Goal: Task Accomplishment & Management: Manage account settings

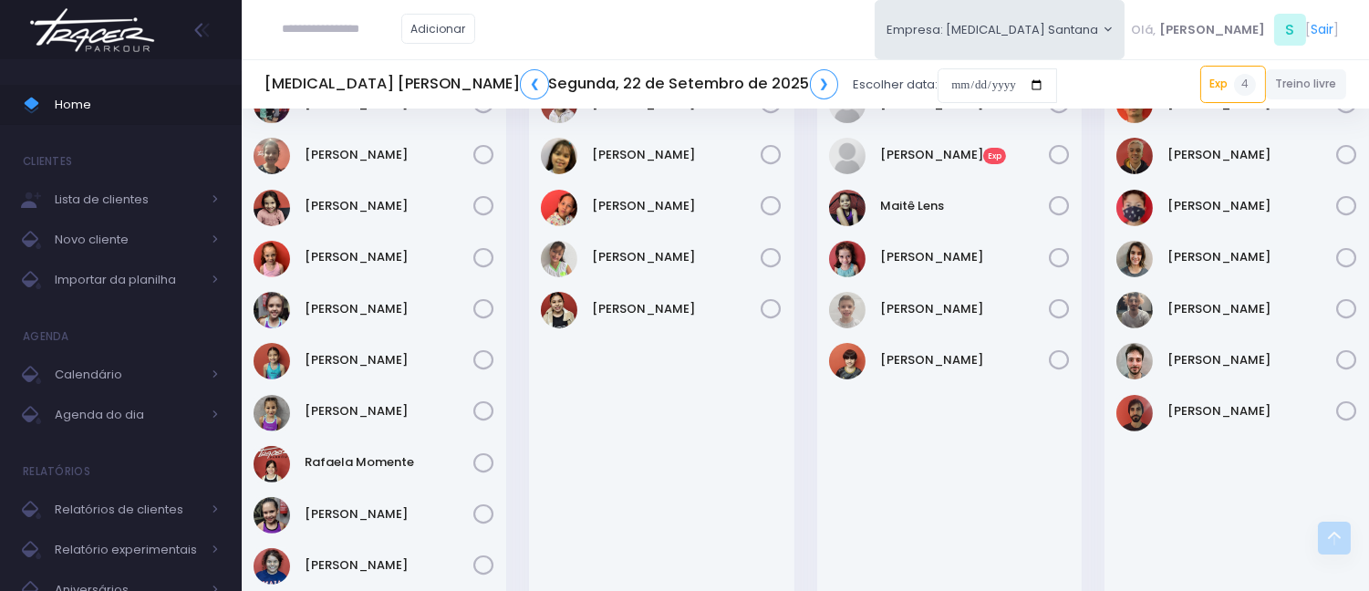
scroll to position [912, 0]
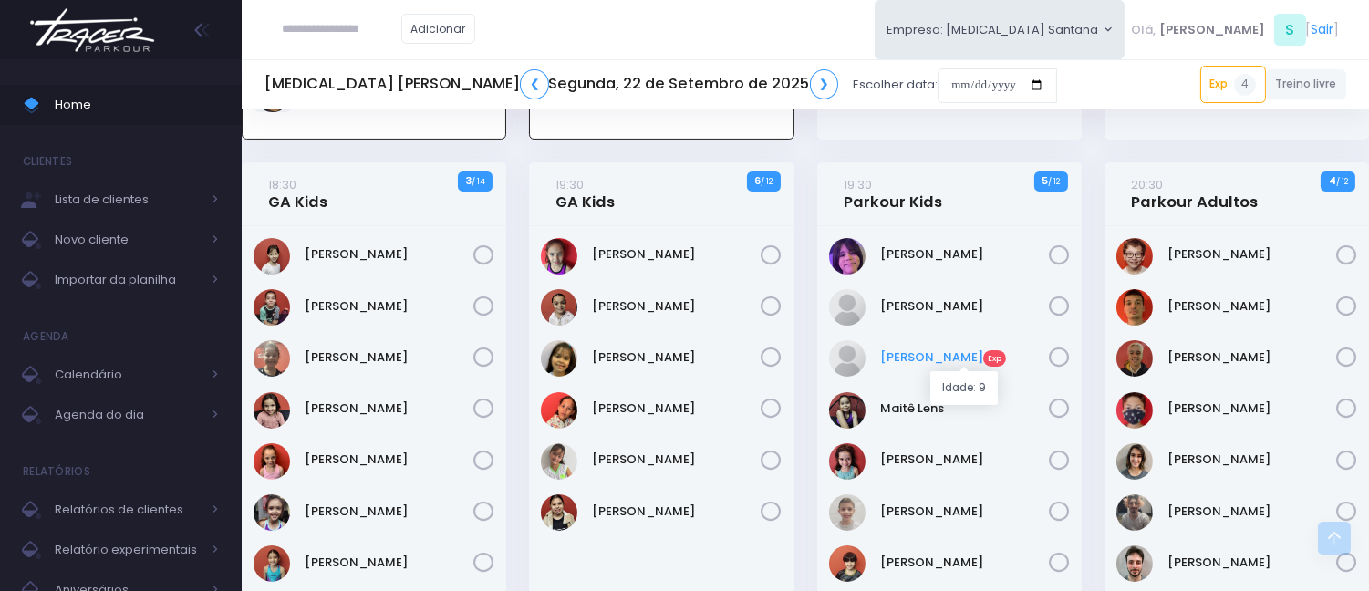
click at [920, 352] on link "Enzo Vedolim Exp" at bounding box center [964, 358] width 169 height 18
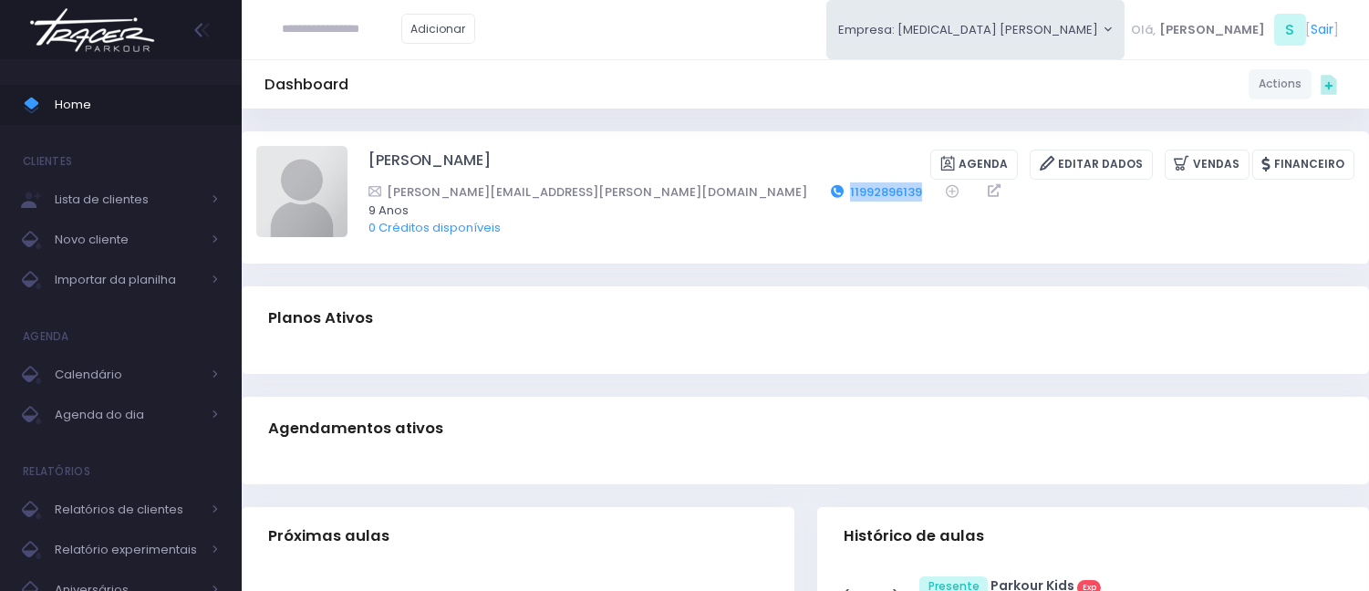
drag, startPoint x: 657, startPoint y: 187, endPoint x: 570, endPoint y: 190, distance: 86.7
click at [570, 190] on div "aline.vaiano@gmail.com 11992896139" at bounding box center [850, 191] width 963 height 19
click at [621, 289] on div "Planos Ativos" at bounding box center [806, 318] width 1128 height 64
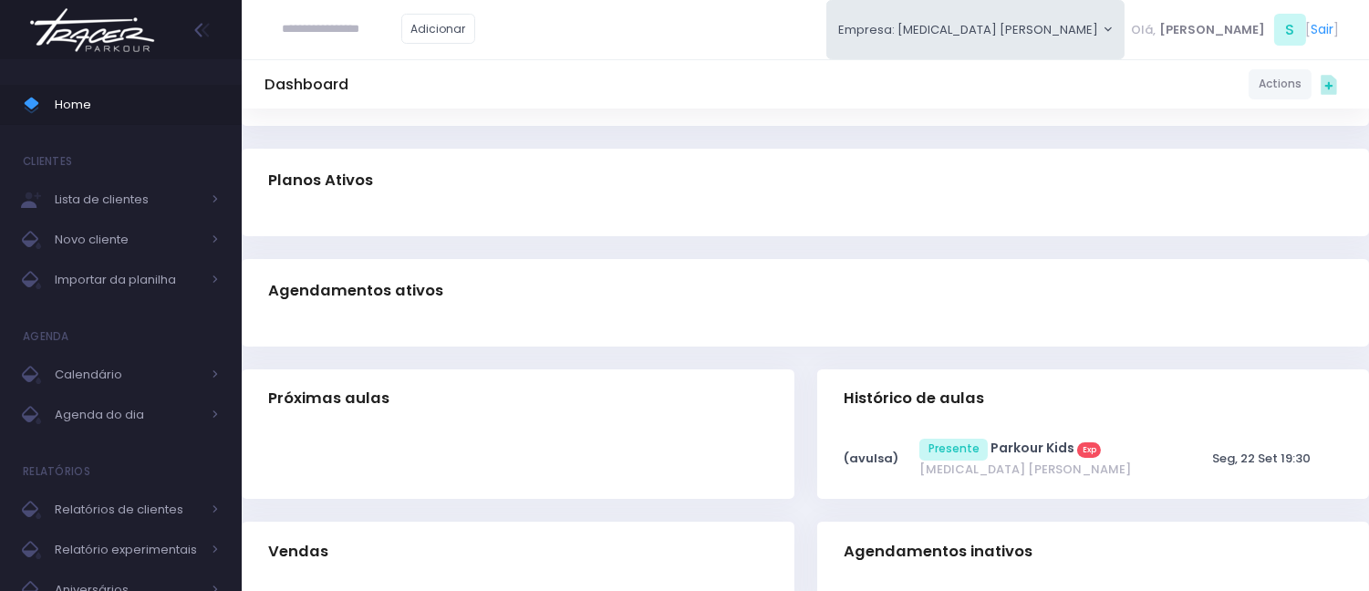
scroll to position [403, 0]
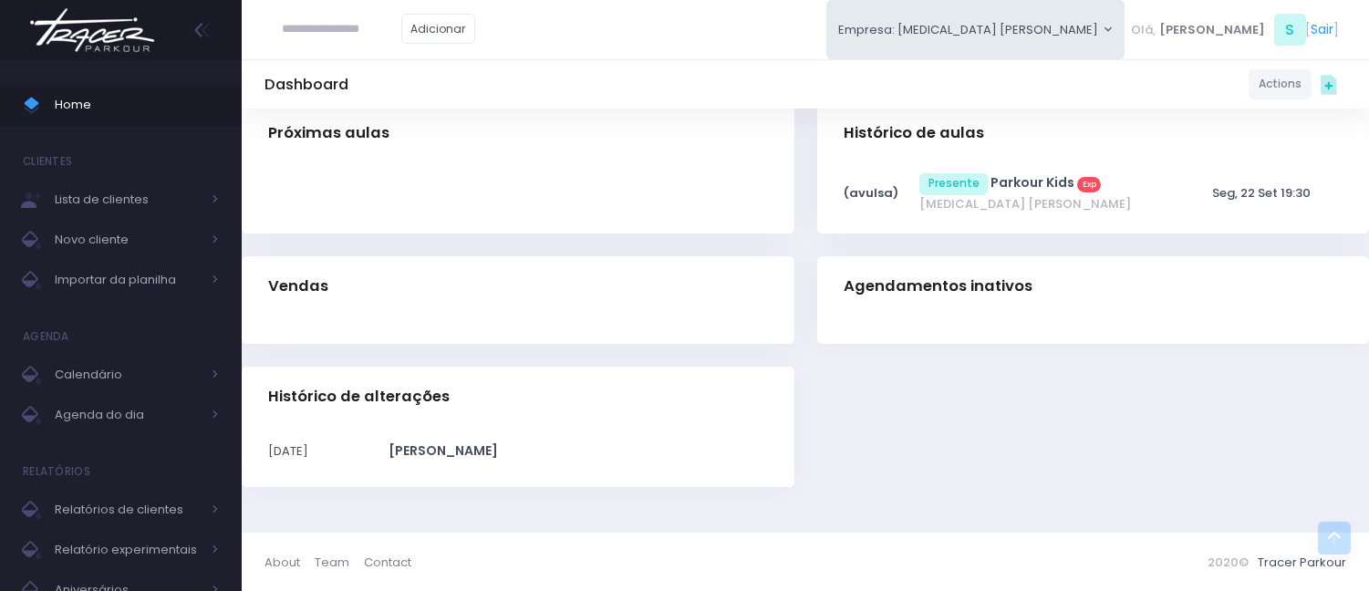
click at [603, 322] on div at bounding box center [517, 324] width 499 height 12
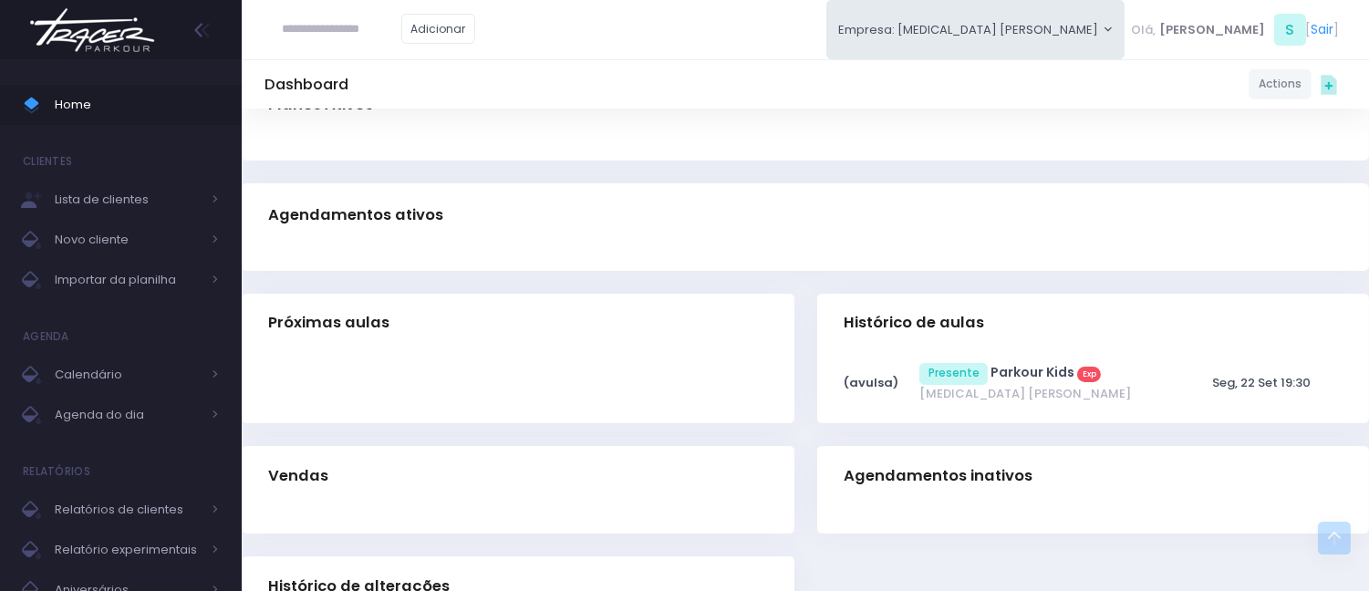
scroll to position [0, 0]
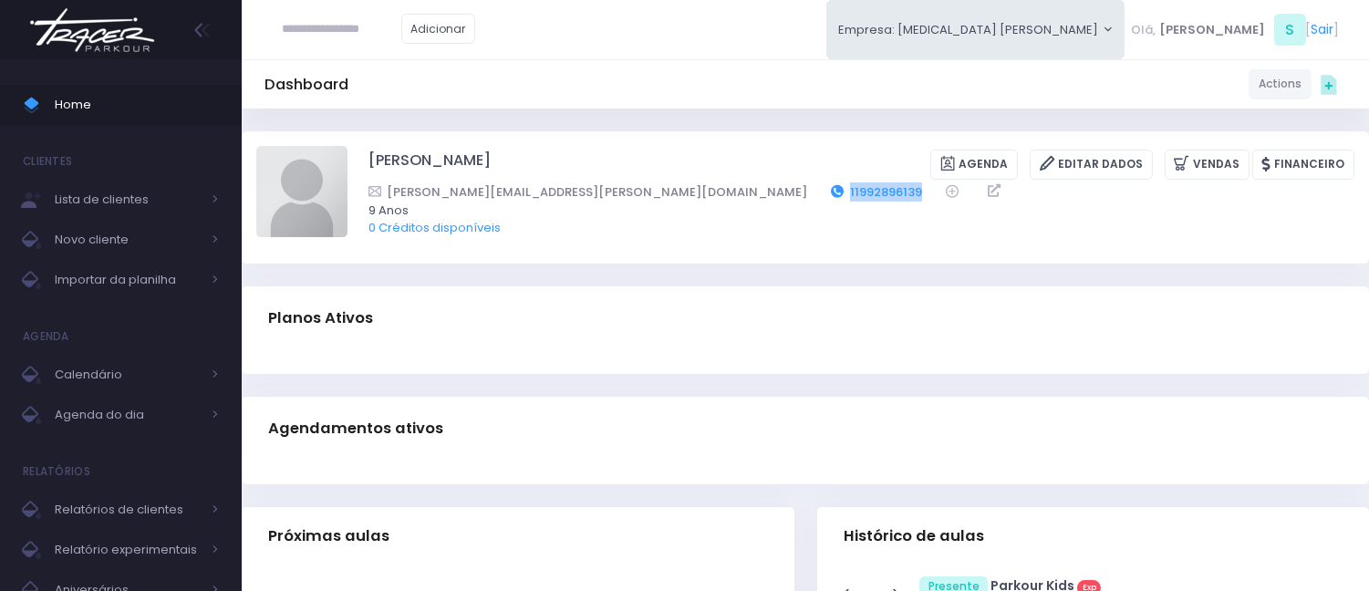
drag, startPoint x: 662, startPoint y: 195, endPoint x: 567, endPoint y: 187, distance: 96.2
click at [567, 187] on div "aline.vaiano@gmail.com 11992896139" at bounding box center [850, 191] width 963 height 19
copy div "11992896139"
click at [1205, 159] on link "Vendas" at bounding box center [1207, 165] width 85 height 30
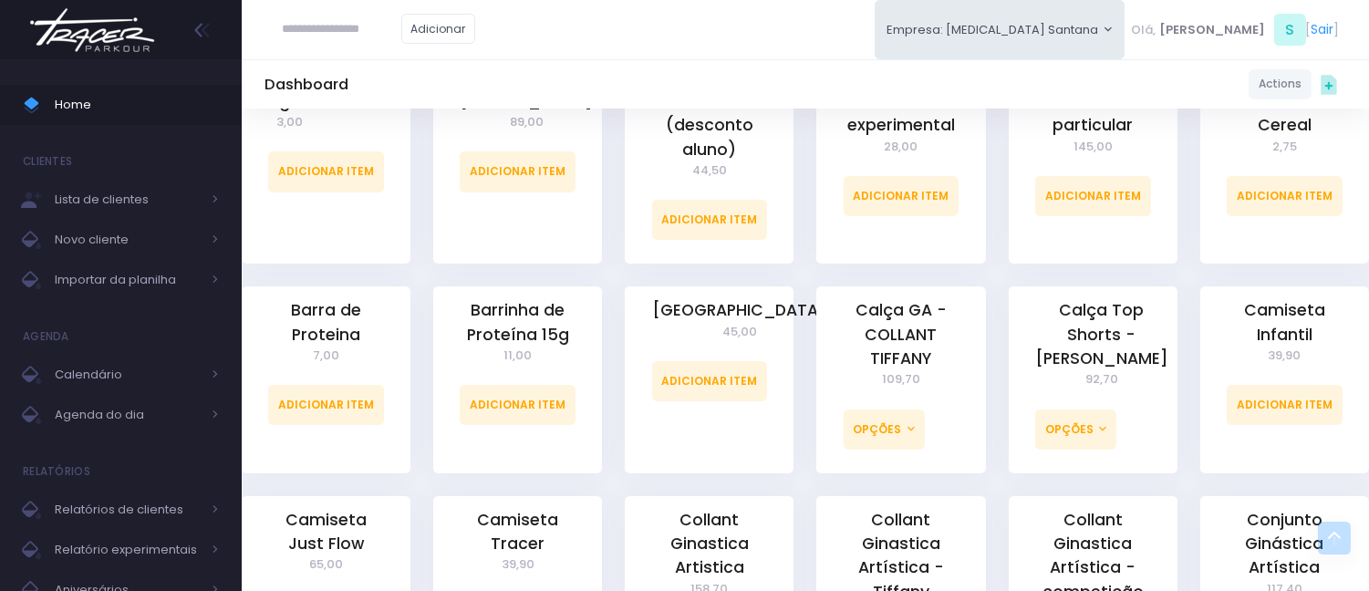
scroll to position [304, 0]
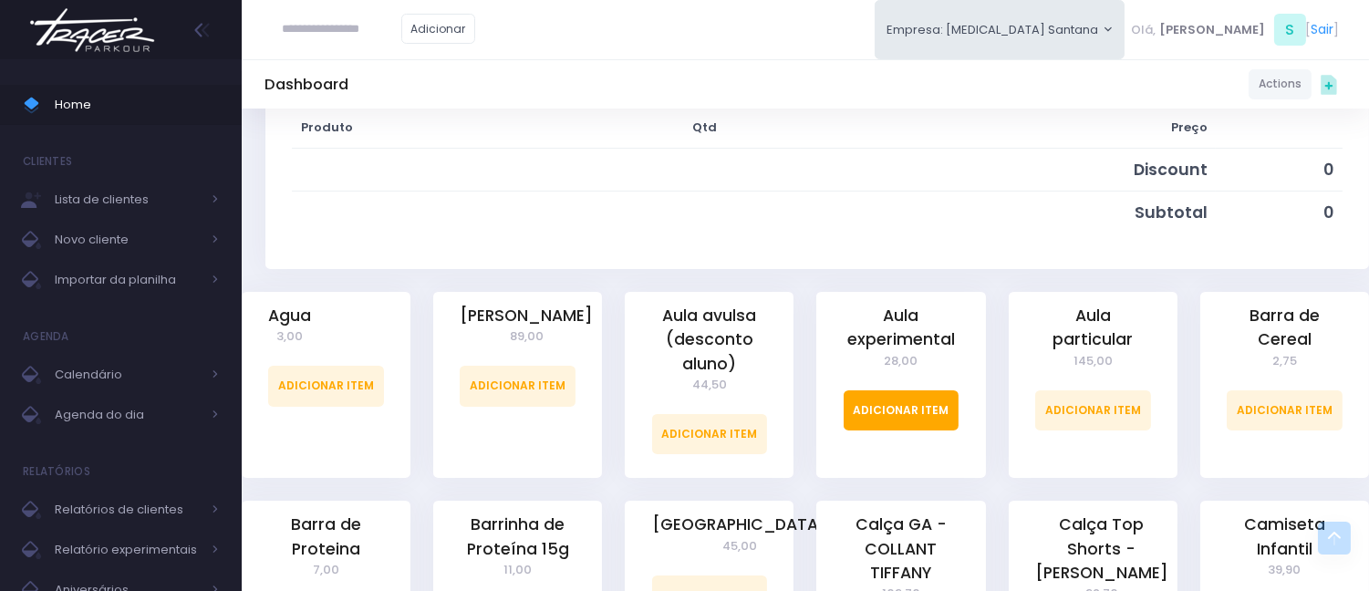
click at [912, 395] on link "Adicionar Item" at bounding box center [902, 410] width 116 height 40
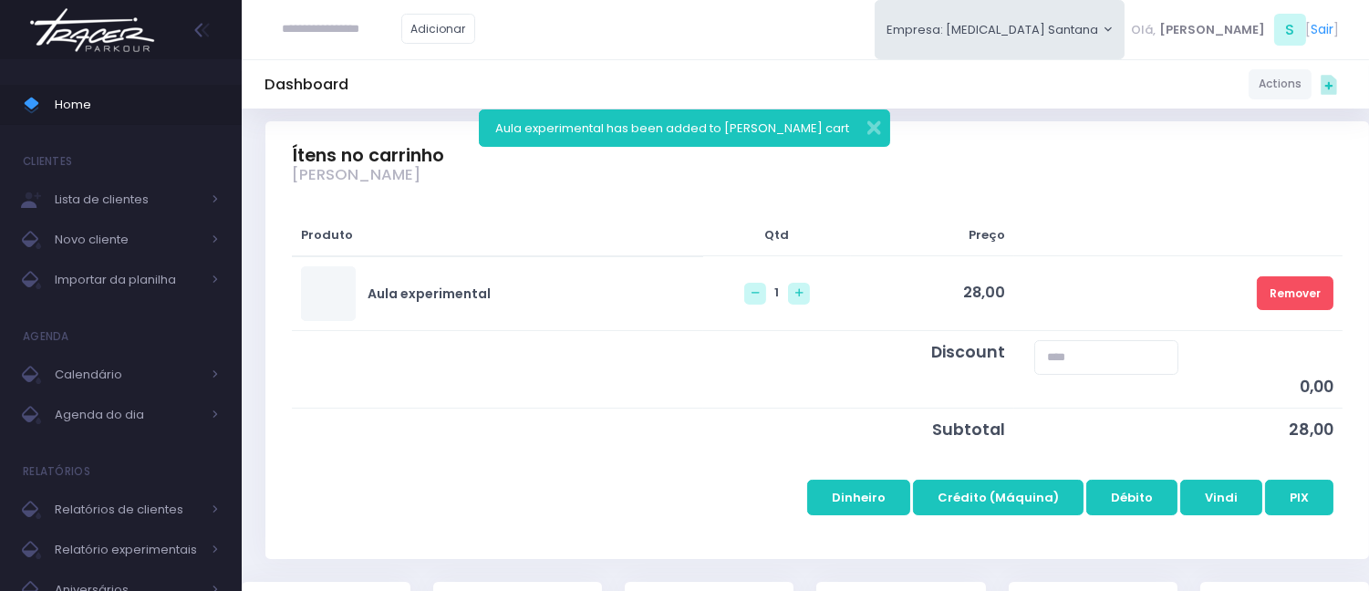
scroll to position [203, 0]
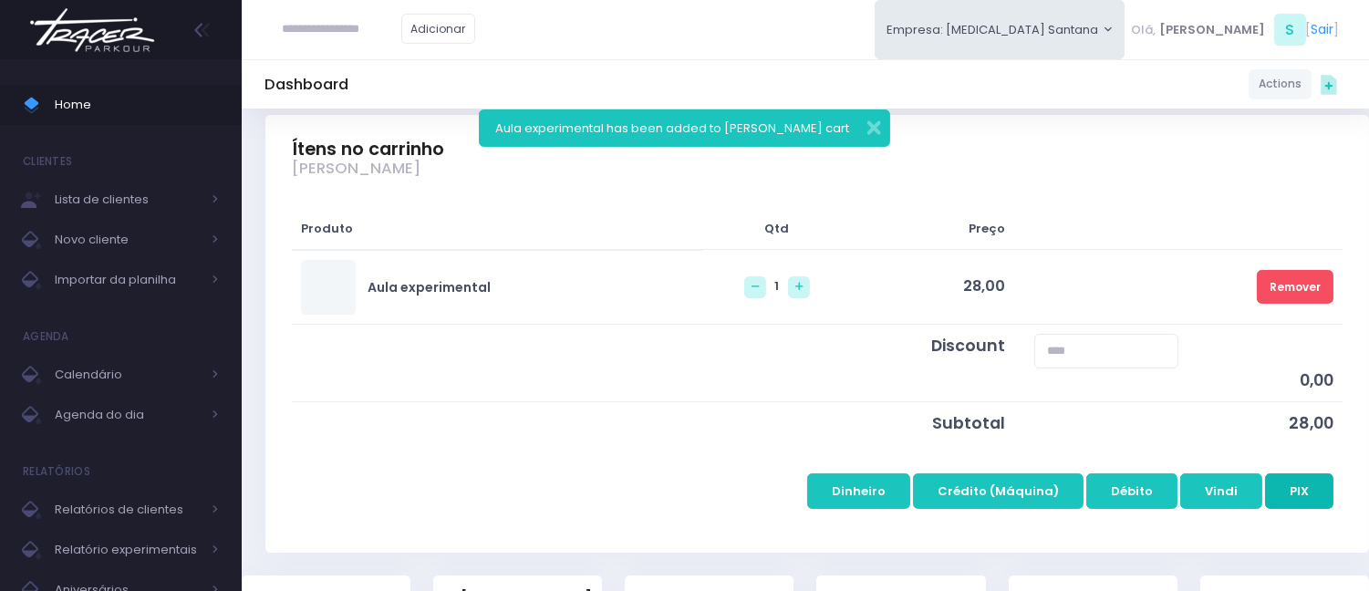
click at [1307, 484] on button "PIX" at bounding box center [1299, 491] width 68 height 35
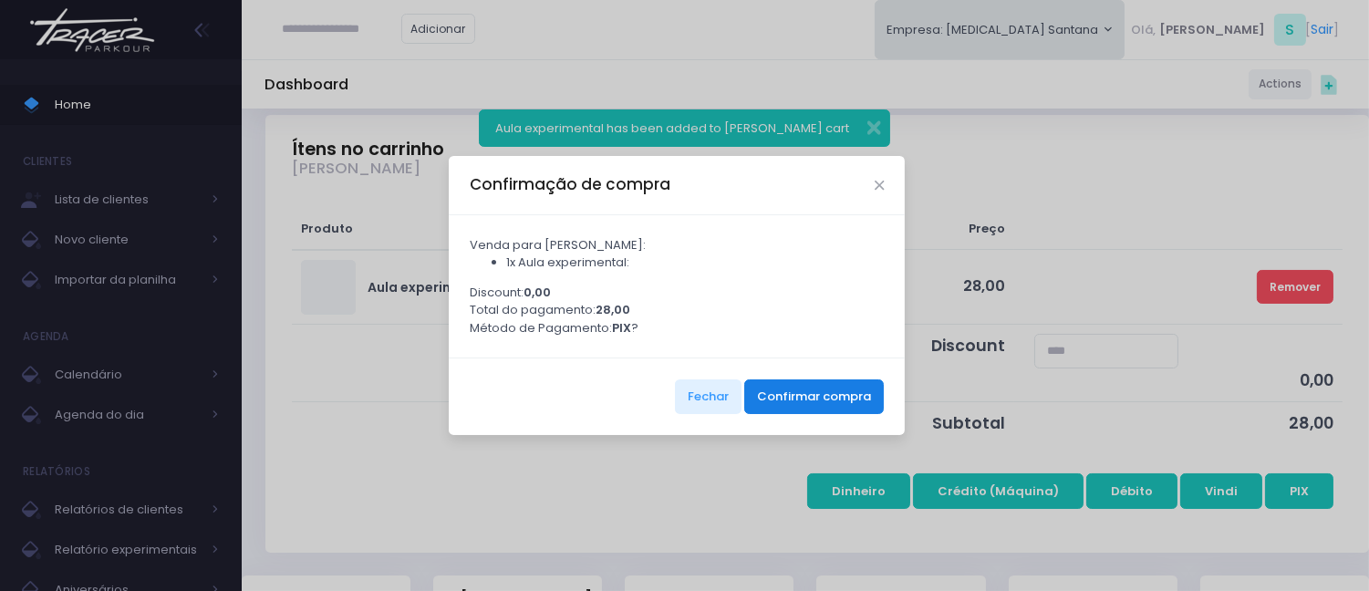
click at [776, 404] on button "Confirmar compra" at bounding box center [814, 397] width 140 height 35
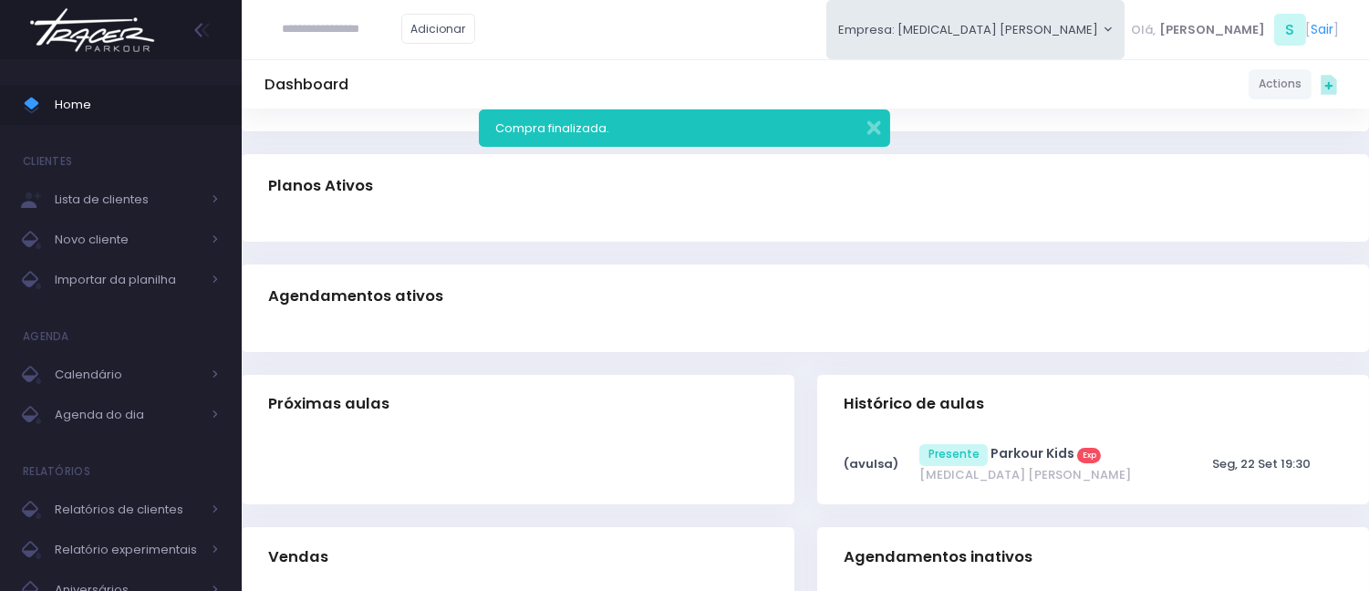
scroll to position [101, 0]
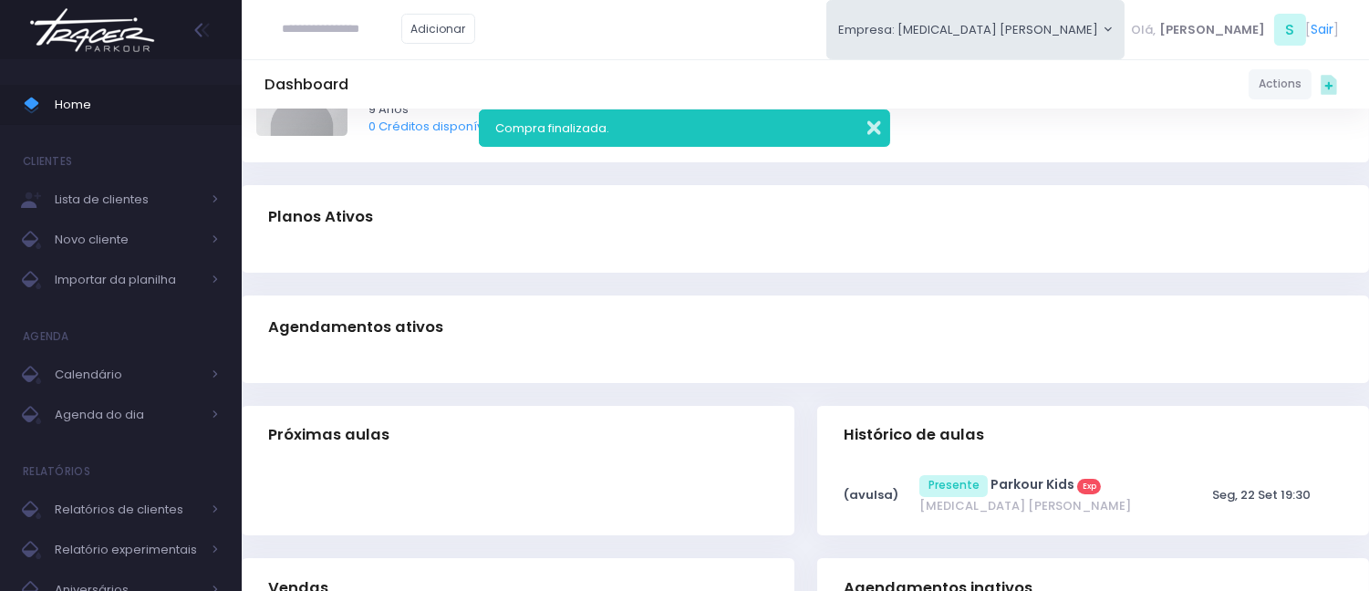
click at [877, 120] on button "button" at bounding box center [862, 125] width 36 height 21
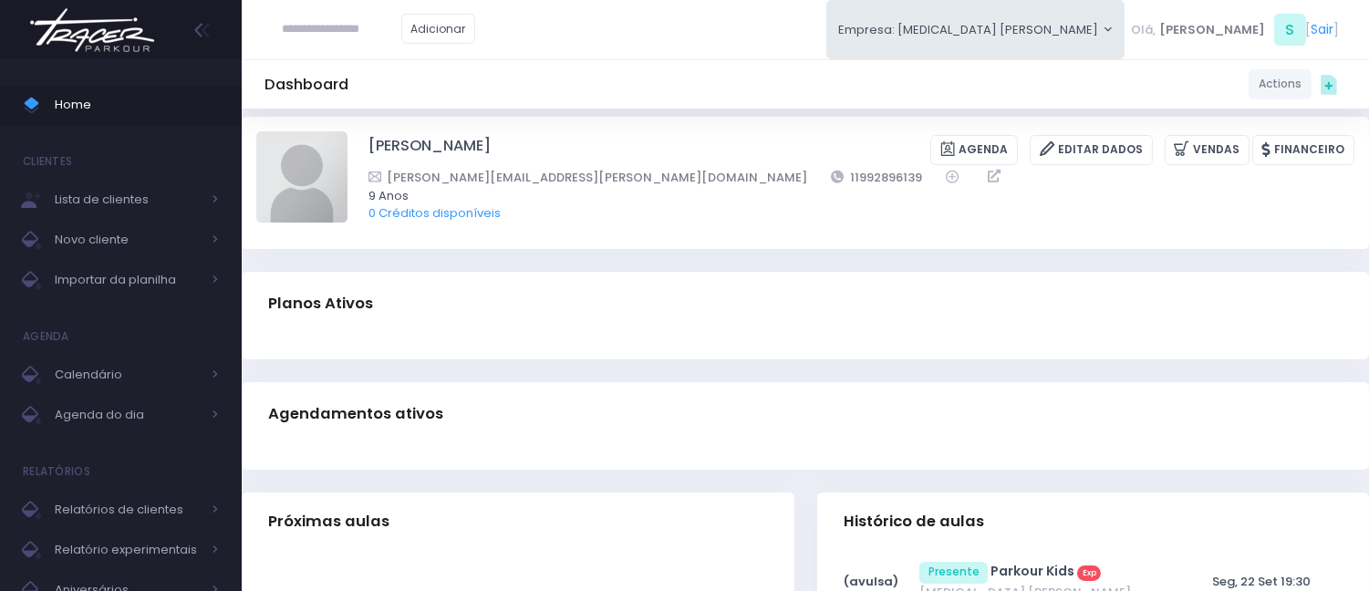
scroll to position [0, 0]
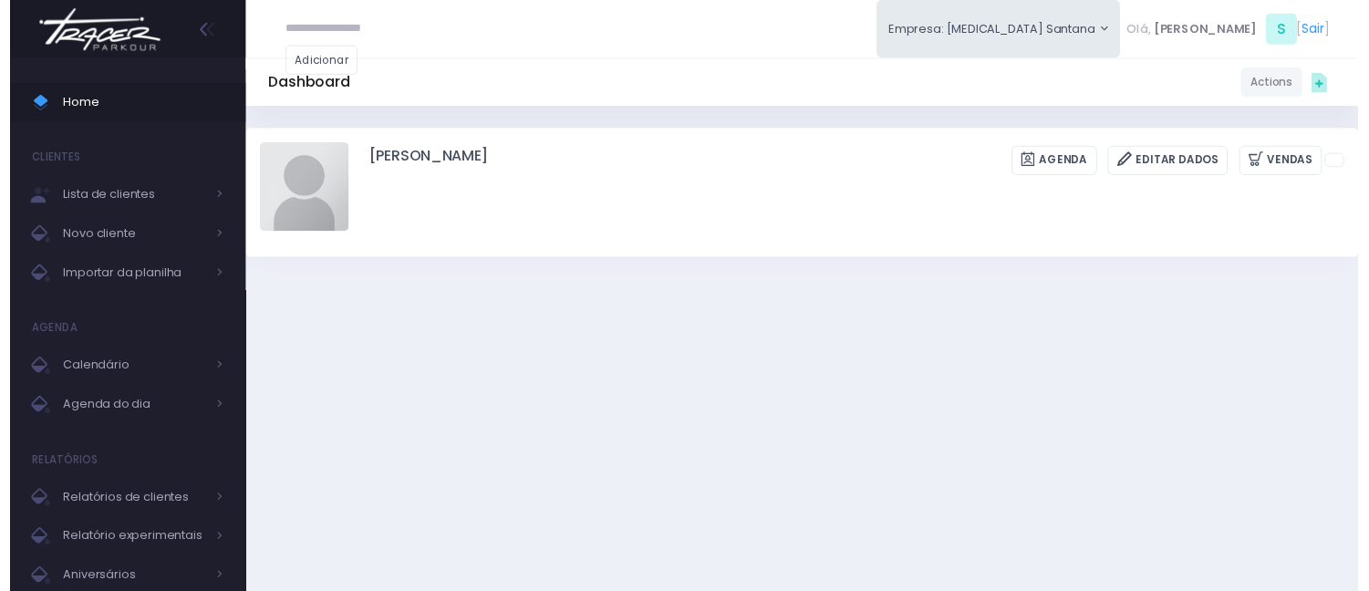
scroll to position [203, 0]
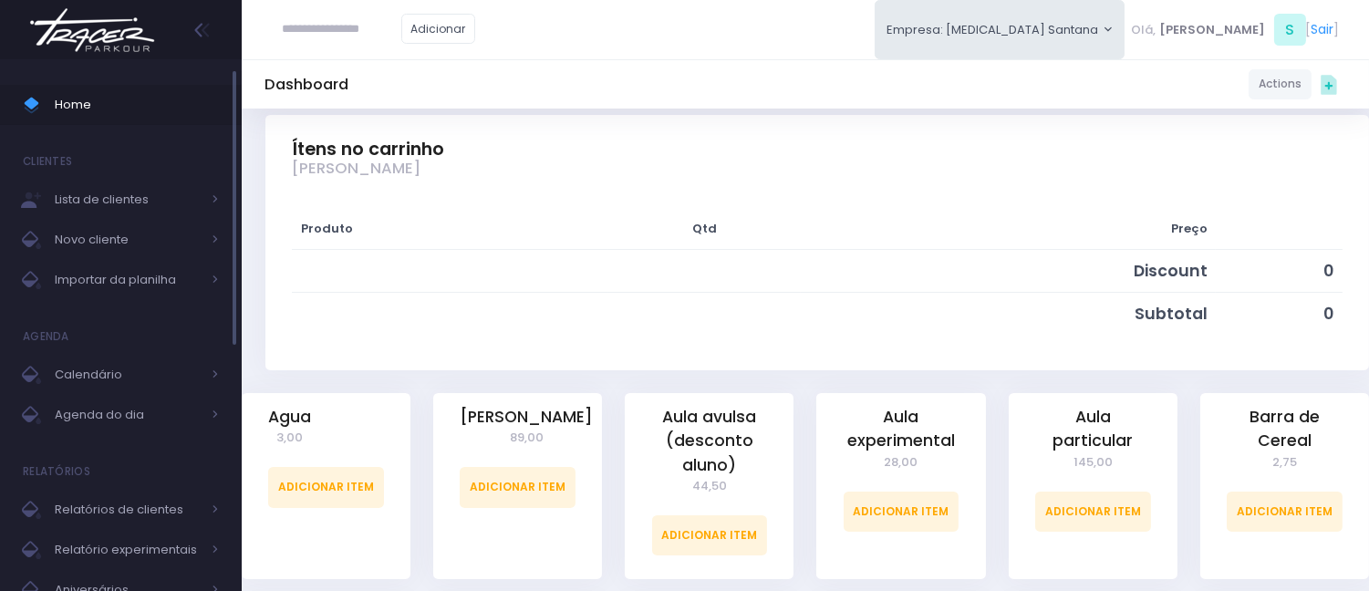
click at [198, 108] on span "Home" at bounding box center [137, 105] width 164 height 24
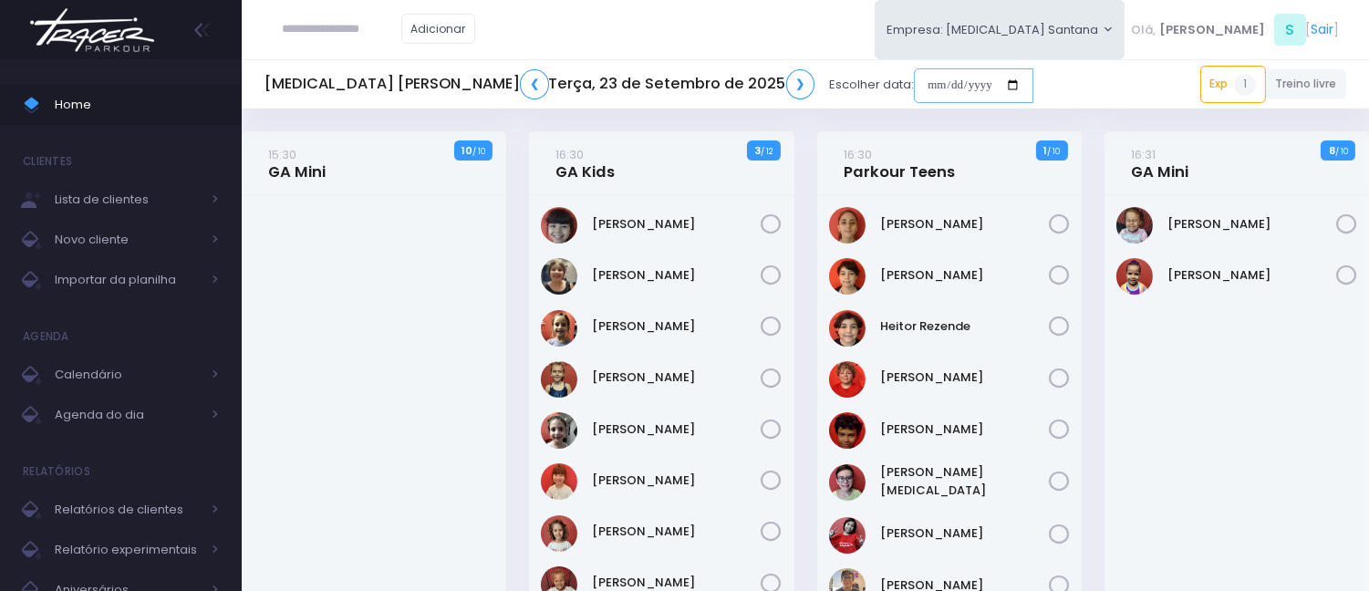
click at [914, 76] on input "date" at bounding box center [974, 85] width 120 height 35
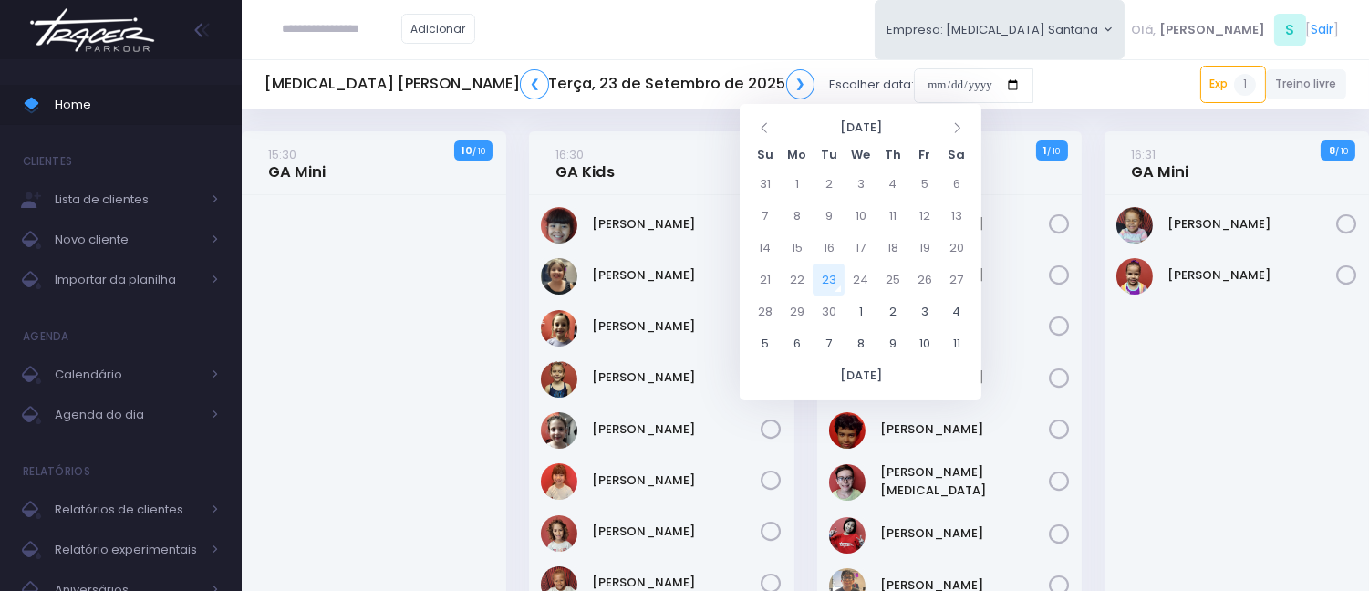
click at [841, 276] on td "23" at bounding box center [829, 280] width 32 height 32
click at [854, 271] on td "24" at bounding box center [861, 280] width 32 height 32
type input "**********"
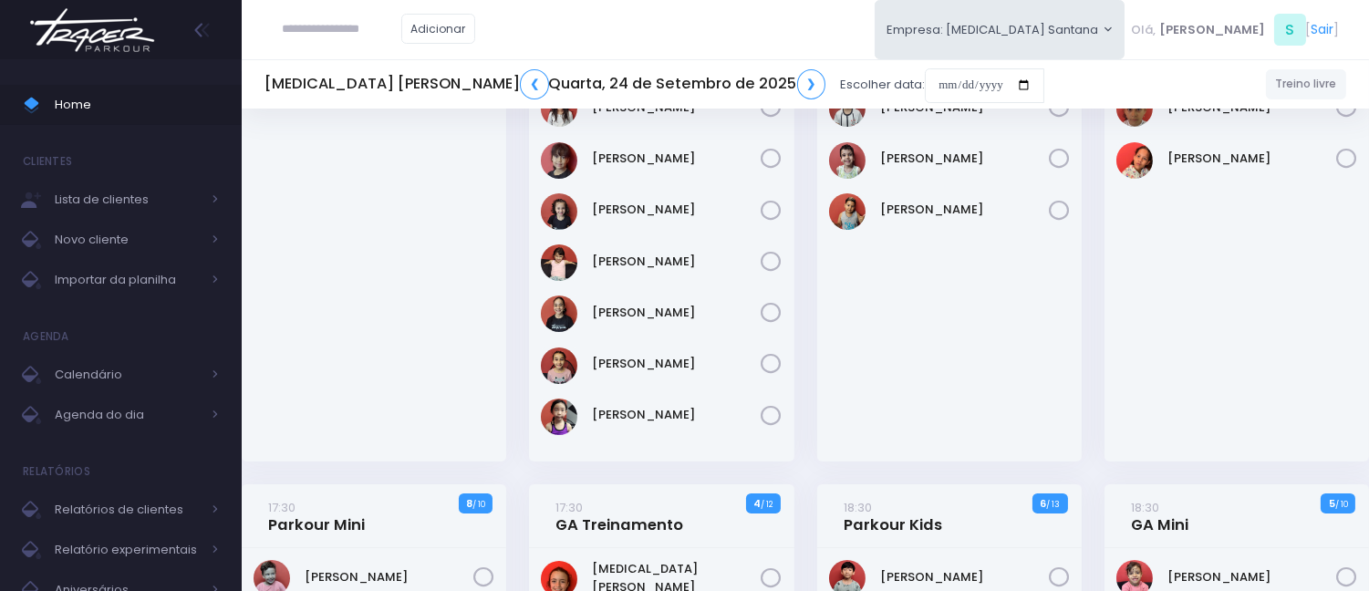
scroll to position [304, 0]
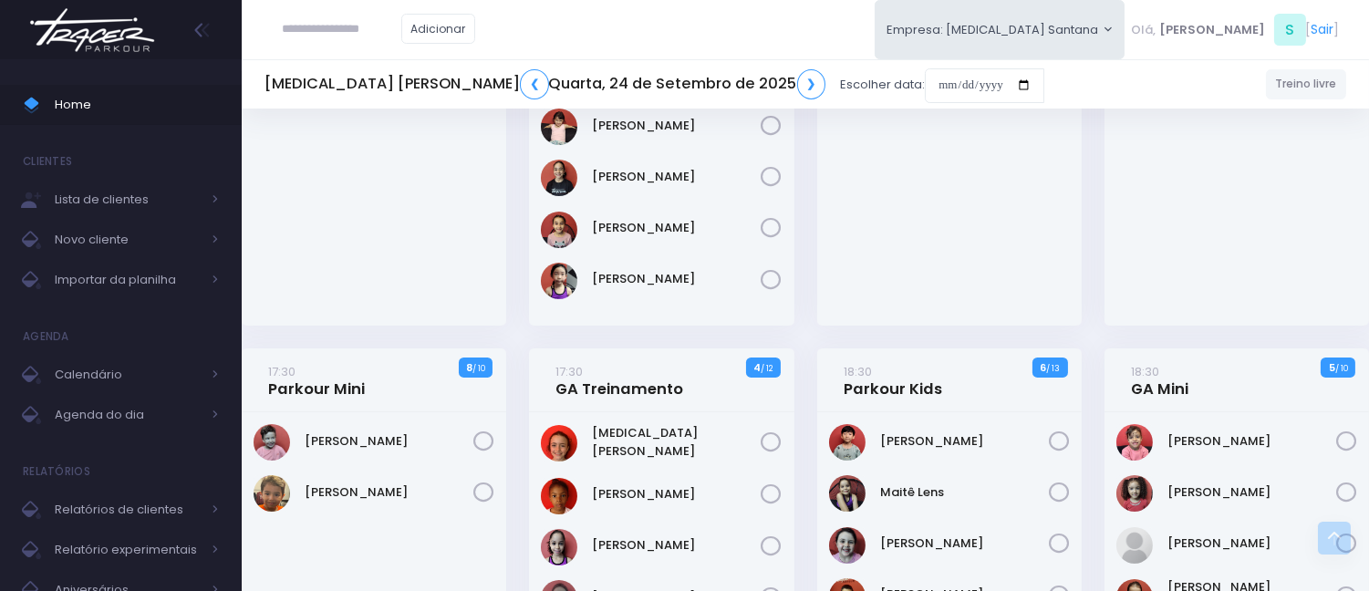
drag, startPoint x: 359, startPoint y: 35, endPoint x: 378, endPoint y: 47, distance: 21.8
click at [370, 43] on input "text" at bounding box center [342, 29] width 119 height 35
type input "*****"
click input "submit" at bounding box center [0, 0] width 0 height 0
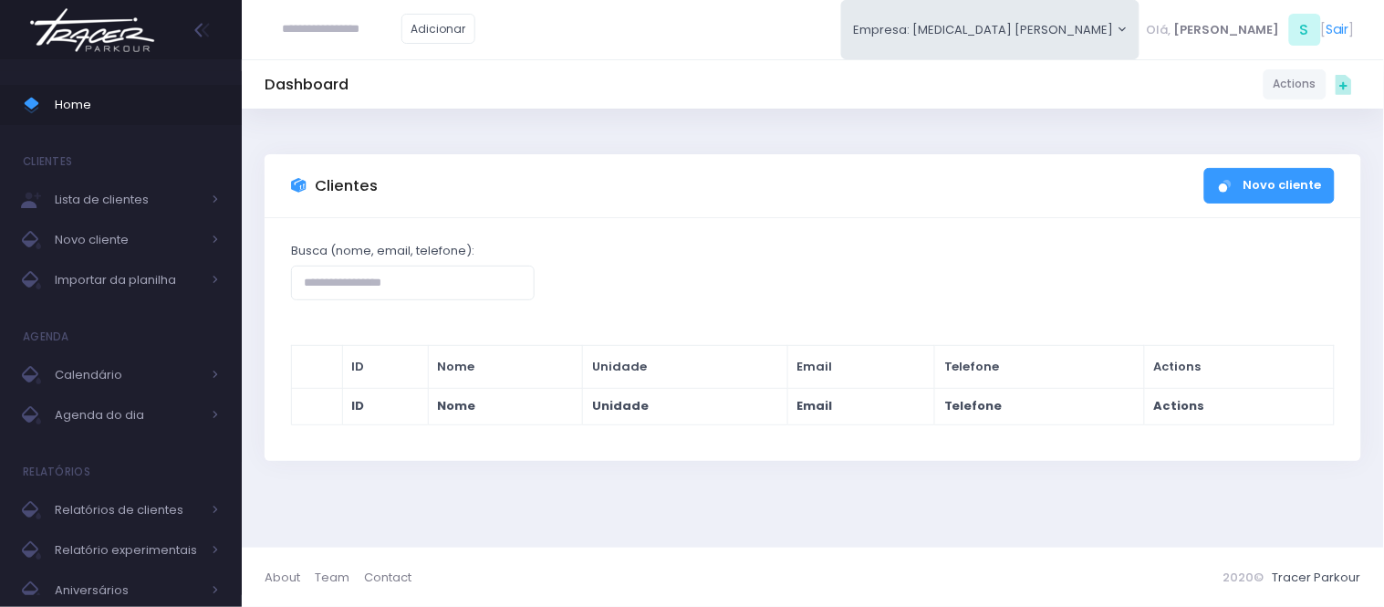
click at [395, 31] on input "text" at bounding box center [342, 29] width 119 height 35
type input "*****"
click input "submit" at bounding box center [0, 0] width 0 height 0
type input "**********"
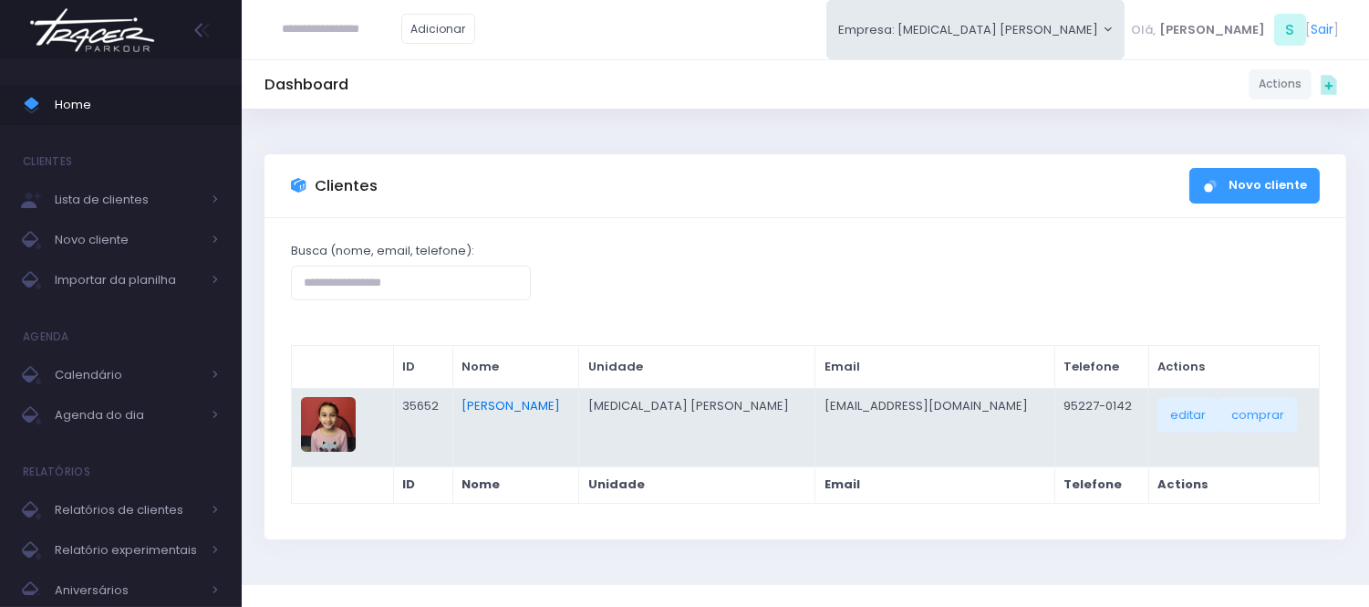
click at [550, 403] on link "[PERSON_NAME]" at bounding box center [511, 405] width 99 height 17
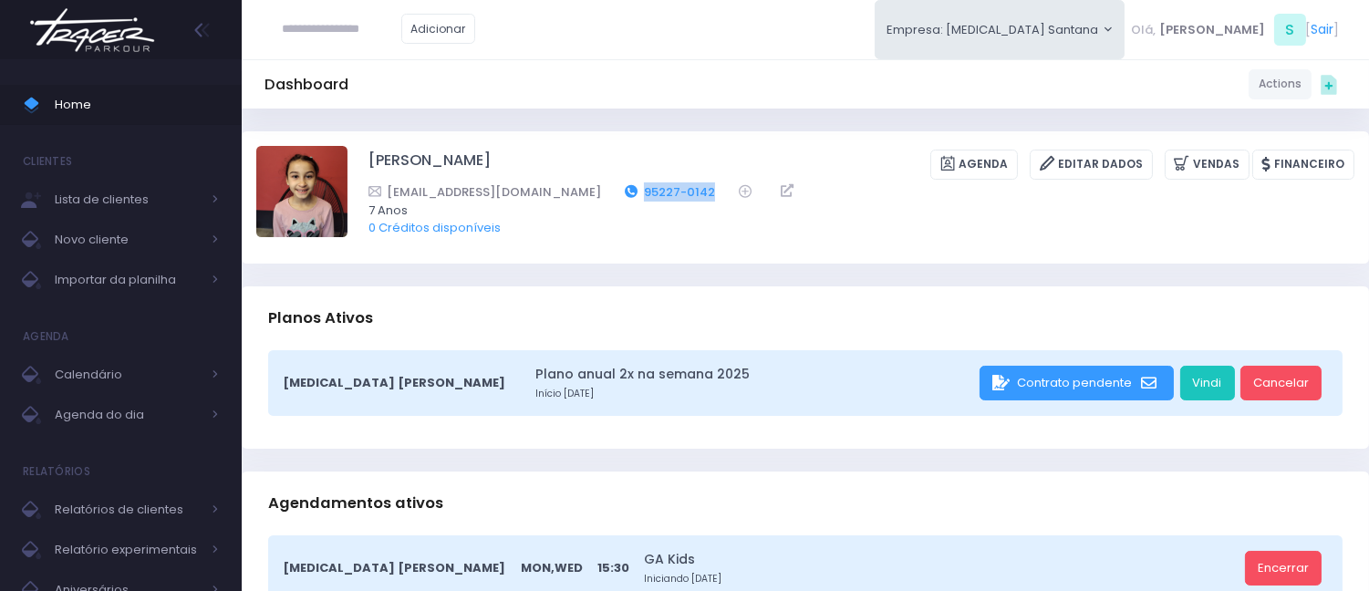
drag, startPoint x: 641, startPoint y: 186, endPoint x: 571, endPoint y: 187, distance: 70.3
click at [571, 187] on div "[EMAIL_ADDRESS][DOMAIN_NAME] 95227-0142" at bounding box center [850, 191] width 963 height 19
copy link "95227-0142"
click at [165, 116] on span "Home" at bounding box center [137, 105] width 164 height 24
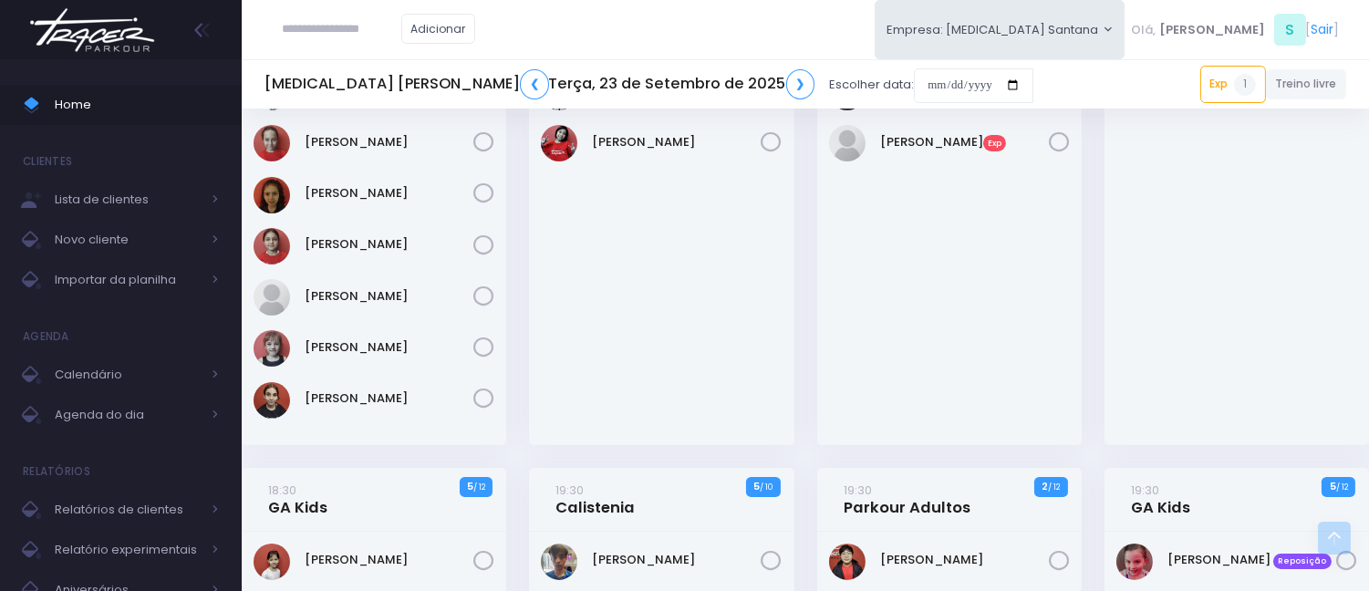
scroll to position [608, 0]
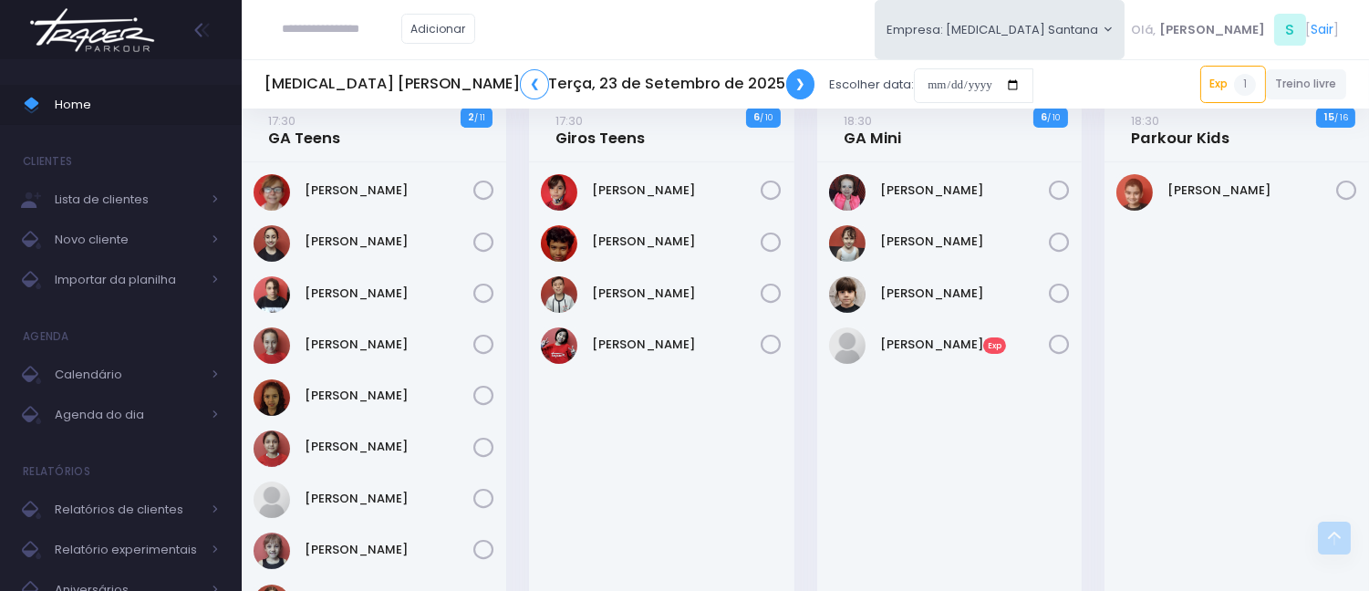
click at [786, 85] on link "❯" at bounding box center [800, 84] width 29 height 30
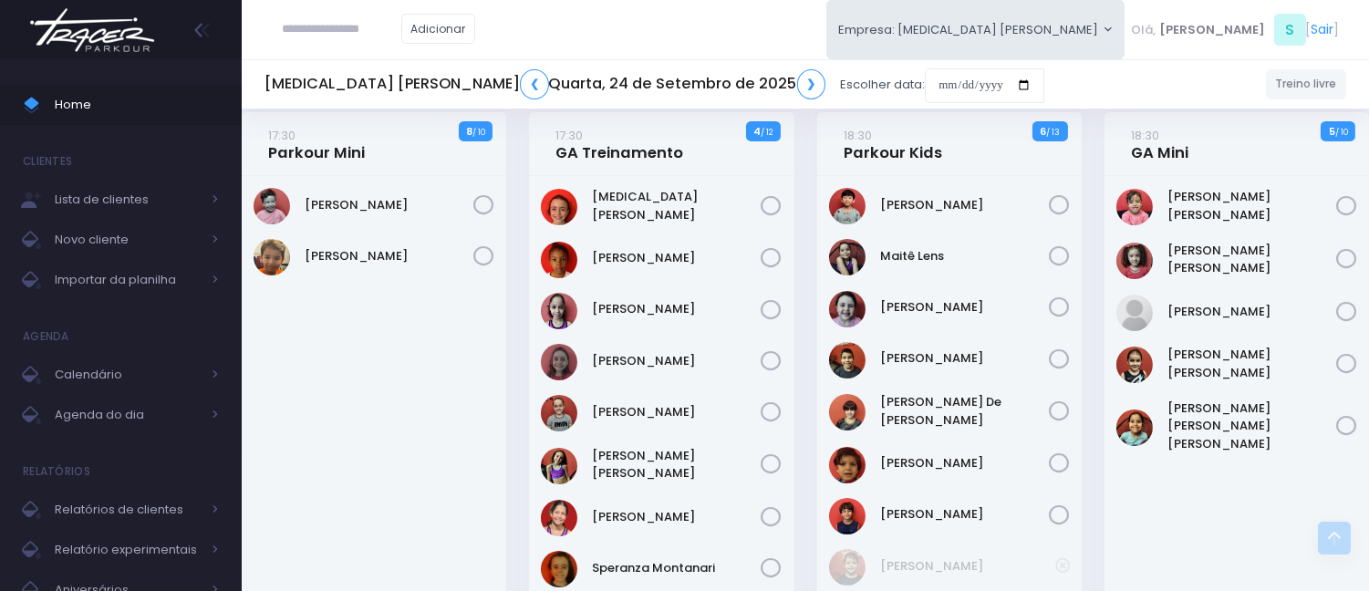
scroll to position [506, 0]
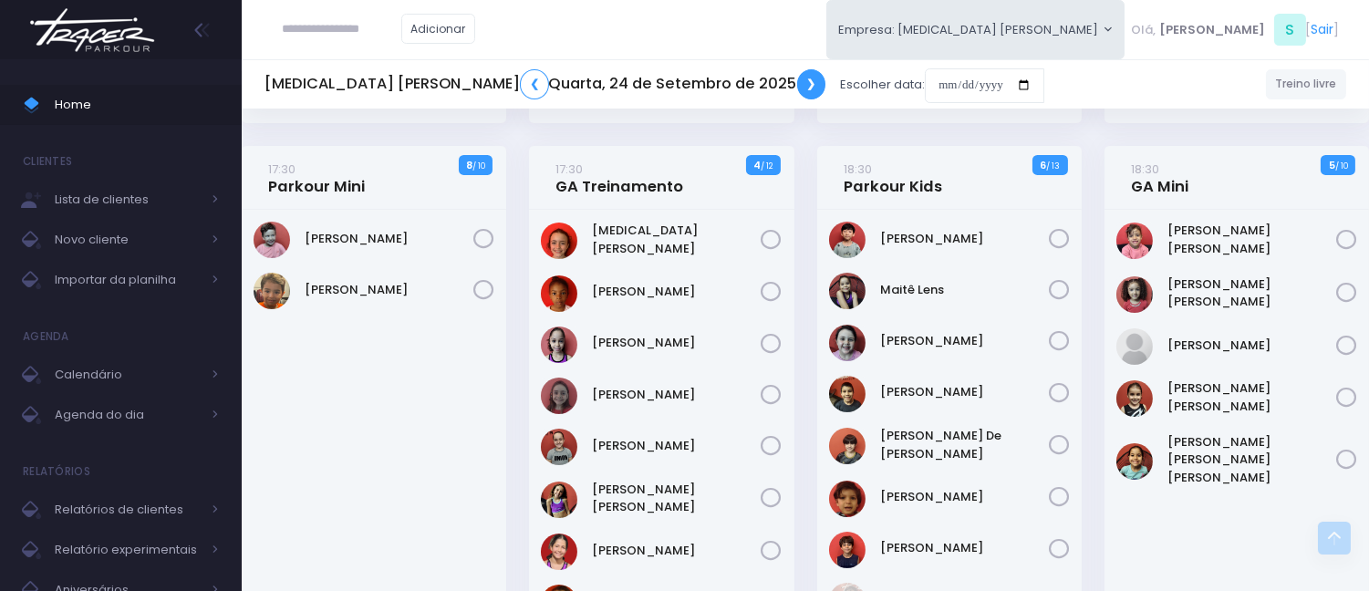
click at [797, 80] on link "❯" at bounding box center [811, 84] width 29 height 30
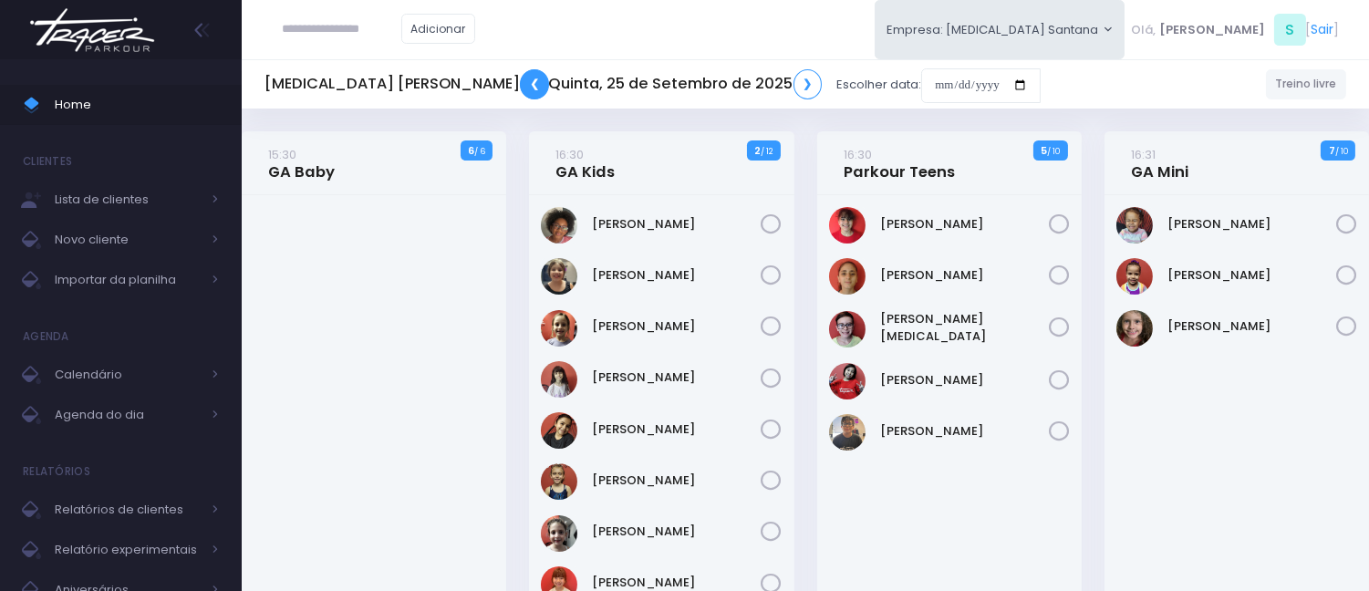
click at [520, 92] on link "❮" at bounding box center [534, 84] width 29 height 30
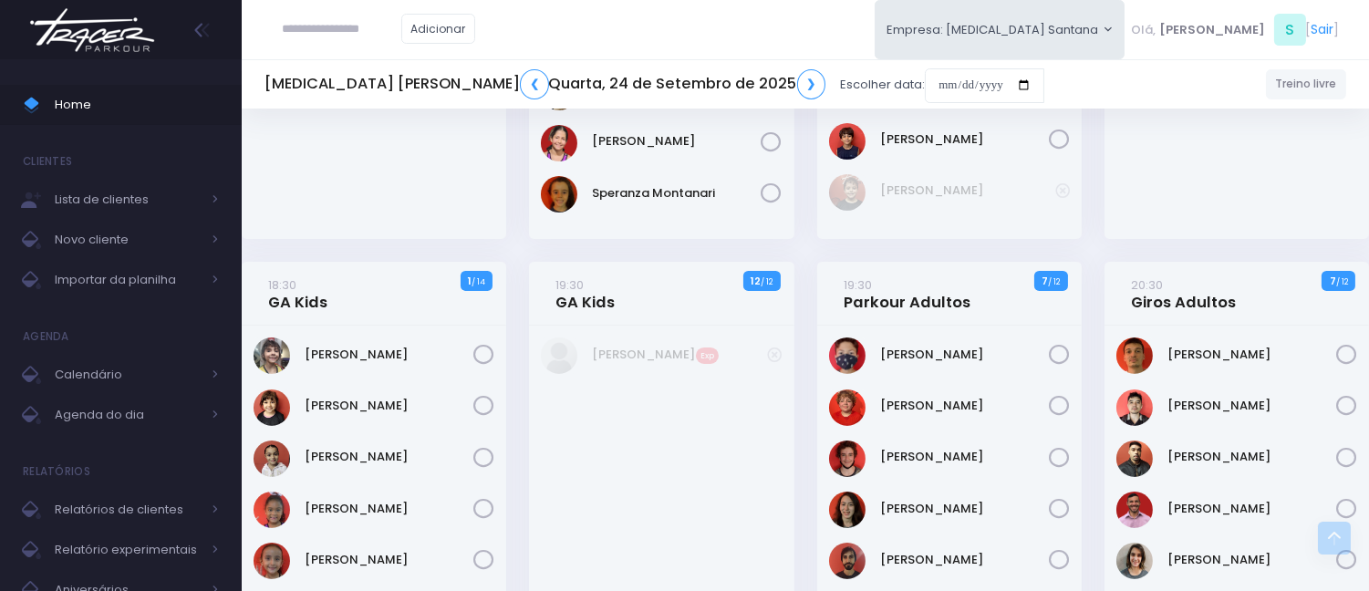
scroll to position [912, 0]
click at [797, 85] on link "❯" at bounding box center [811, 84] width 29 height 30
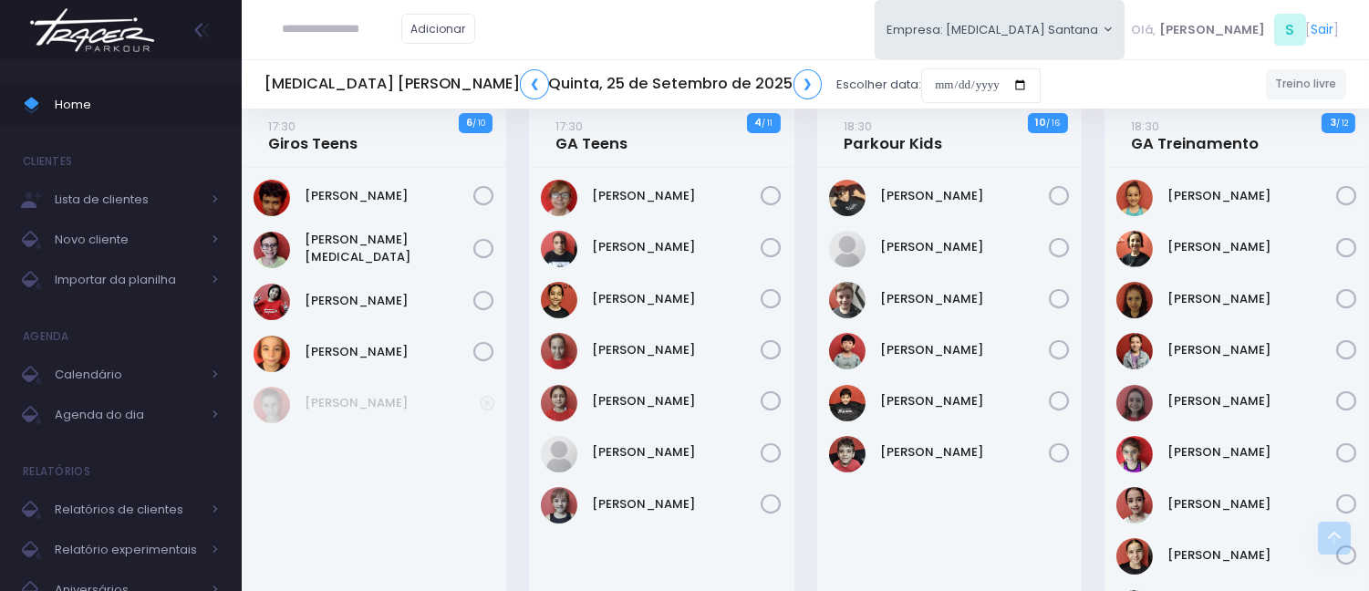
scroll to position [608, 0]
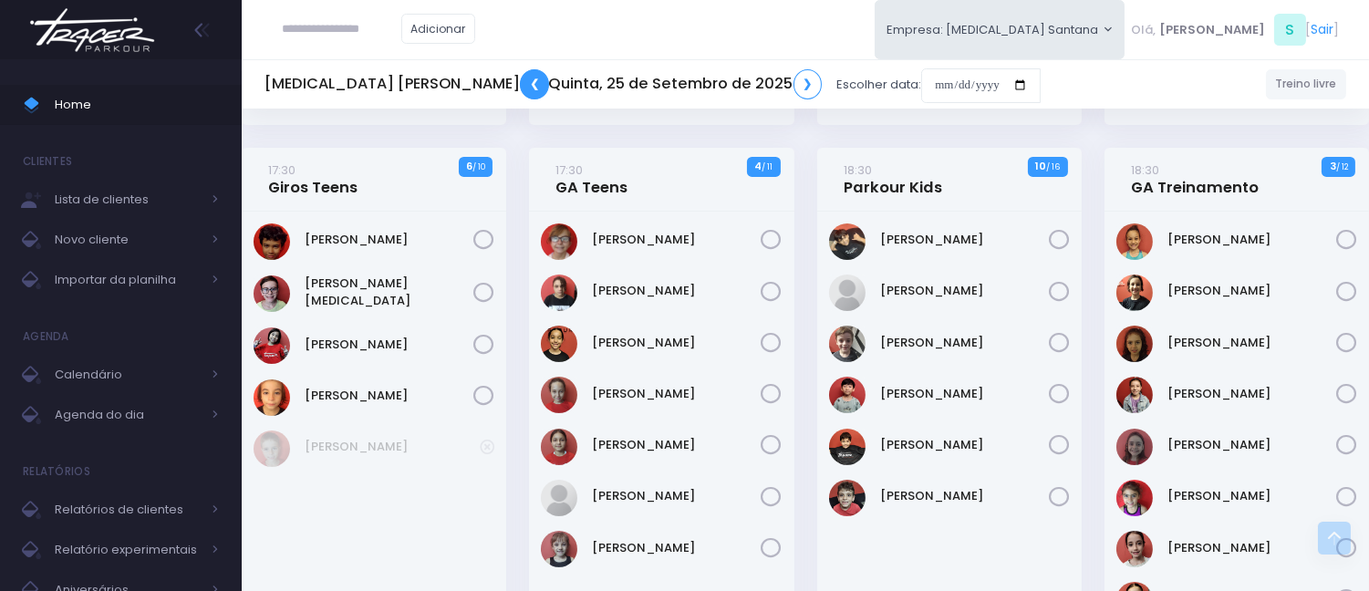
click at [520, 77] on link "❮" at bounding box center [534, 84] width 29 height 30
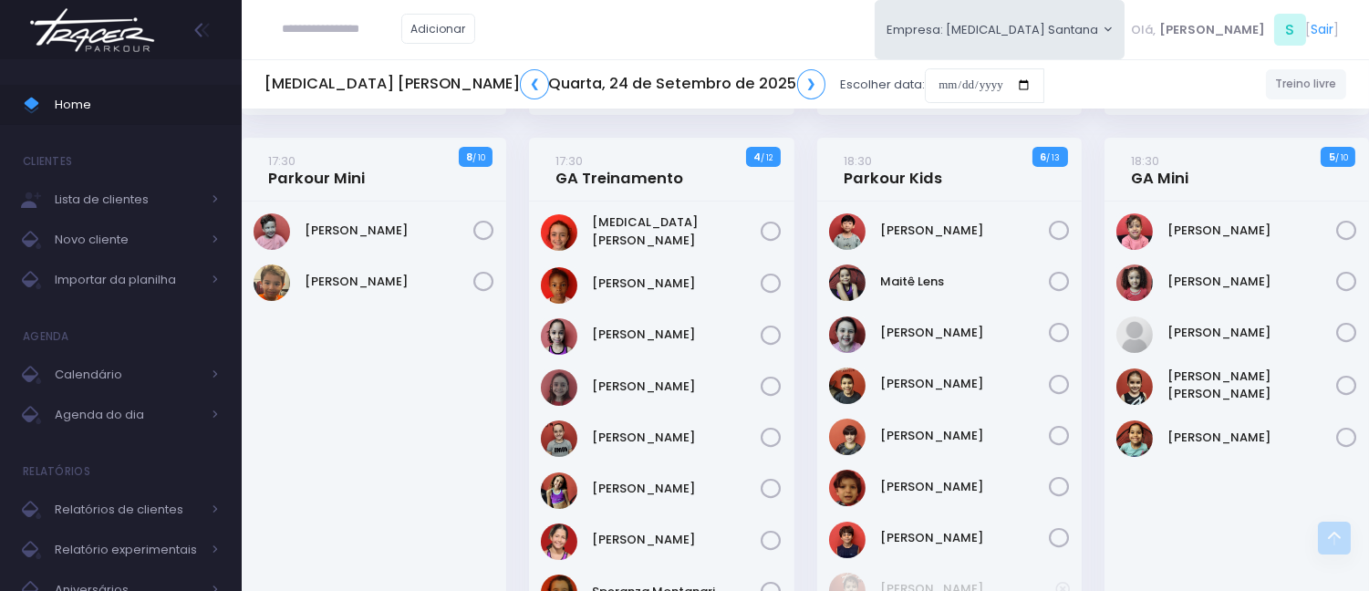
scroll to position [405, 0]
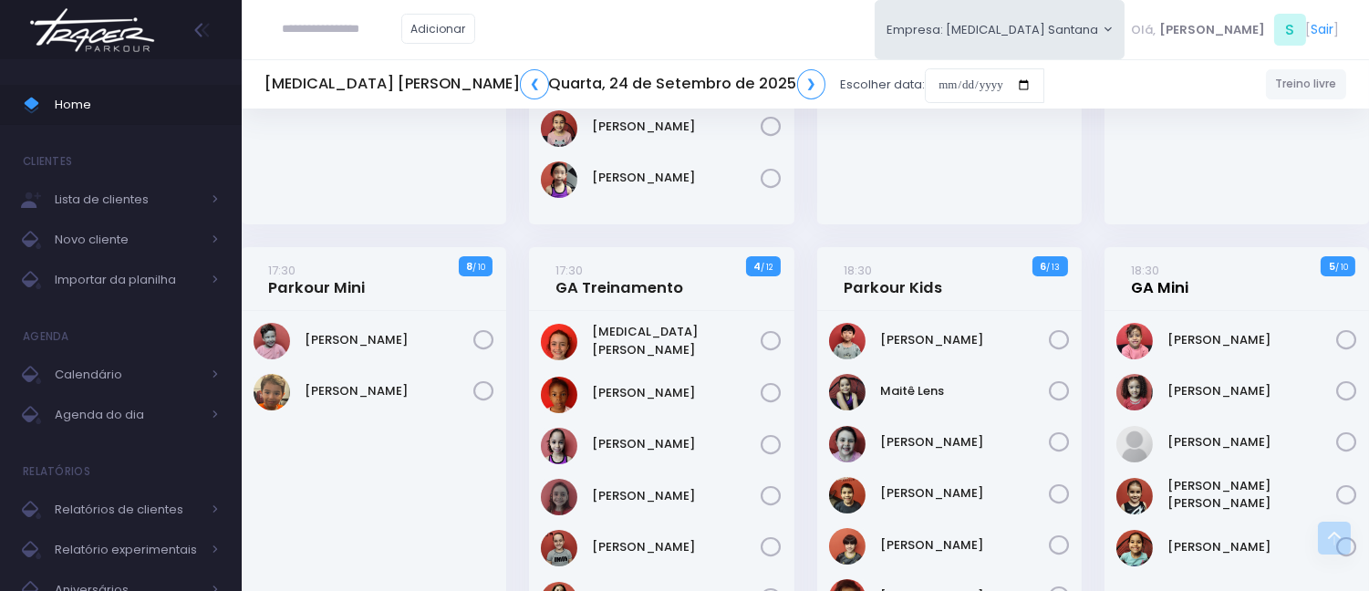
click at [1147, 281] on link "18:30 GA Mini" at bounding box center [1159, 279] width 57 height 36
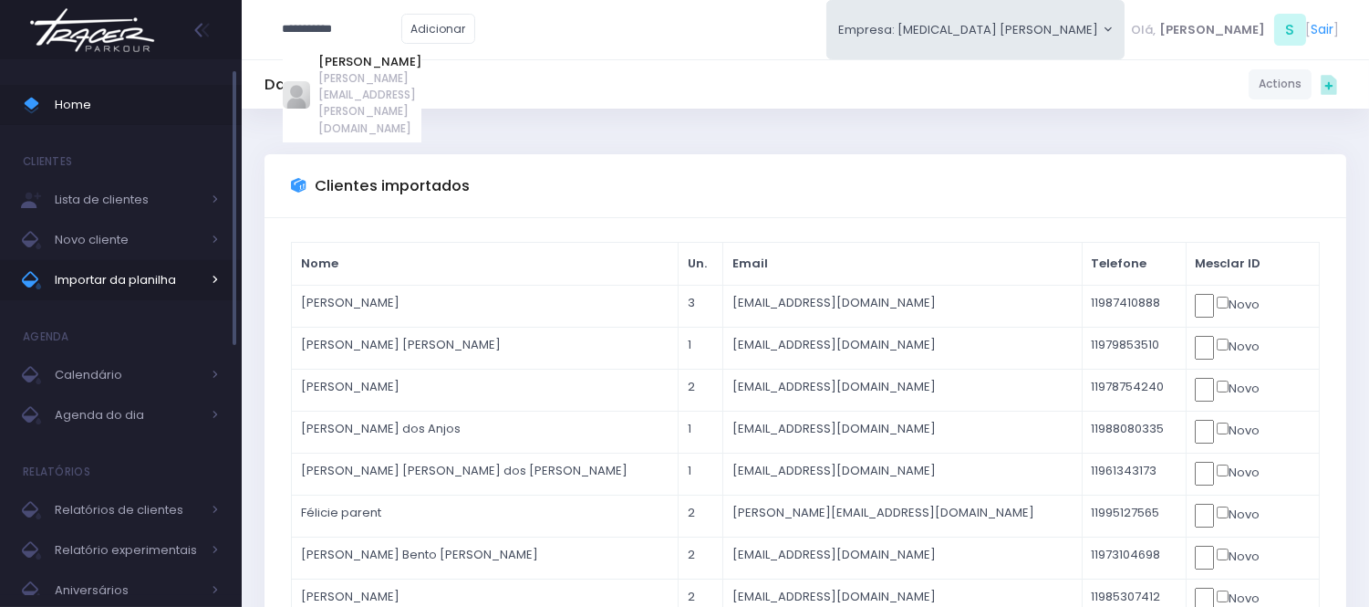
click at [159, 277] on span "Importar da planilha" at bounding box center [128, 280] width 146 height 24
type input "**********"
click at [149, 100] on span "Home" at bounding box center [137, 105] width 164 height 24
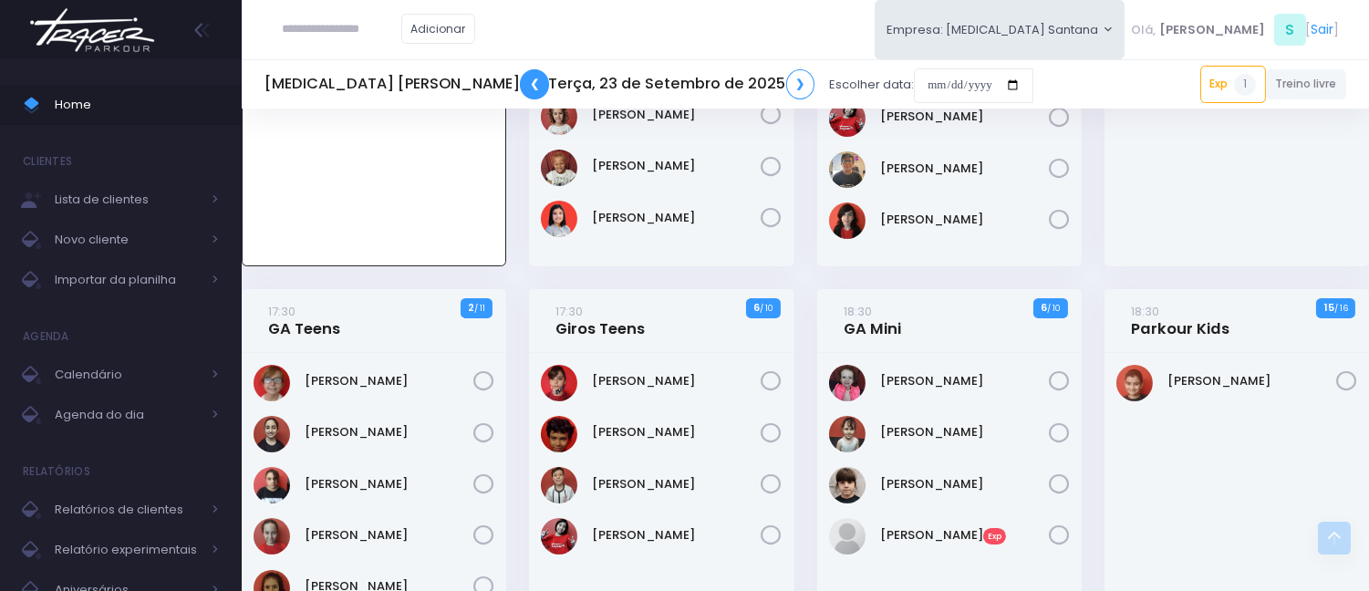
scroll to position [233, 0]
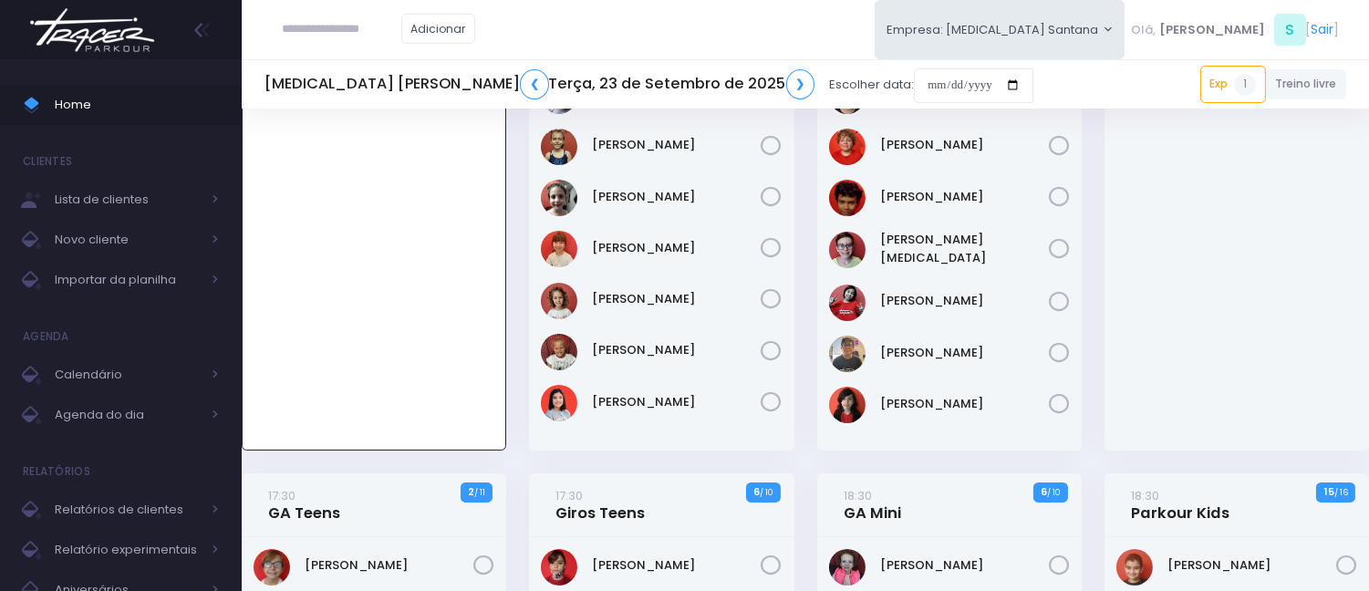
click at [380, 78] on h5 "T3 Santana ❮ Terça, 23 de Setembro de 2025 ❯" at bounding box center [540, 84] width 550 height 30
click at [520, 89] on link "❮" at bounding box center [534, 84] width 29 height 30
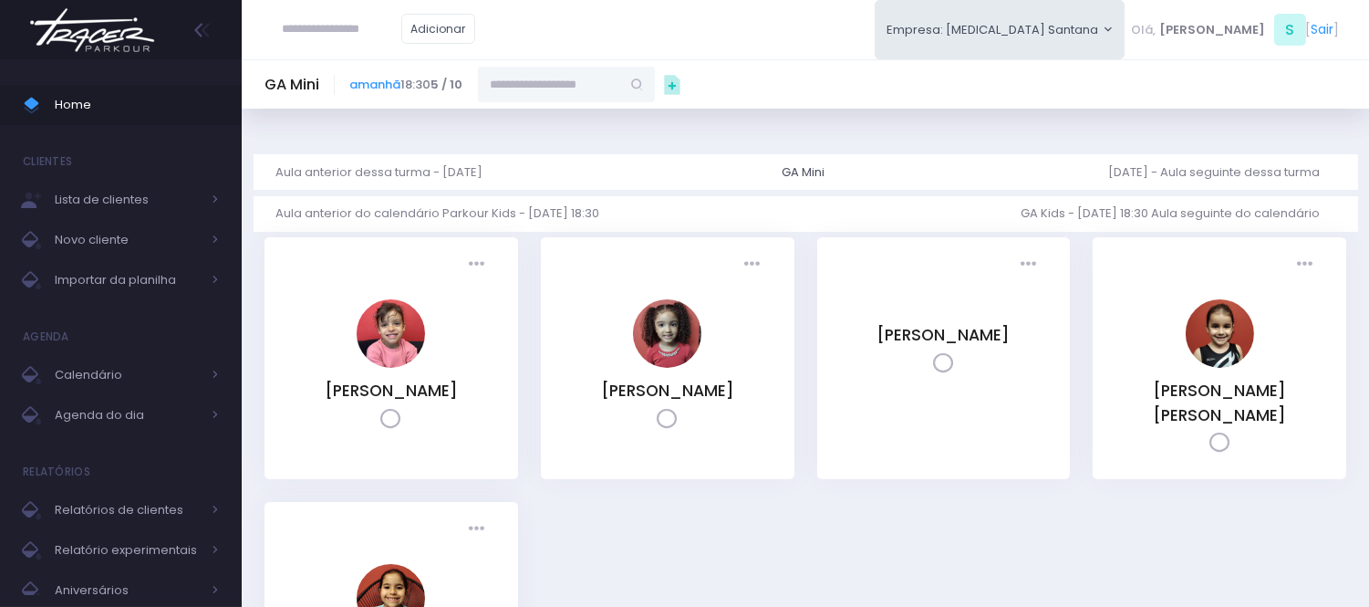
click at [561, 77] on input "text" at bounding box center [549, 84] width 142 height 35
paste input "**********"
click at [612, 114] on link "[PERSON_NAME]" at bounding box center [568, 117] width 106 height 18
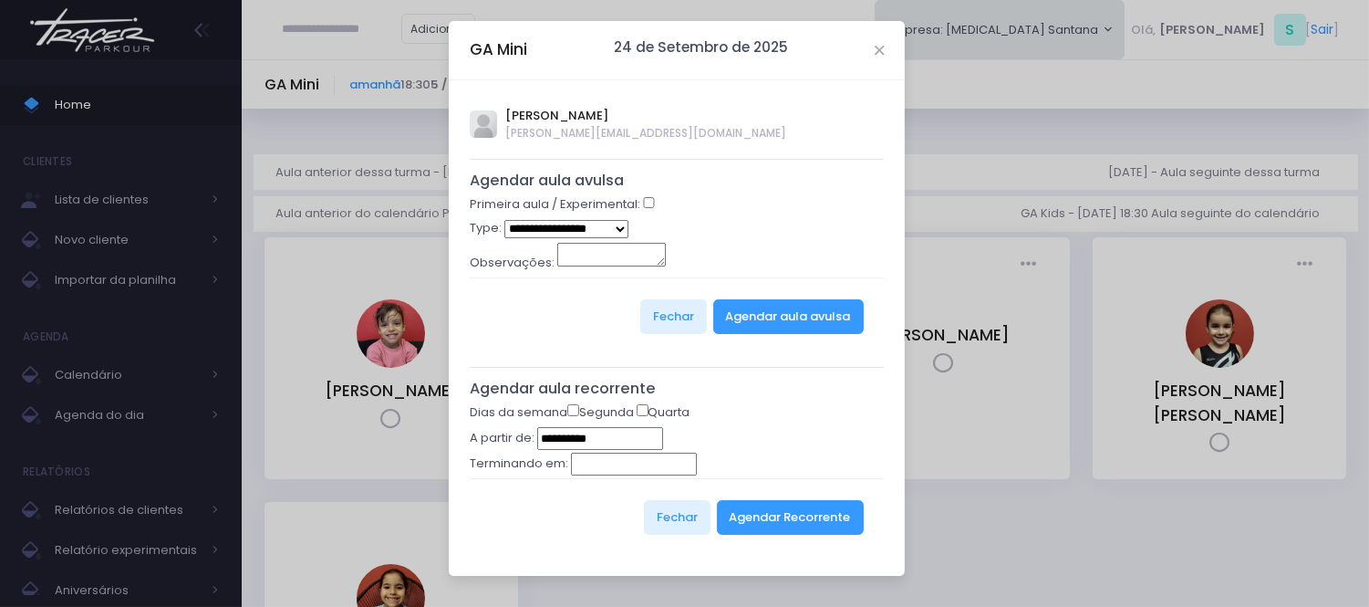
type input "**********"
select select "*"
click at [804, 311] on button "Agendar aula avulsa" at bounding box center [788, 316] width 151 height 35
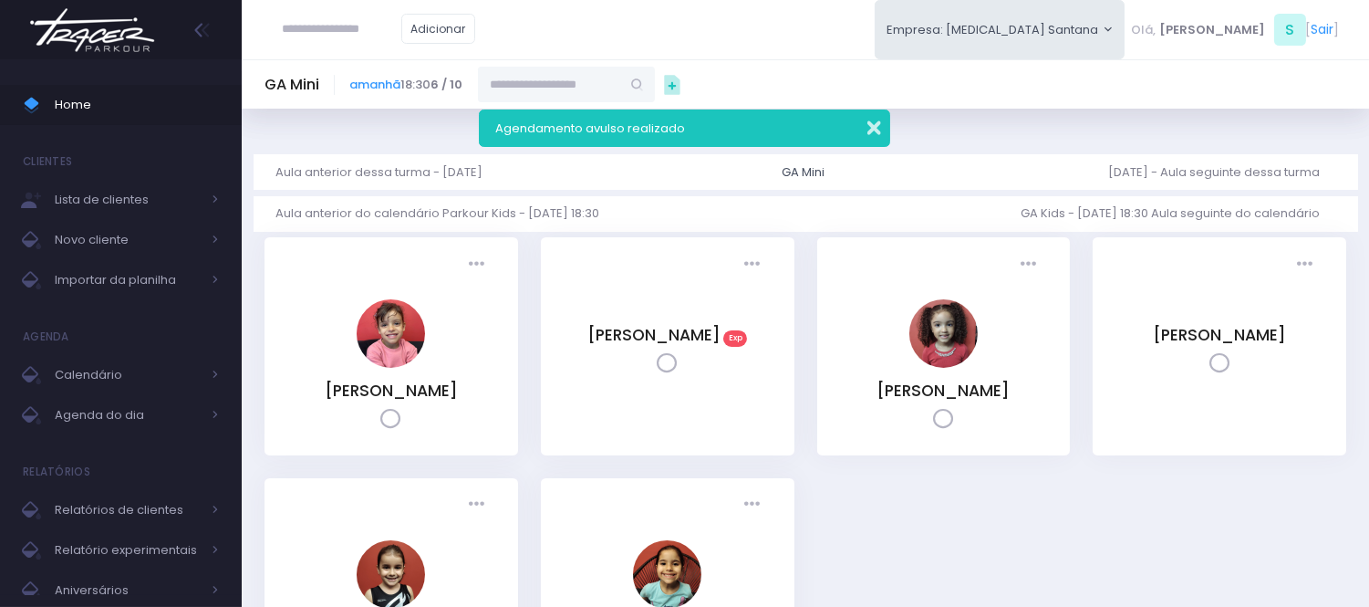
click at [869, 129] on button "button" at bounding box center [862, 125] width 36 height 21
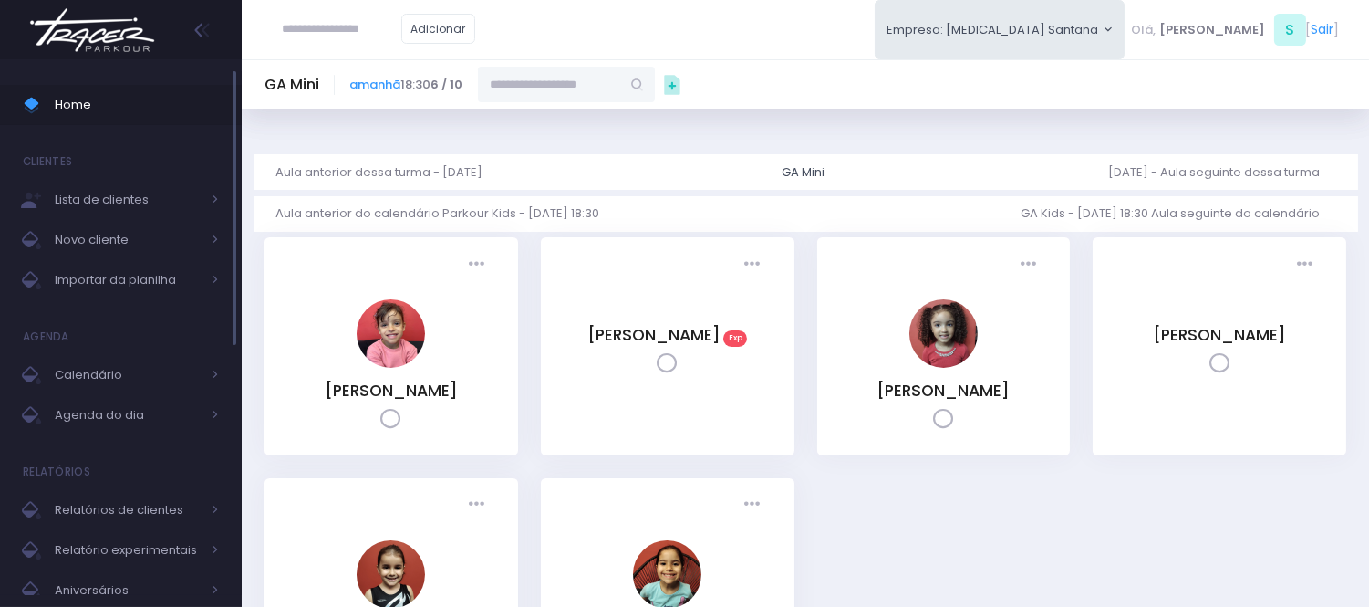
click at [126, 100] on span "Home" at bounding box center [137, 105] width 164 height 24
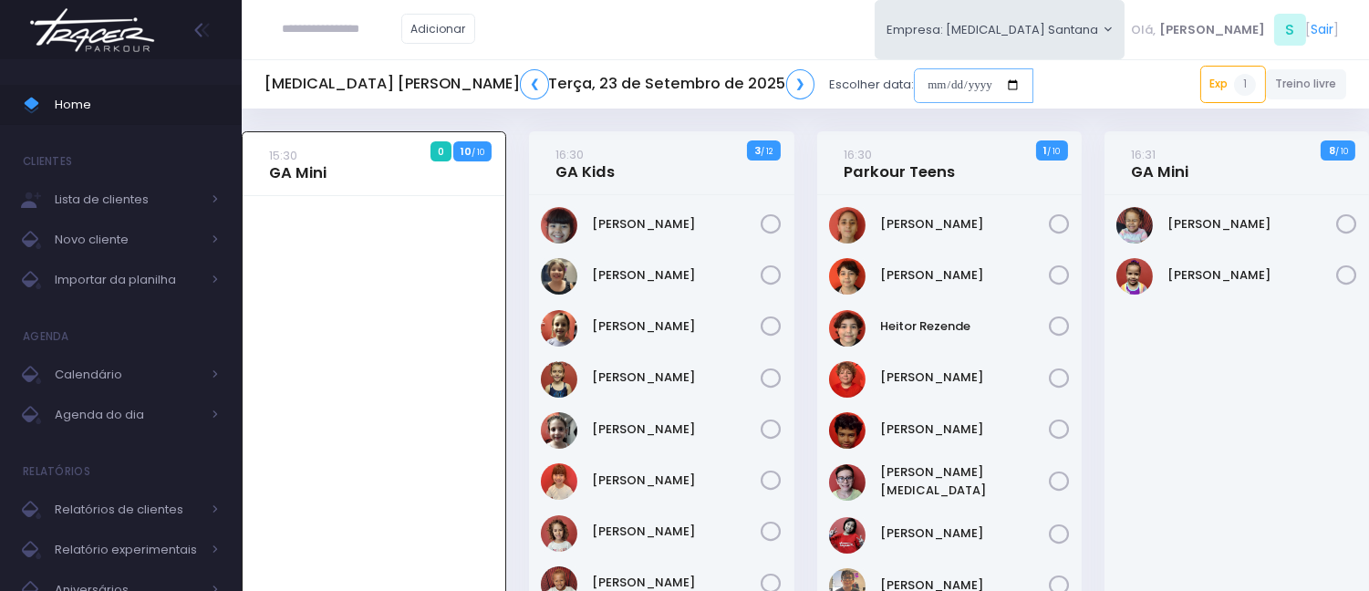
click at [914, 91] on input "date" at bounding box center [974, 85] width 120 height 35
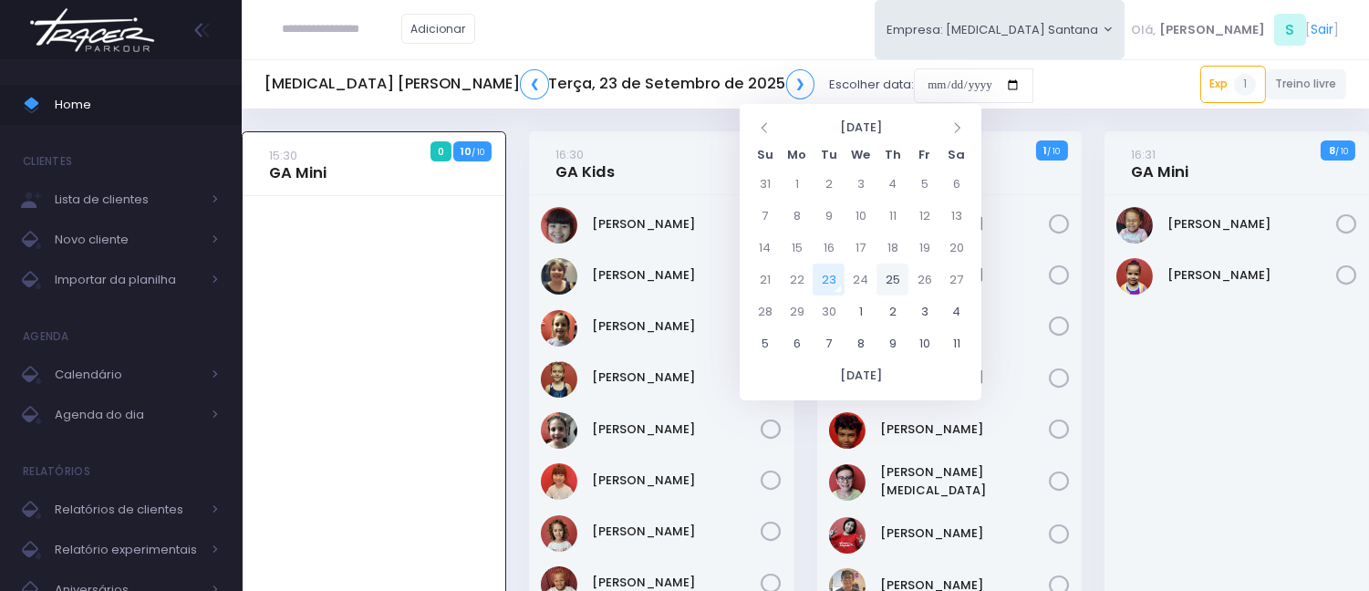
click at [892, 281] on td "25" at bounding box center [893, 280] width 32 height 32
type input "**********"
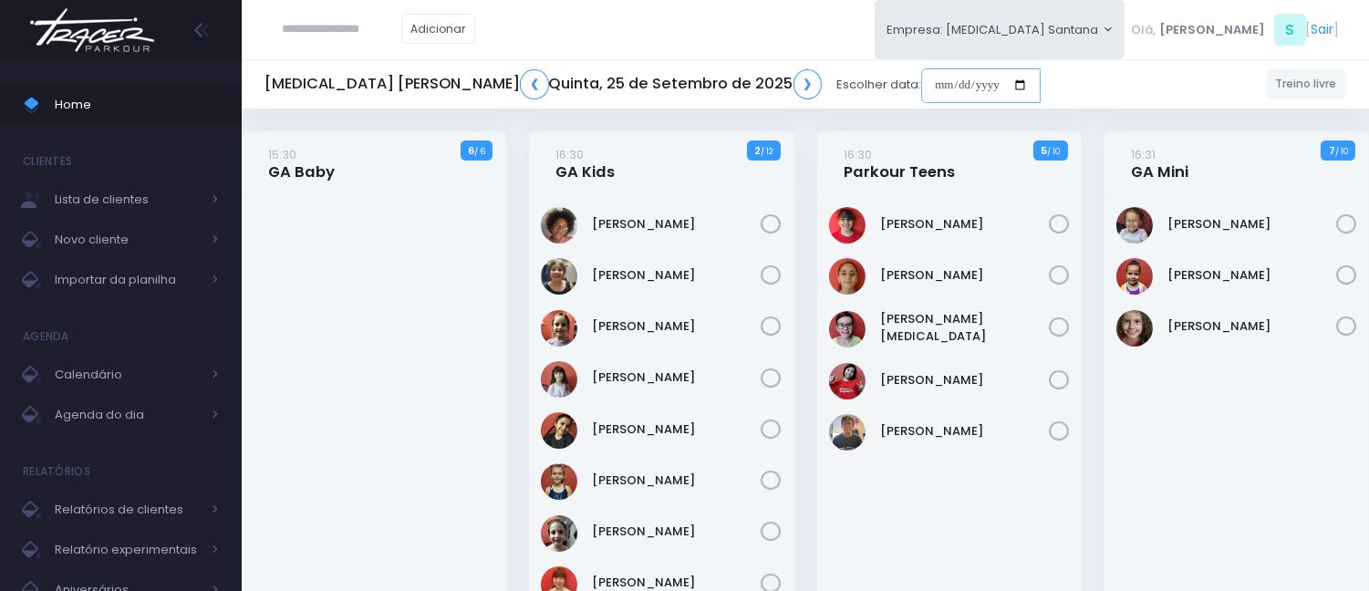
click at [921, 83] on input "date" at bounding box center [981, 85] width 120 height 35
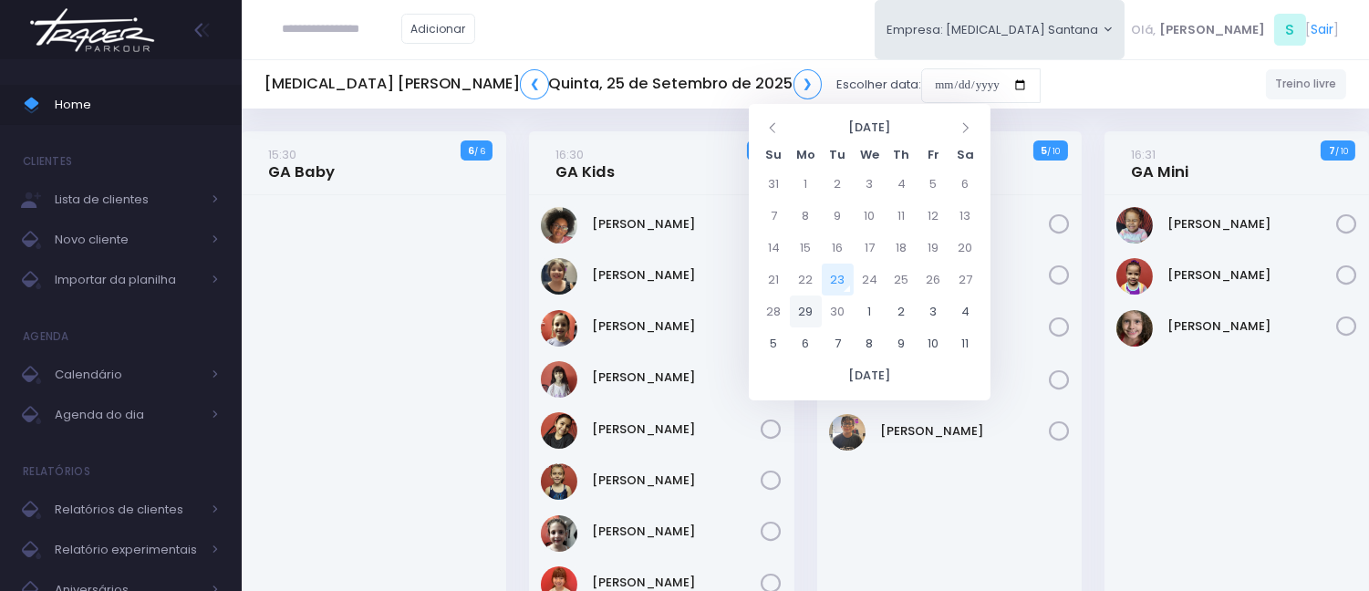
click at [806, 298] on td "29" at bounding box center [806, 312] width 32 height 32
type input "**********"
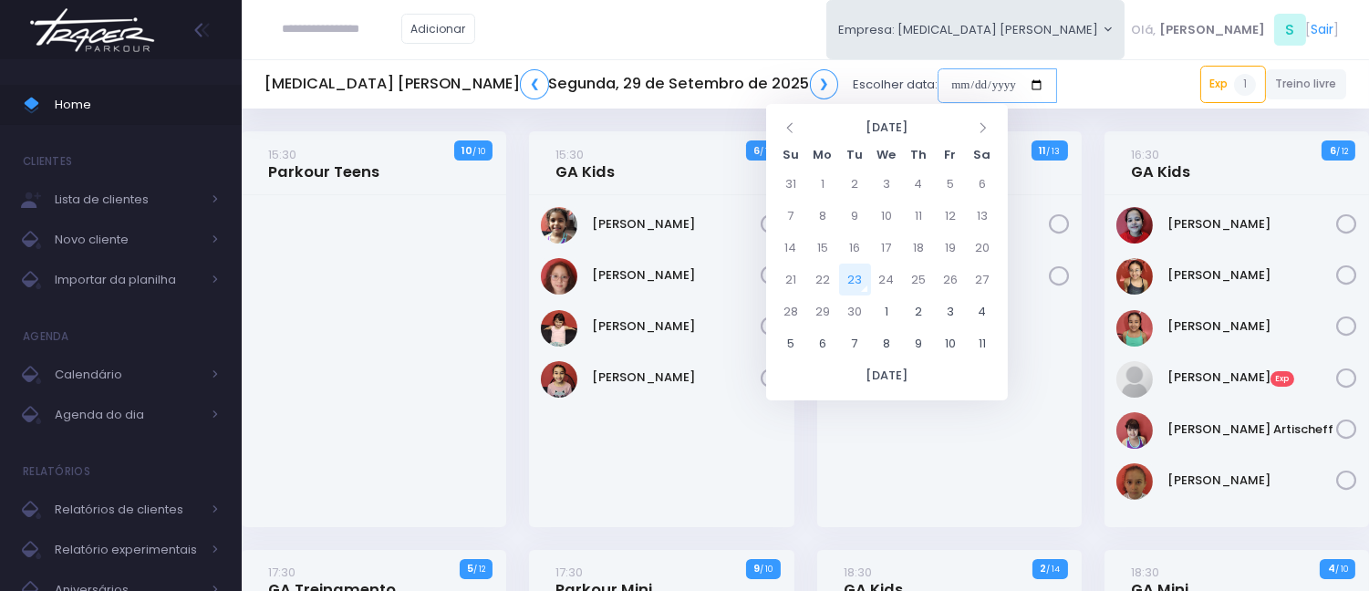
click at [938, 73] on input "date" at bounding box center [998, 85] width 120 height 35
click at [990, 280] on td "27" at bounding box center [983, 280] width 32 height 32
type input "**********"
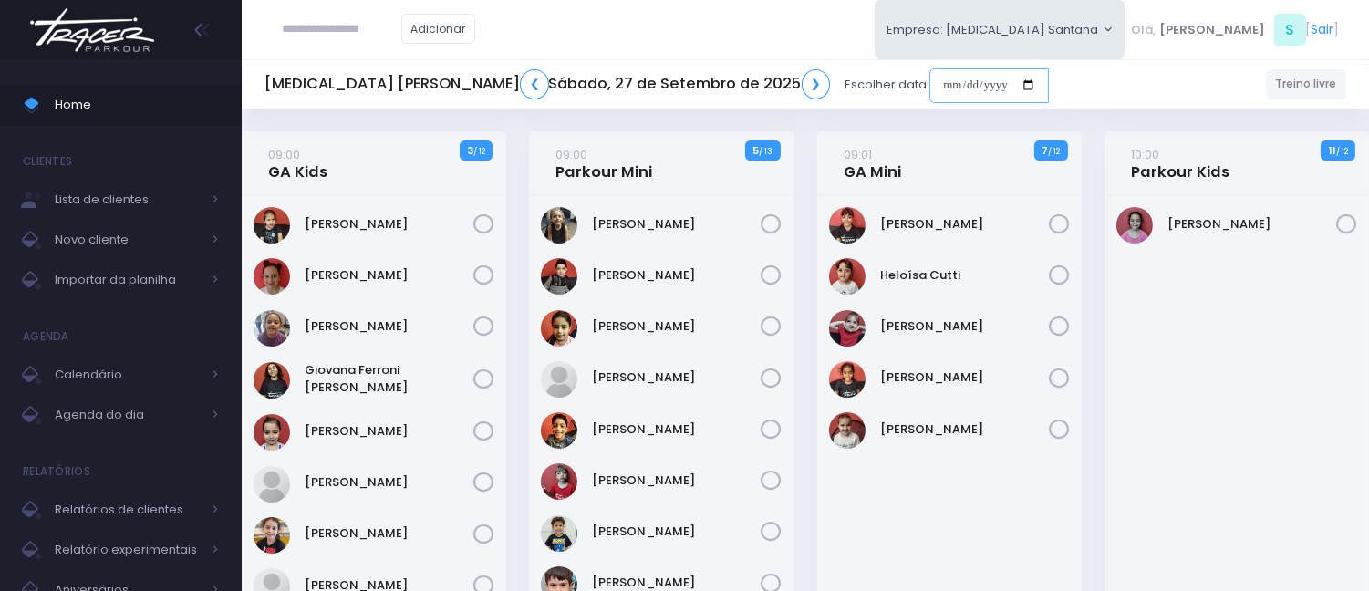
click at [930, 87] on input "date" at bounding box center [990, 85] width 120 height 35
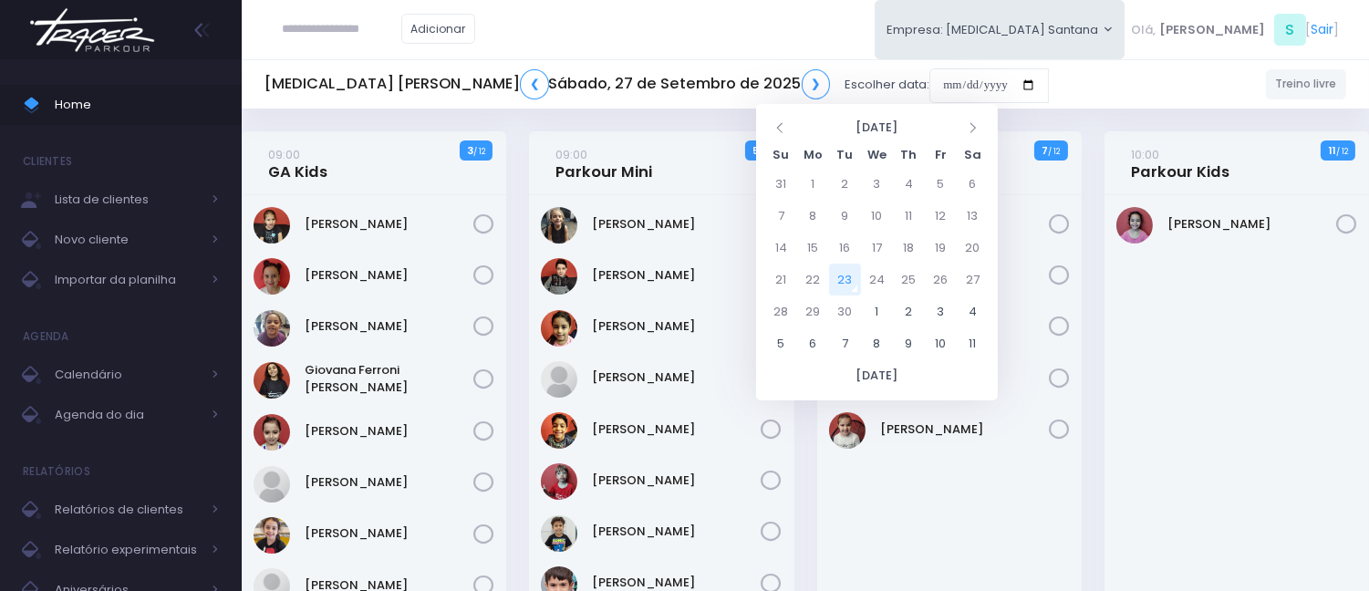
click at [836, 278] on td "23" at bounding box center [845, 280] width 32 height 32
type input "**********"
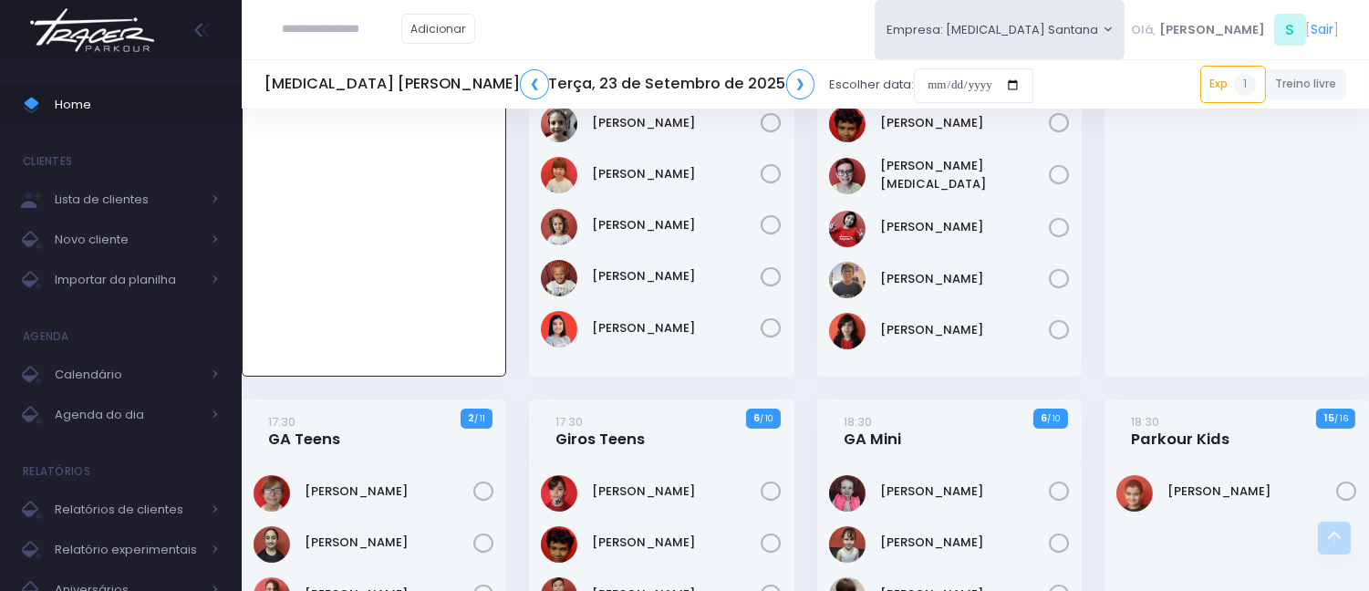
scroll to position [304, 0]
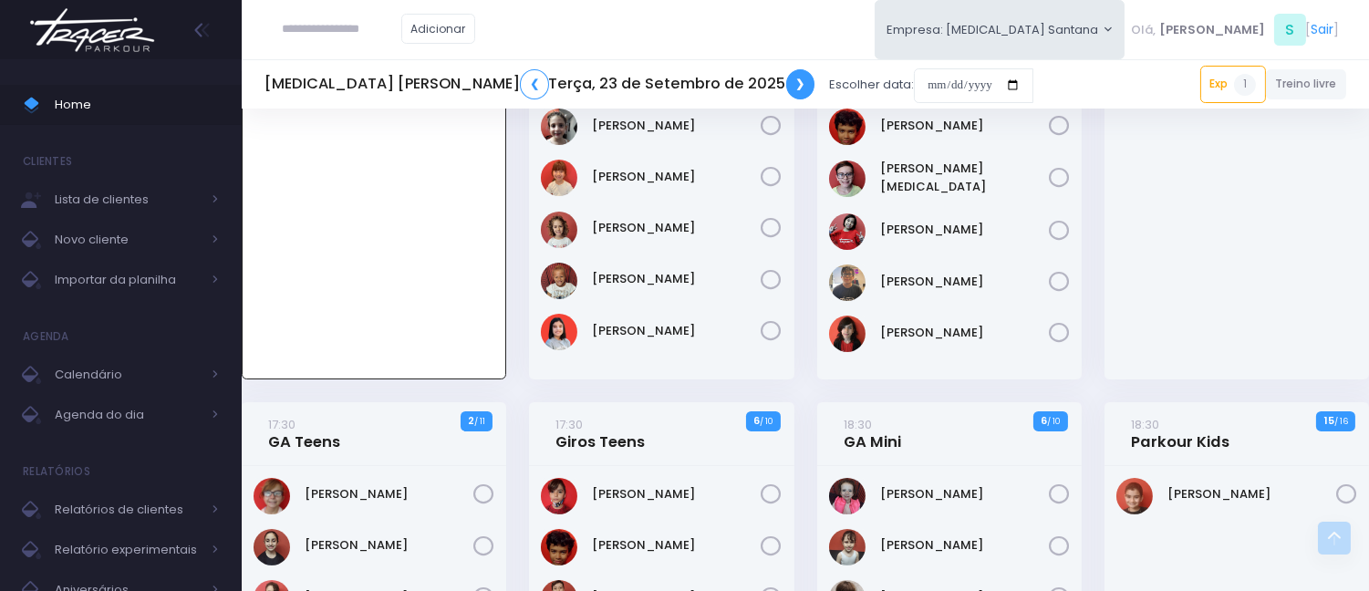
click at [786, 95] on link "❯" at bounding box center [800, 84] width 29 height 30
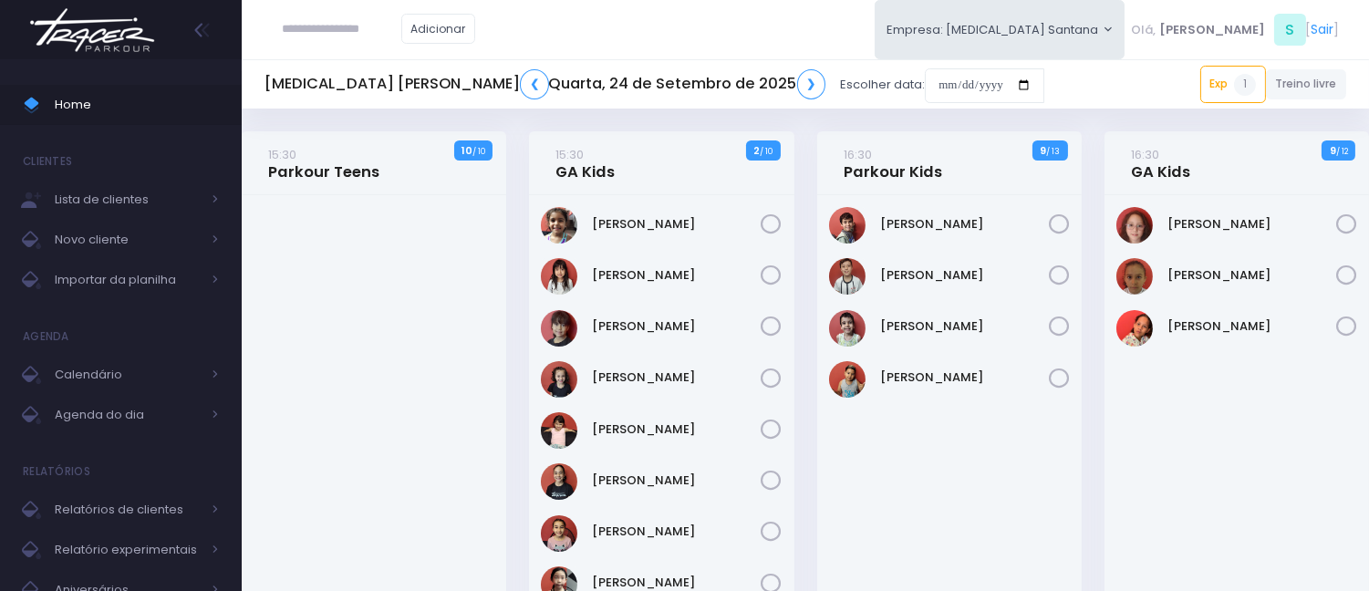
click input "submit" at bounding box center [0, 0] width 0 height 0
type input "*"
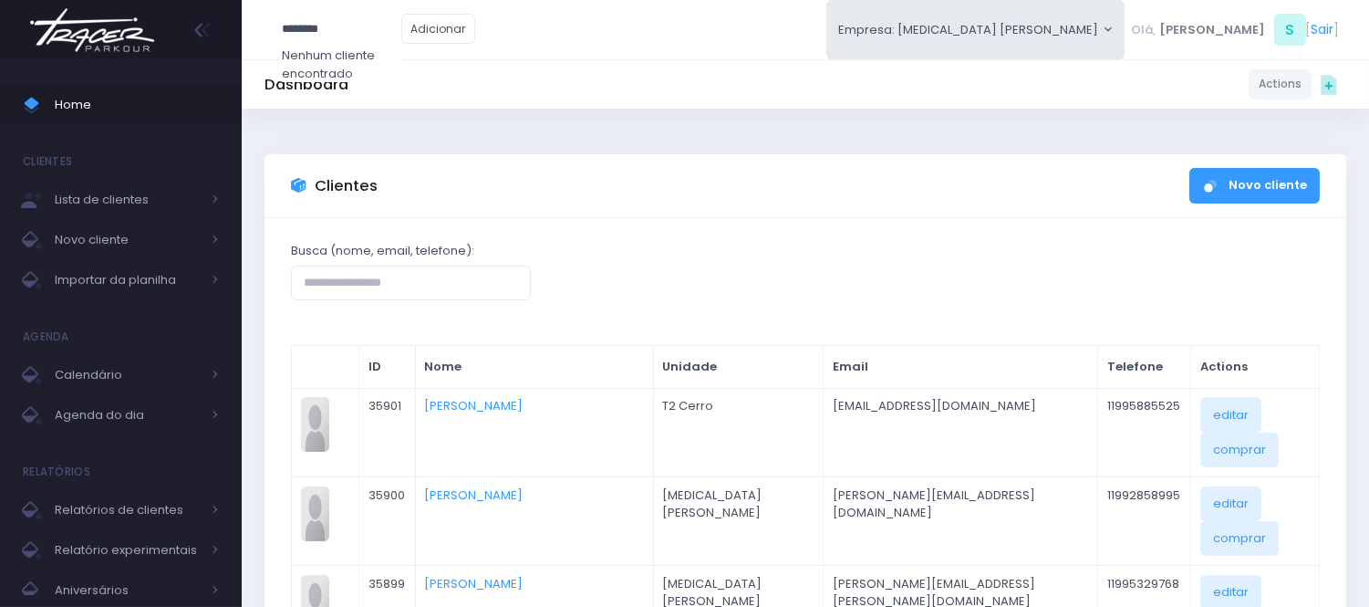
type input "*********"
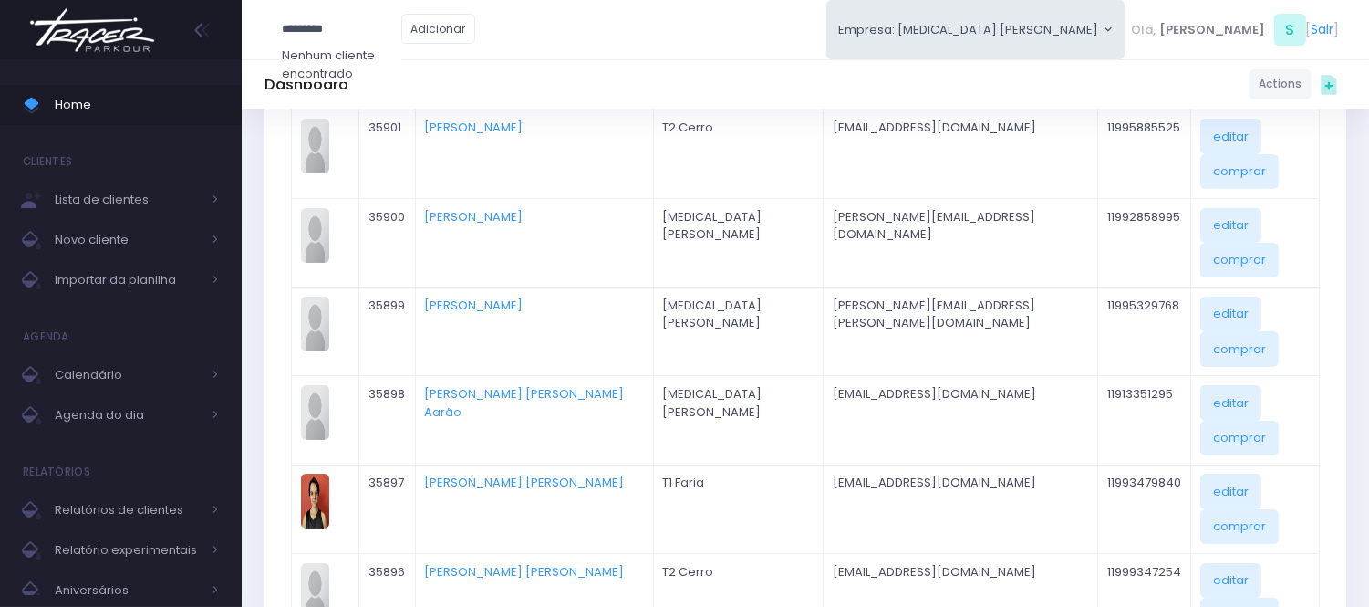
scroll to position [304, 0]
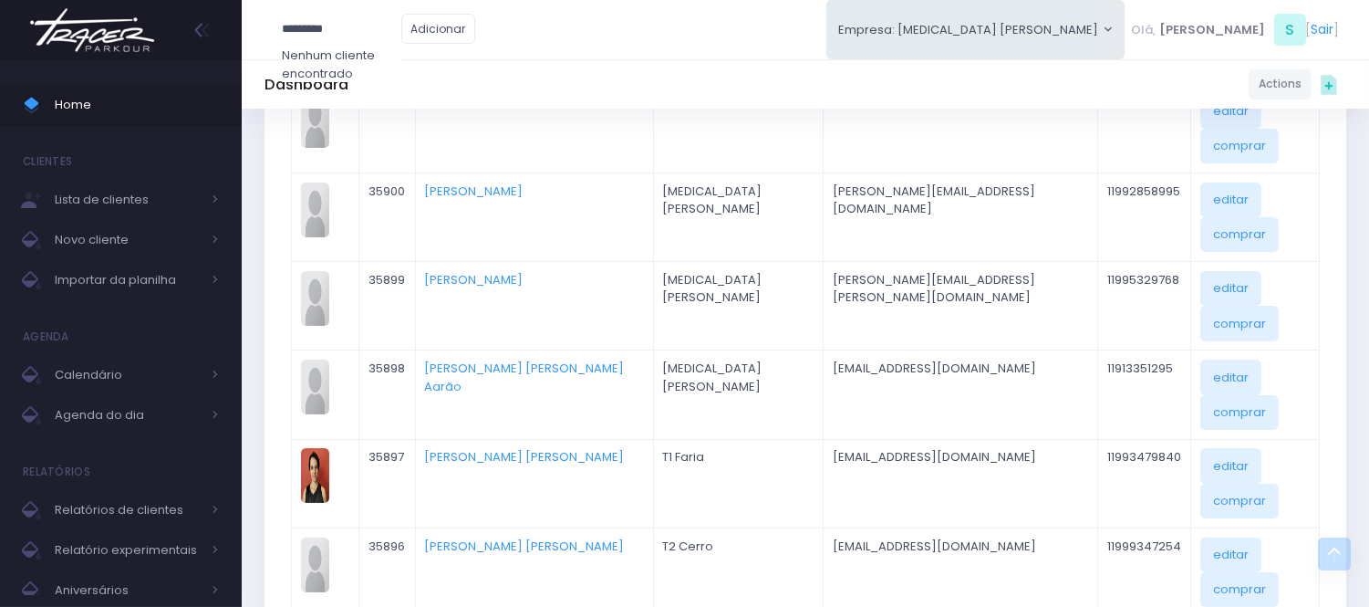
drag, startPoint x: 378, startPoint y: 13, endPoint x: 242, endPoint y: 37, distance: 138.2
click at [242, 37] on div "********* Nenhum cliente encontrado Adicionar Empresa: [MEDICAL_DATA][GEOGRAPHI…" at bounding box center [806, 29] width 1128 height 59
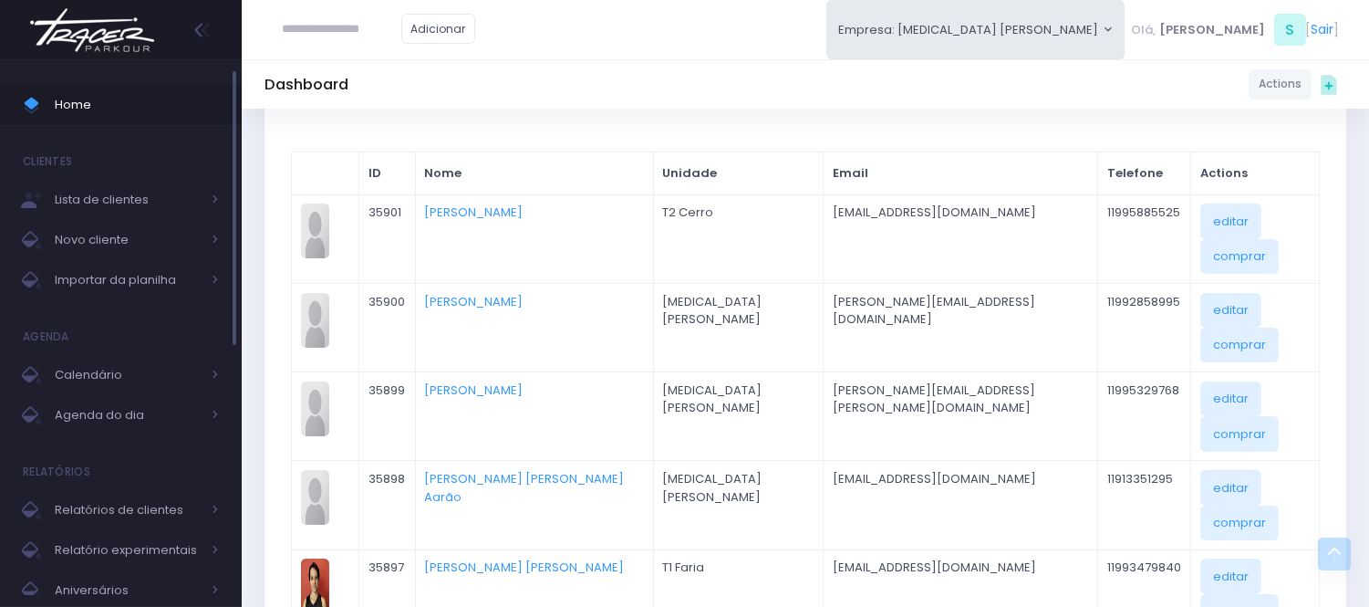
scroll to position [0, 0]
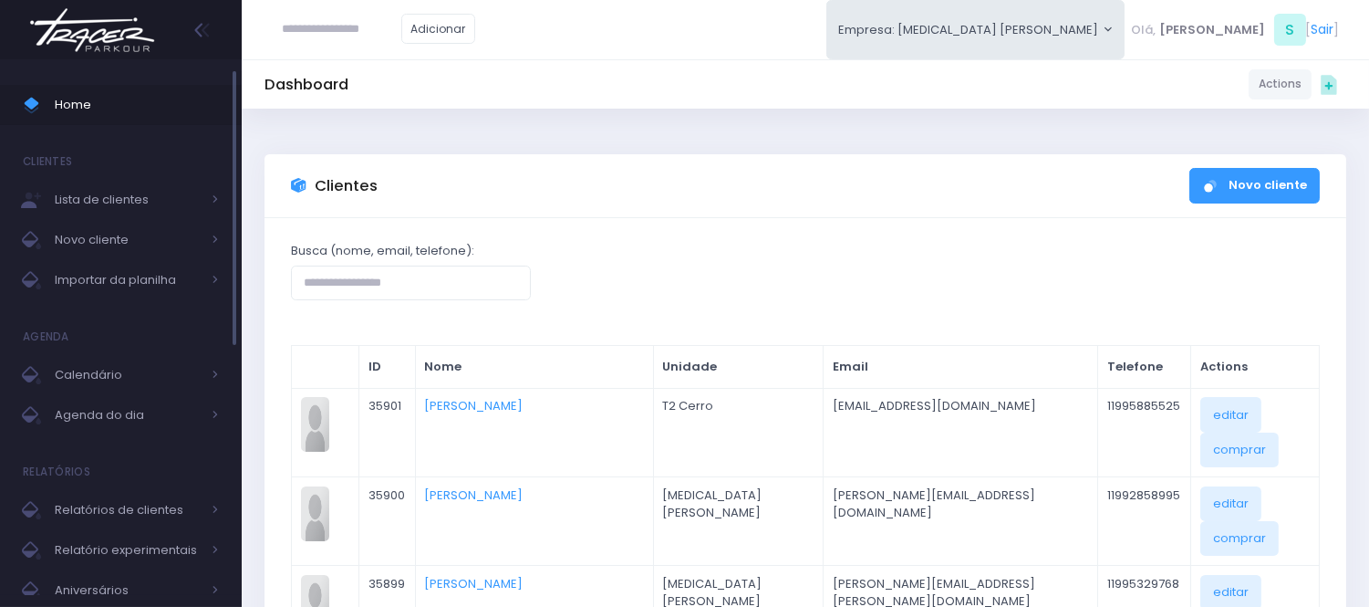
click at [84, 93] on span "Home" at bounding box center [137, 105] width 164 height 24
click at [80, 86] on link "Home" at bounding box center [121, 105] width 242 height 40
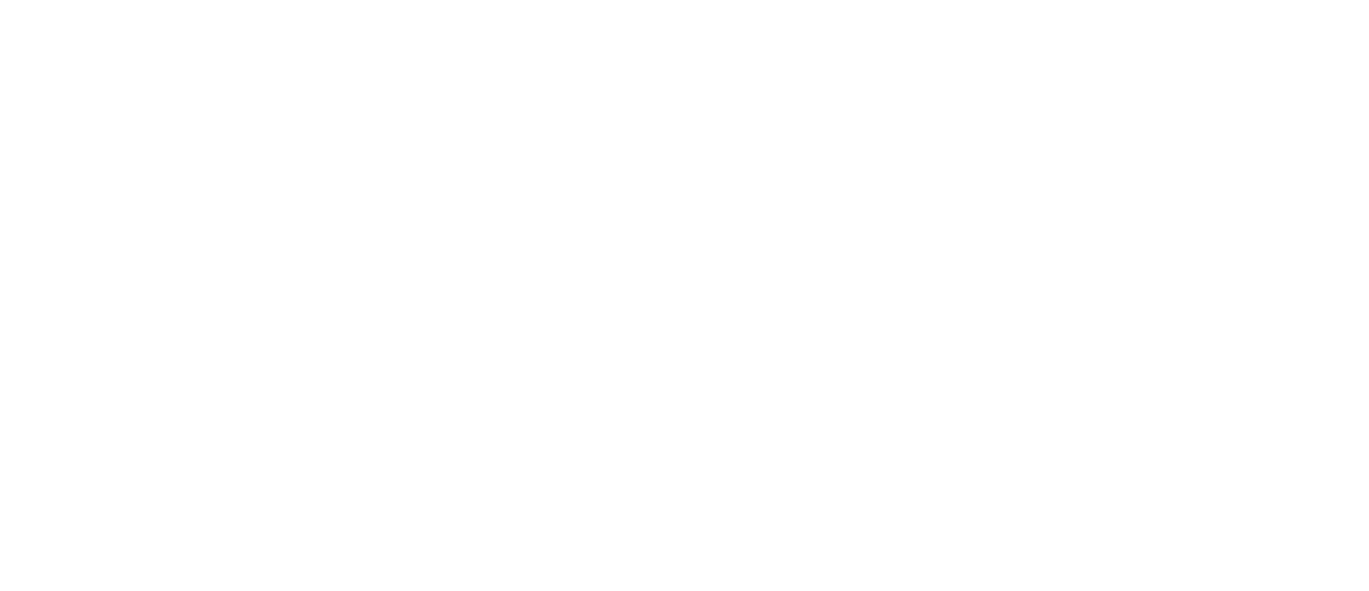
scroll to position [131, 0]
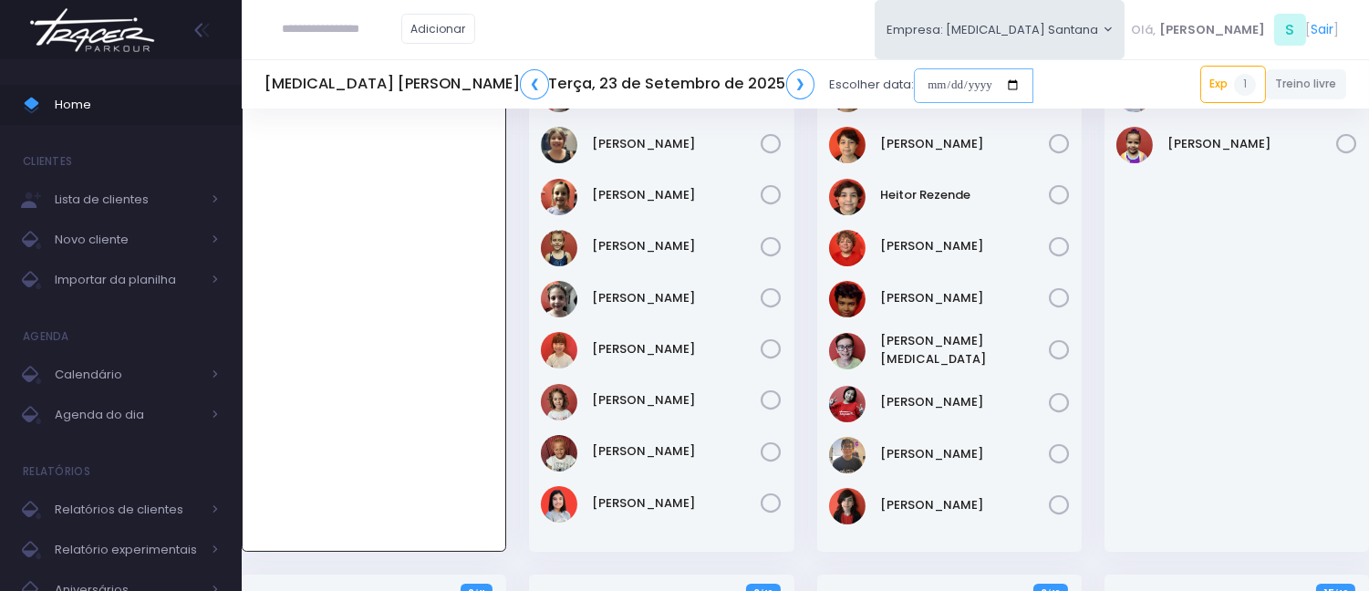
click at [914, 83] on input "date" at bounding box center [974, 85] width 120 height 35
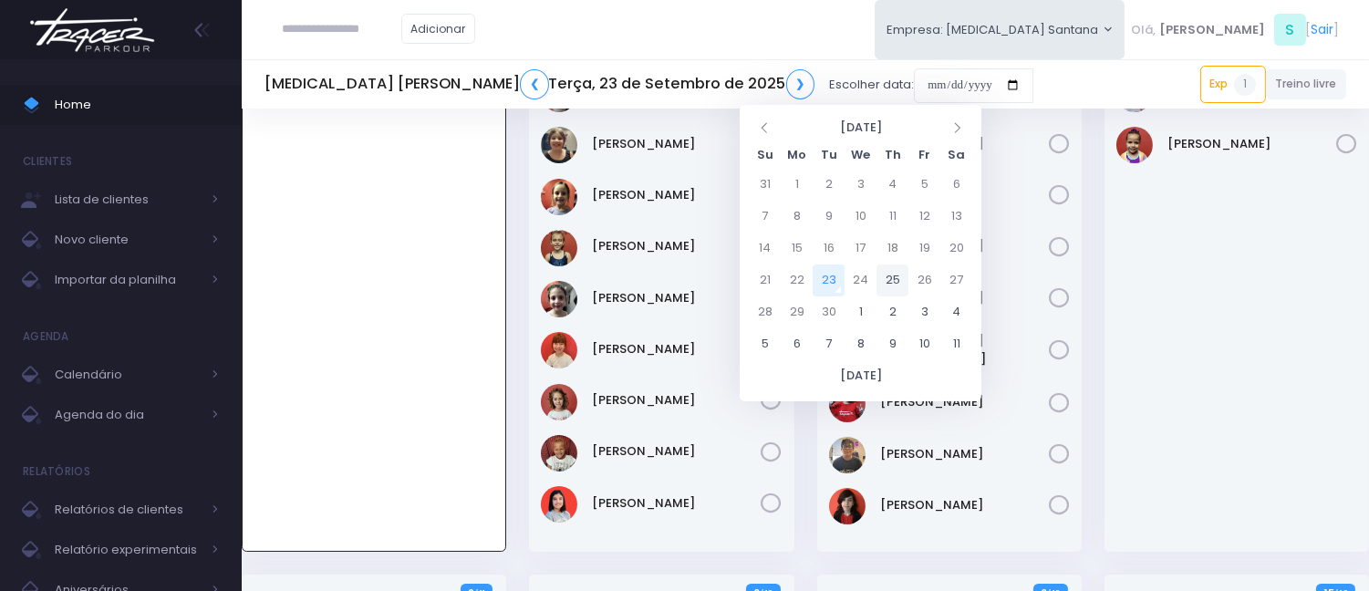
click at [899, 280] on td "25" at bounding box center [893, 281] width 32 height 32
type input "**********"
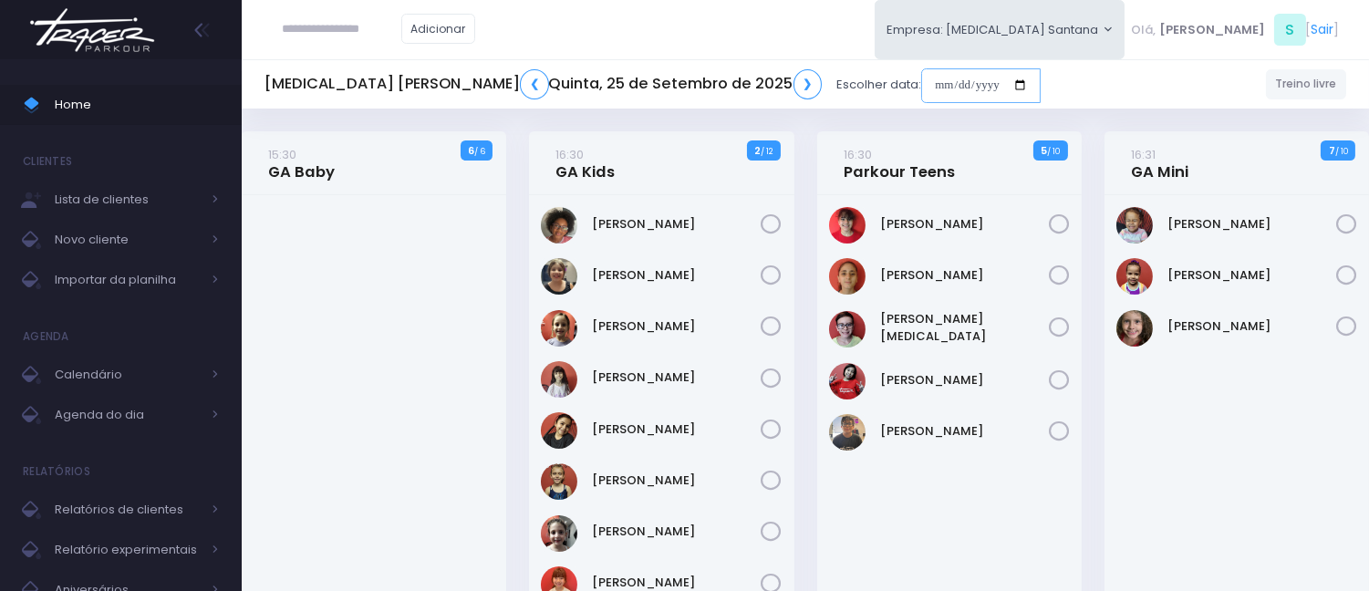
click at [921, 86] on input "date" at bounding box center [981, 85] width 120 height 35
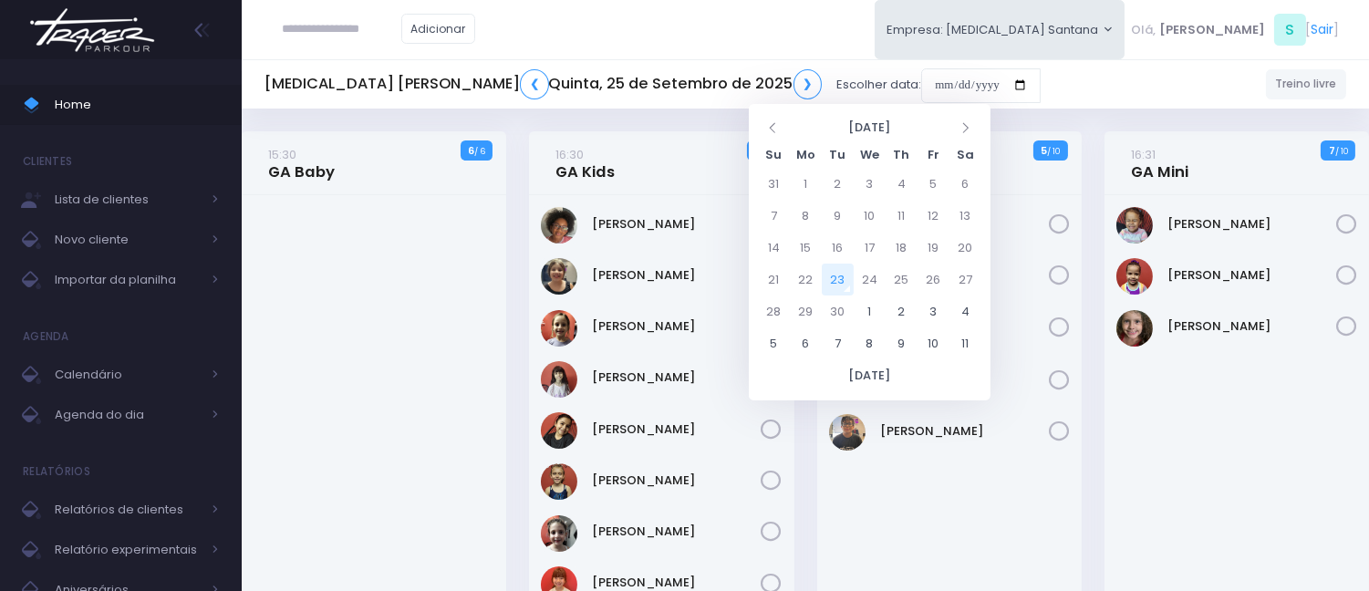
click at [830, 276] on td "23" at bounding box center [838, 280] width 32 height 32
type input "**********"
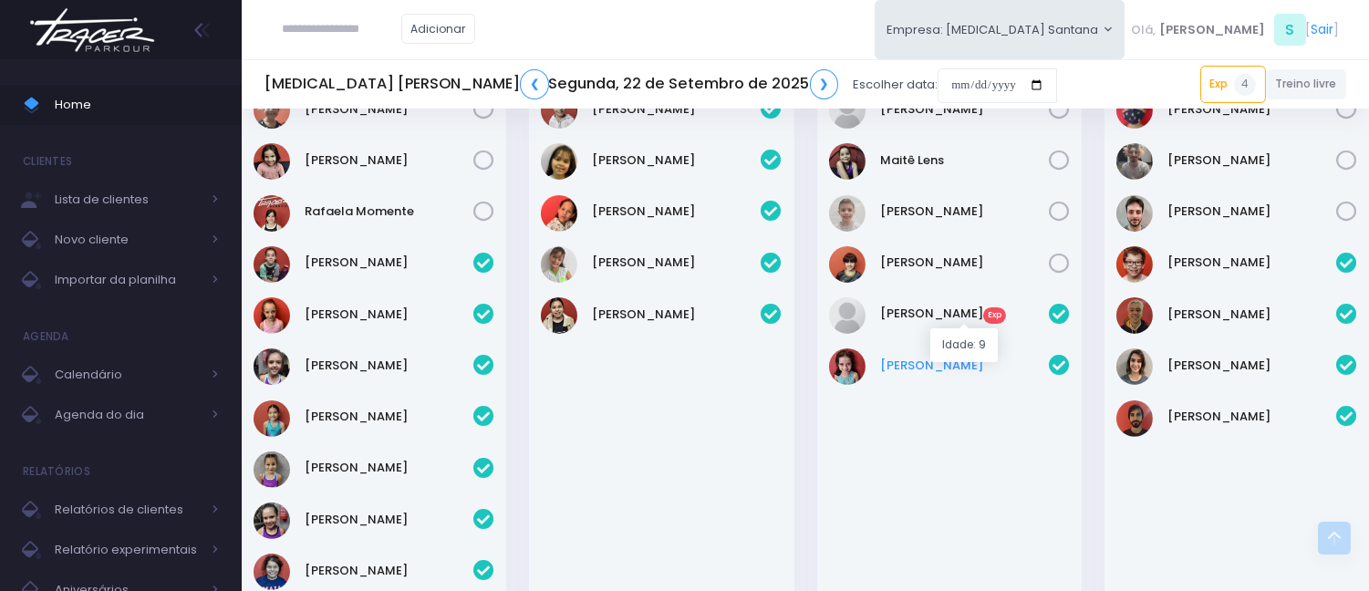
scroll to position [1115, 0]
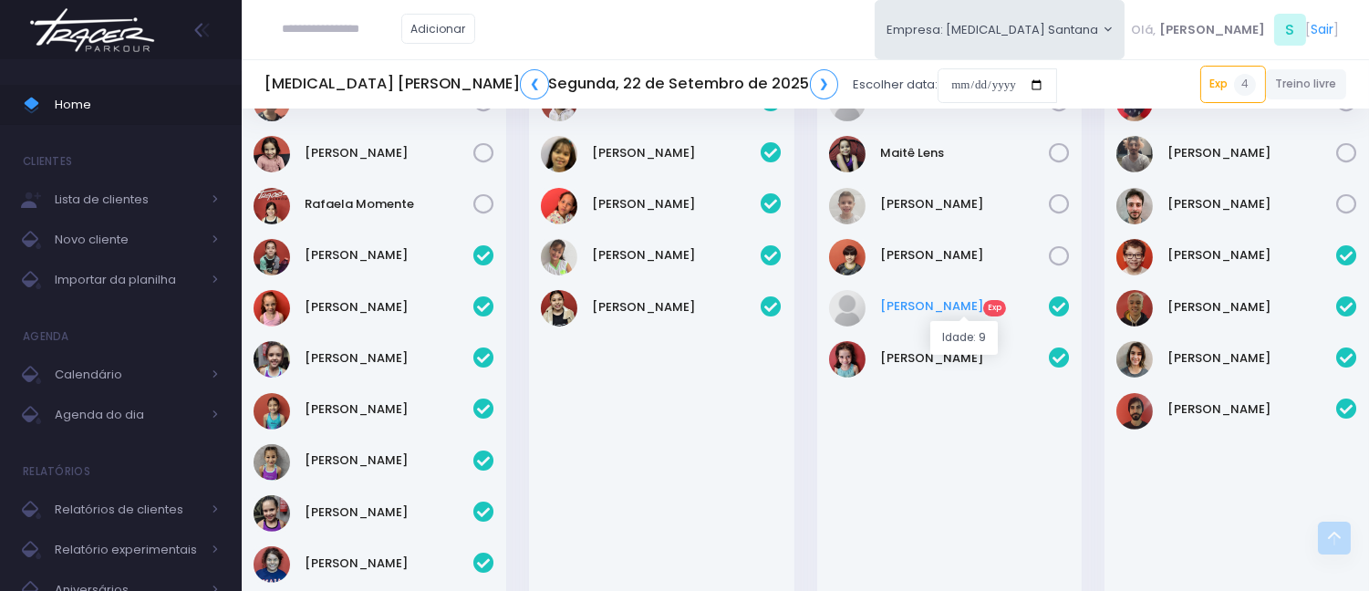
click at [935, 308] on link "Enzo Vedolim Exp" at bounding box center [964, 306] width 169 height 18
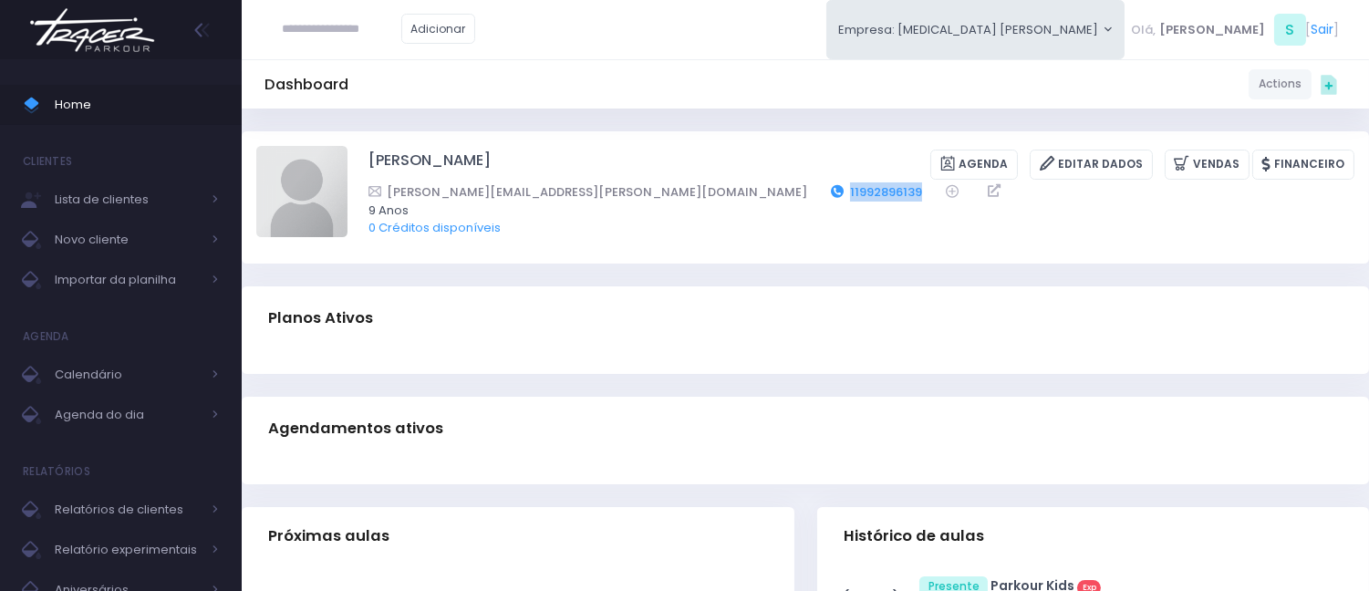
drag, startPoint x: 667, startPoint y: 185, endPoint x: 578, endPoint y: 190, distance: 89.5
click at [578, 190] on div "aline.vaiano@gmail.com 11992896139" at bounding box center [850, 191] width 963 height 19
copy div "11992896139"
click at [646, 269] on div "Dashboard Actions Choose Label: Customer Partner Suplier Member Staff Add new" at bounding box center [806, 551] width 1128 height 885
click at [121, 287] on span "Importar da planilha" at bounding box center [128, 280] width 146 height 24
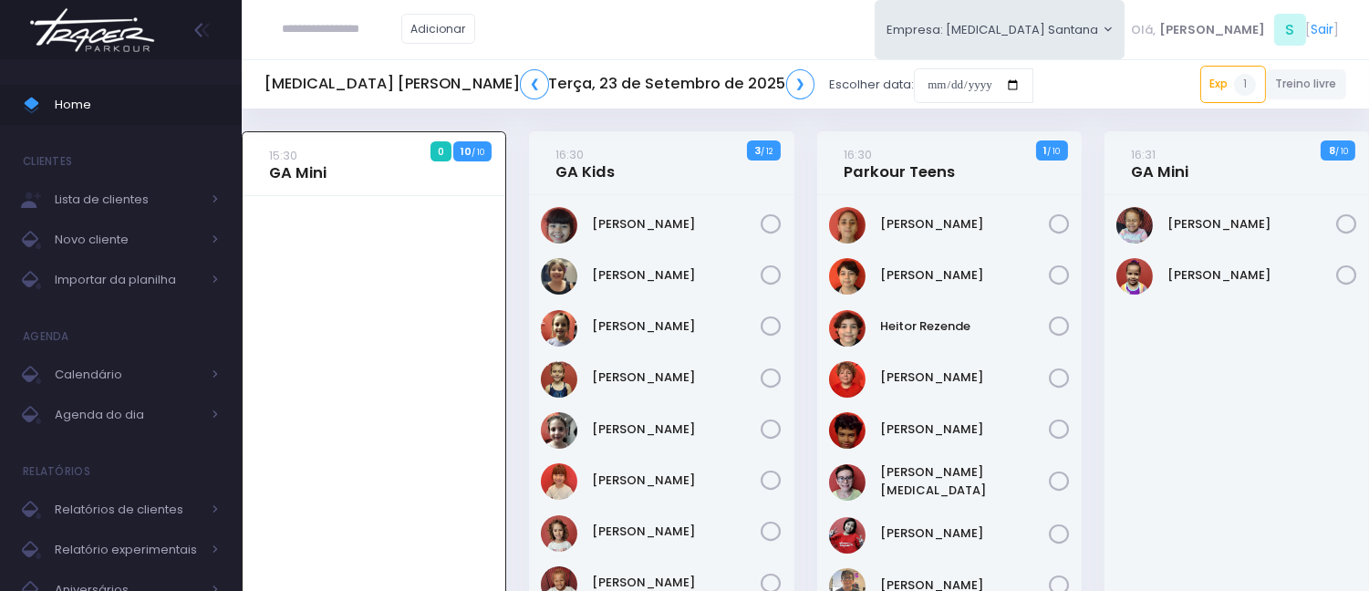
paste input "**********"
click at [327, 25] on input "**********" at bounding box center [342, 29] width 119 height 35
click at [362, 68] on link "Eduardo Viana" at bounding box center [369, 62] width 103 height 18
type input "**********"
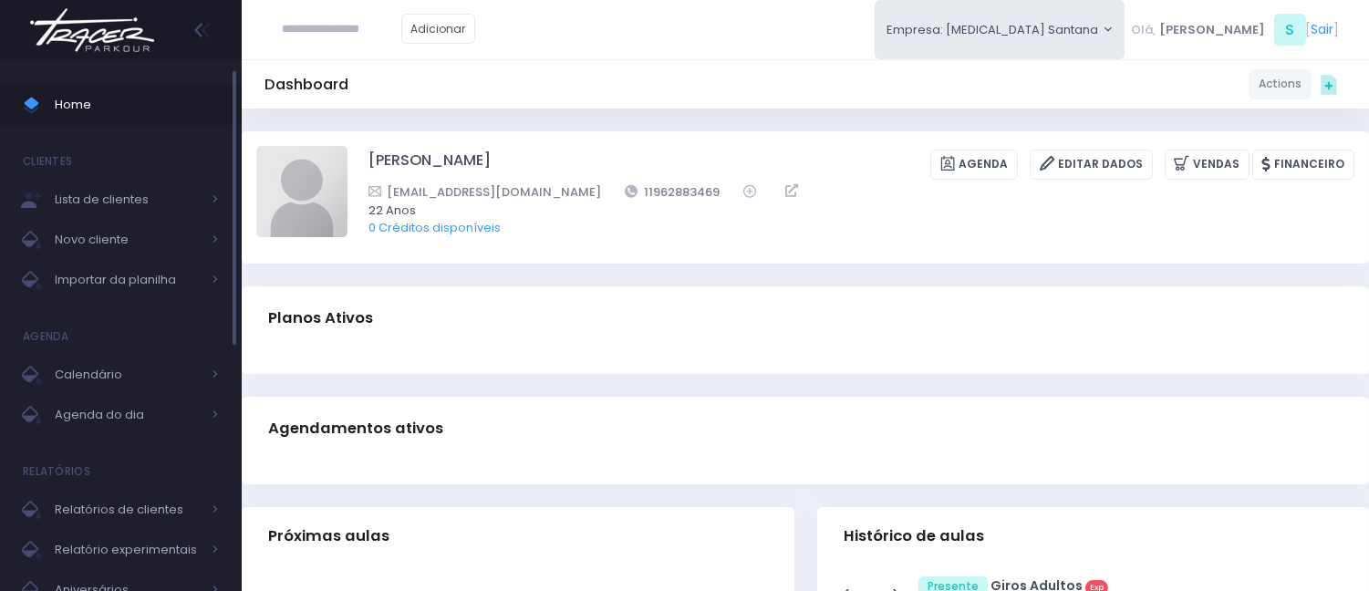
click at [92, 101] on span "Home" at bounding box center [137, 105] width 164 height 24
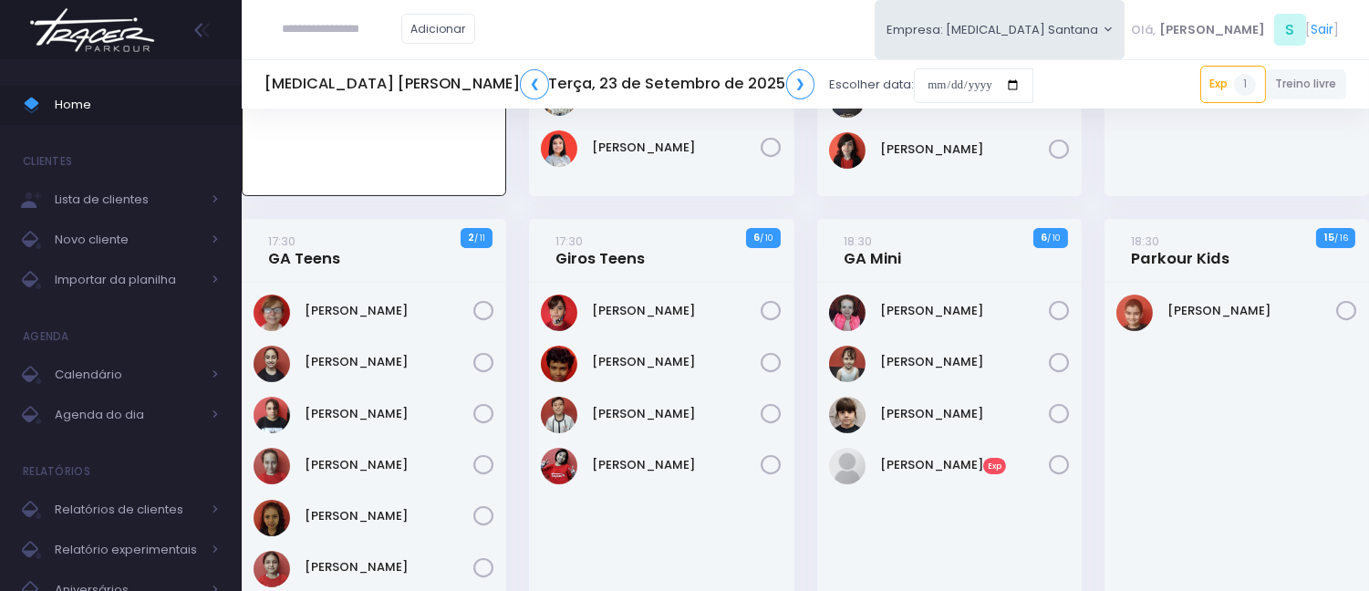
scroll to position [506, 0]
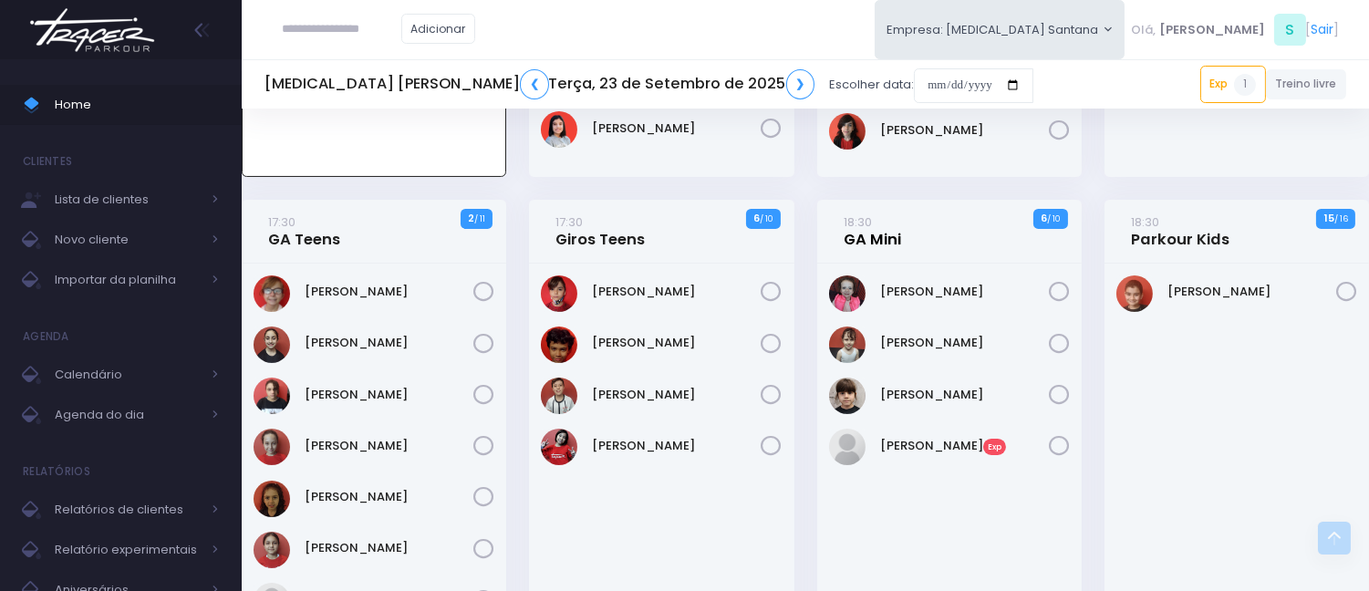
click at [878, 247] on link "18:30 GA Mini" at bounding box center [872, 231] width 57 height 36
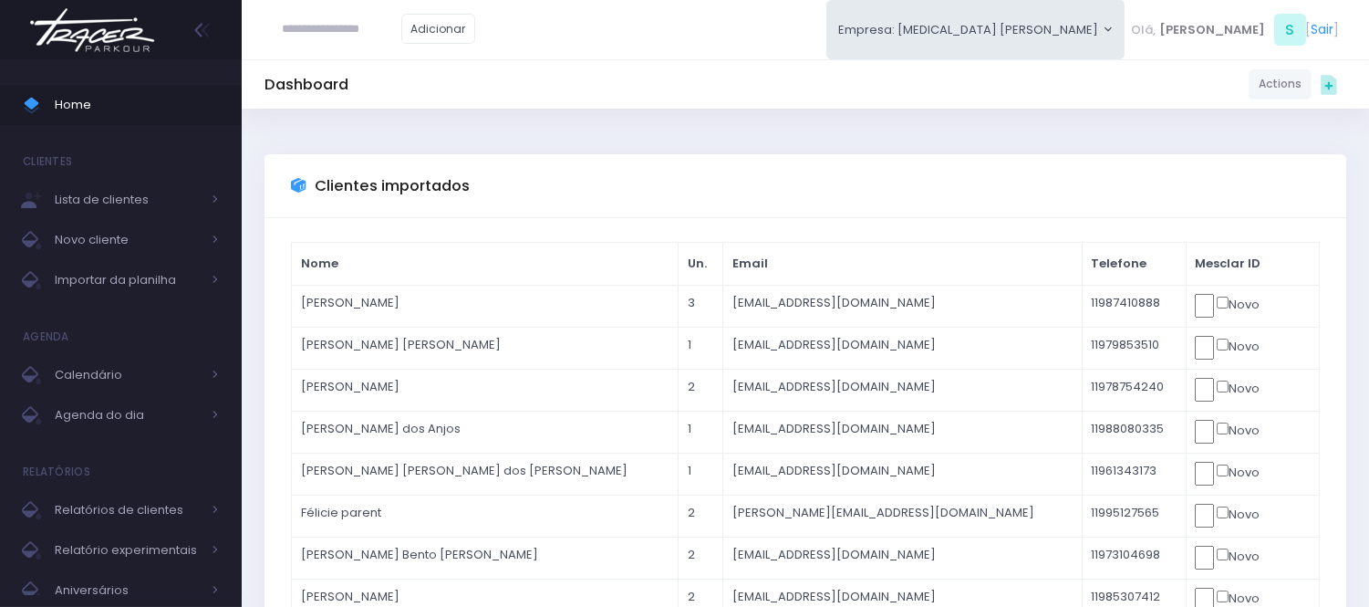
click at [336, 27] on input "text" at bounding box center [342, 29] width 119 height 35
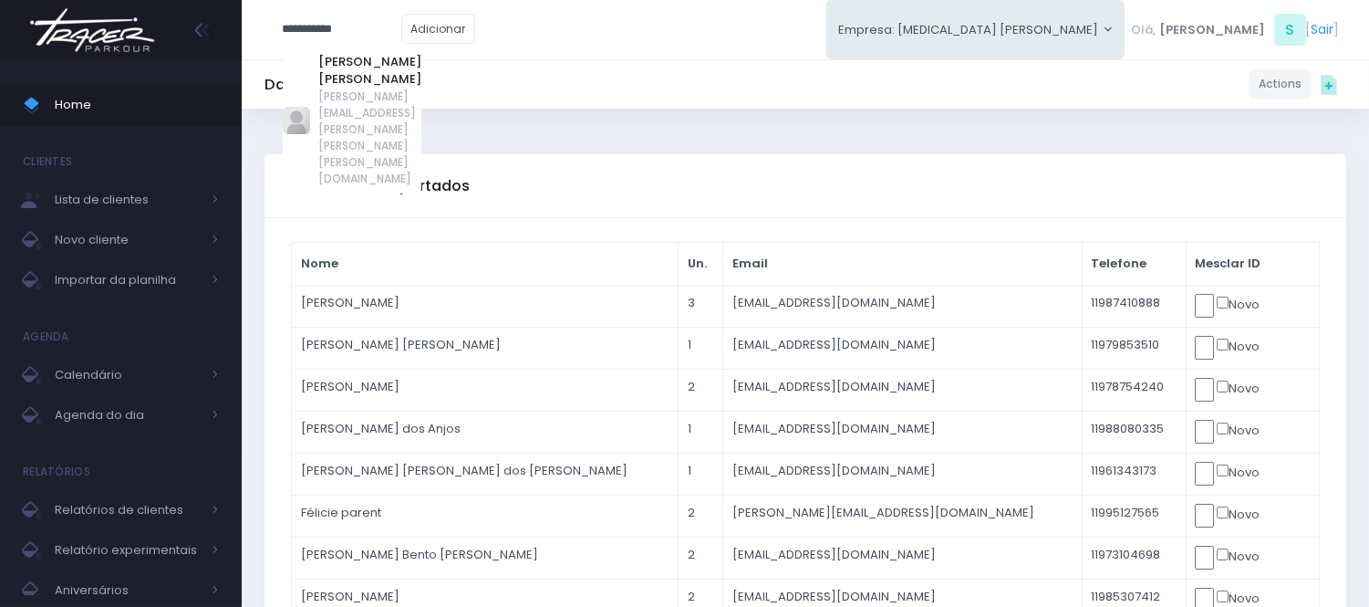
drag, startPoint x: 371, startPoint y: 16, endPoint x: 276, endPoint y: 40, distance: 98.0
click at [276, 40] on div "**********" at bounding box center [379, 29] width 229 height 58
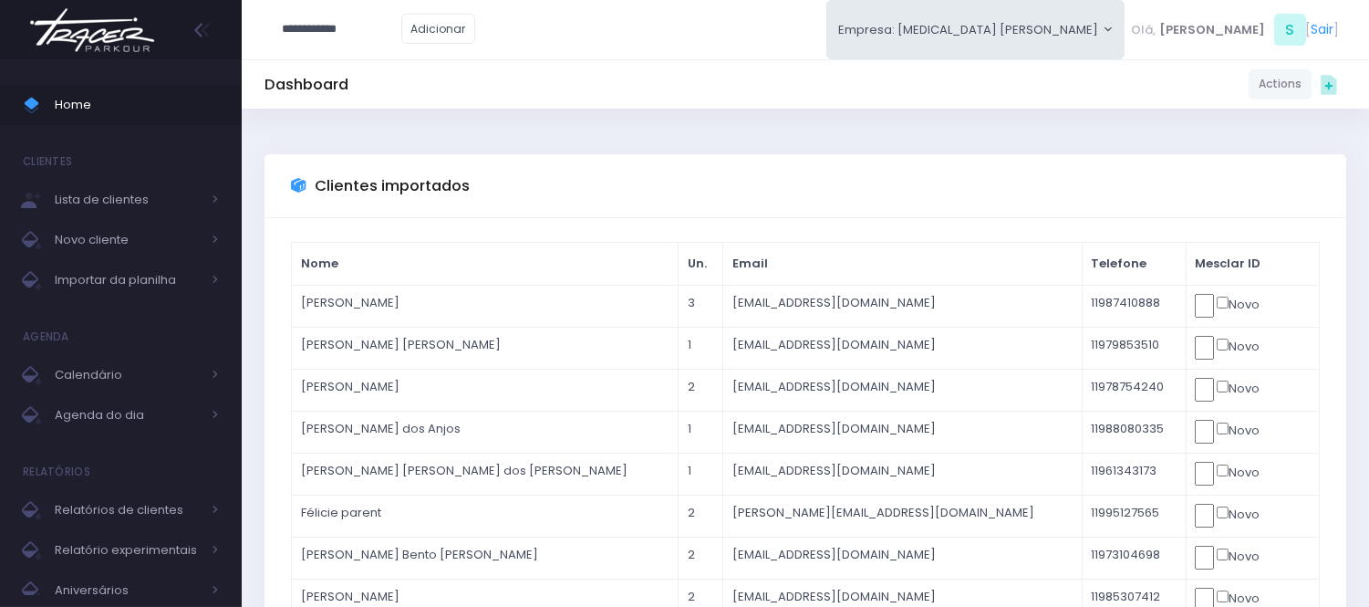
type input "**********"
click input "submit" at bounding box center [0, 0] width 0 height 0
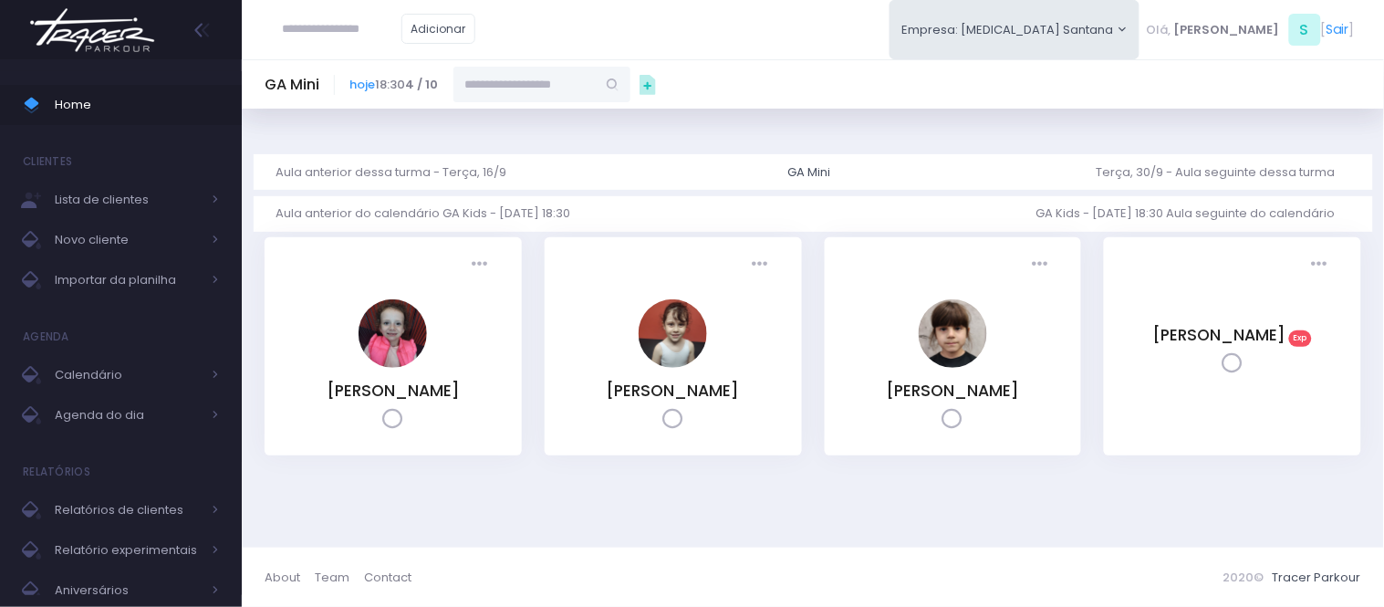
click at [512, 92] on input "text" at bounding box center [524, 84] width 142 height 35
paste input "**********"
drag, startPoint x: 604, startPoint y: 111, endPoint x: 636, endPoint y: 116, distance: 32.3
click at [596, 116] on link "Laura de oliveira Amorim" at bounding box center [543, 117] width 106 height 18
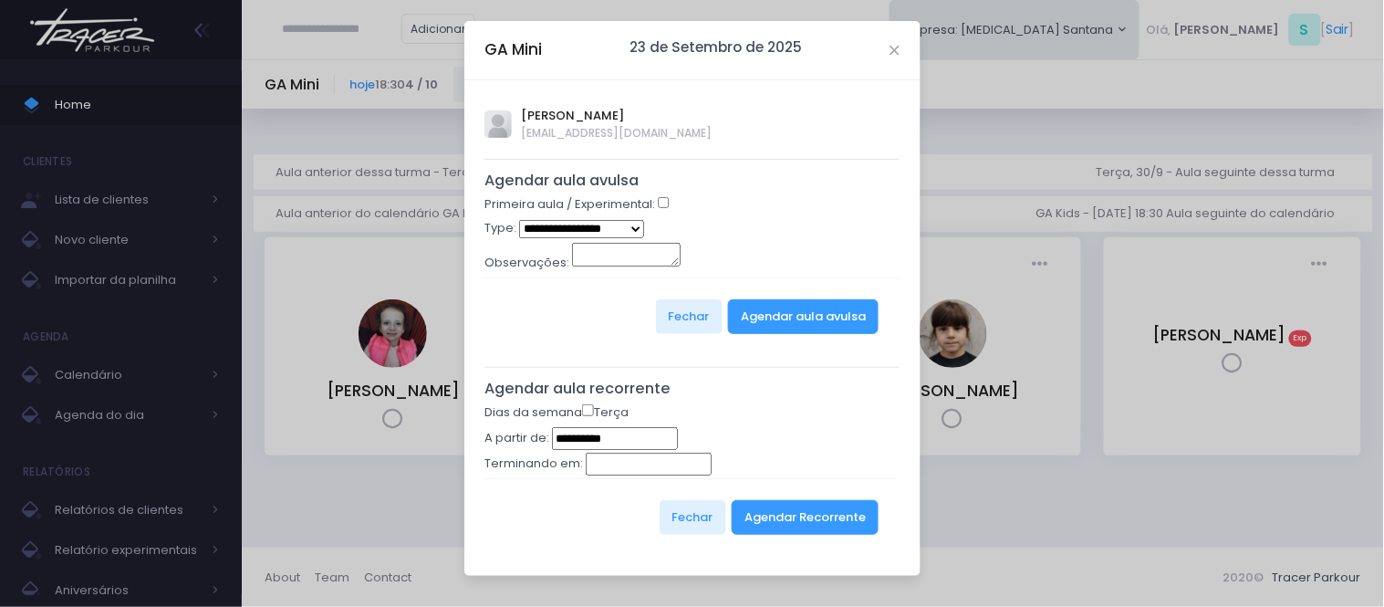
type input "**********"
select select "*"
click at [794, 313] on button "Agendar aula avulsa" at bounding box center [803, 316] width 151 height 35
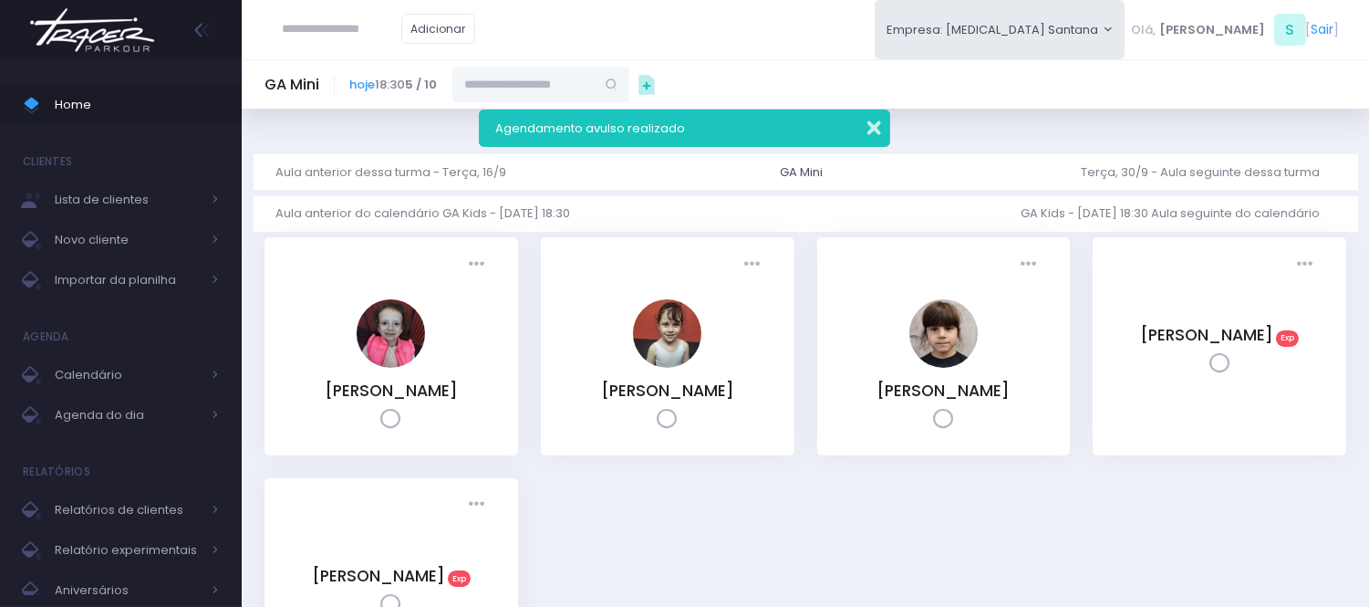
click at [872, 130] on button "button" at bounding box center [862, 125] width 36 height 21
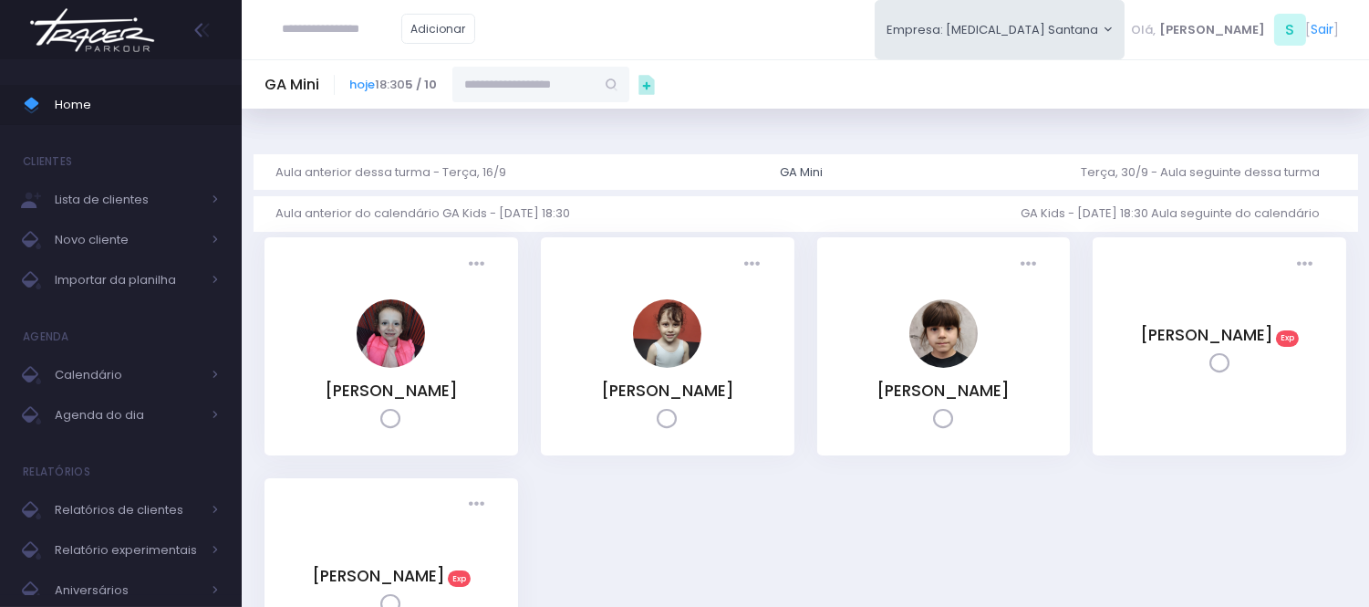
click at [338, 31] on input "text" at bounding box center [342, 29] width 119 height 35
paste input "**********"
click at [422, 62] on link "[PERSON_NAME]" at bounding box center [369, 62] width 103 height 18
type input "**********"
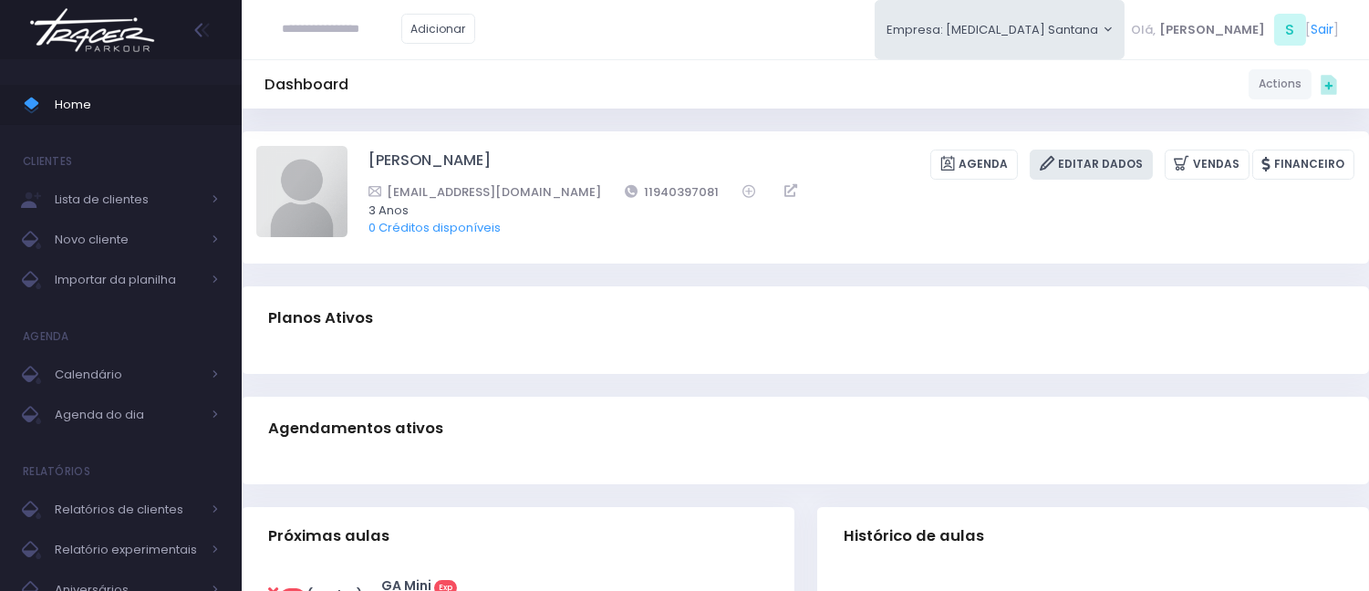
click at [1102, 161] on link "Editar Dados" at bounding box center [1091, 165] width 123 height 30
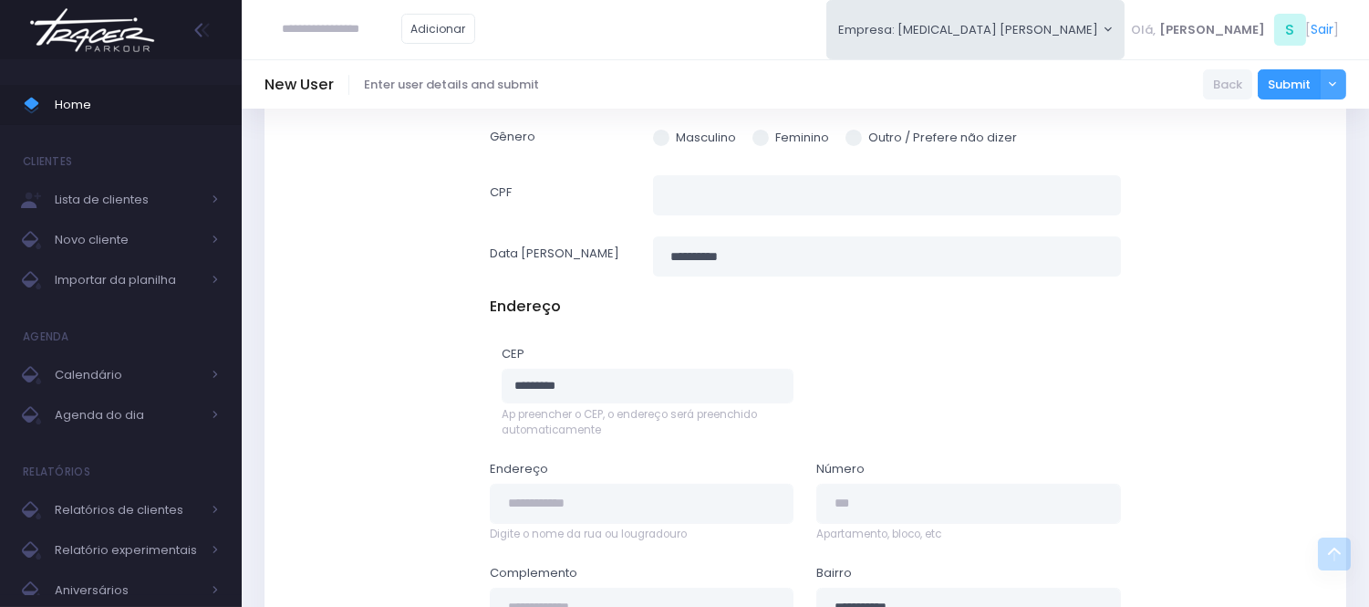
scroll to position [608, 0]
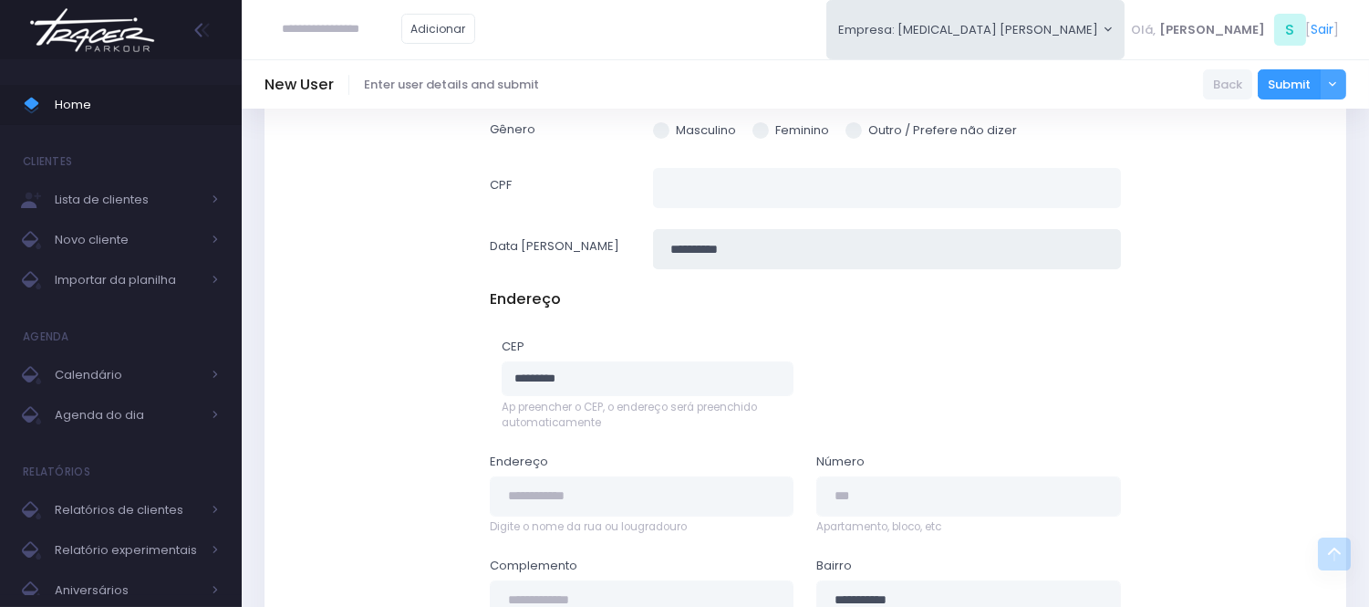
click at [746, 256] on input "**********" at bounding box center [886, 249] width 467 height 41
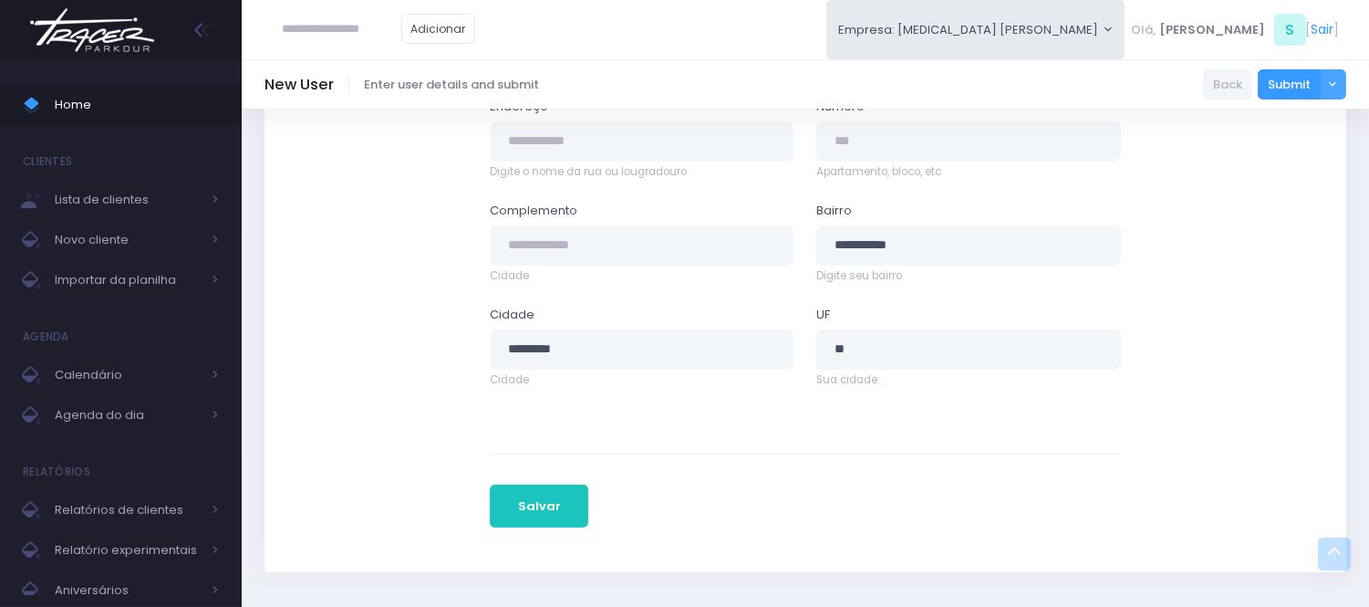
scroll to position [1014, 0]
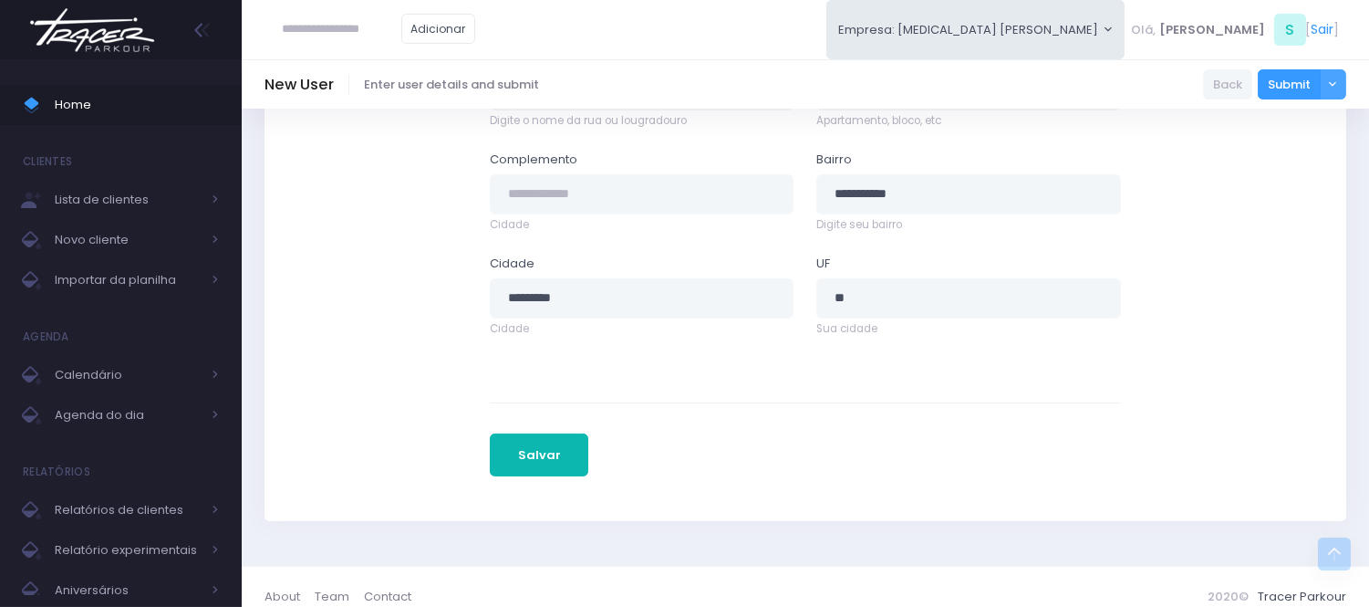
type input "**********"
click at [536, 440] on button "Salvar" at bounding box center [539, 455] width 99 height 44
click at [536, 457] on button "Salvar" at bounding box center [539, 455] width 99 height 44
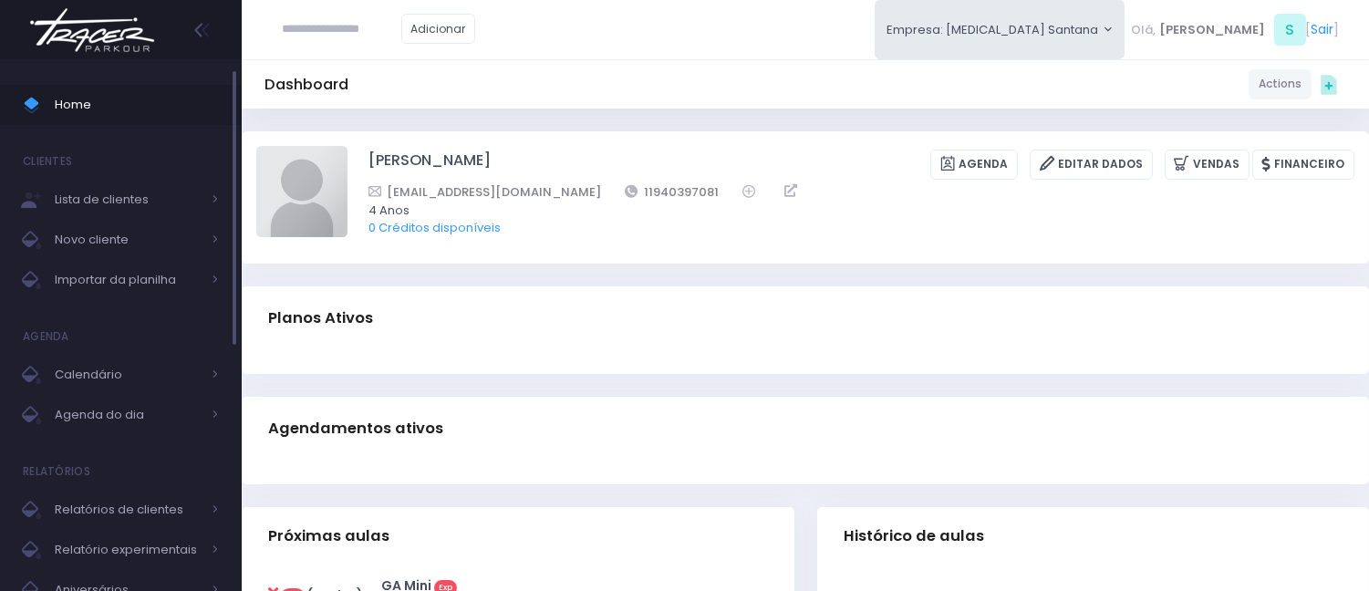
click at [143, 107] on span "Home" at bounding box center [137, 105] width 164 height 24
click at [143, 106] on span "Home" at bounding box center [137, 105] width 164 height 24
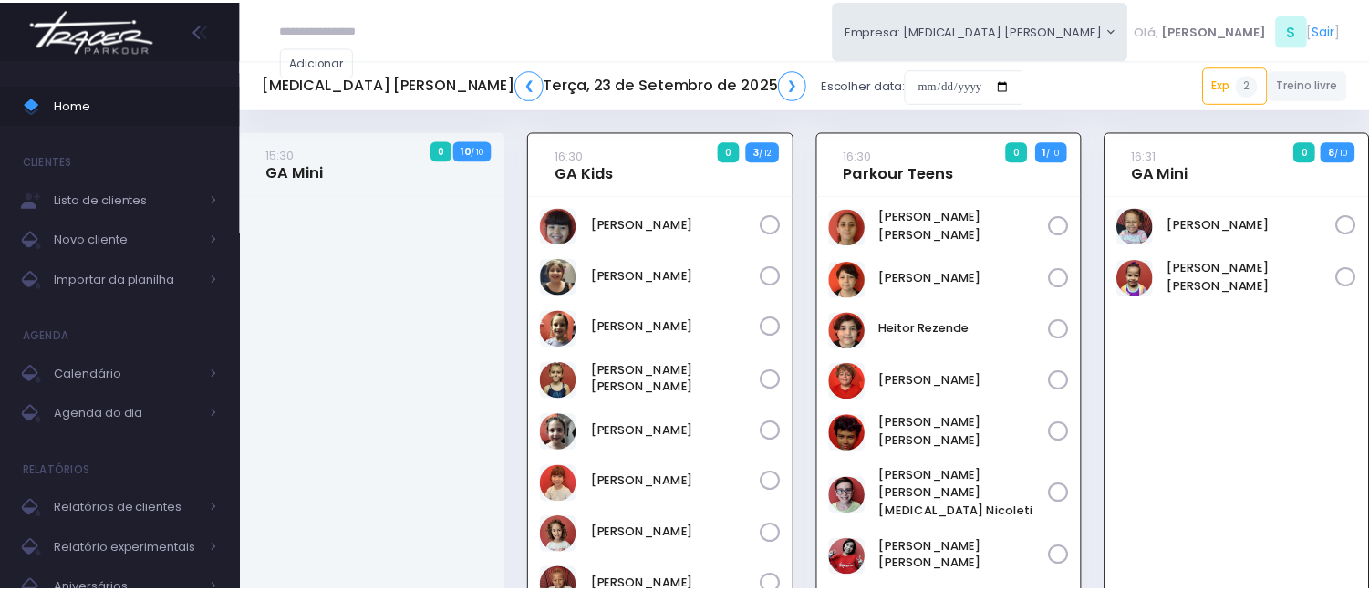
scroll to position [131, 0]
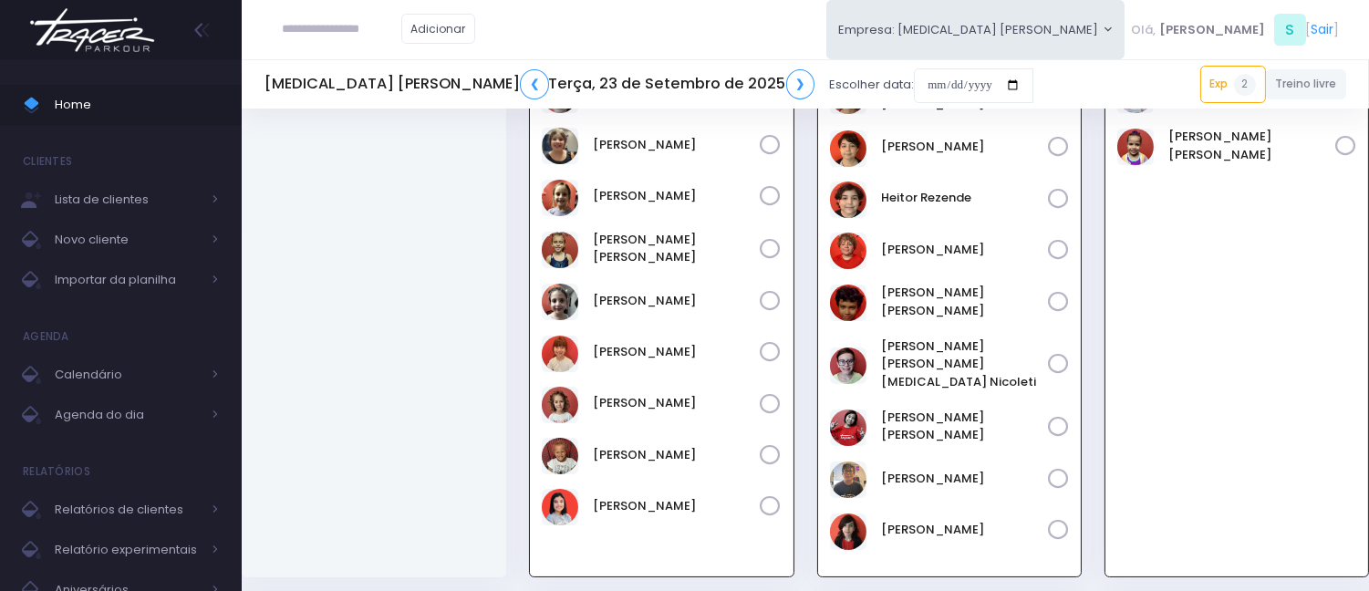
click at [143, 106] on span "Home" at bounding box center [137, 105] width 164 height 24
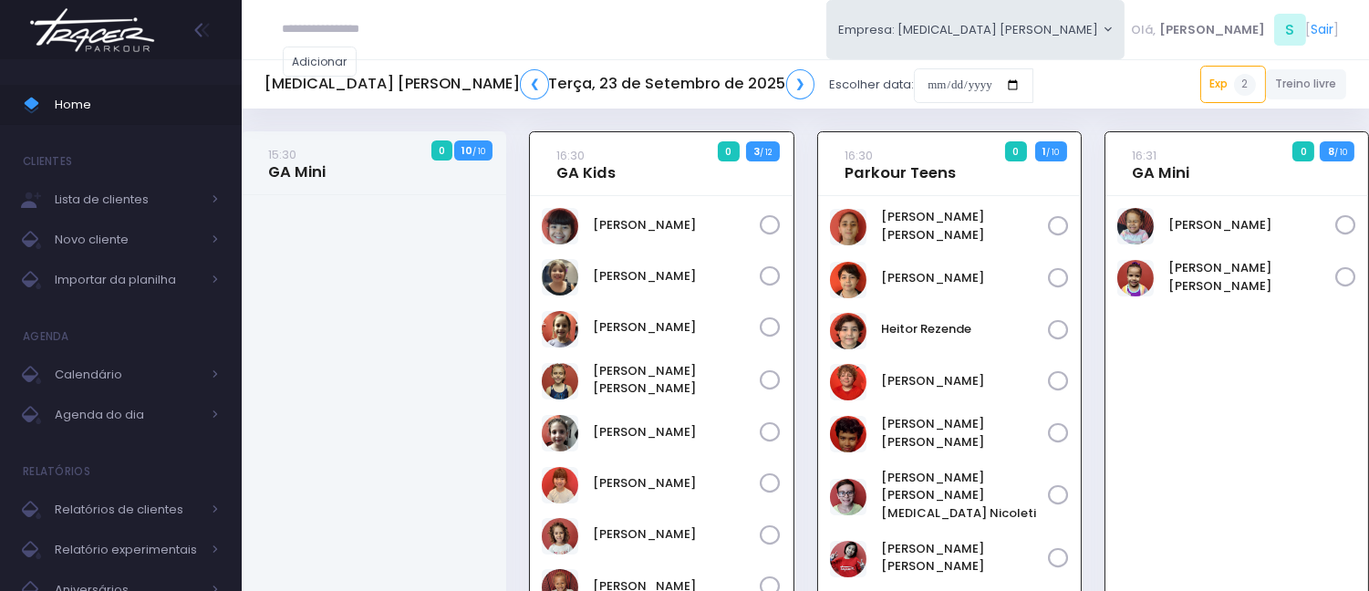
scroll to position [131, 0]
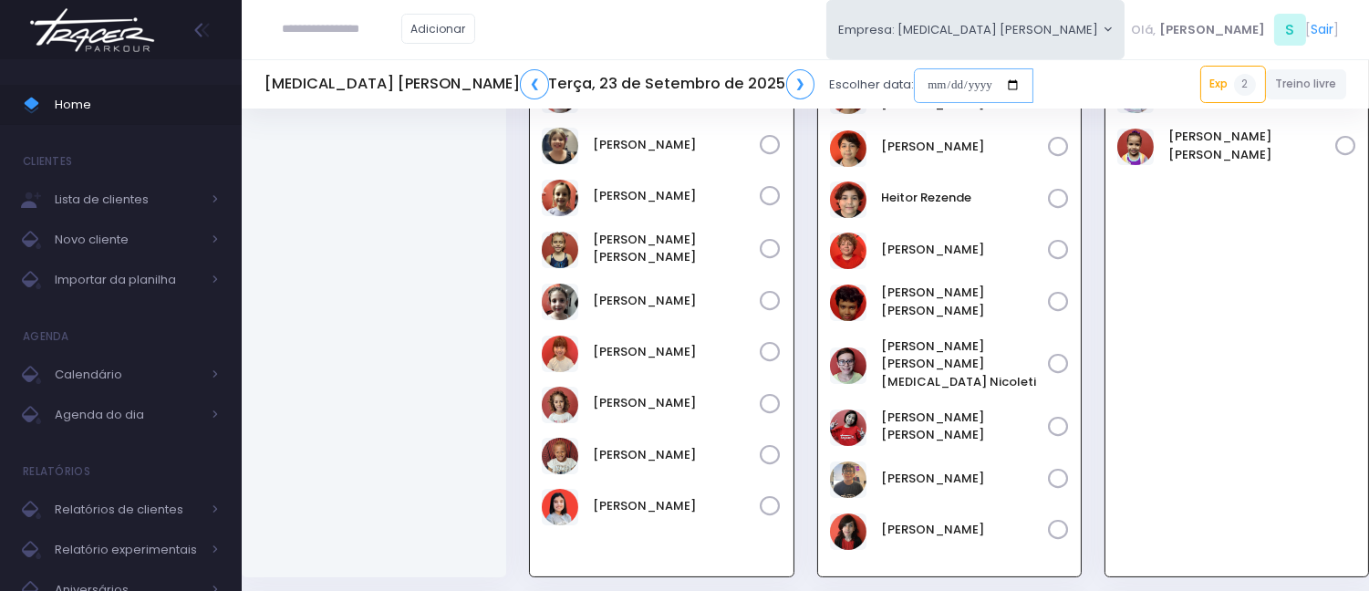
click at [914, 79] on input "date" at bounding box center [974, 85] width 120 height 35
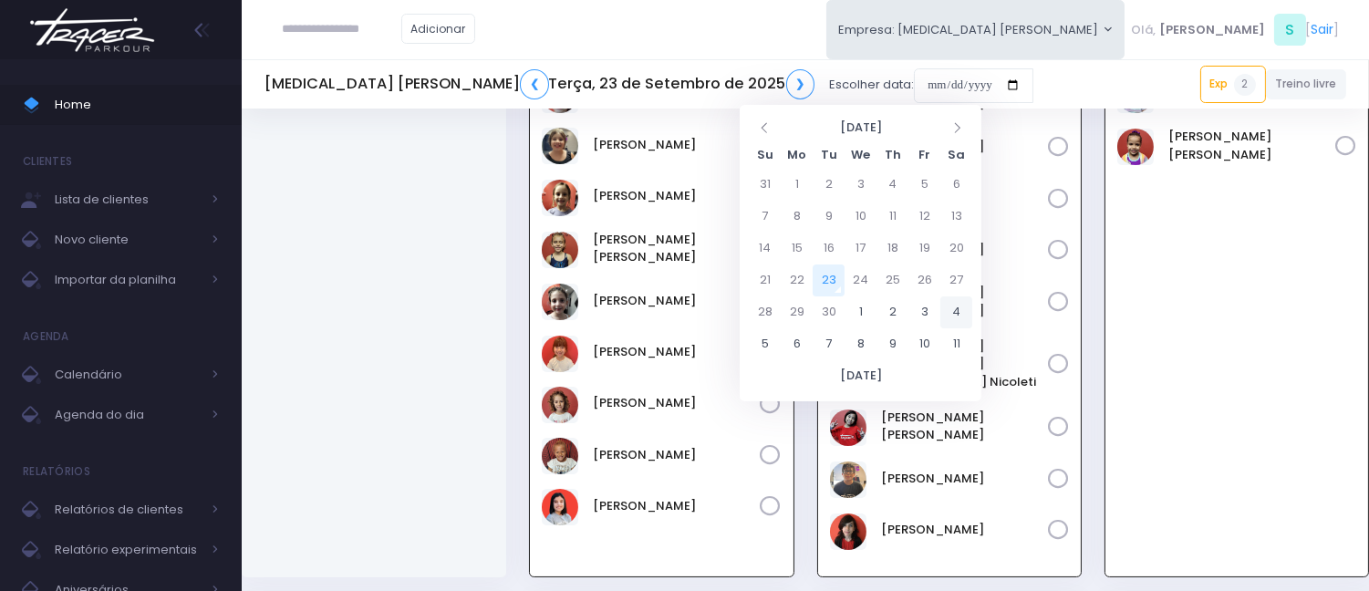
click at [952, 313] on td "4" at bounding box center [957, 313] width 32 height 32
type input "**********"
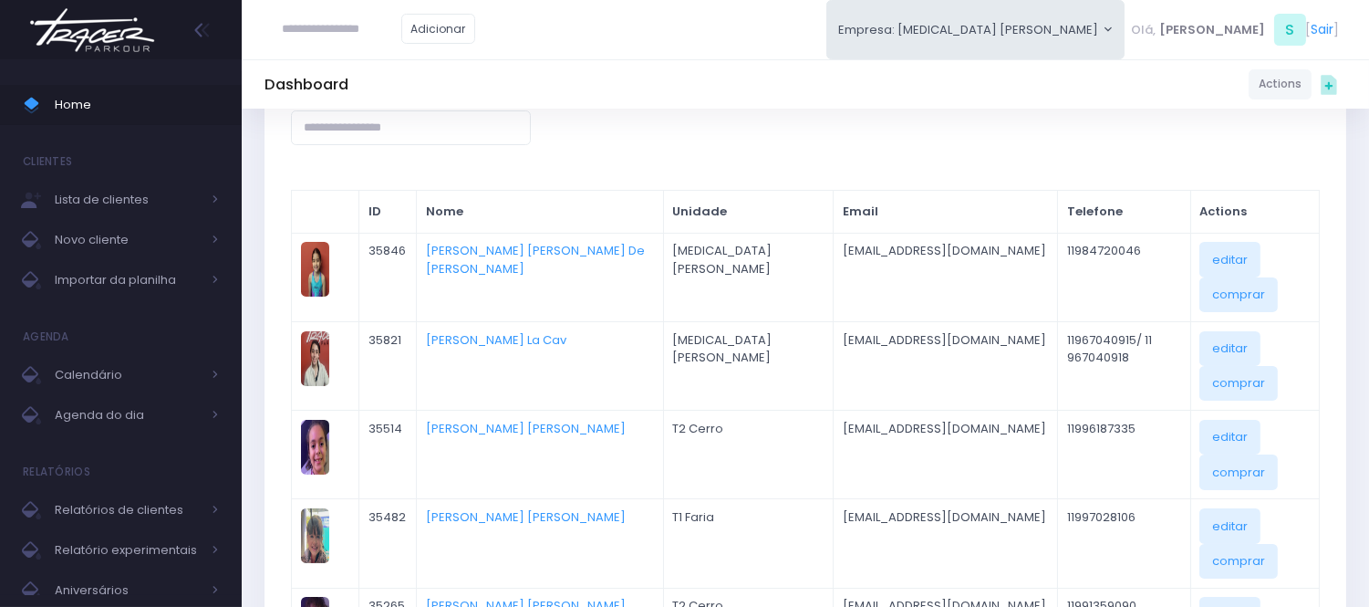
scroll to position [203, 0]
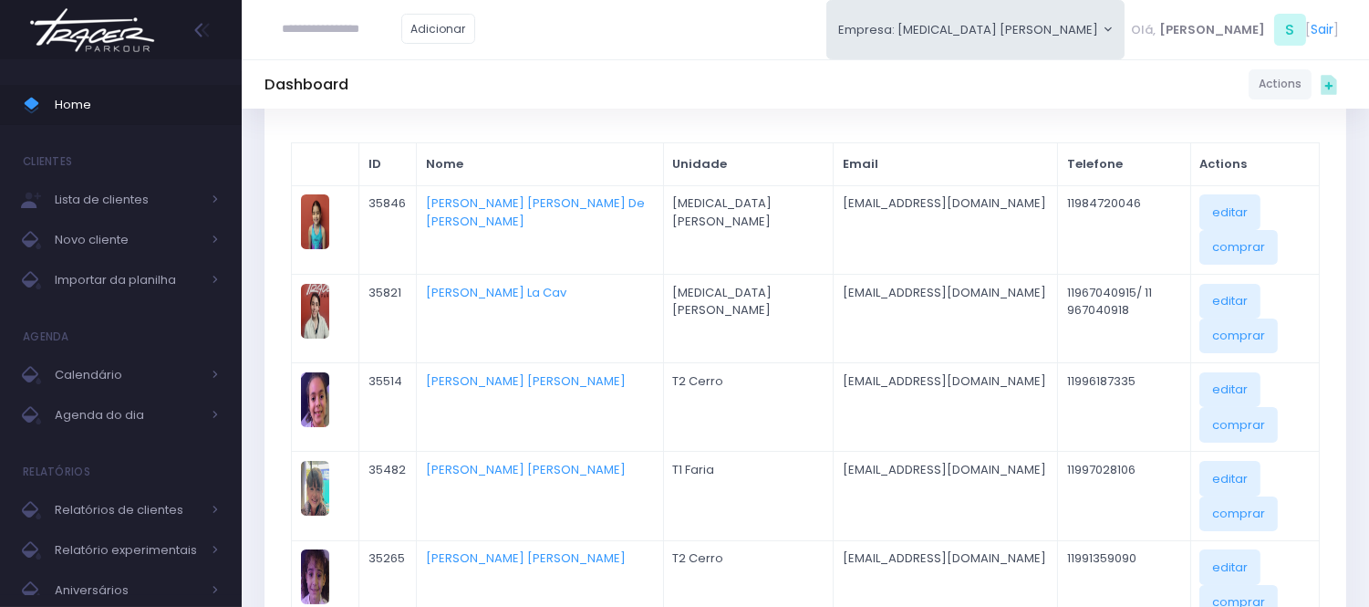
click at [347, 21] on input "text" at bounding box center [342, 29] width 119 height 35
paste input "*********"
type input "*********"
click input "submit" at bounding box center [0, 0] width 0 height 0
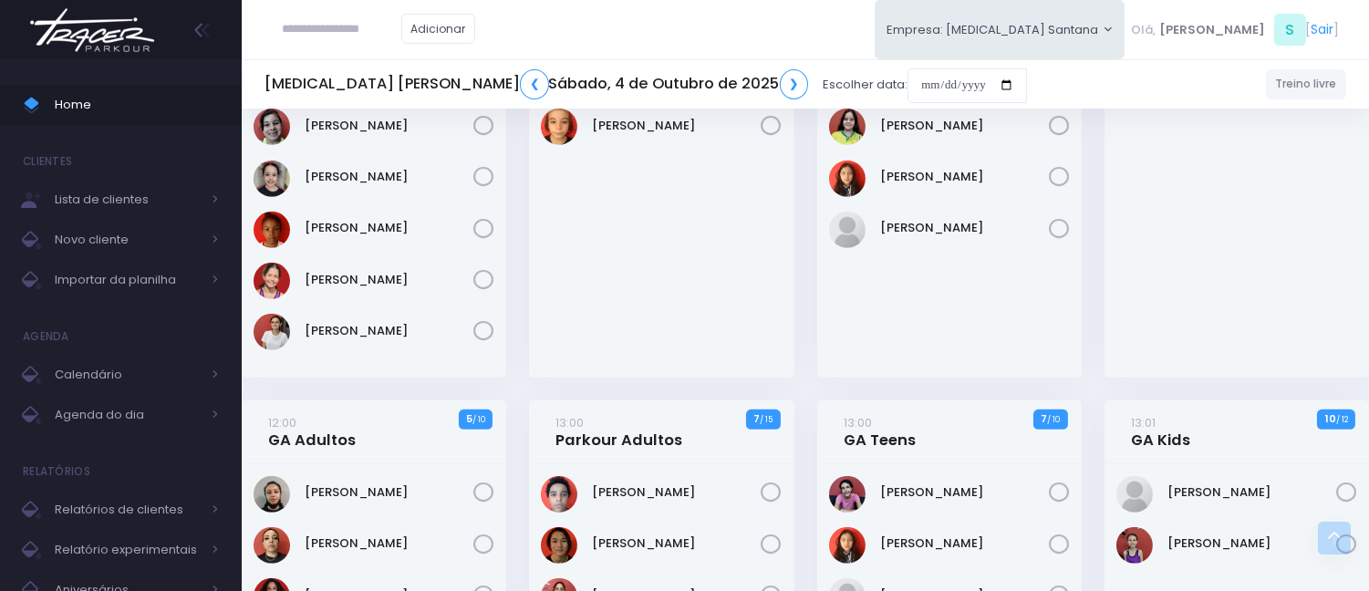
scroll to position [1723, 0]
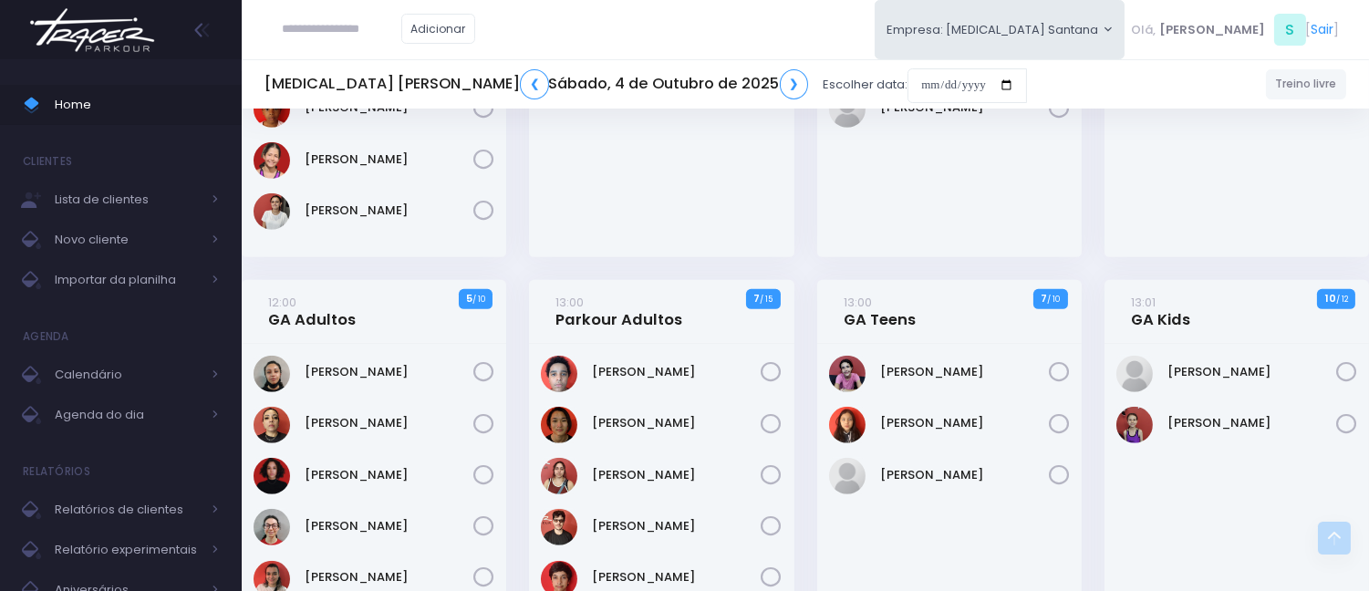
paste input "**********"
type input "**********"
click at [908, 80] on input "date" at bounding box center [968, 85] width 120 height 35
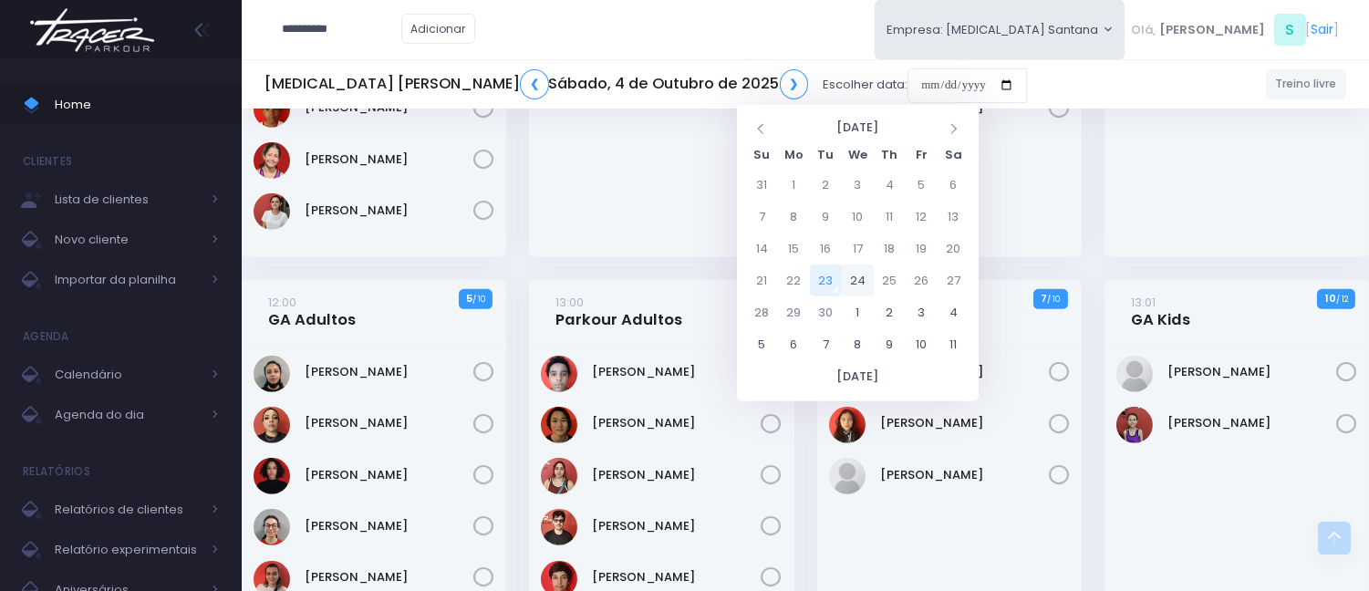
click at [853, 280] on td "24" at bounding box center [858, 281] width 32 height 32
type input "**********"
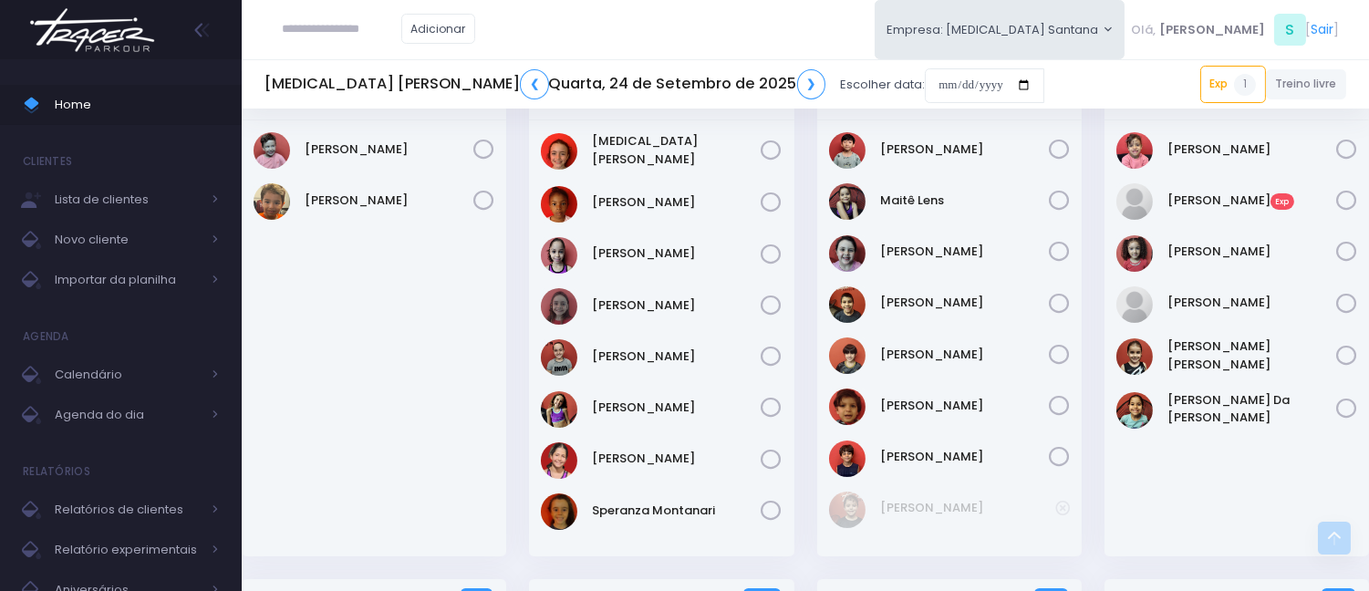
scroll to position [405, 0]
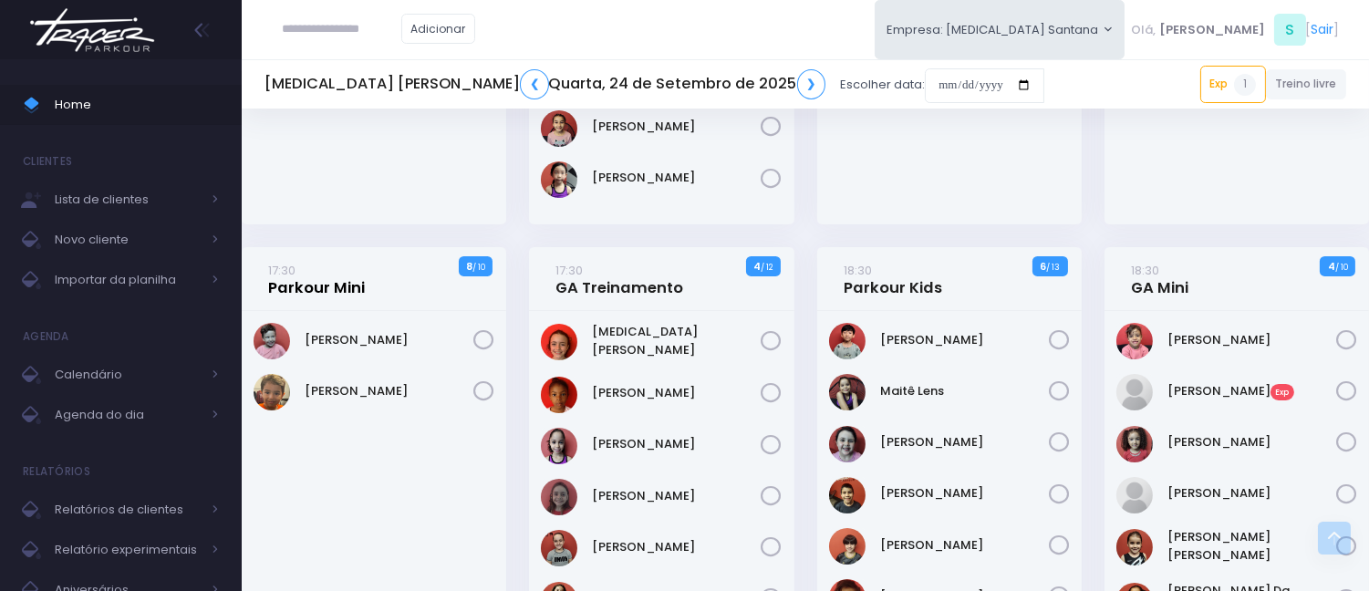
click at [345, 289] on link "17:30 Parkour Mini" at bounding box center [316, 279] width 97 height 36
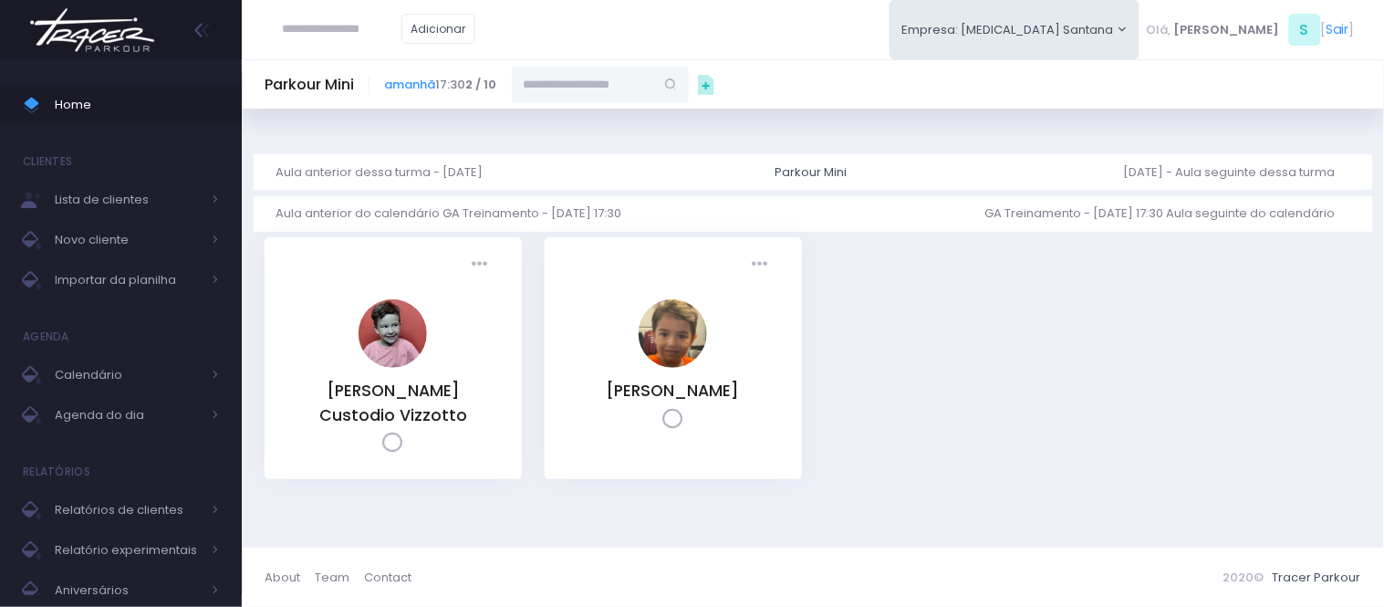
click at [588, 89] on input "text" at bounding box center [583, 84] width 142 height 35
paste input "**********"
click at [576, 83] on input "**********" at bounding box center [583, 84] width 142 height 35
click at [612, 119] on link "[PERSON_NAME] Misiti" at bounding box center [601, 126] width 106 height 36
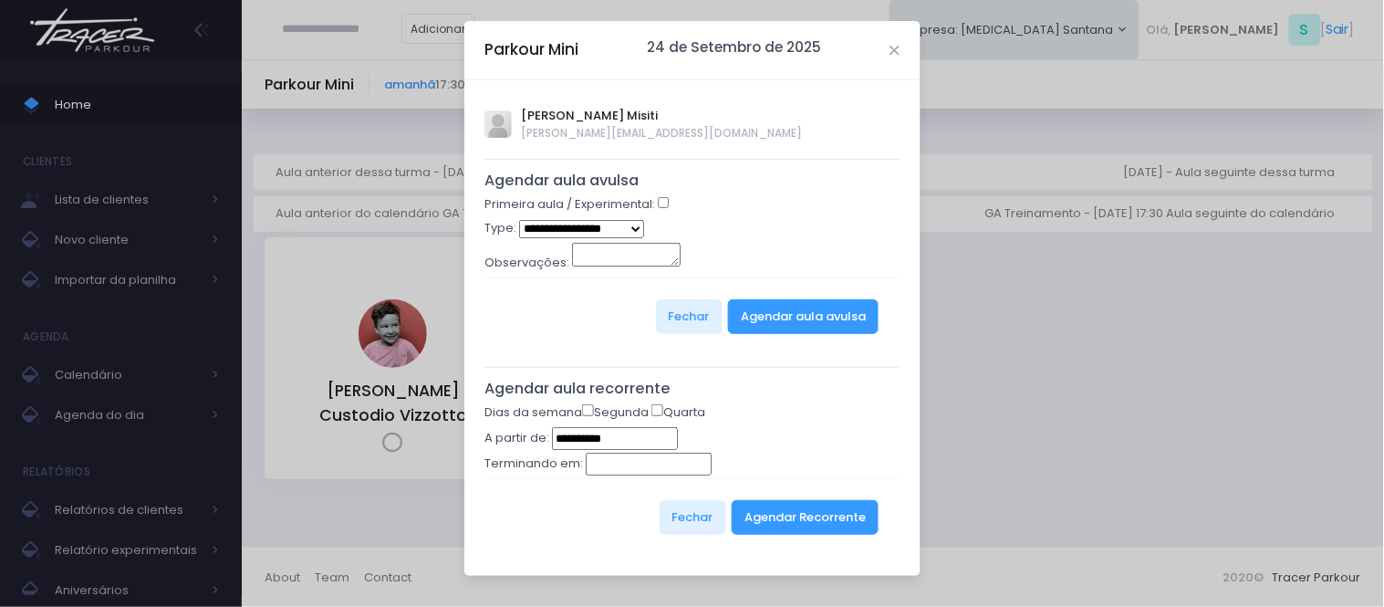
type input "**********"
select select "*"
click at [786, 307] on button "Agendar aula avulsa" at bounding box center [803, 316] width 151 height 35
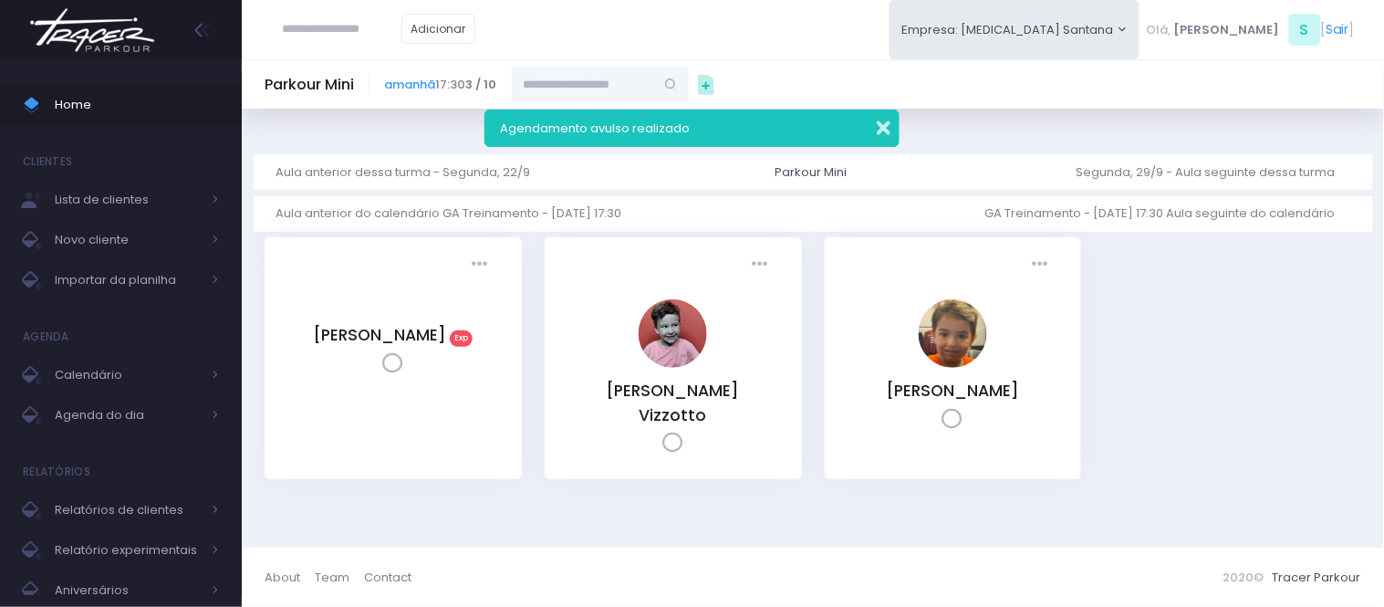
click at [876, 129] on button "button" at bounding box center [871, 125] width 36 height 21
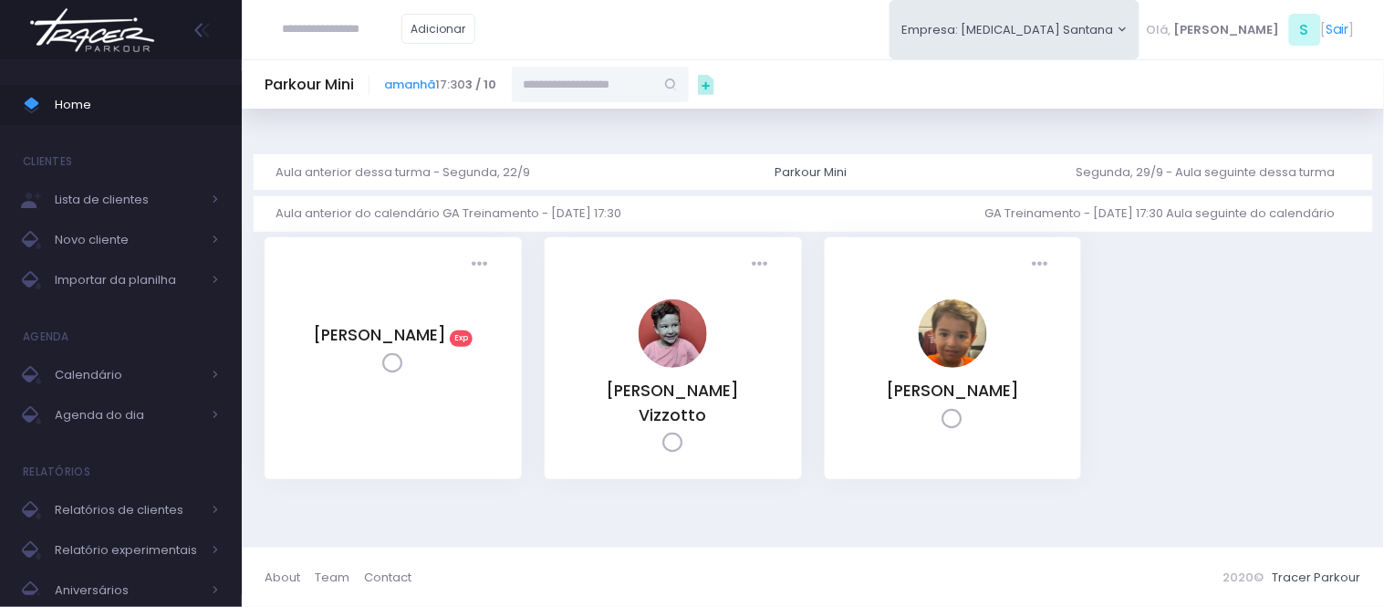
drag, startPoint x: 387, startPoint y: 31, endPoint x: 470, endPoint y: 4, distance: 87.4
click at [397, 28] on input "text" at bounding box center [342, 29] width 119 height 35
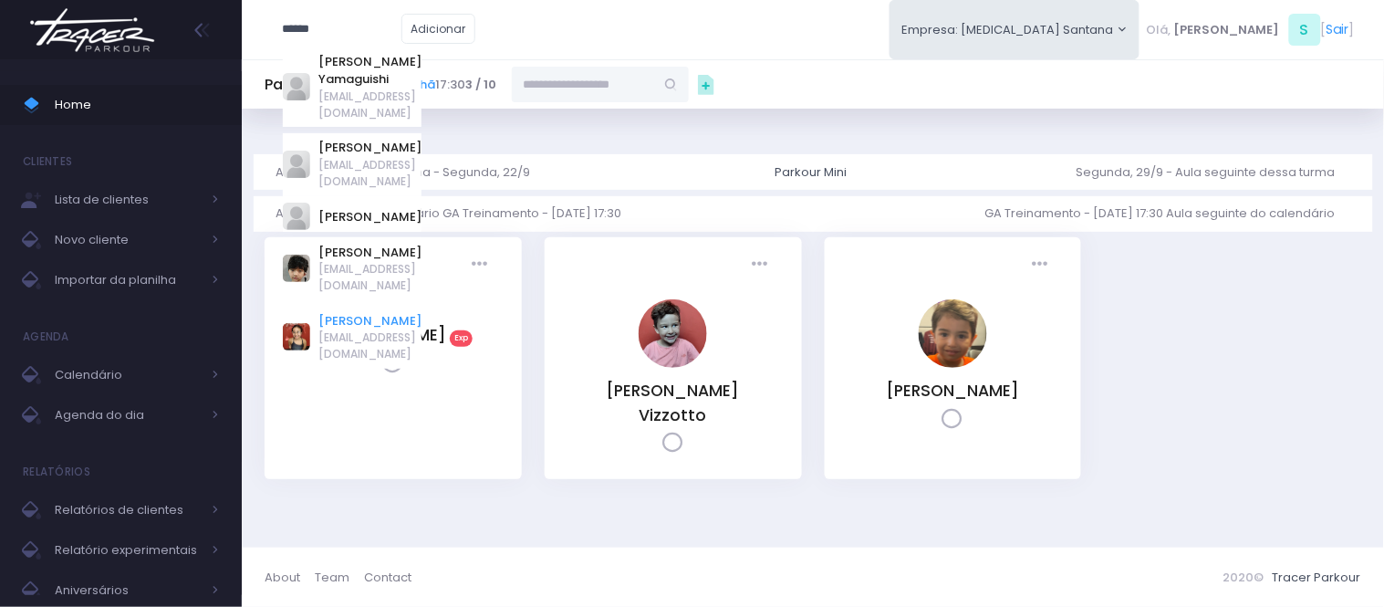
click at [415, 312] on link "Isabella Yamaguchi" at bounding box center [369, 321] width 103 height 18
type input "**********"
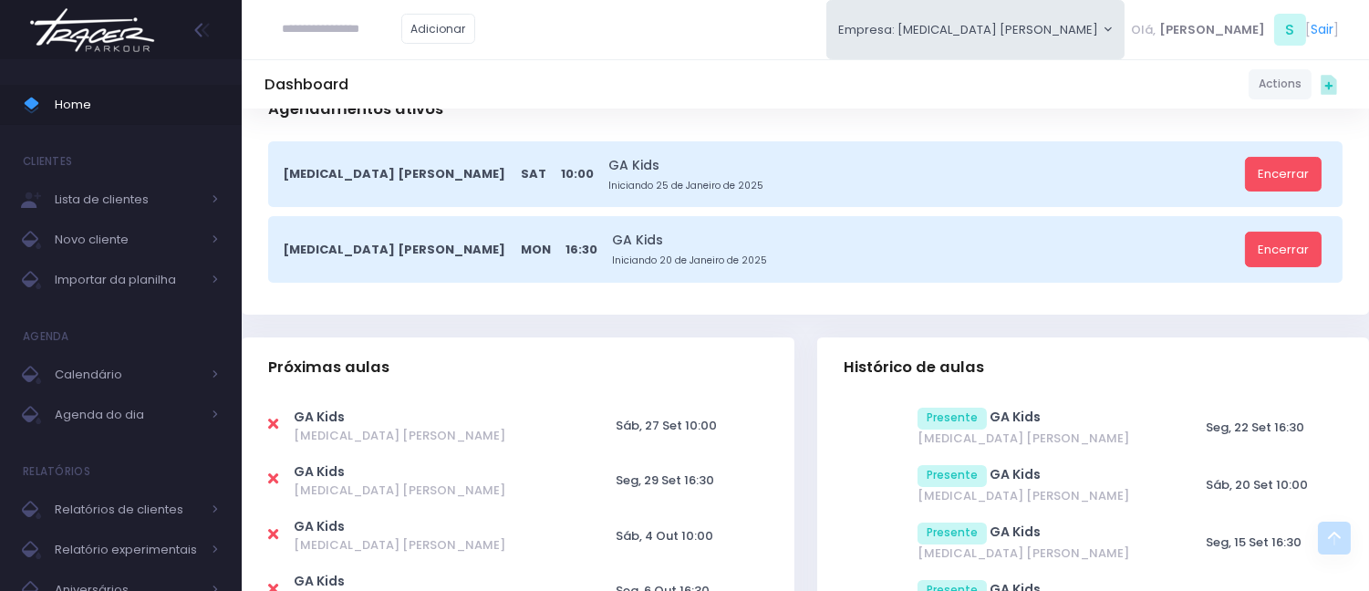
scroll to position [608, 0]
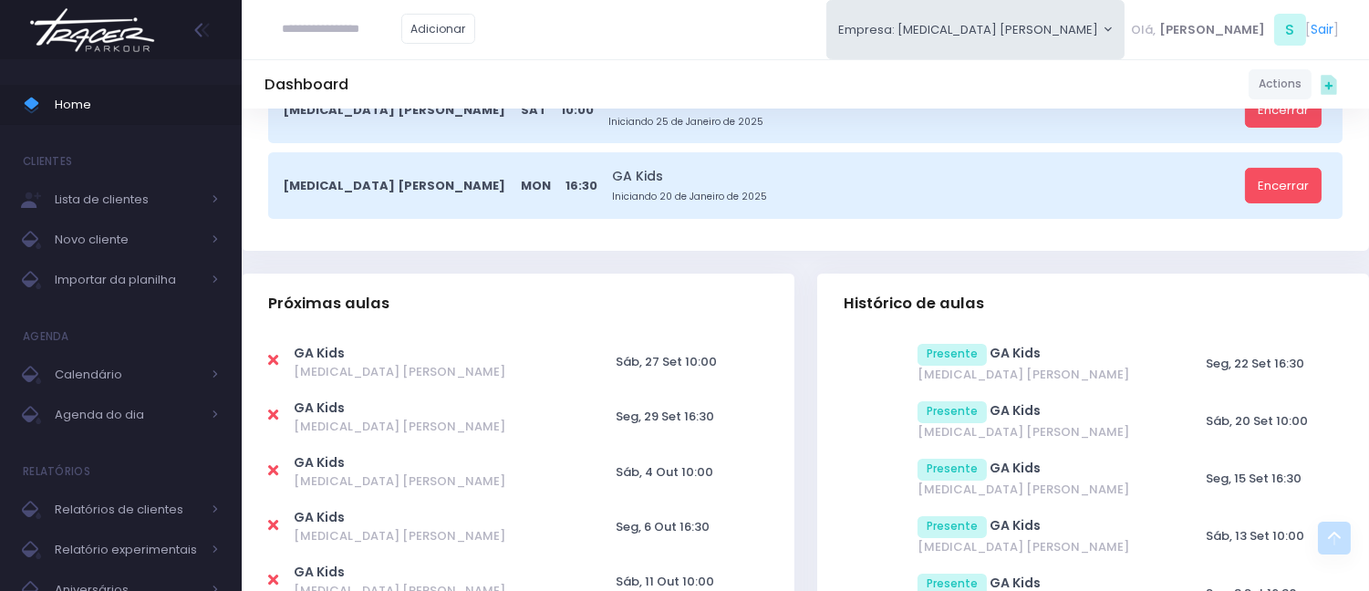
click at [272, 357] on icon at bounding box center [273, 360] width 10 height 15
type input "**********"
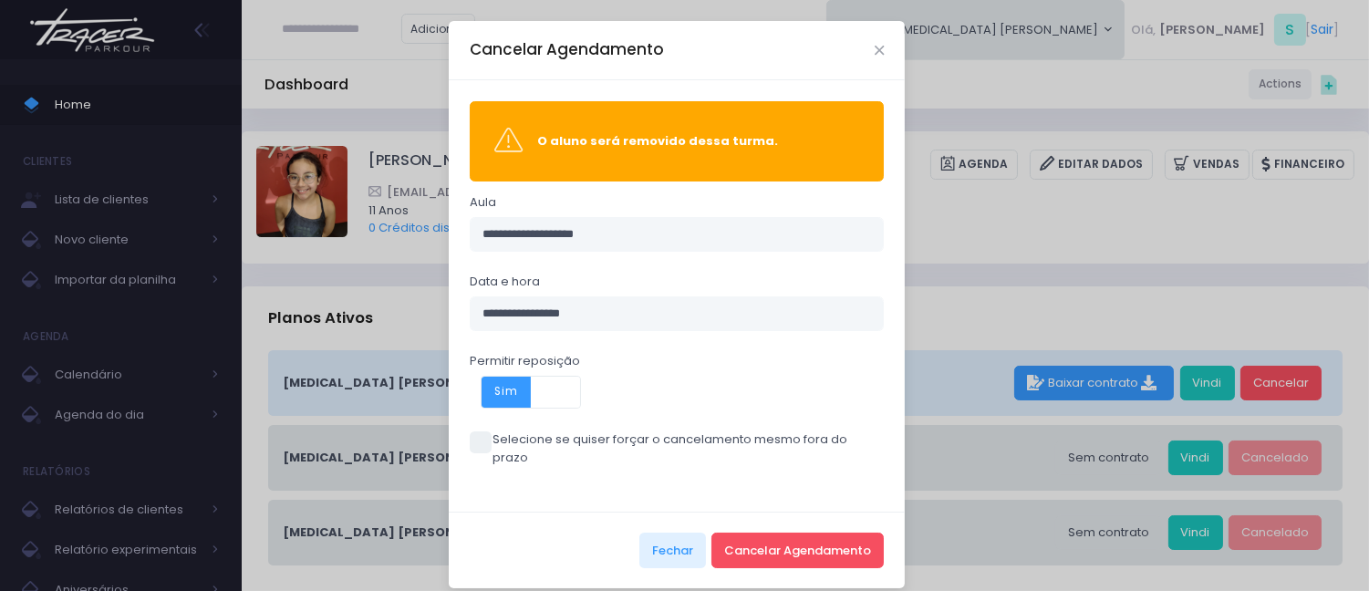
click at [484, 439] on span at bounding box center [481, 443] width 22 height 22
click at [804, 533] on button "Cancelar Agendamento" at bounding box center [798, 550] width 172 height 35
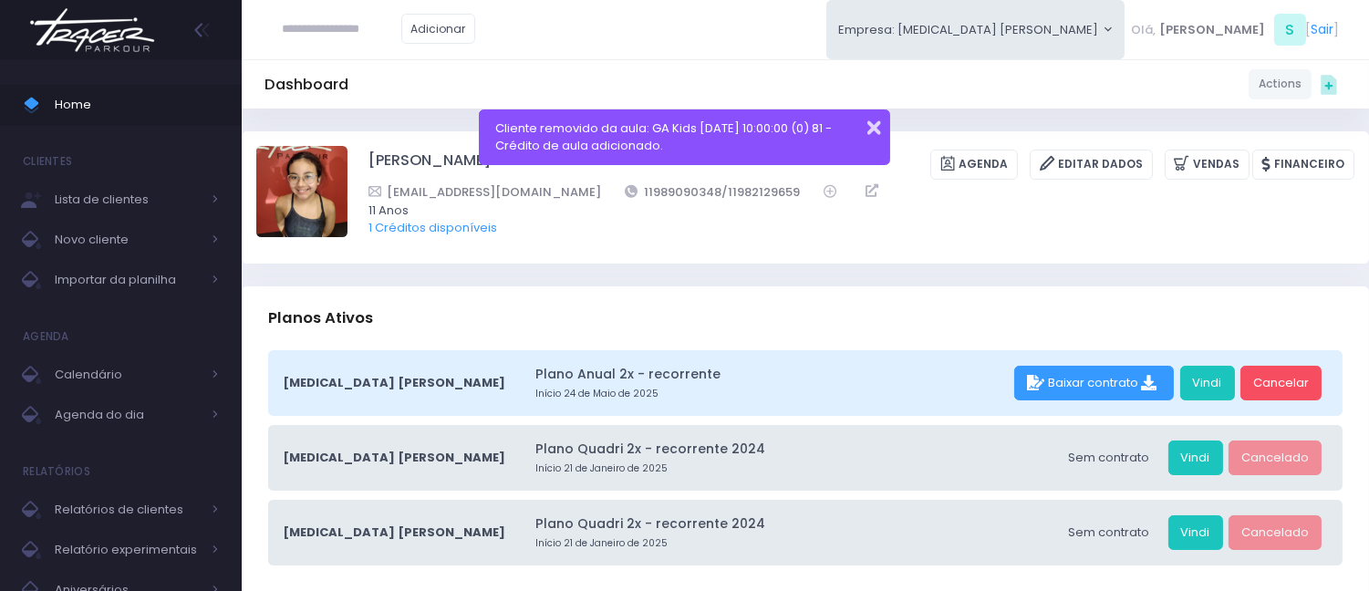
click at [860, 124] on button "button" at bounding box center [862, 125] width 36 height 21
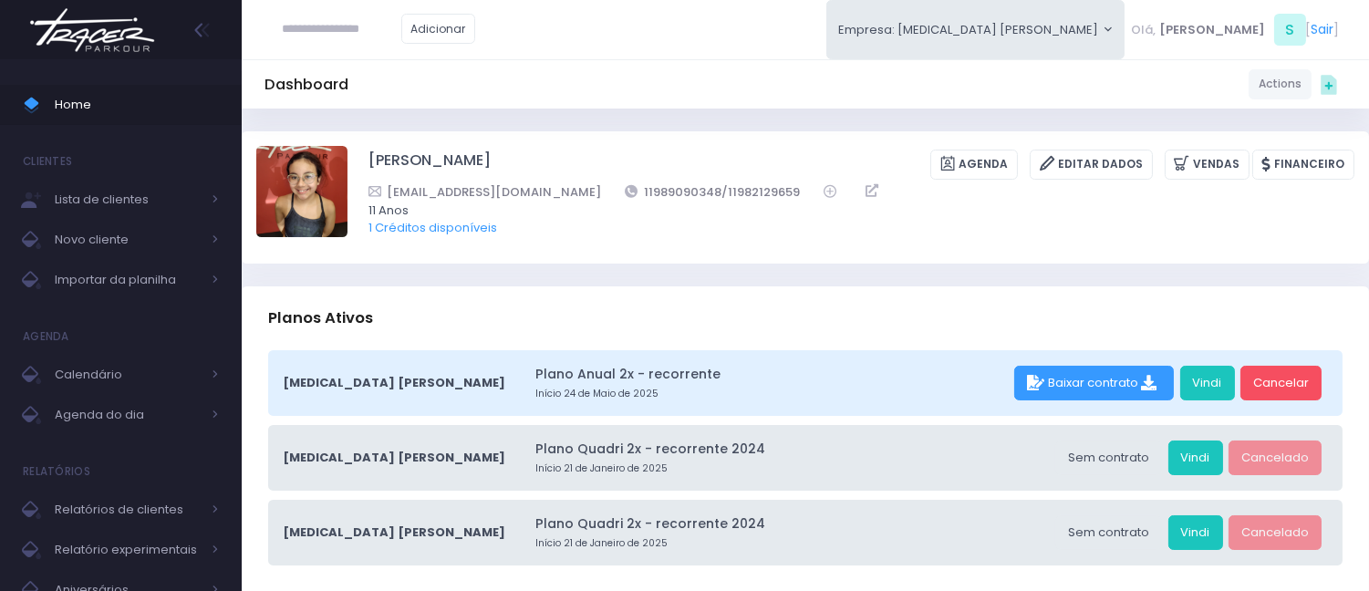
drag, startPoint x: 773, startPoint y: 190, endPoint x: 344, endPoint y: 107, distance: 436.8
click at [763, 190] on div "fabismunhoz1982@gmail.com 11989090348/11982129659" at bounding box center [850, 191] width 963 height 19
drag, startPoint x: 532, startPoint y: 151, endPoint x: 432, endPoint y: 160, distance: 99.9
click at [432, 160] on div "Isabella Yamaguchi Agenda Editar Dados Vendas Financeiro" at bounding box center [862, 165] width 986 height 30
copy div "Yamaguchi"
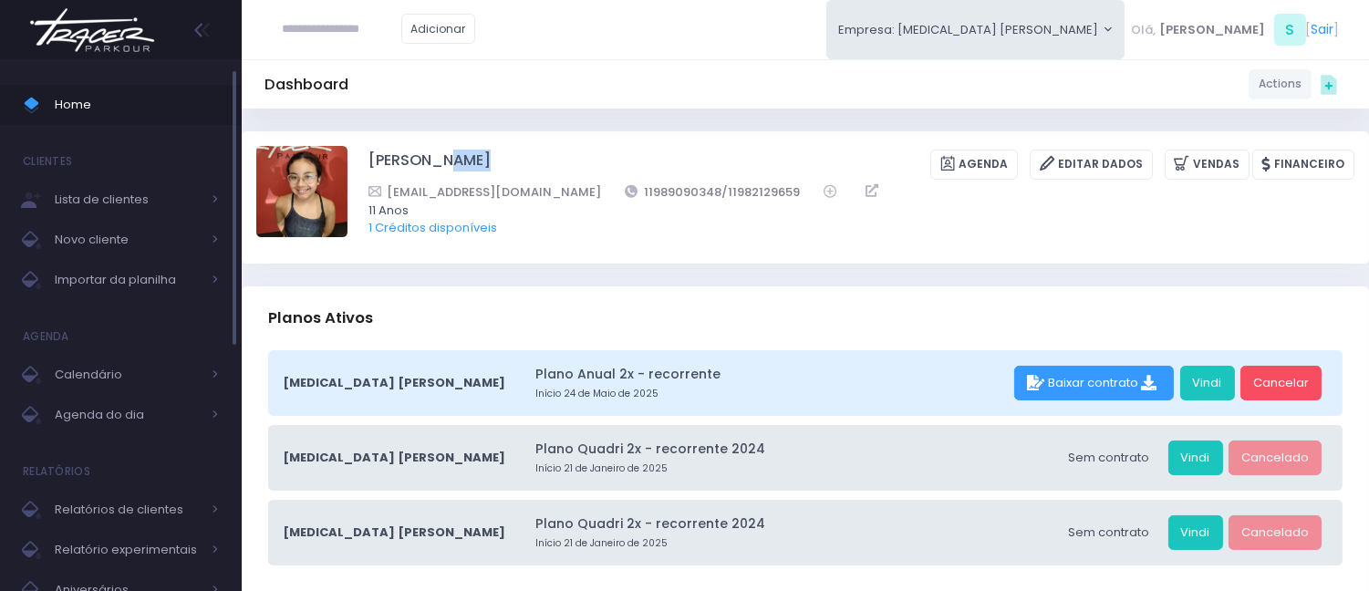
click at [152, 101] on span "Home" at bounding box center [137, 105] width 164 height 24
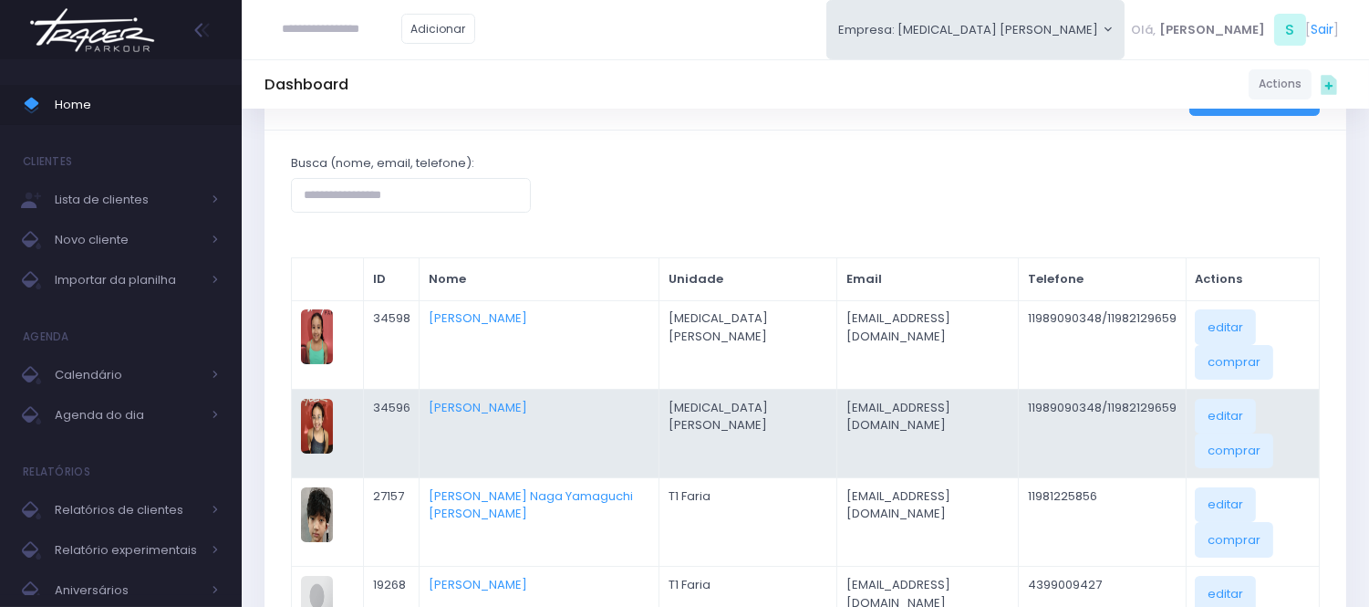
scroll to position [203, 0]
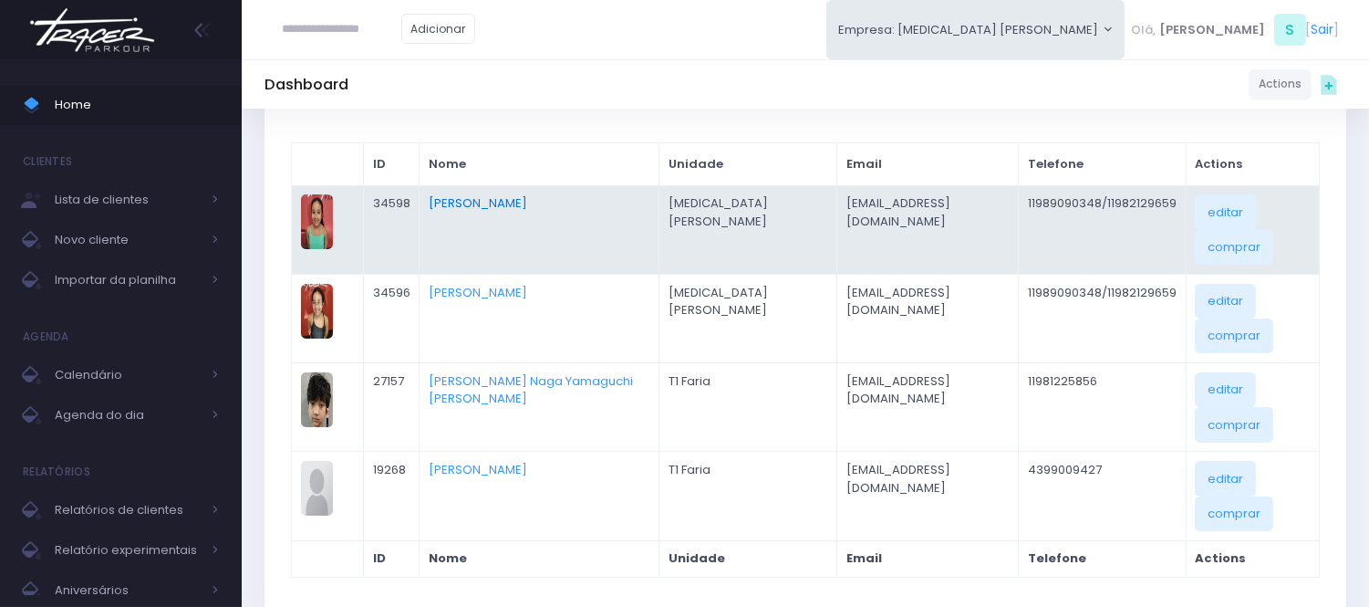
click at [527, 201] on link "Larissa Yamaguchi" at bounding box center [478, 202] width 99 height 17
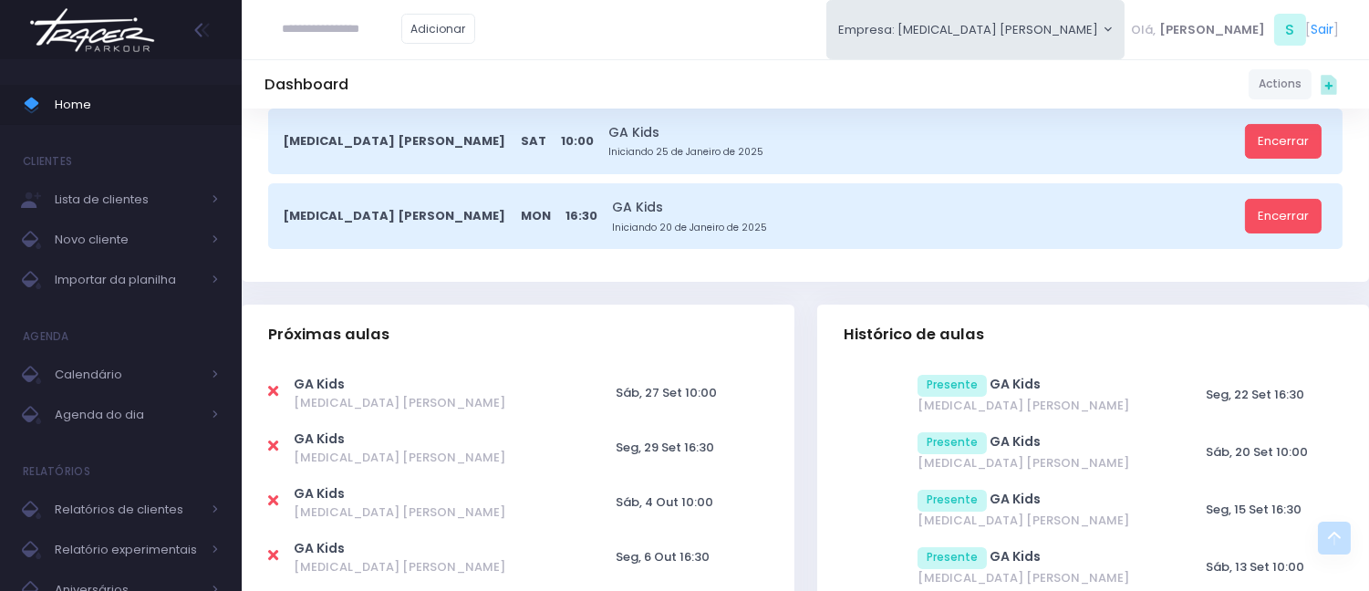
scroll to position [506, 0]
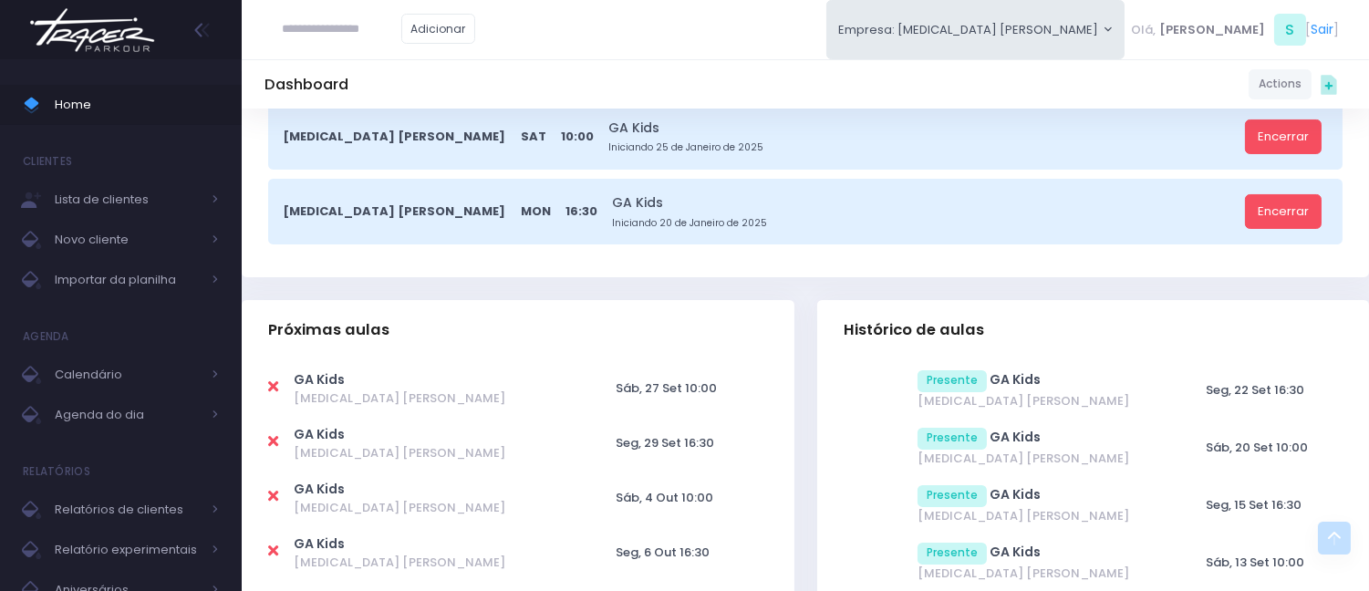
click at [268, 381] on icon at bounding box center [273, 387] width 10 height 15
type input "**********"
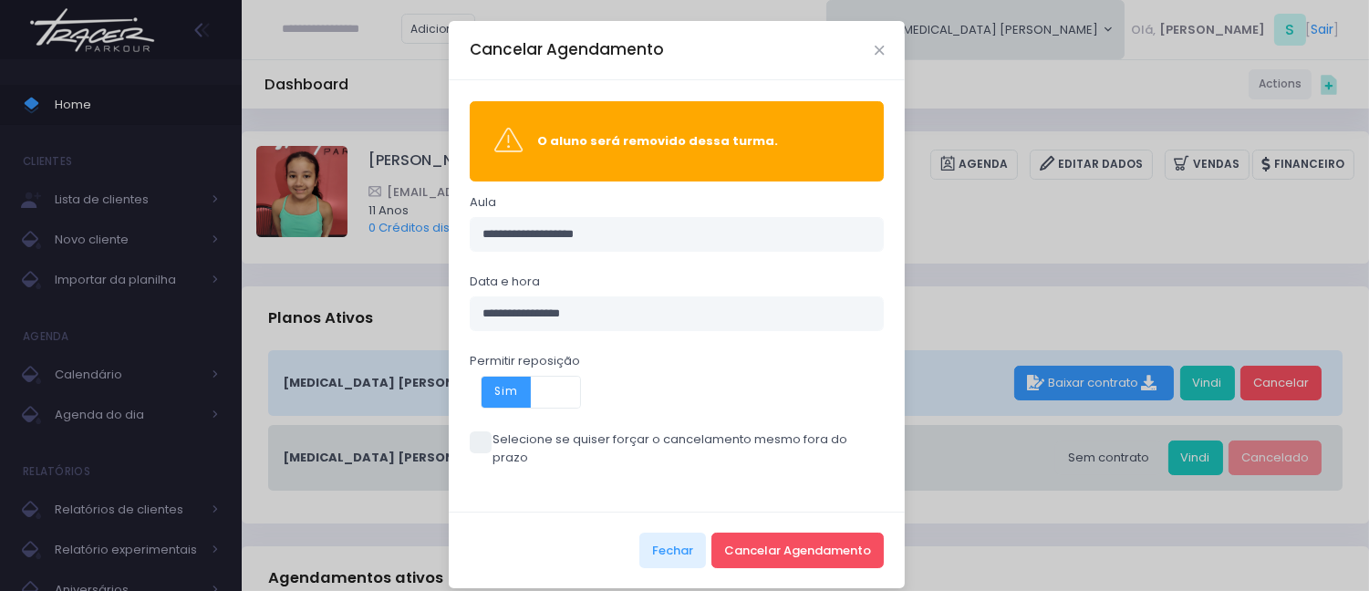
drag, startPoint x: 471, startPoint y: 443, endPoint x: 489, endPoint y: 438, distance: 18.8
click at [471, 441] on span at bounding box center [481, 443] width 22 height 22
click at [790, 533] on button "Cancelar Agendamento" at bounding box center [798, 550] width 172 height 35
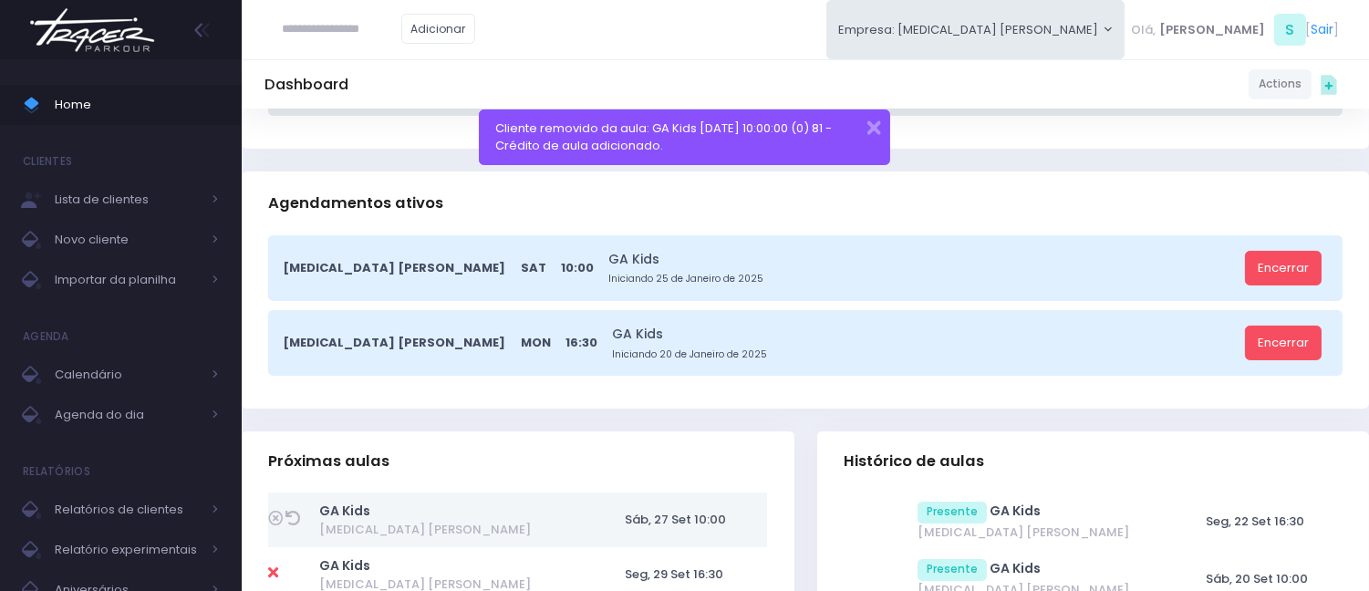
scroll to position [608, 0]
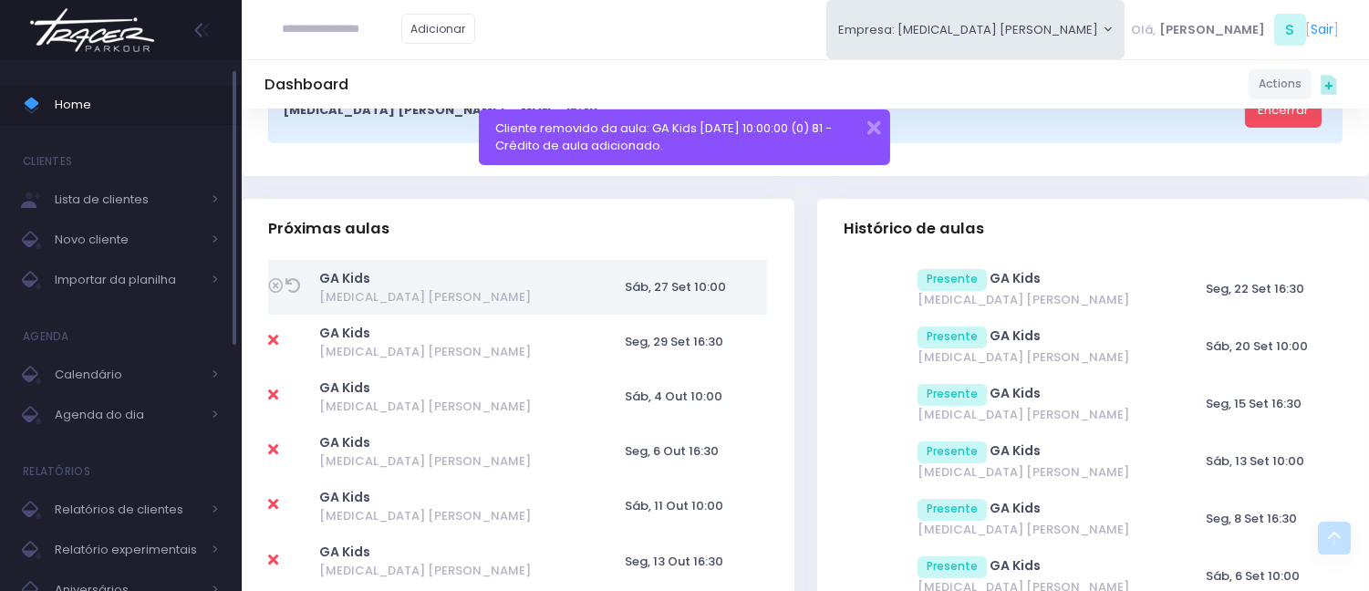
click at [80, 101] on span "Home" at bounding box center [137, 105] width 164 height 24
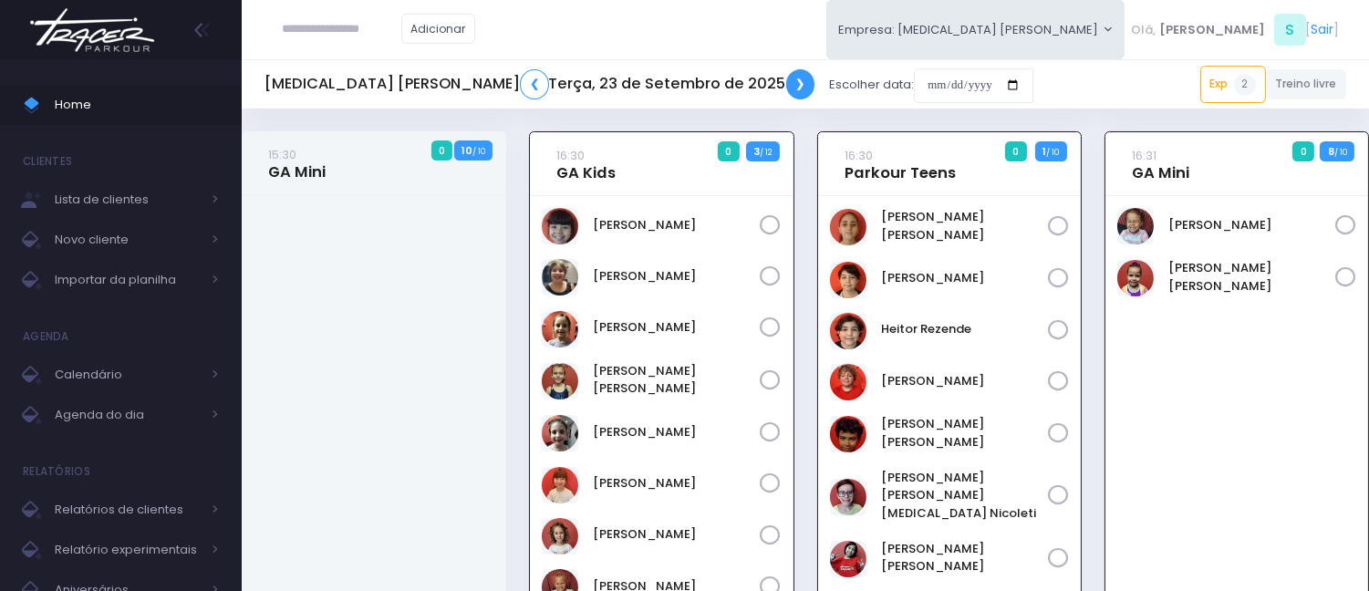
click at [786, 85] on link "❯" at bounding box center [800, 84] width 29 height 30
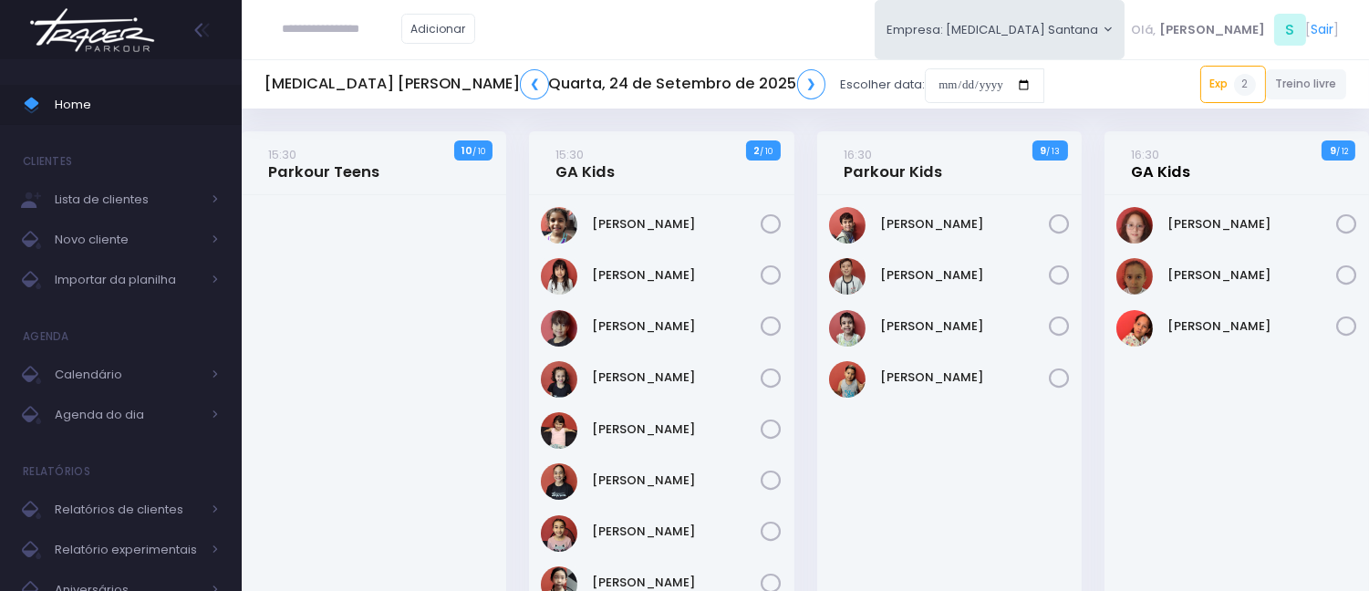
click at [1168, 175] on link "16:30 GA Kids" at bounding box center [1160, 163] width 59 height 36
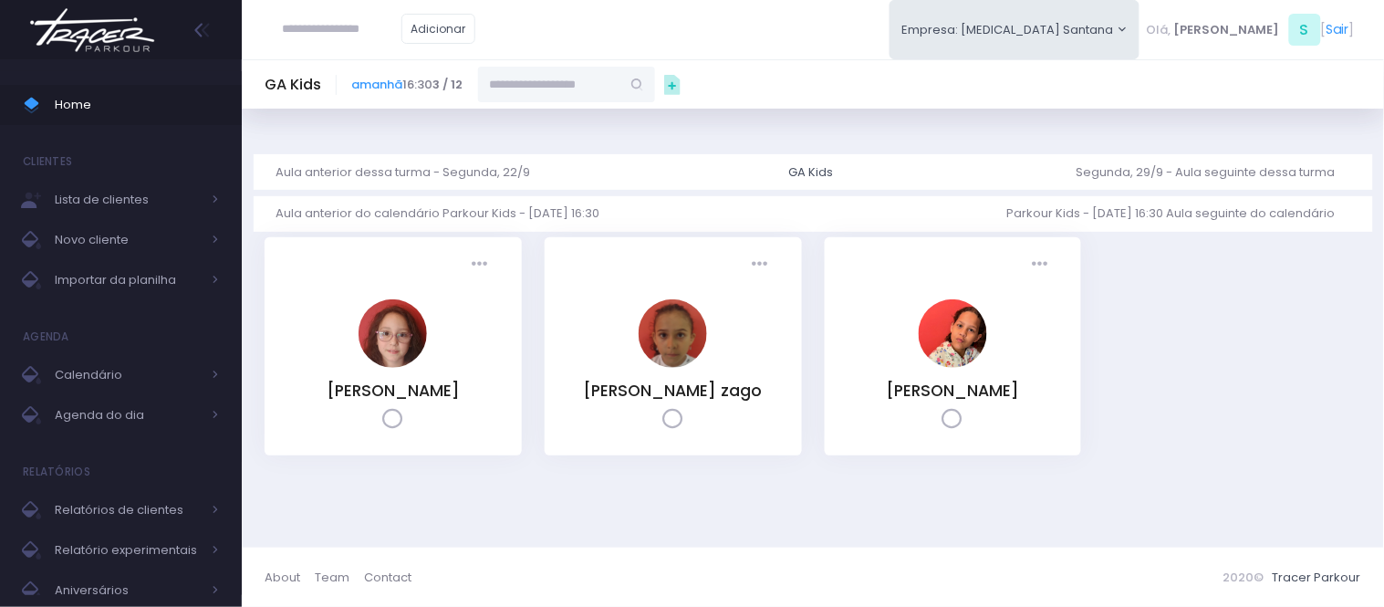
click at [557, 92] on input "text" at bounding box center [549, 84] width 142 height 35
paste input "*********"
type input "*********"
drag, startPoint x: 594, startPoint y: 78, endPoint x: 449, endPoint y: 87, distance: 145.3
click at [462, 85] on div "amanhã 16:30 3 / 12 ********* Yamaguchi Lucas Yamaguchi yeiki_san@hotmail.com" at bounding box center [503, 84] width 303 height 35
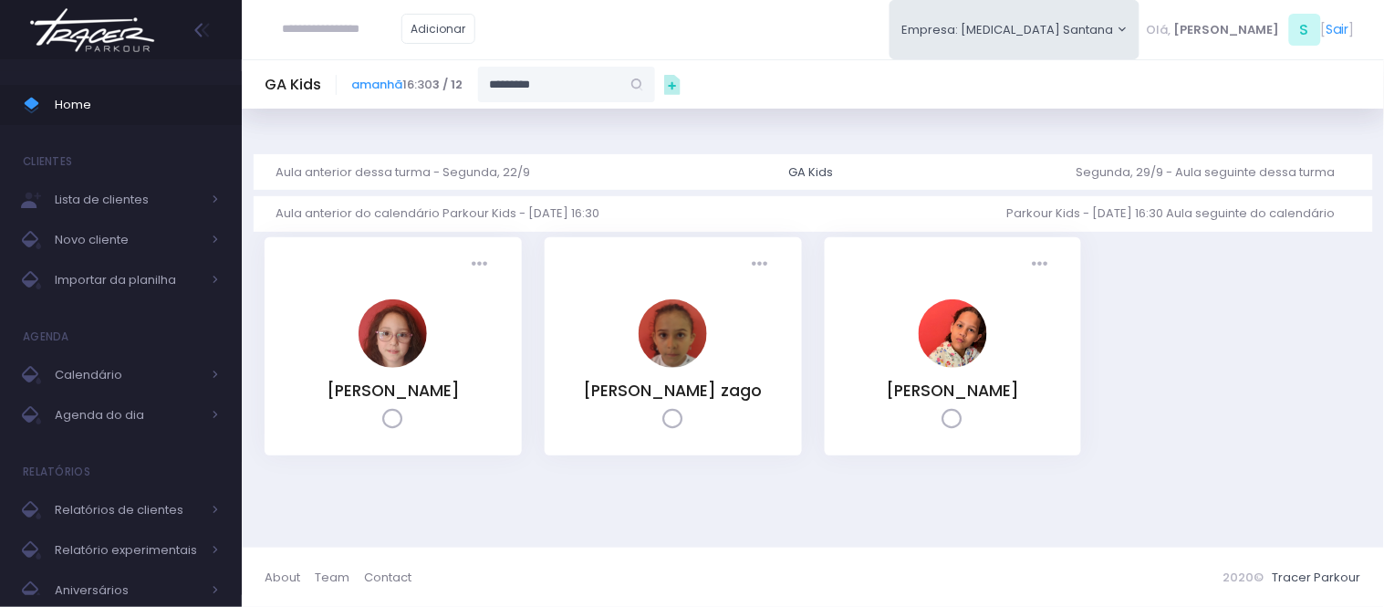
paste input "**********"
click at [578, 128] on span "fabismunhoz1982@gmail.com" at bounding box center [568, 142] width 106 height 33
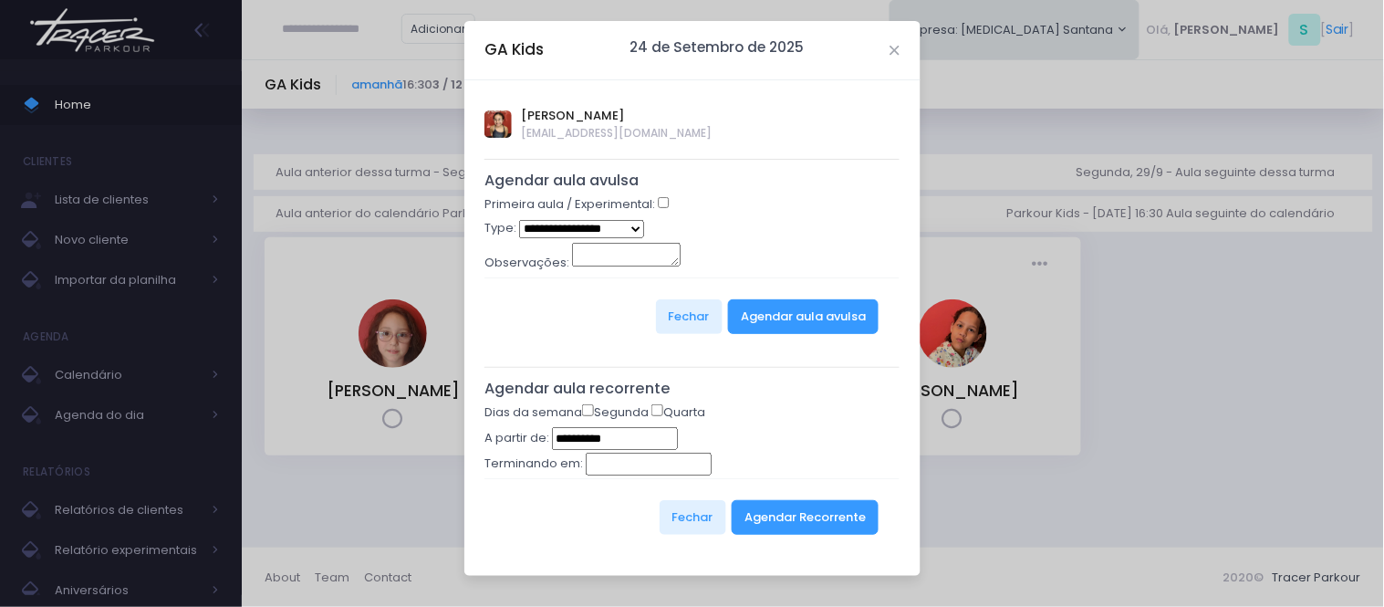
type input "**********"
drag, startPoint x: 590, startPoint y: 222, endPoint x: 590, endPoint y: 234, distance: 11.9
click at [590, 222] on select "**********" at bounding box center [581, 229] width 125 height 18
select select "*"
click at [519, 220] on select "**********" at bounding box center [581, 229] width 125 height 18
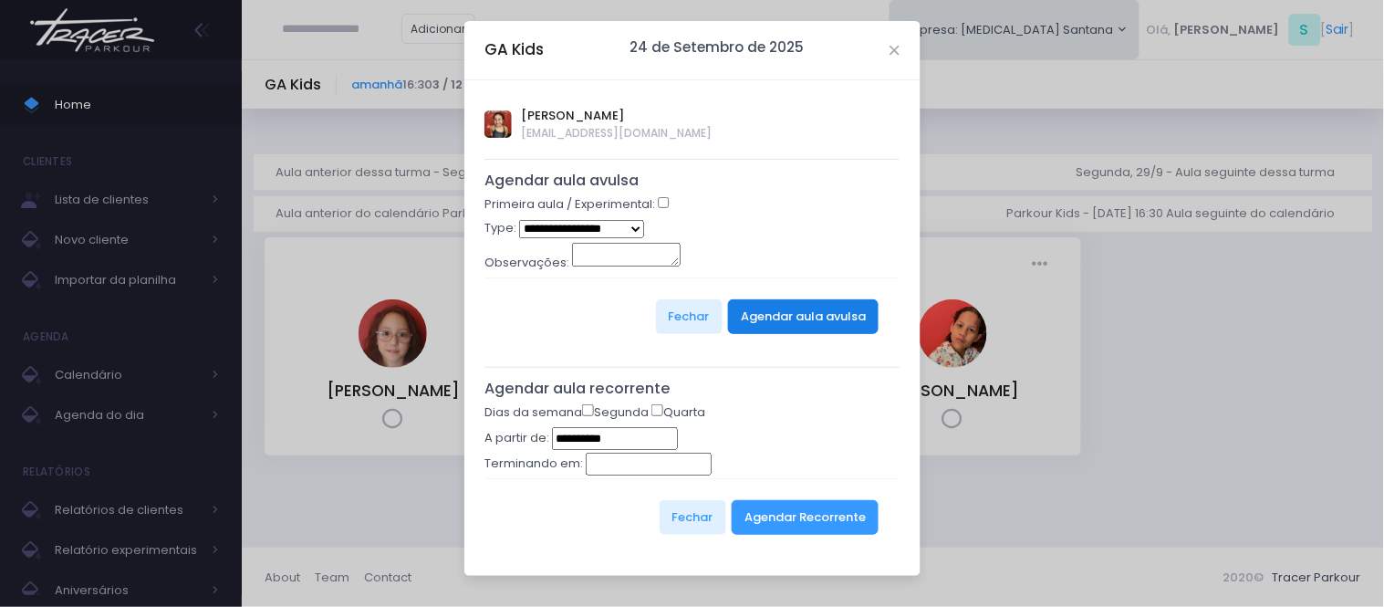
click at [790, 331] on button "Agendar aula avulsa" at bounding box center [803, 316] width 151 height 35
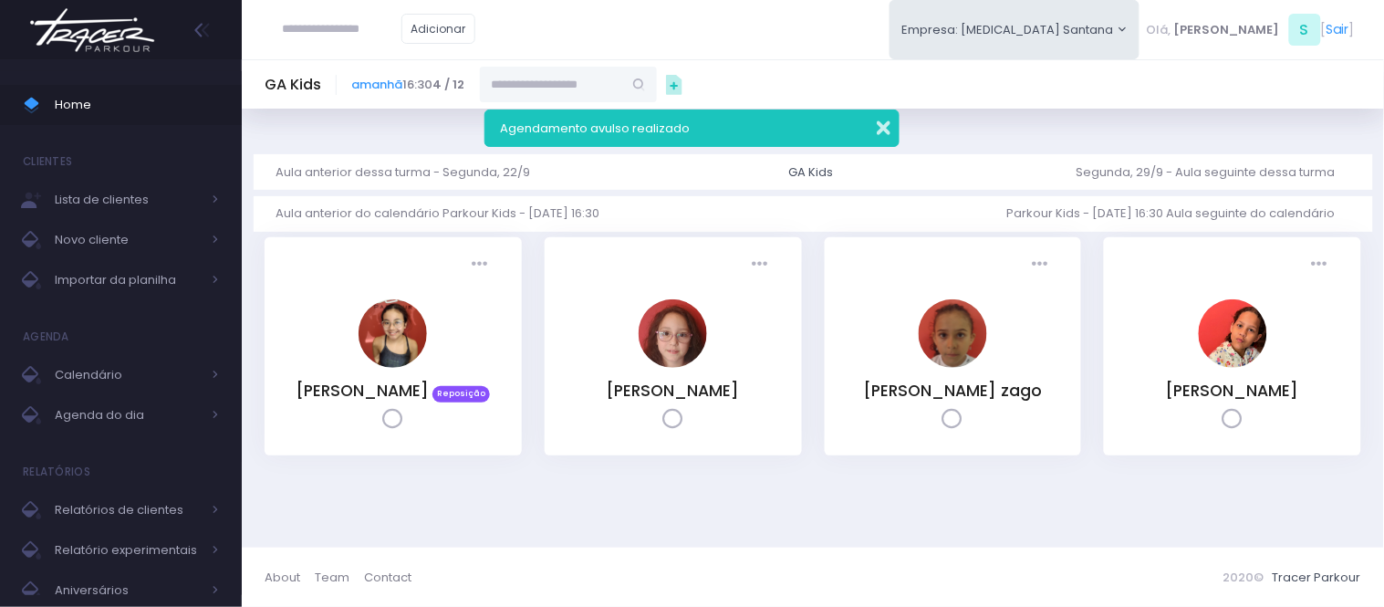
click at [878, 124] on button "button" at bounding box center [871, 125] width 36 height 21
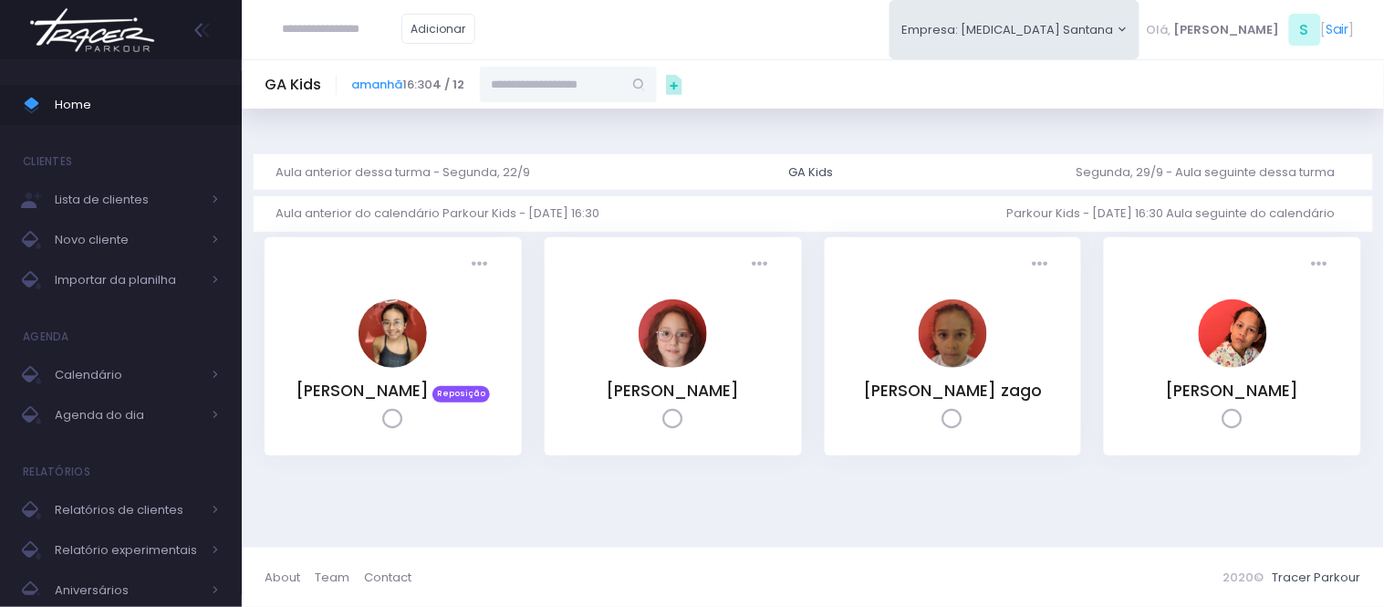
click at [578, 78] on input "text" at bounding box center [551, 84] width 142 height 35
paste input "**********"
click at [571, 109] on link "[PERSON_NAME]" at bounding box center [569, 117] width 106 height 18
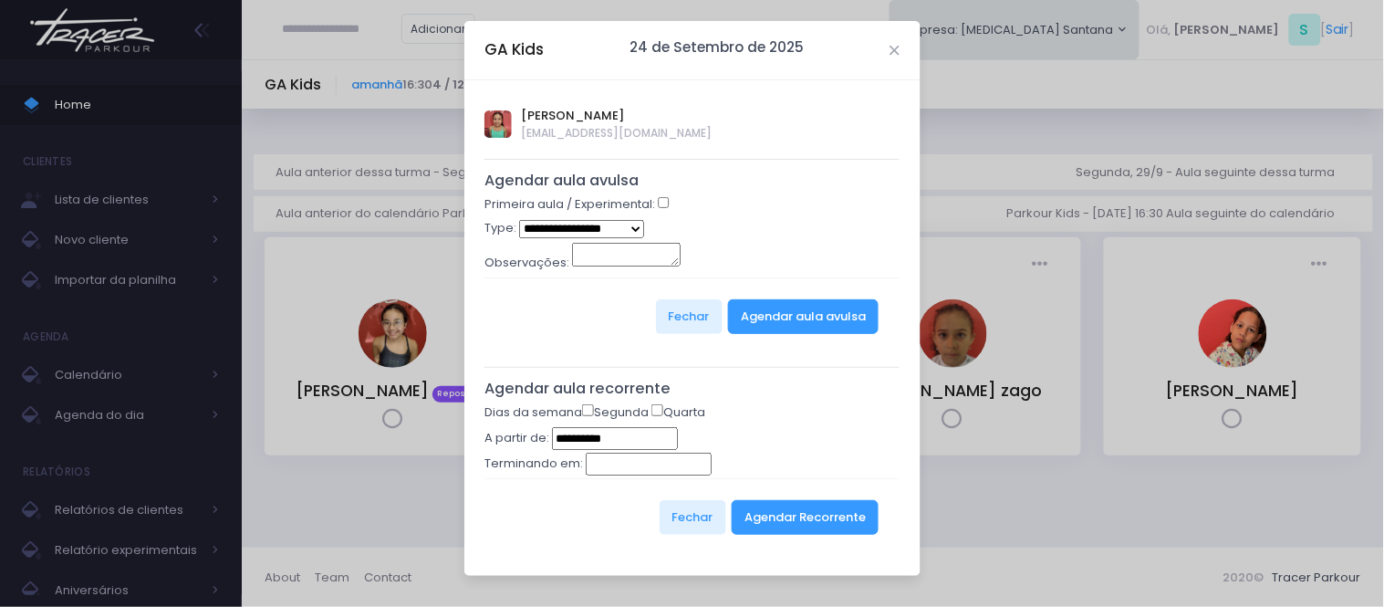
type input "**********"
drag, startPoint x: 620, startPoint y: 226, endPoint x: 614, endPoint y: 234, distance: 10.4
click at [620, 226] on select "**********" at bounding box center [581, 229] width 125 height 18
select select "*"
click at [519, 220] on select "**********" at bounding box center [581, 229] width 125 height 18
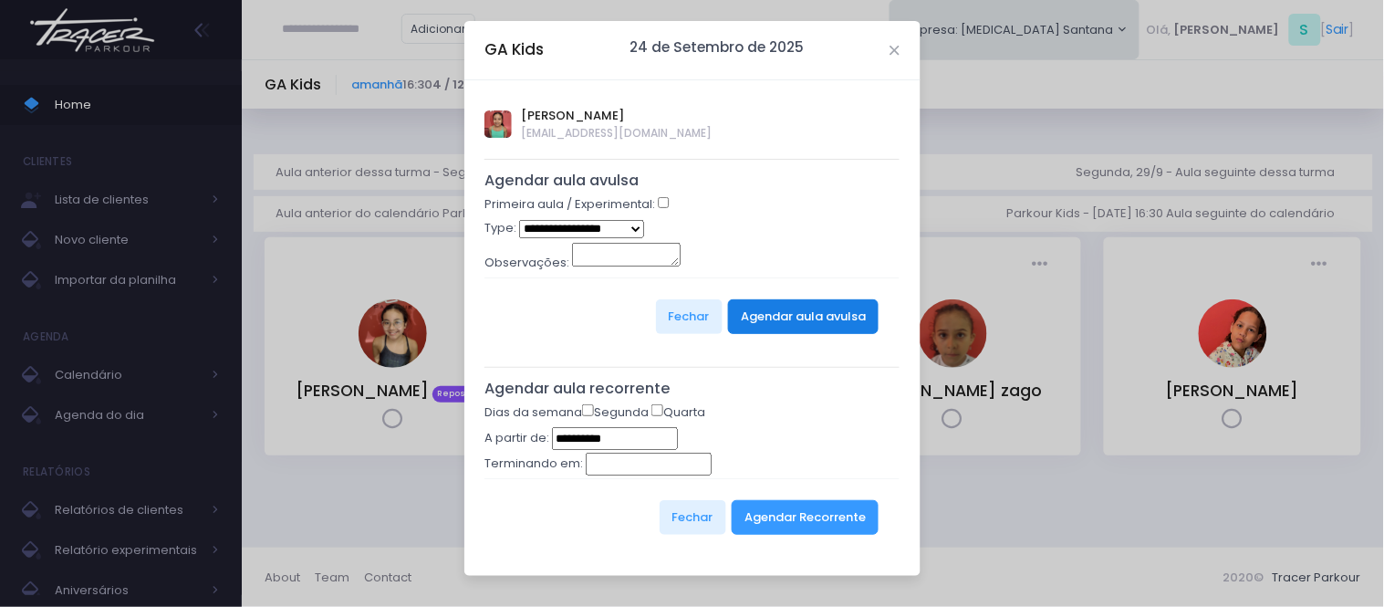
click at [806, 307] on button "Agendar aula avulsa" at bounding box center [803, 316] width 151 height 35
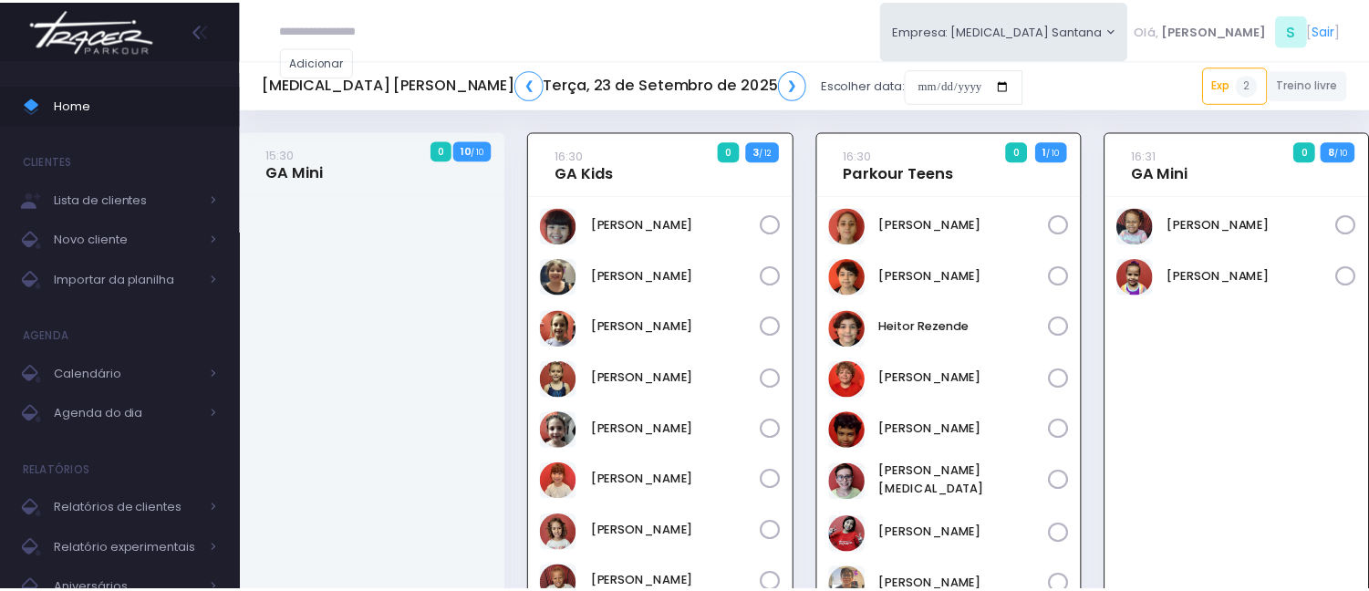
scroll to position [131, 0]
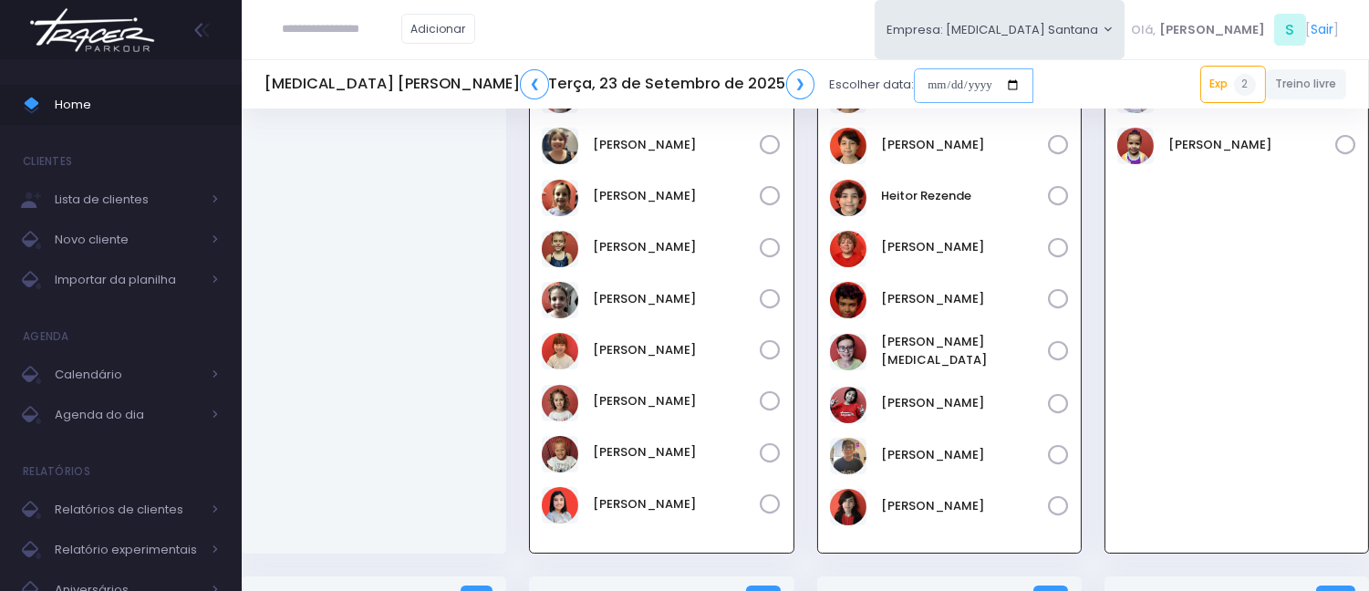
click at [914, 80] on input "date" at bounding box center [974, 85] width 120 height 35
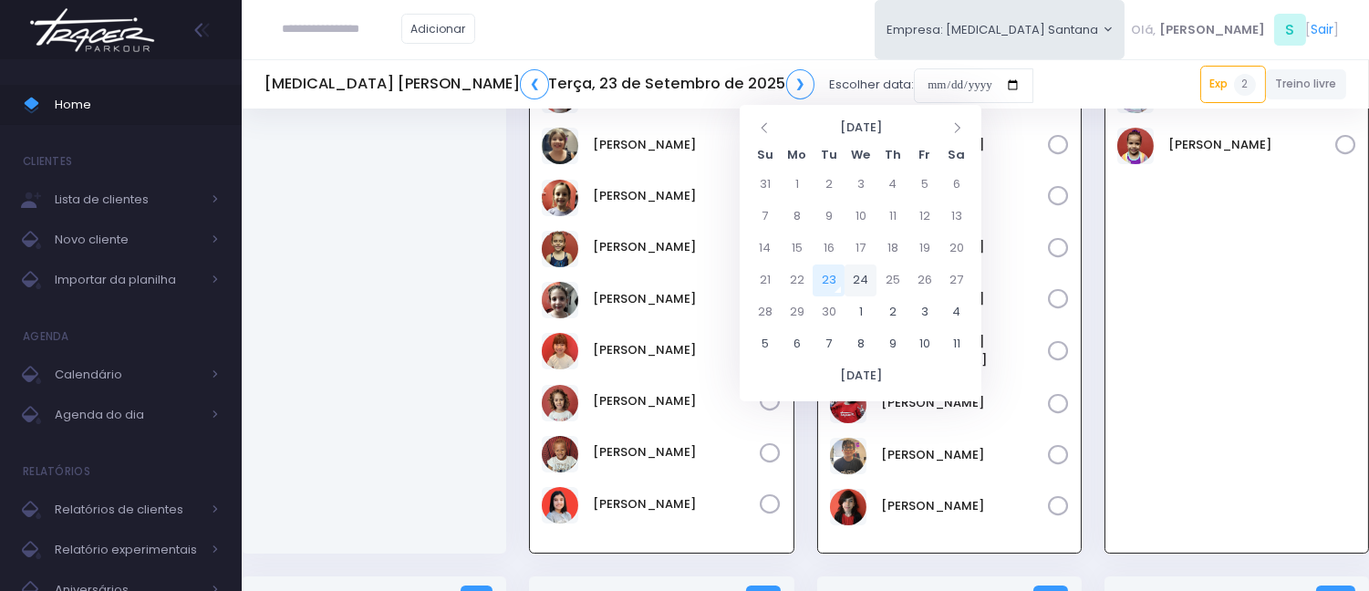
click at [863, 280] on td "24" at bounding box center [861, 281] width 32 height 32
type input "**********"
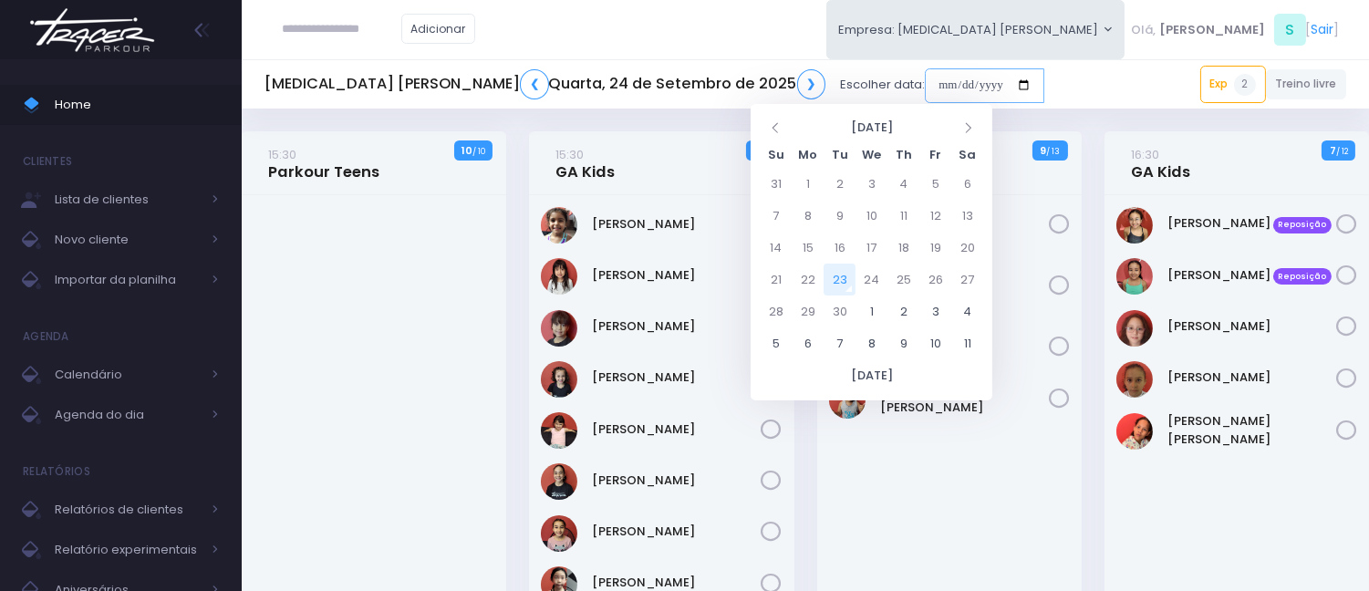
click at [925, 87] on input "date" at bounding box center [985, 85] width 120 height 35
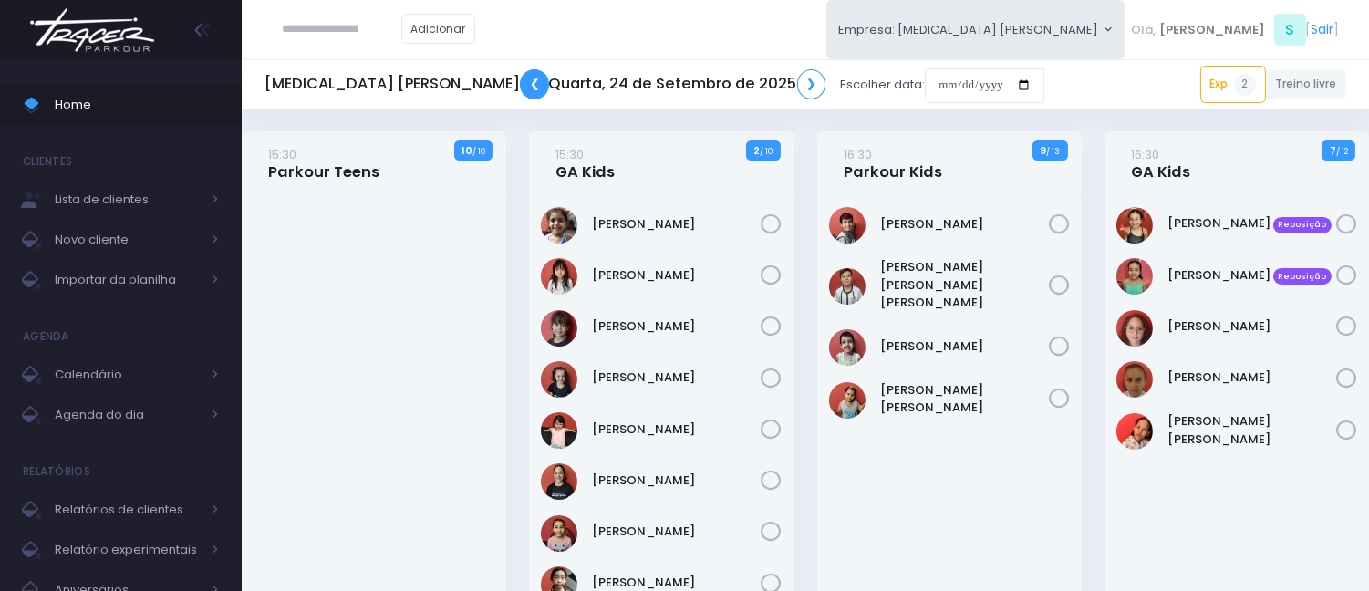
click at [520, 87] on link "❮" at bounding box center [534, 84] width 29 height 30
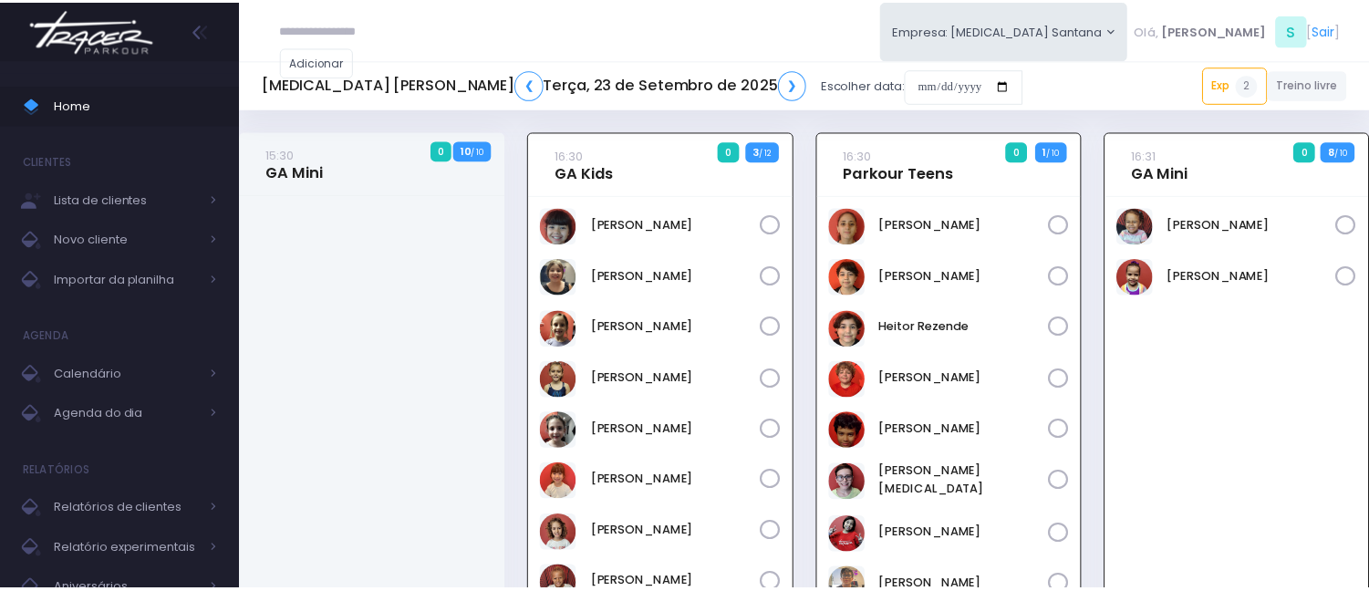
scroll to position [131, 0]
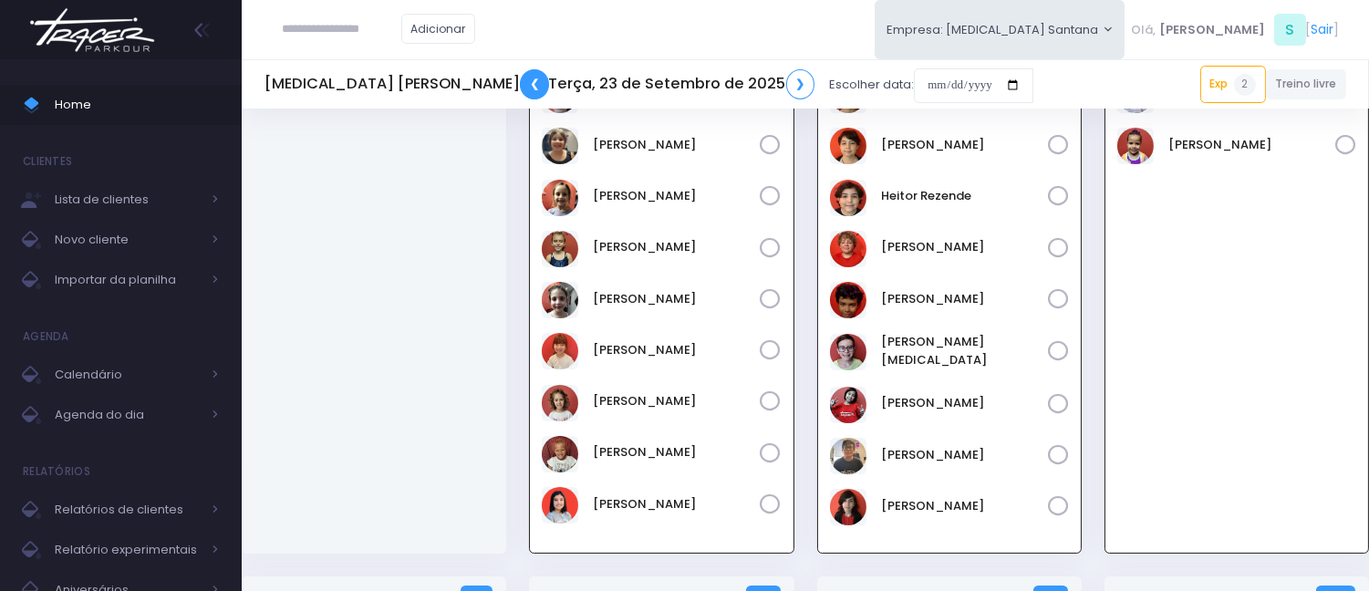
click at [520, 87] on link "❮" at bounding box center [534, 84] width 29 height 30
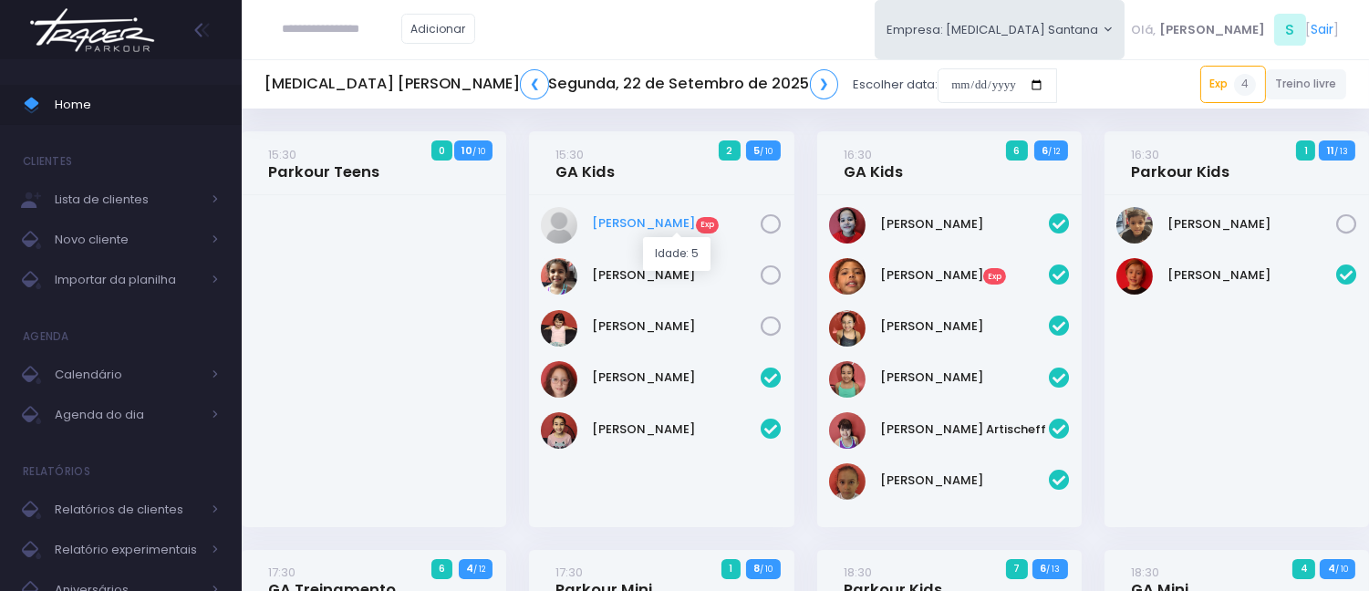
click at [611, 219] on link "[PERSON_NAME] Exp" at bounding box center [677, 223] width 169 height 18
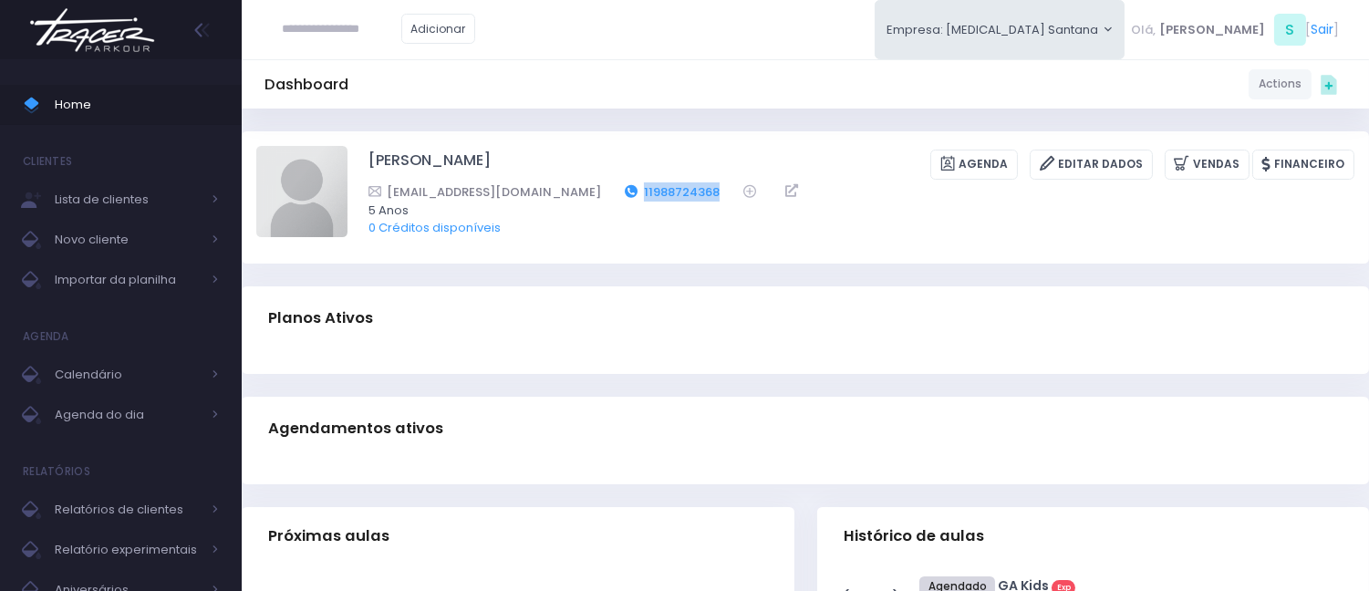
drag, startPoint x: 672, startPoint y: 193, endPoint x: 578, endPoint y: 195, distance: 93.1
click at [578, 195] on div "annakateriny@gmail.com 11988724368" at bounding box center [850, 191] width 963 height 19
copy link "11988724368"
click at [162, 109] on span "Home" at bounding box center [137, 105] width 164 height 24
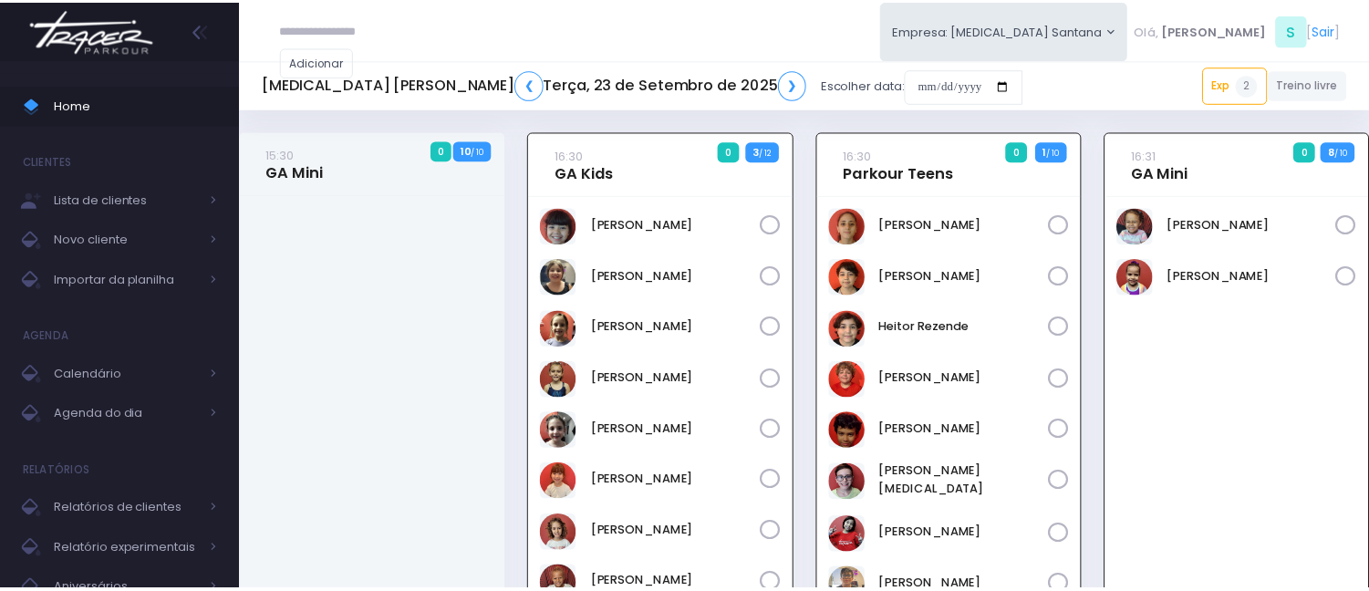
scroll to position [131, 0]
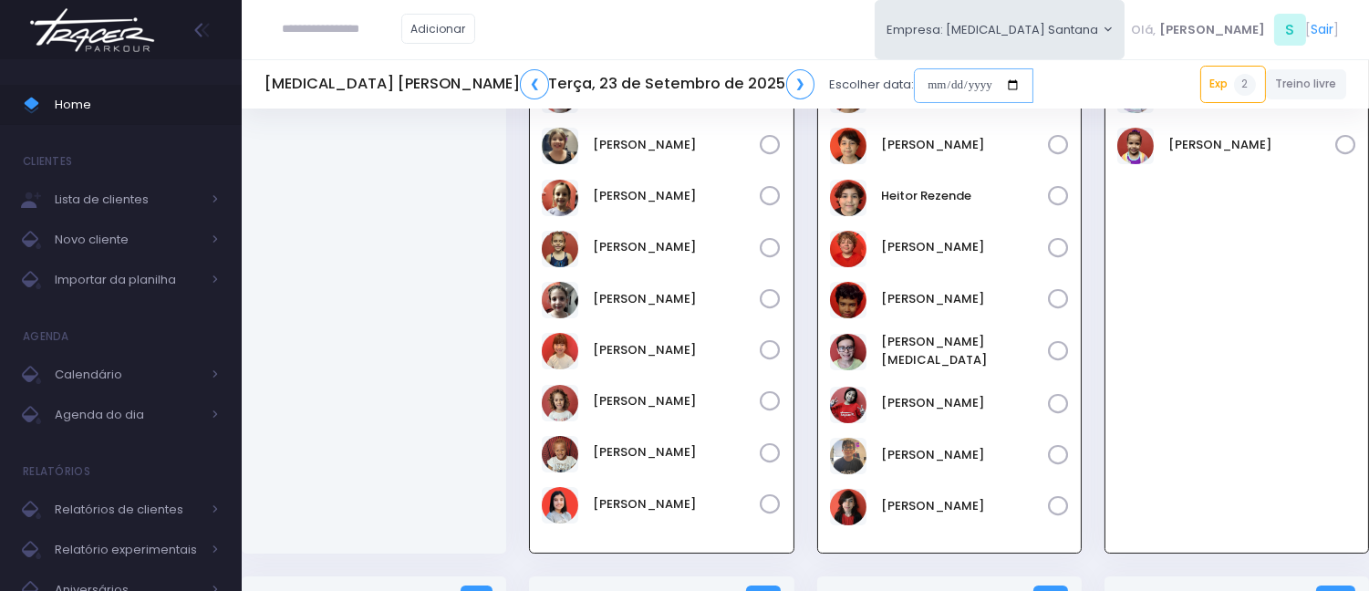
click at [914, 79] on input "date" at bounding box center [974, 85] width 120 height 35
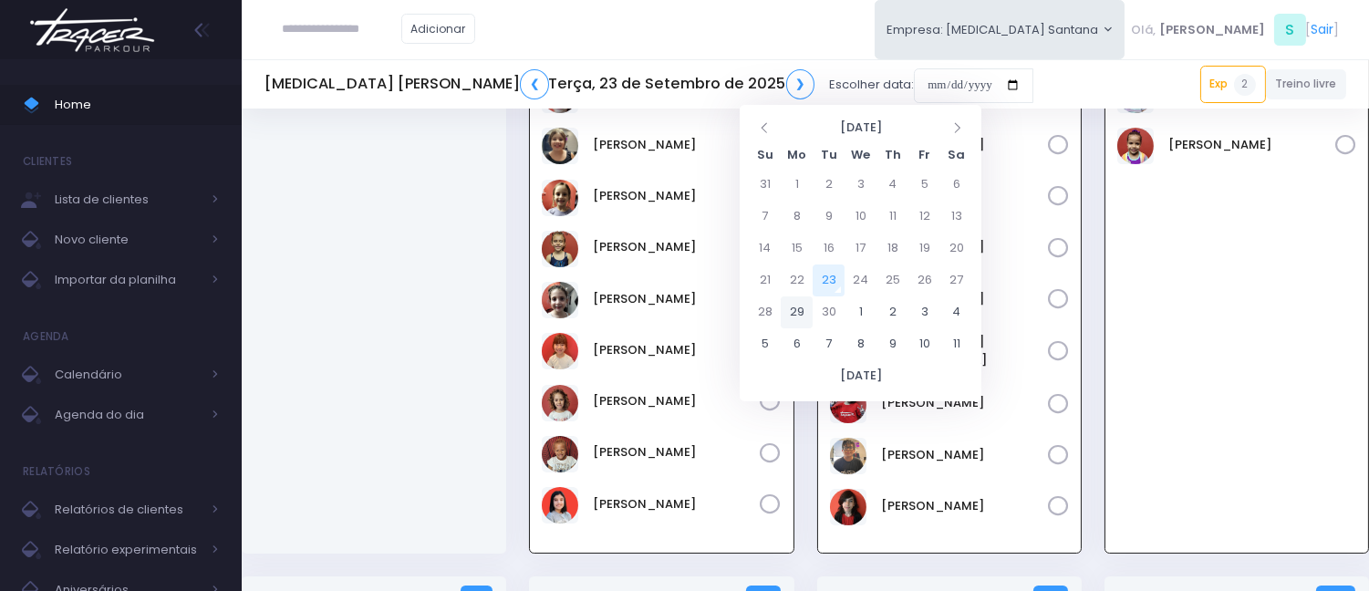
click at [806, 303] on td "29" at bounding box center [797, 313] width 32 height 32
type input "**********"
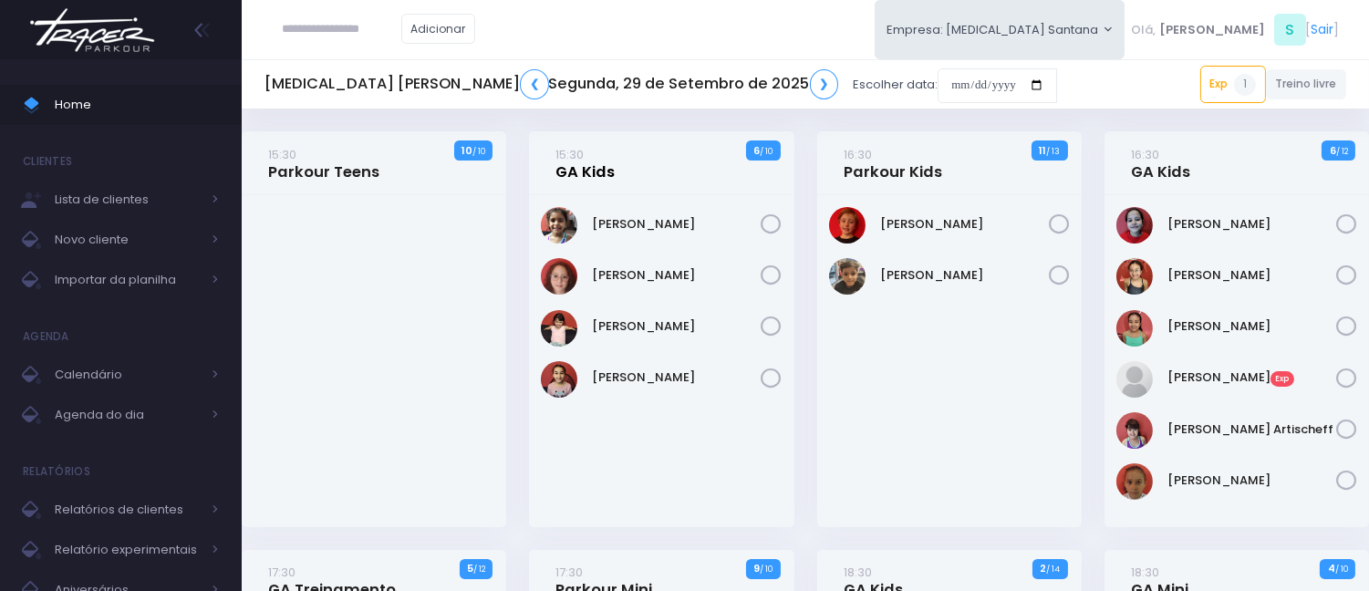
click at [570, 171] on link "15:30 GA Kids" at bounding box center [586, 163] width 59 height 36
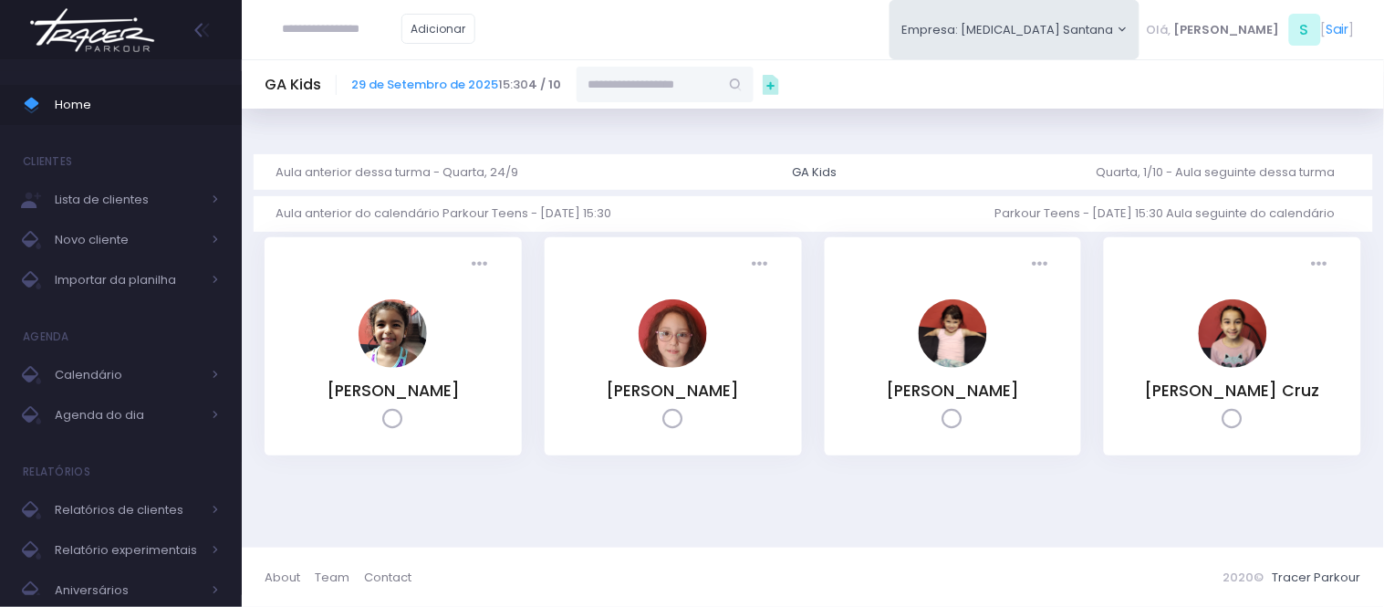
click at [612, 100] on input "text" at bounding box center [648, 84] width 142 height 35
paste input "**********"
click at [655, 126] on link "[PERSON_NAME]" at bounding box center [666, 117] width 106 height 18
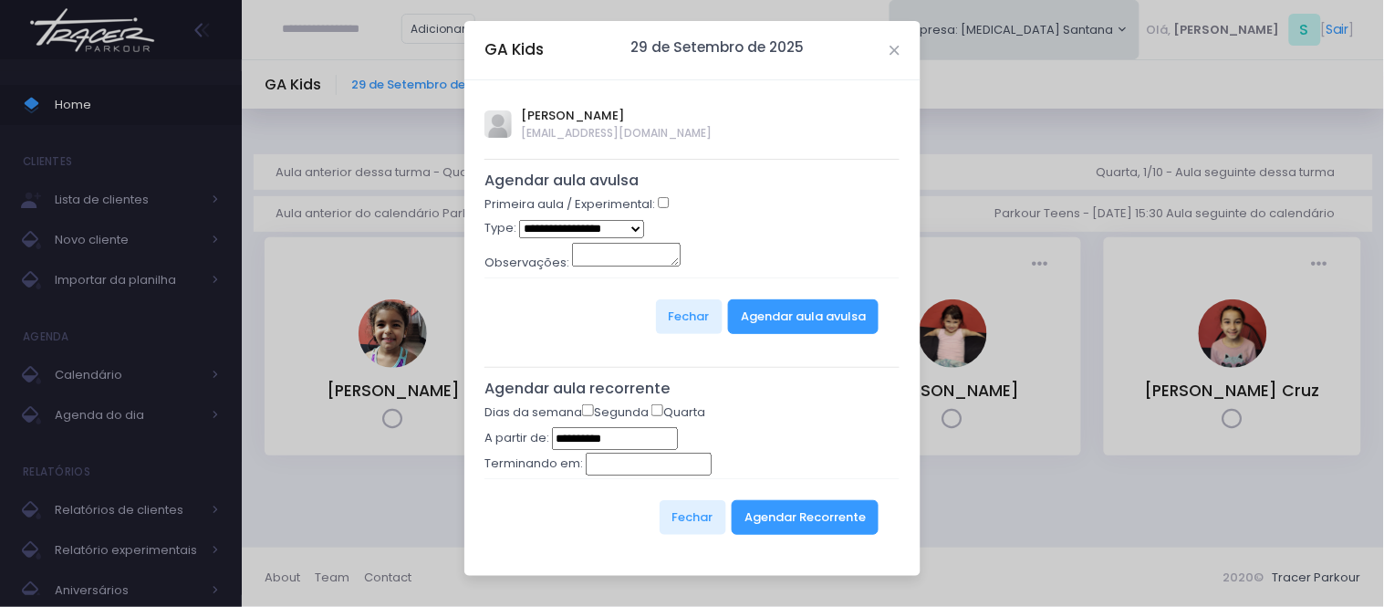
type input "**********"
select select "*"
click at [792, 324] on button "Agendar aula avulsa" at bounding box center [803, 316] width 151 height 35
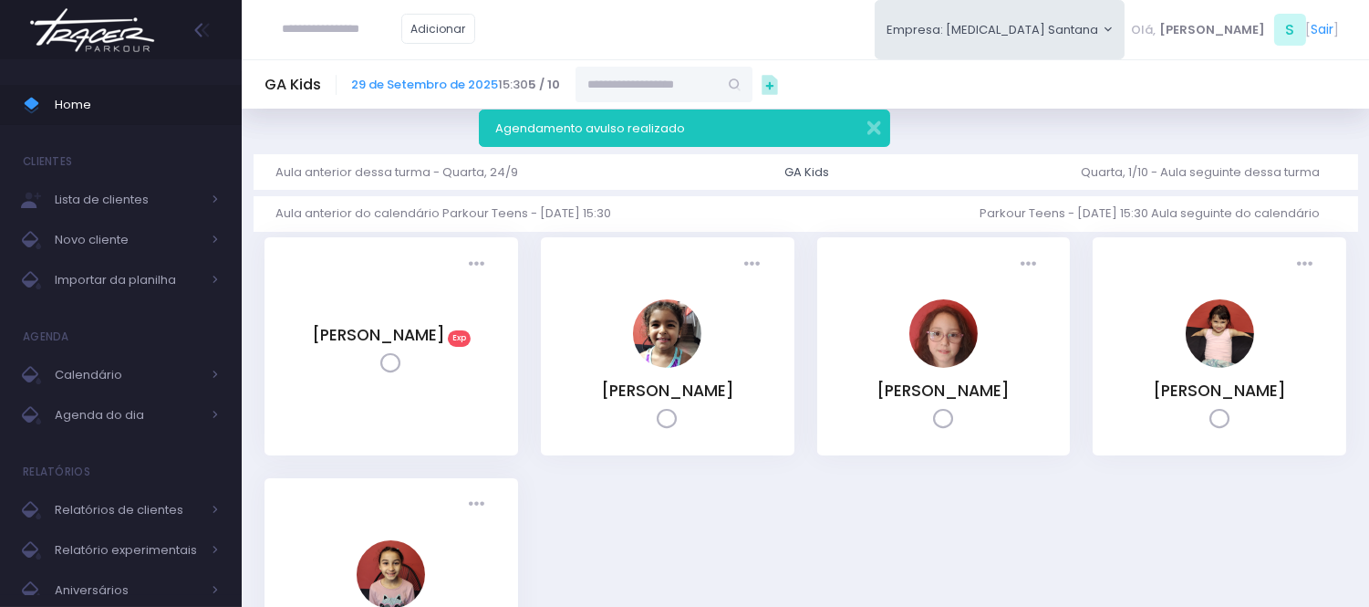
click at [330, 46] on input "text" at bounding box center [342, 29] width 119 height 35
paste input "*********"
type input "*********"
click at [86, 111] on span "Home" at bounding box center [137, 105] width 164 height 24
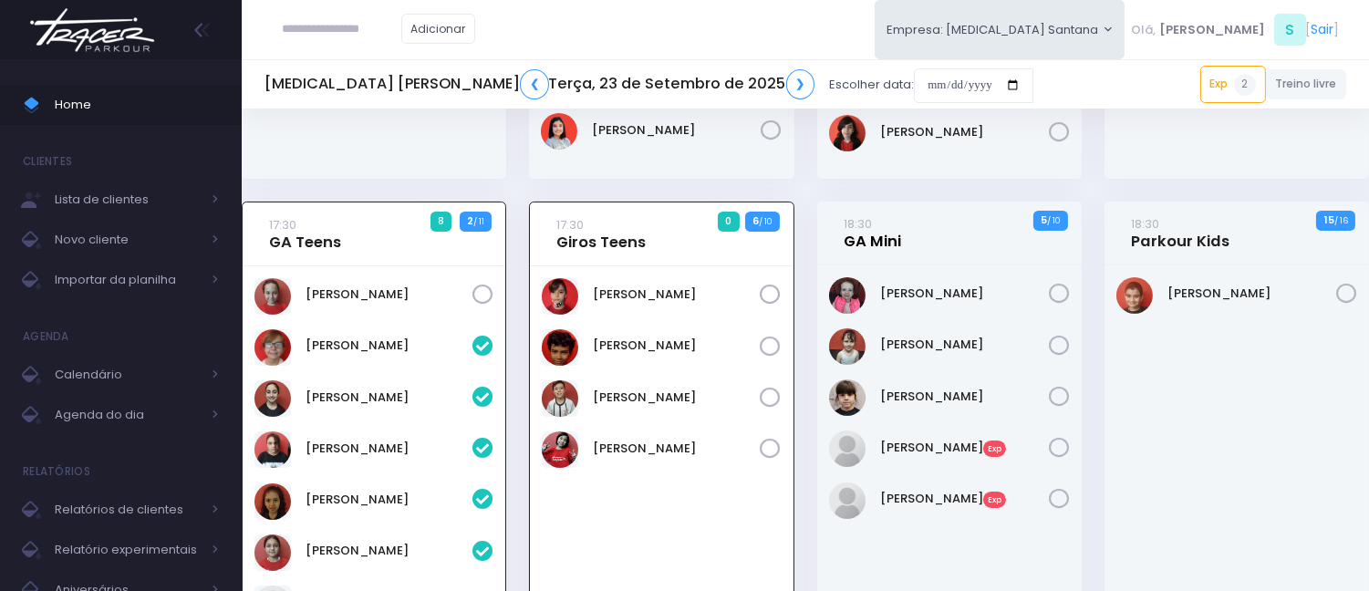
scroll to position [503, 0]
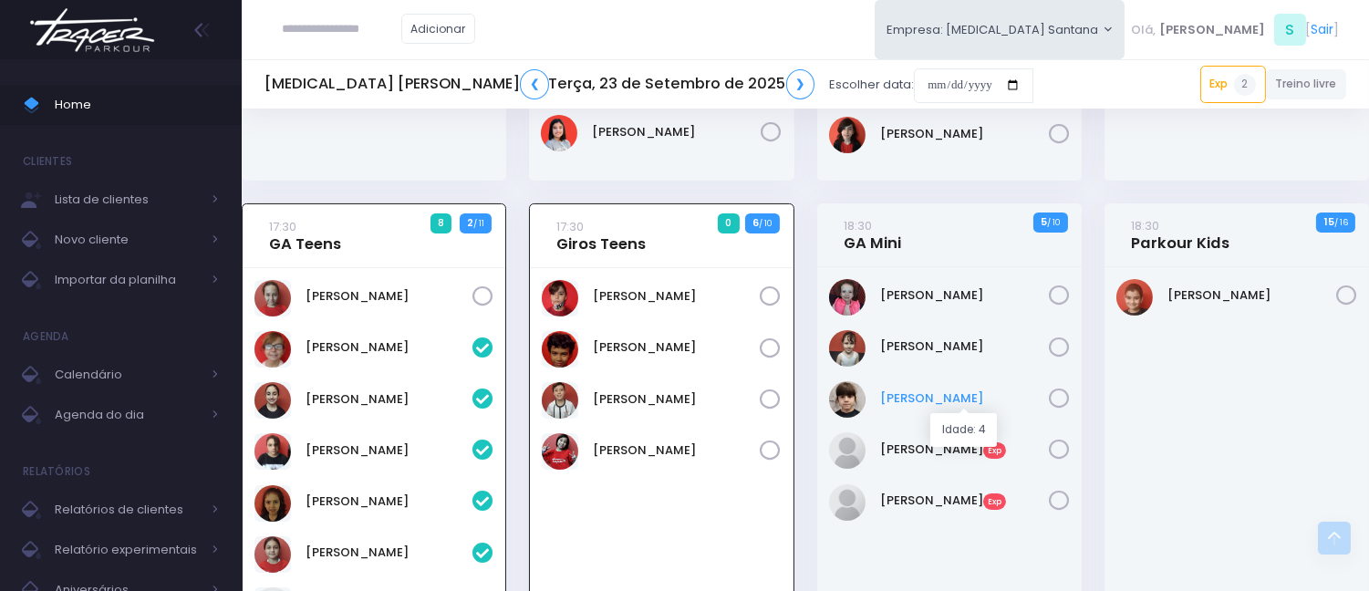
click at [942, 396] on link "Laura Louise Tarcha Braga" at bounding box center [964, 399] width 169 height 18
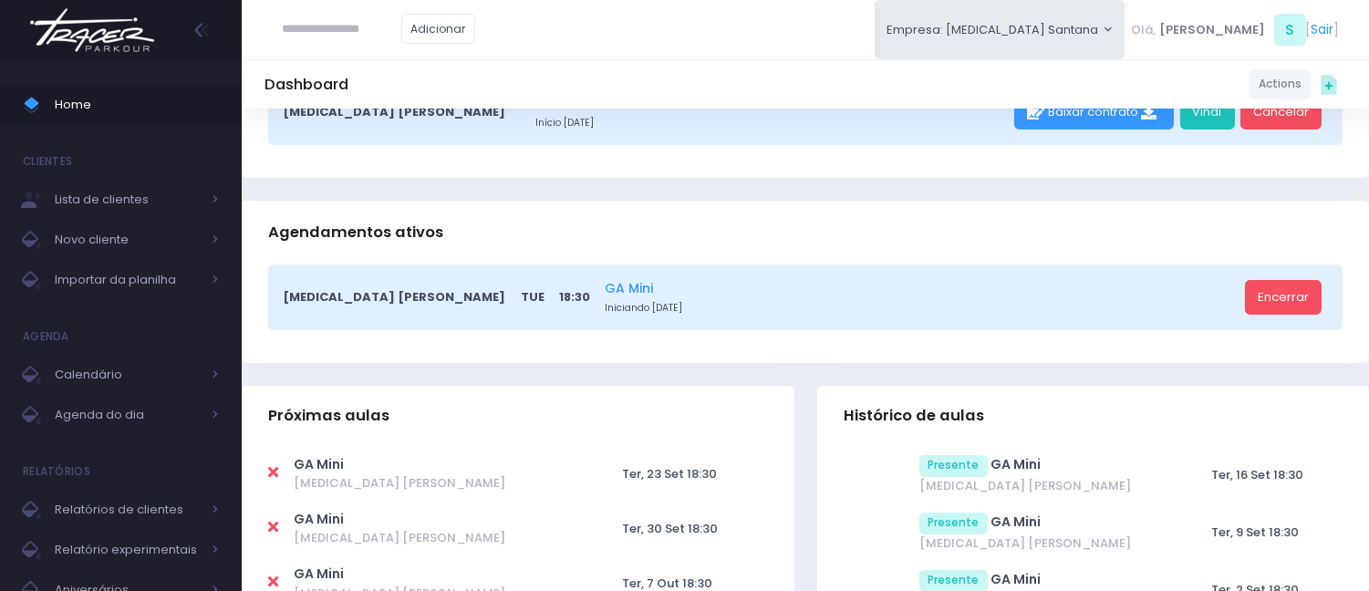
scroll to position [304, 0]
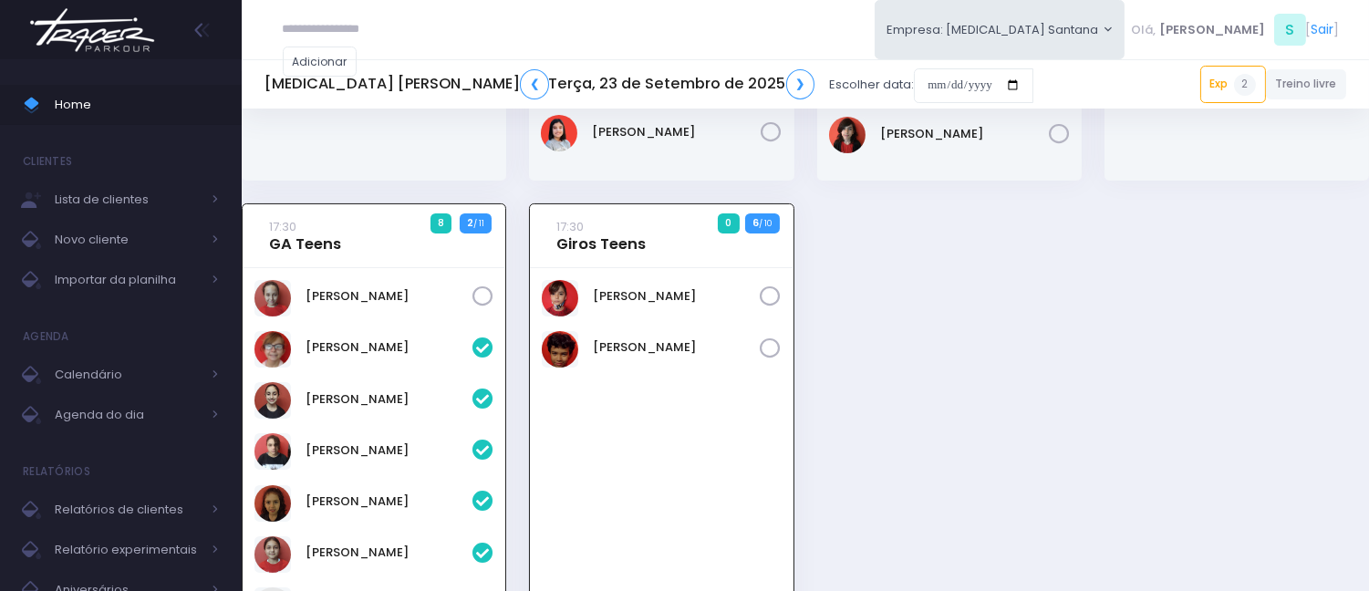
scroll to position [705, 0]
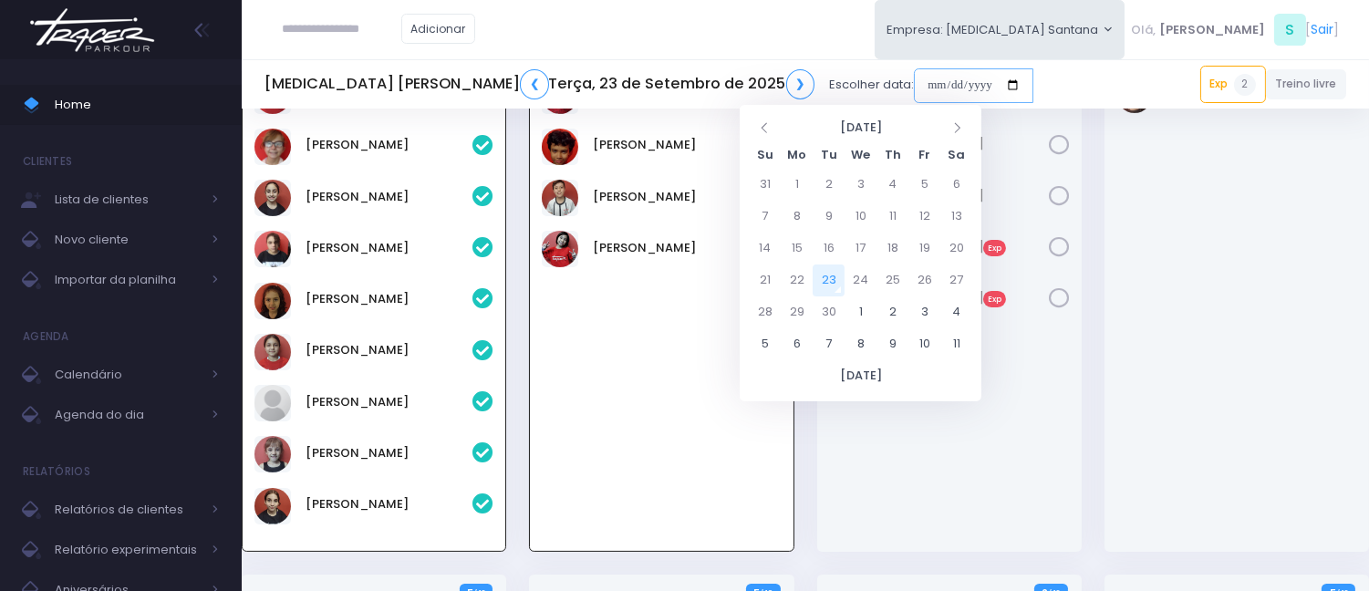
click at [914, 87] on input "date" at bounding box center [974, 85] width 120 height 35
click at [951, 275] on td "27" at bounding box center [957, 281] width 32 height 32
type input "**********"
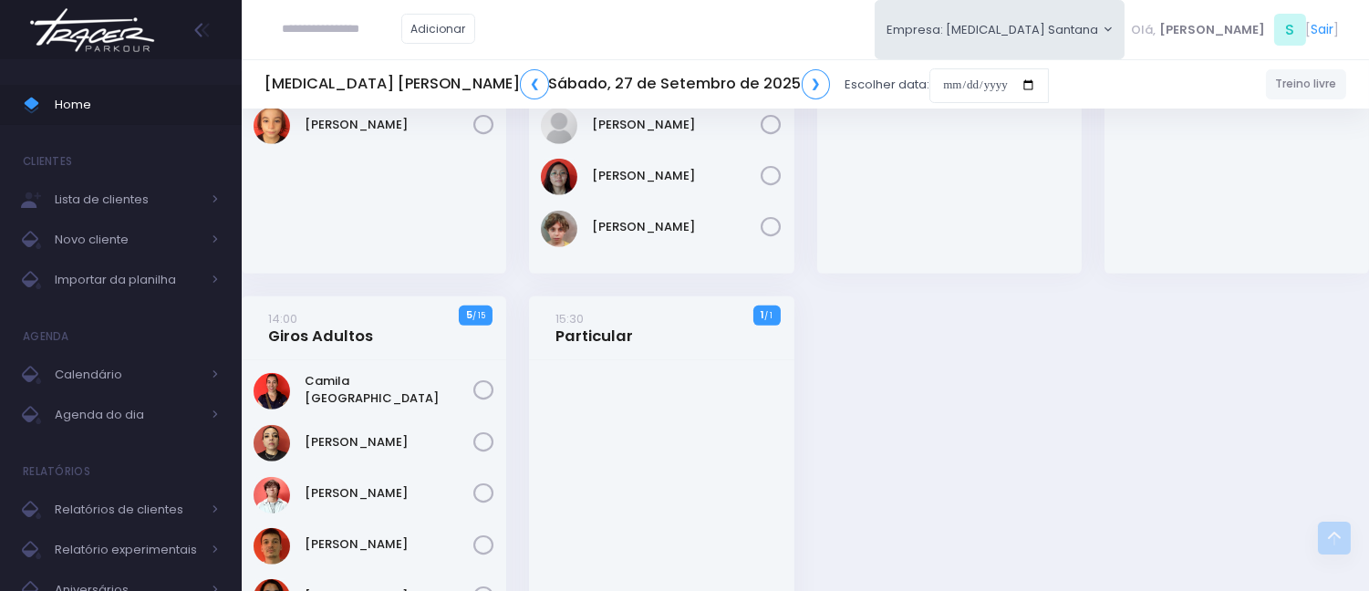
scroll to position [2230, 0]
click at [930, 75] on input "date" at bounding box center [990, 85] width 120 height 35
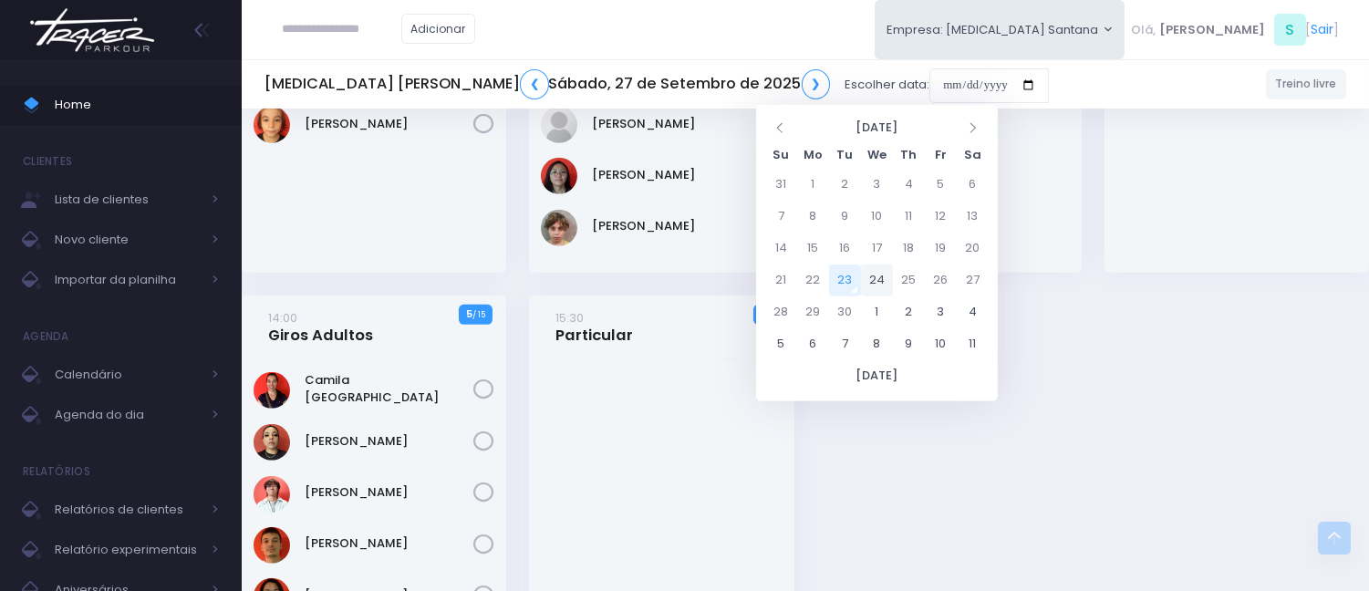
click at [870, 276] on td "24" at bounding box center [877, 281] width 32 height 32
type input "**********"
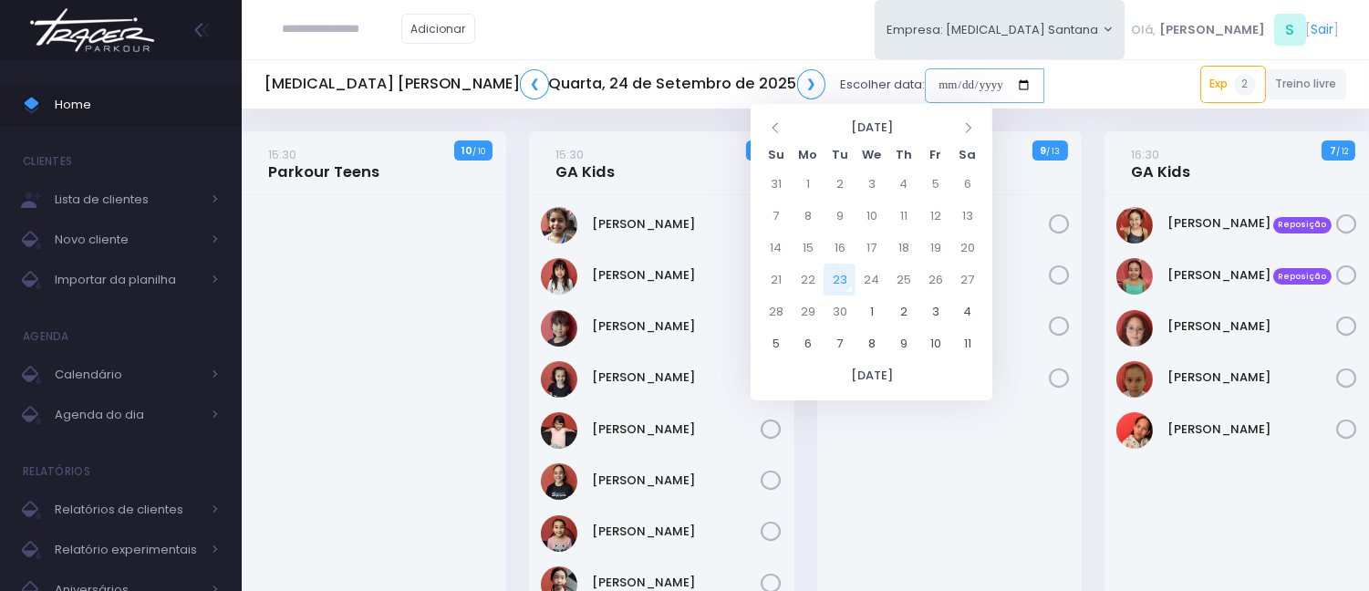
click at [925, 84] on input "date" at bounding box center [985, 85] width 120 height 35
click at [828, 286] on td "23" at bounding box center [840, 280] width 32 height 32
type input "**********"
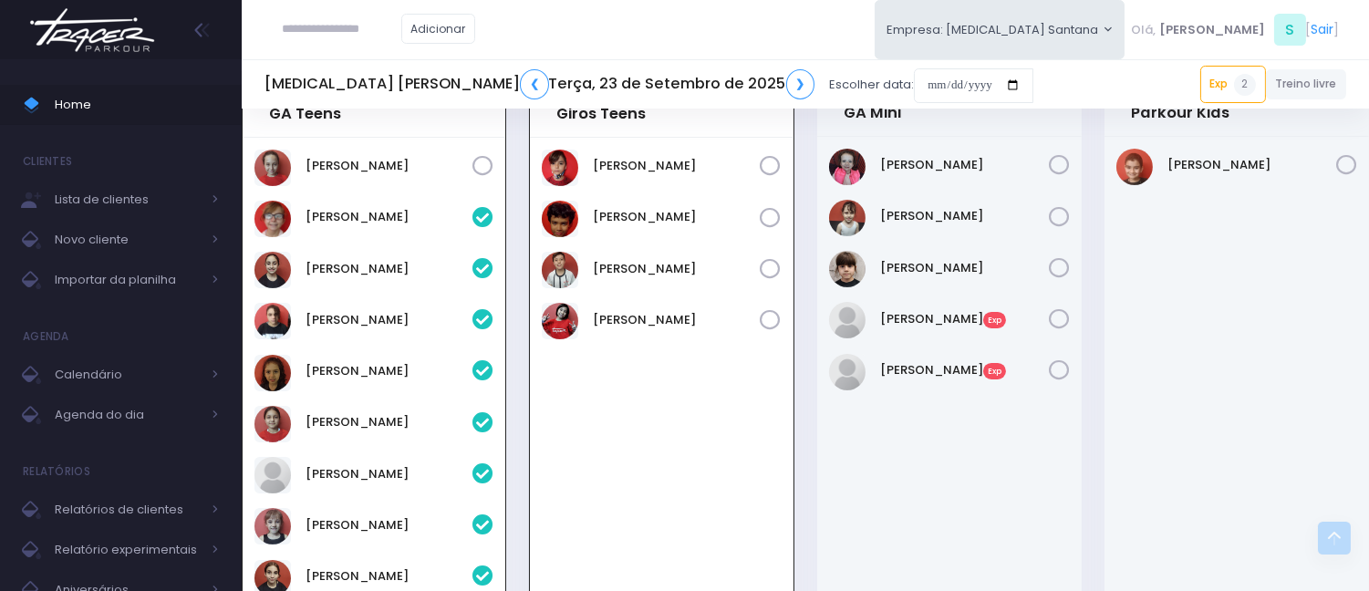
scroll to position [604, 0]
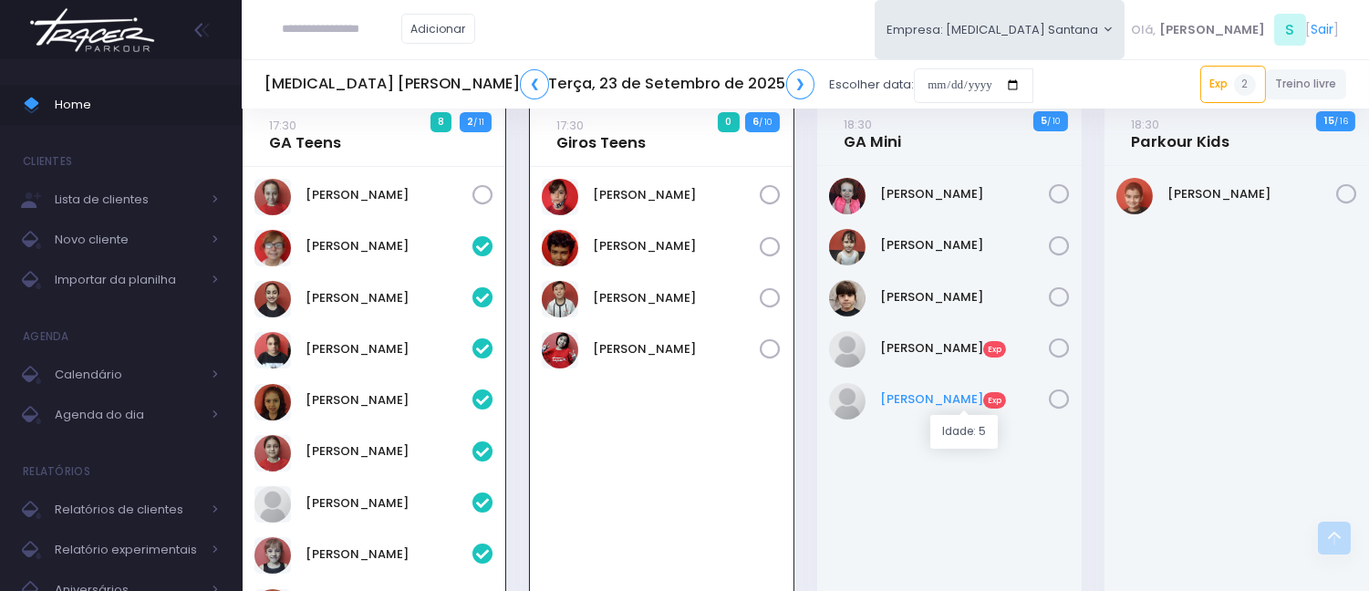
click at [933, 397] on link "Maria Luiza Exp" at bounding box center [964, 399] width 169 height 18
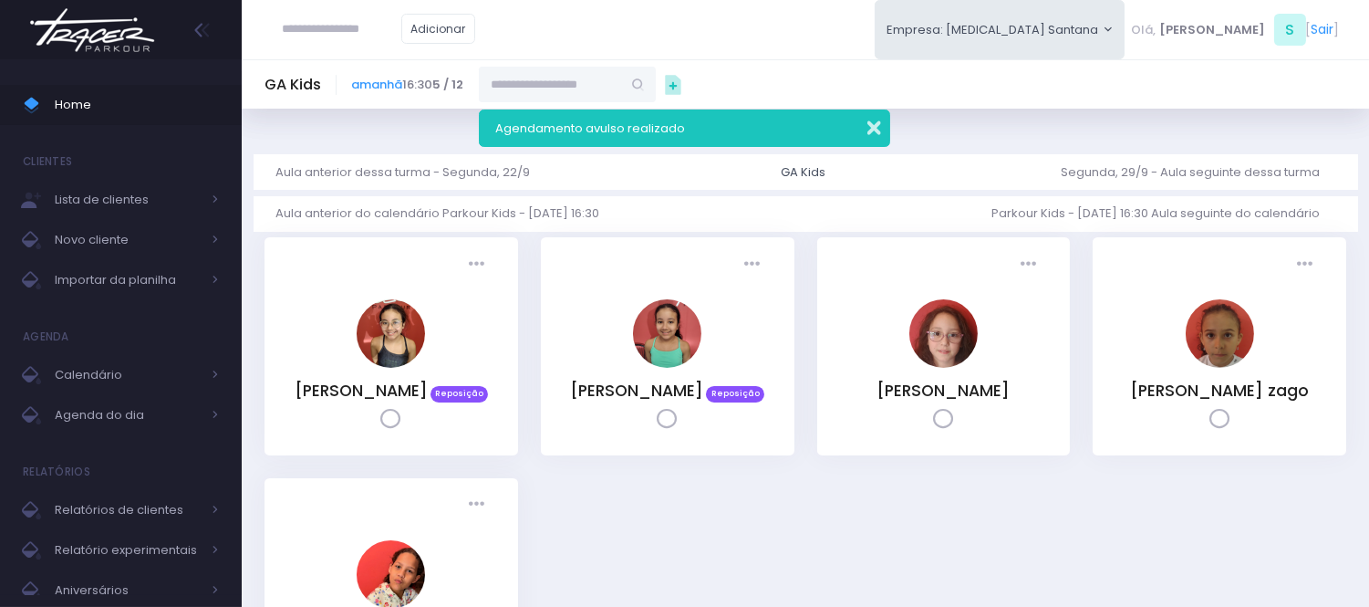
click at [865, 119] on button "button" at bounding box center [862, 125] width 36 height 21
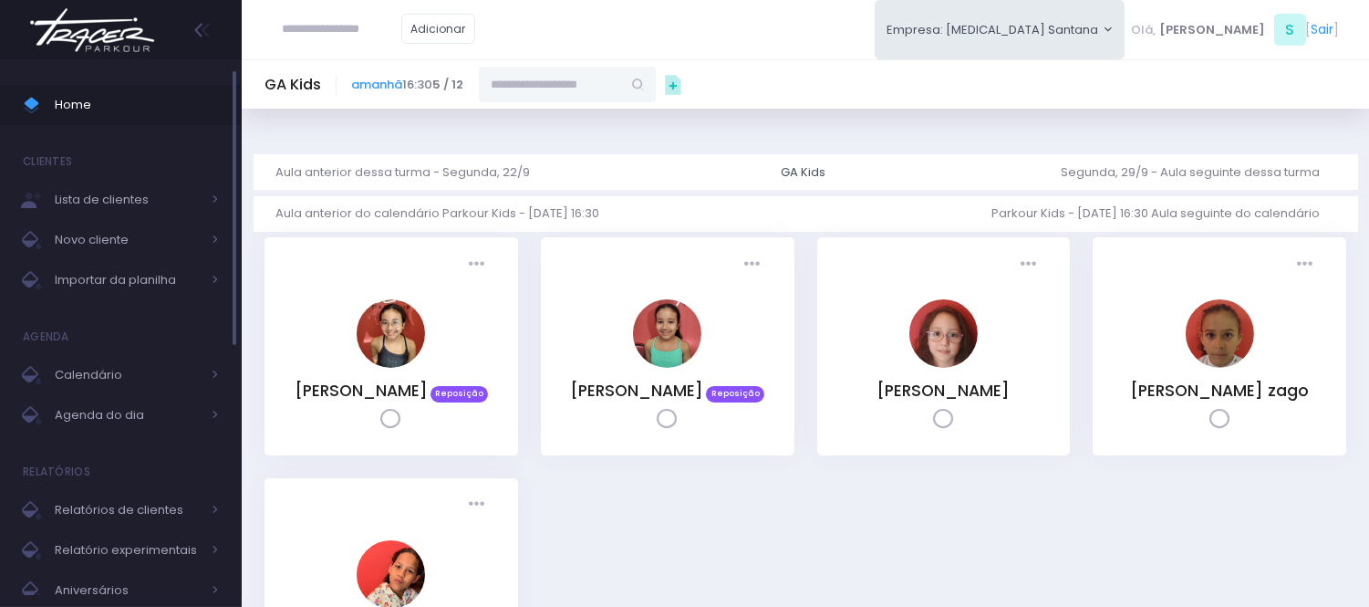
click at [192, 112] on span "Home" at bounding box center [137, 105] width 164 height 24
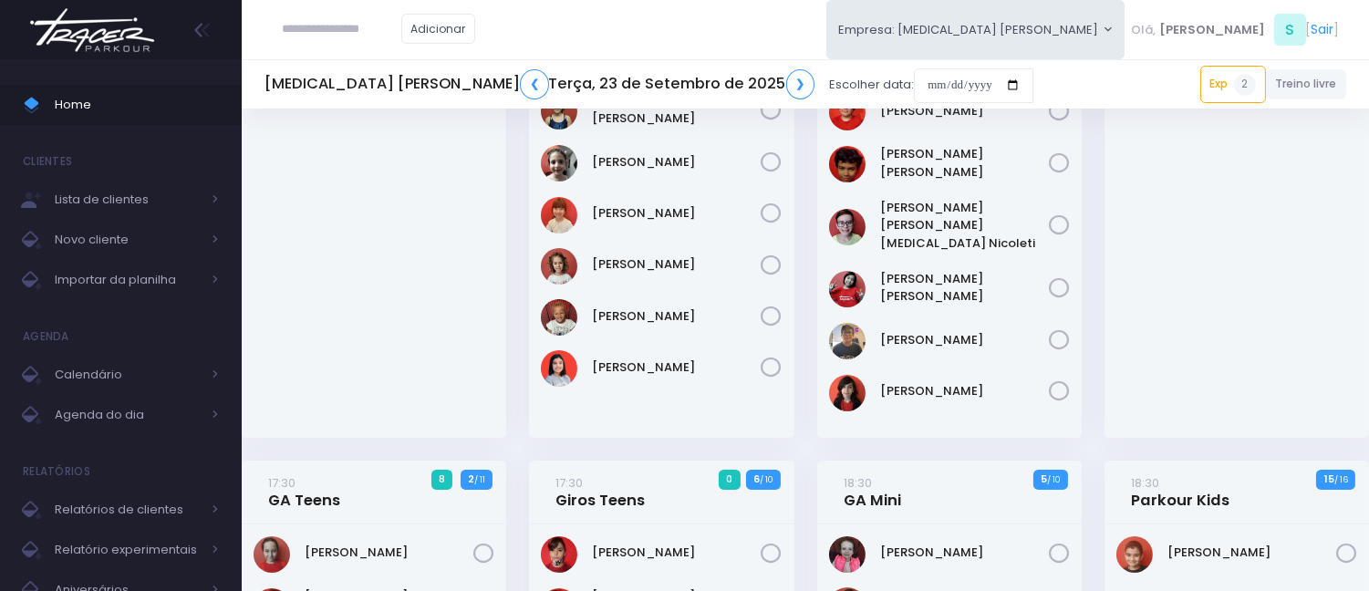
scroll to position [304, 0]
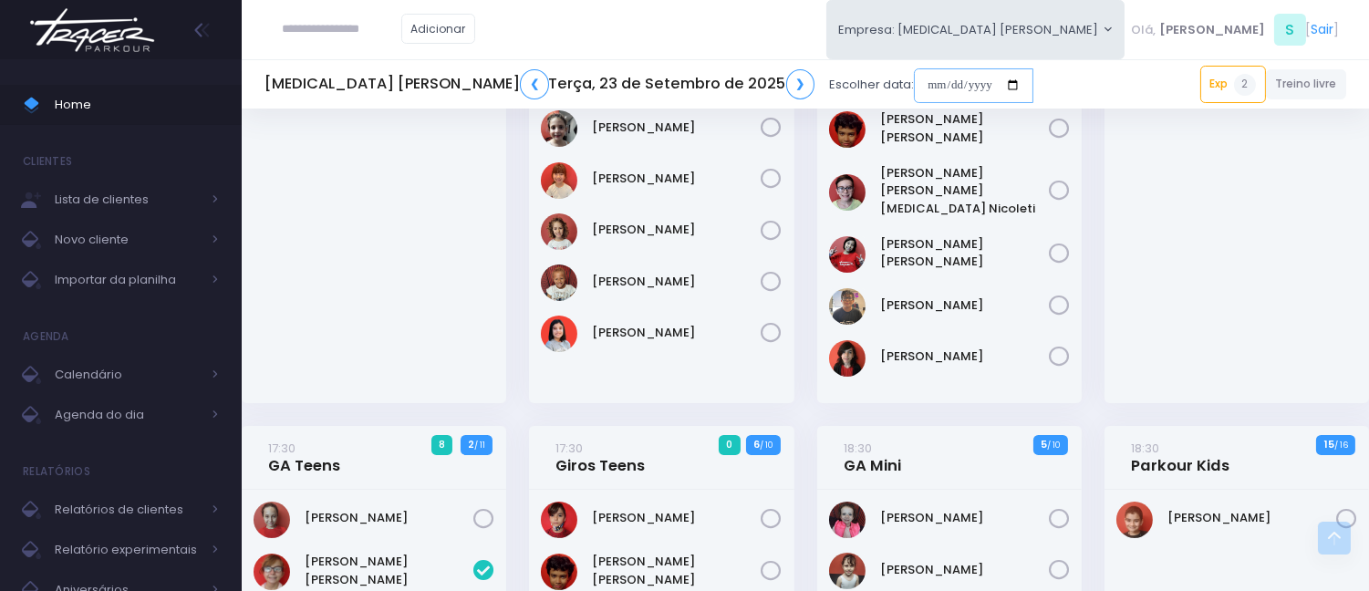
click at [914, 68] on input "date" at bounding box center [974, 85] width 120 height 35
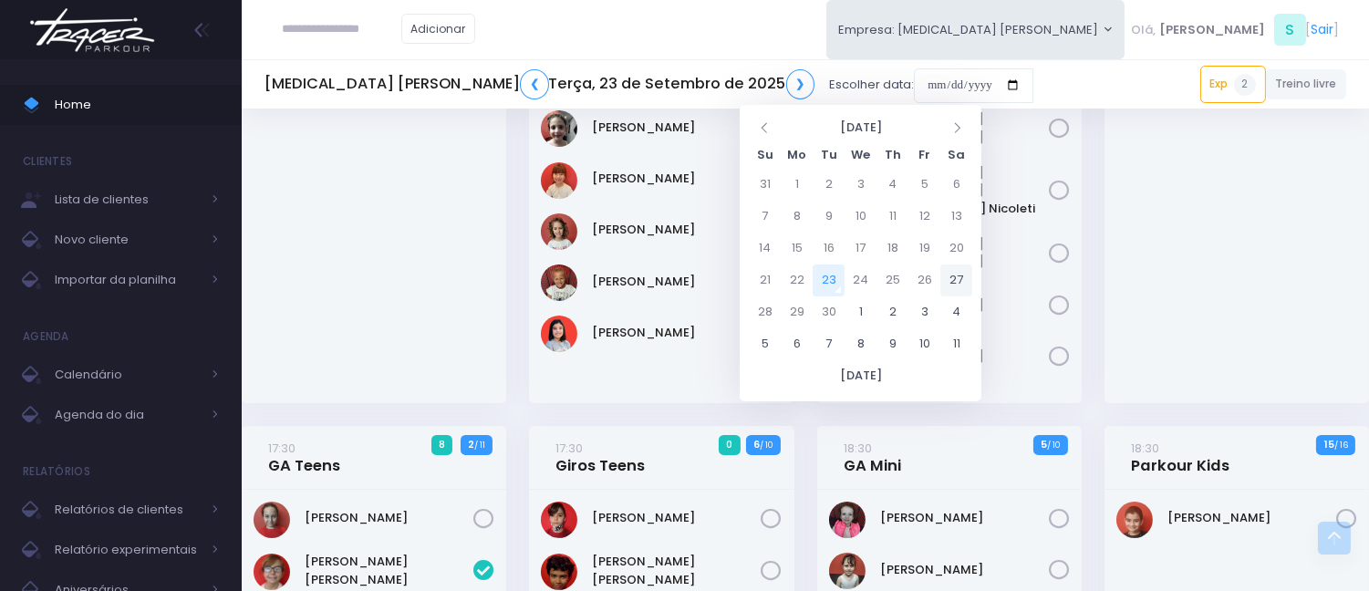
click at [955, 278] on td "27" at bounding box center [957, 281] width 32 height 32
type input "**********"
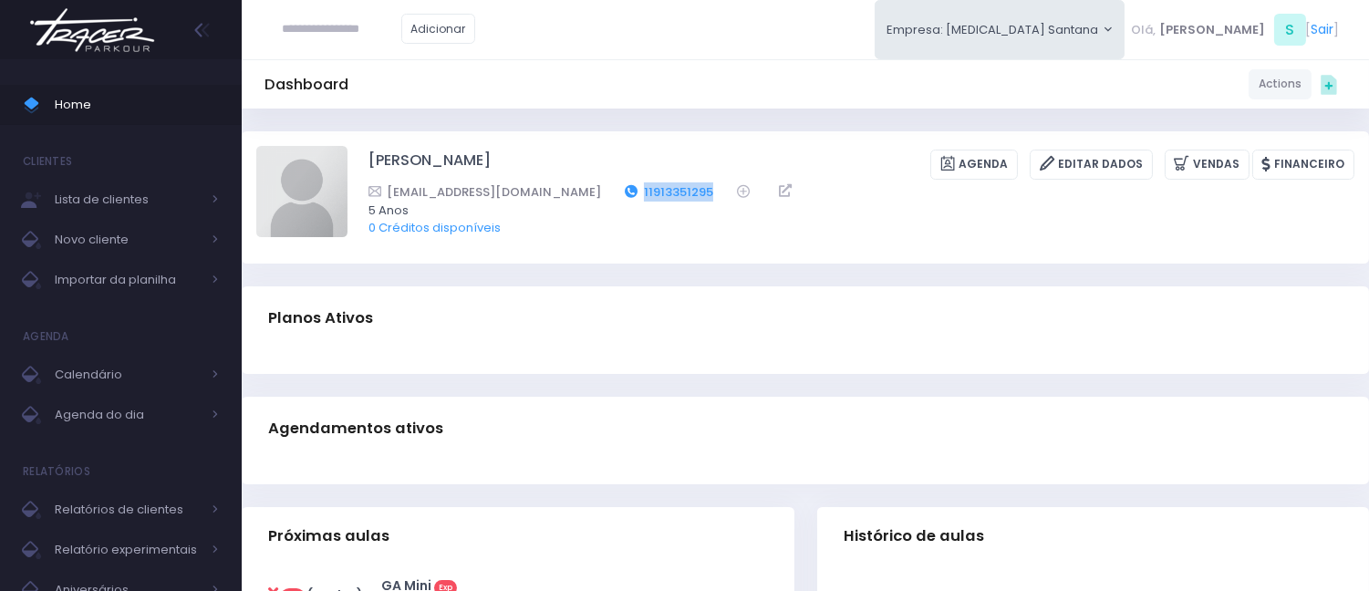
drag, startPoint x: 672, startPoint y: 189, endPoint x: 584, endPoint y: 193, distance: 87.7
click at [584, 193] on div "sarah_0803@outlook.com 11913351295" at bounding box center [850, 191] width 963 height 19
copy div "11913351295"
click at [365, 47] on input "text" at bounding box center [342, 29] width 119 height 35
paste input "**********"
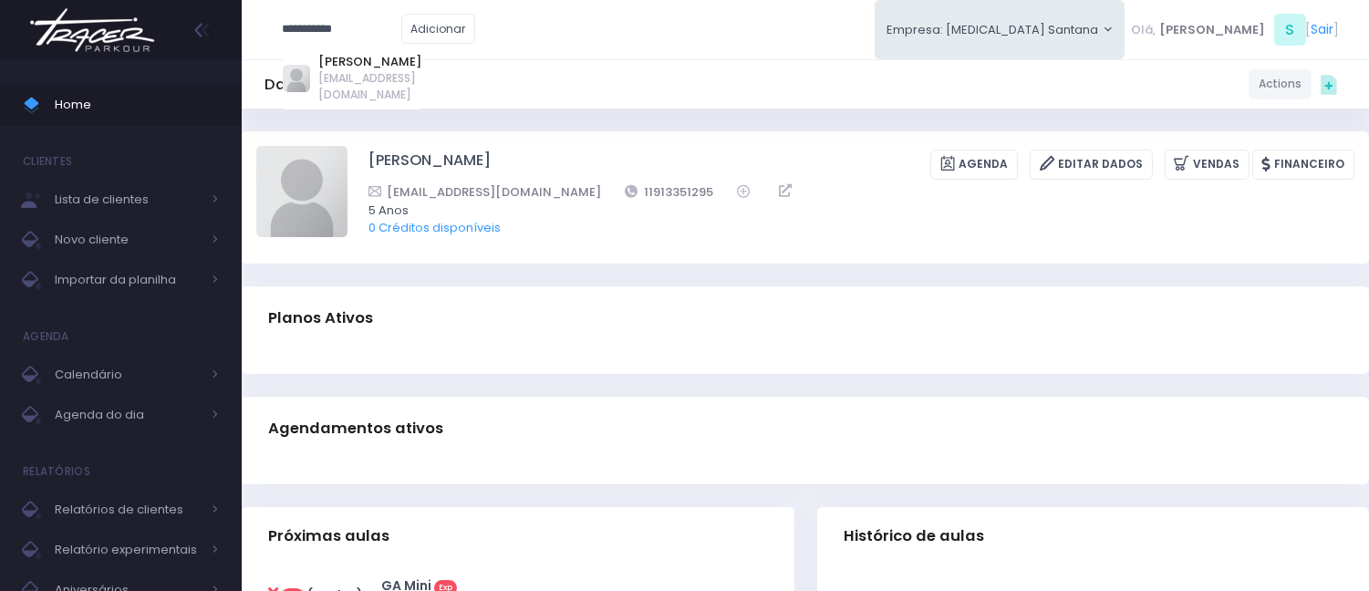
type input "**********"
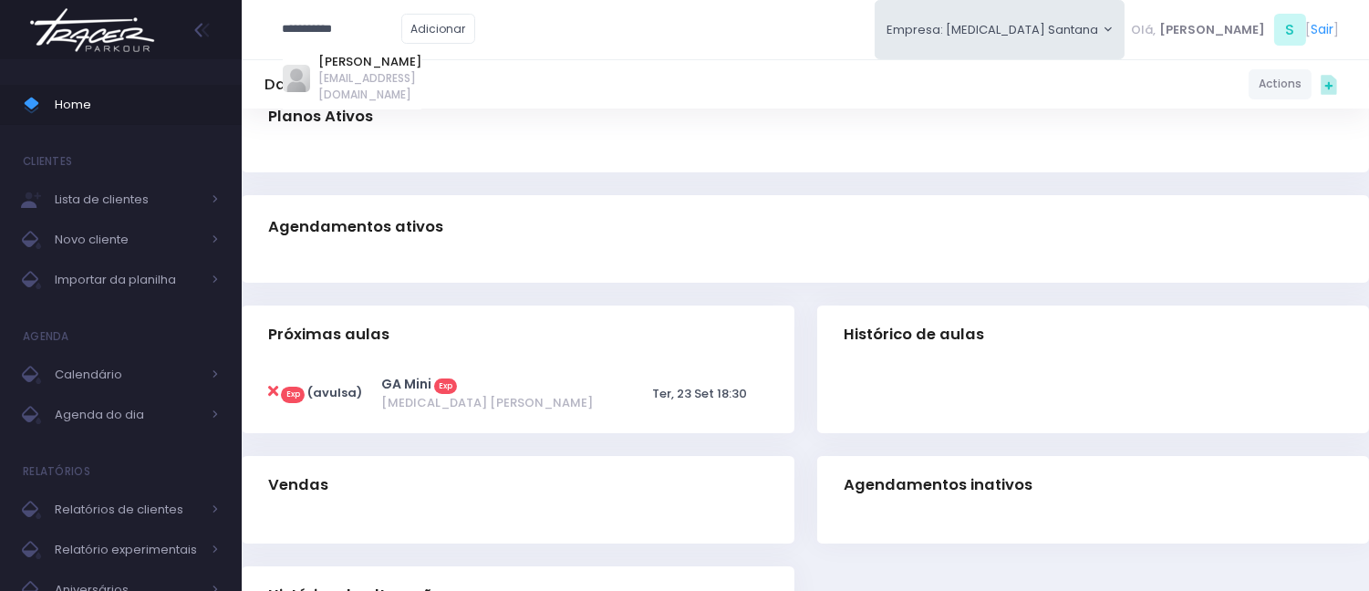
scroll to position [203, 0]
click at [270, 386] on icon at bounding box center [273, 390] width 10 height 15
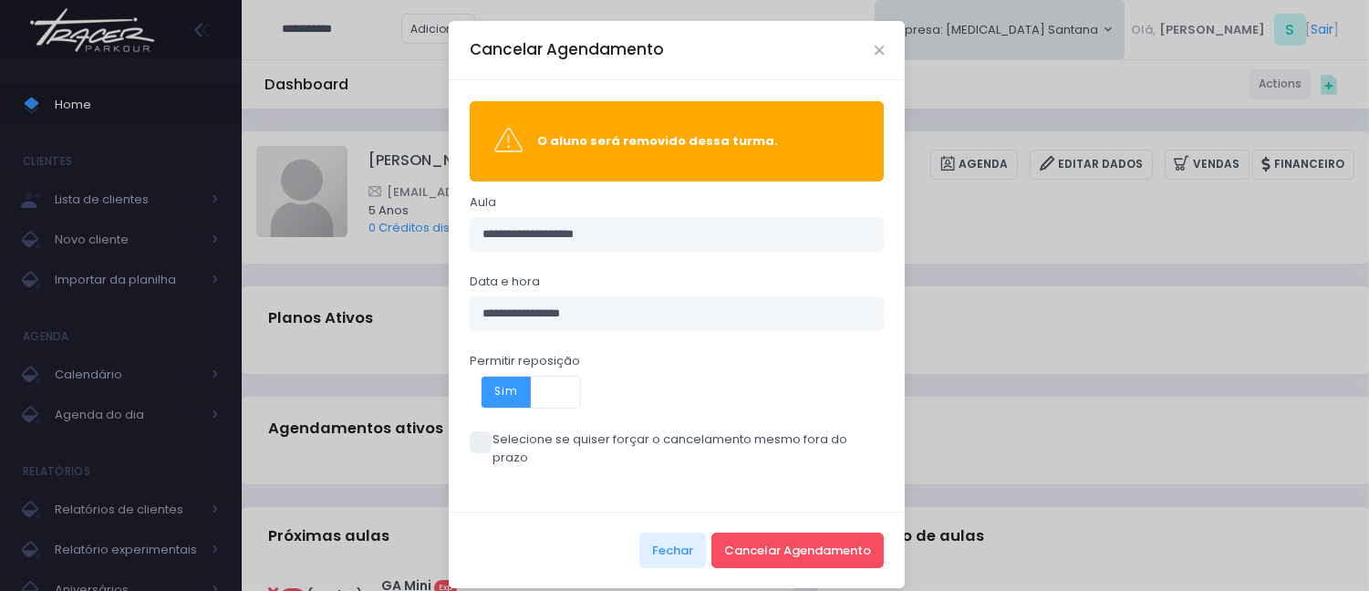
drag, startPoint x: 506, startPoint y: 395, endPoint x: 551, endPoint y: 395, distance: 44.7
click at [506, 394] on span "Sim" at bounding box center [506, 392] width 49 height 31
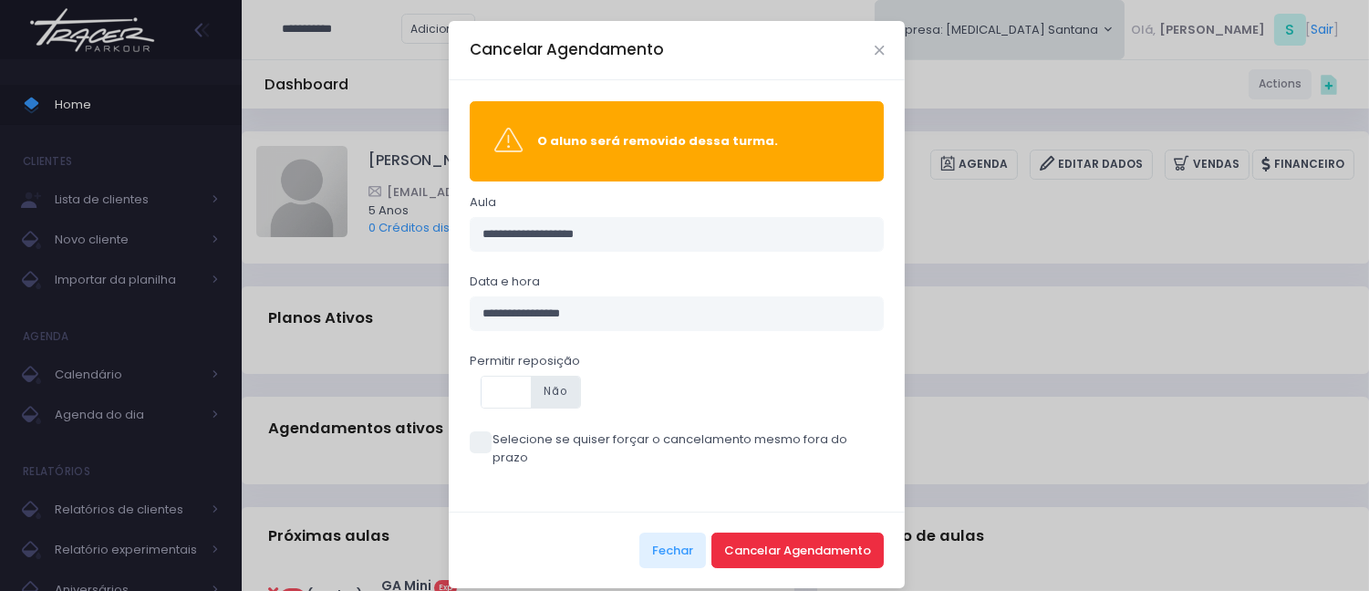
click at [739, 533] on button "Cancelar Agendamento" at bounding box center [798, 550] width 172 height 35
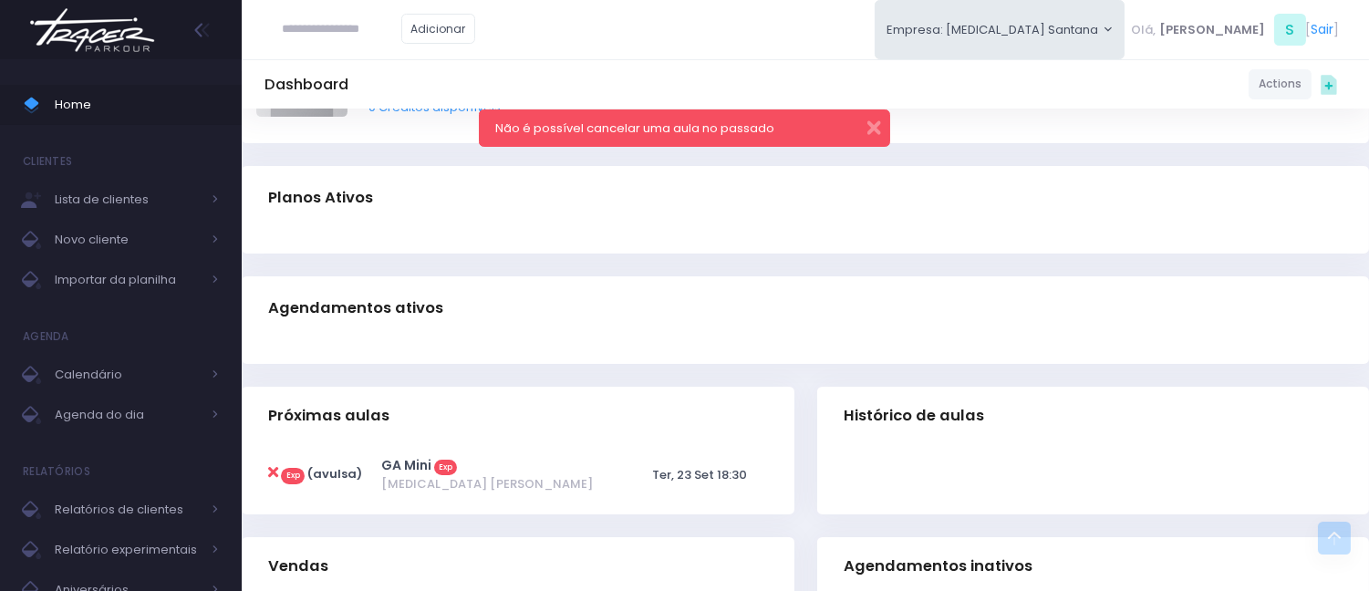
scroll to position [97, 0]
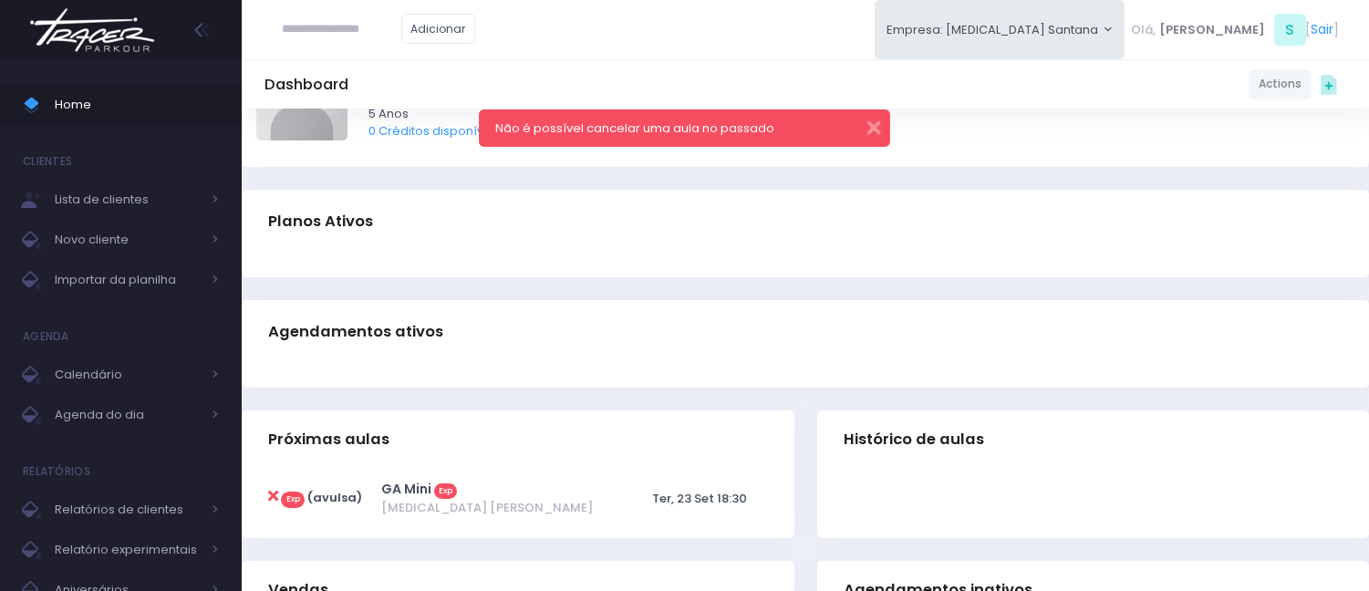
click at [271, 493] on icon at bounding box center [273, 496] width 10 height 15
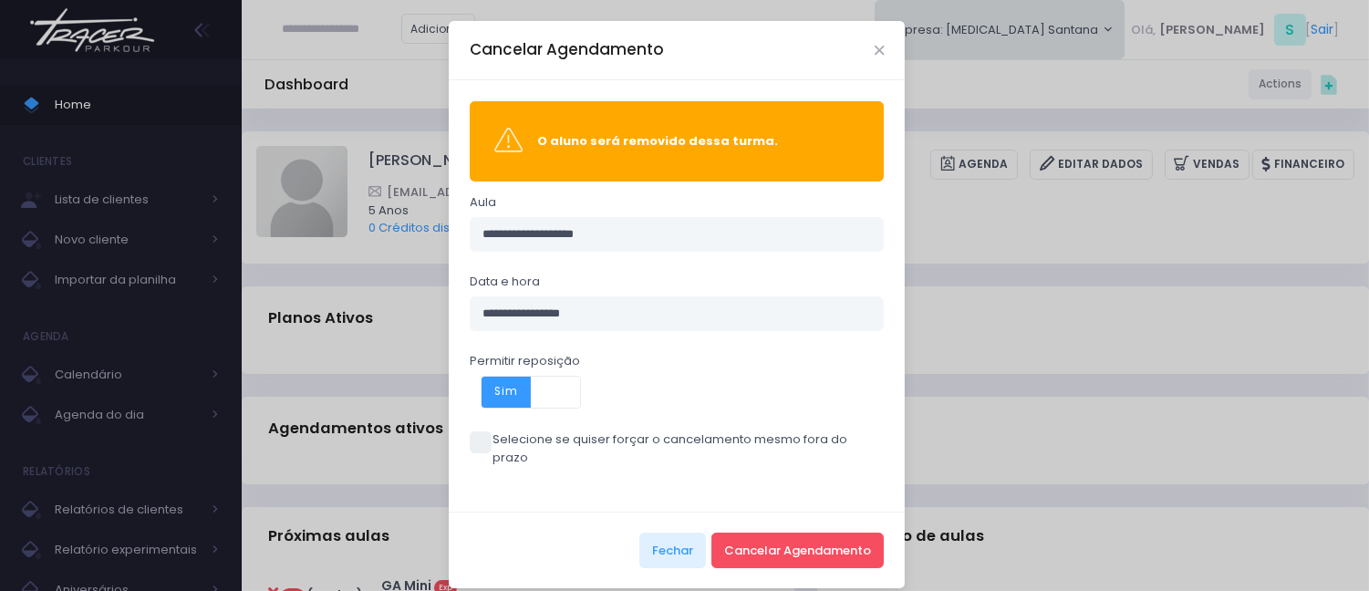
click at [488, 454] on div "**********" at bounding box center [677, 296] width 456 height 432
click at [481, 449] on span at bounding box center [481, 443] width 22 height 22
drag, startPoint x: 523, startPoint y: 383, endPoint x: 616, endPoint y: 423, distance: 101.4
click at [524, 381] on div "Sim Não" at bounding box center [556, 392] width 148 height 31
click at [504, 396] on span "Sim" at bounding box center [506, 392] width 49 height 31
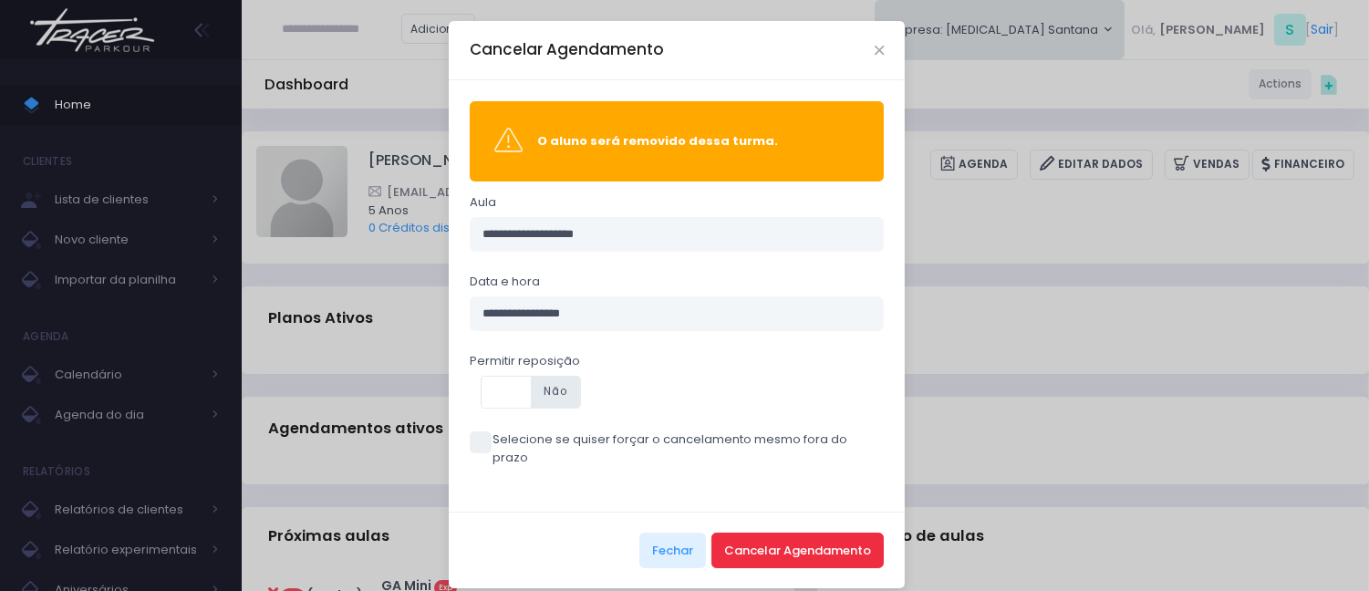
click at [740, 533] on button "Cancelar Agendamento" at bounding box center [798, 550] width 172 height 35
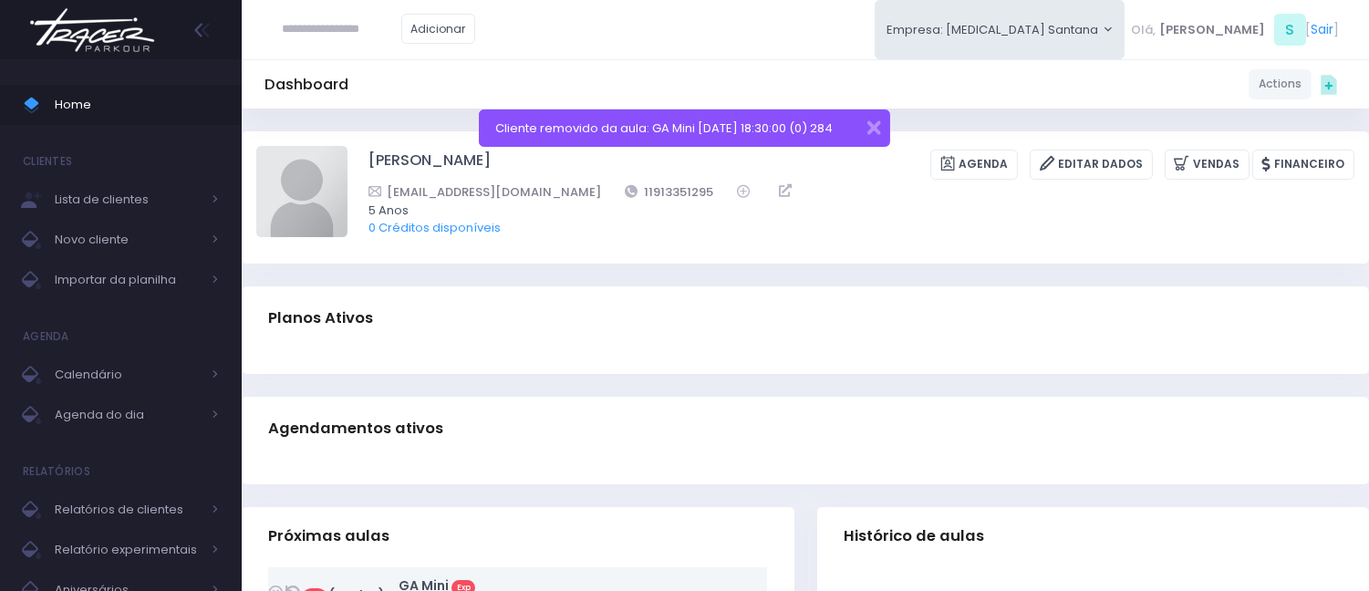
click at [894, 111] on div "Dashboard Actions Choose Label: Customer Partner Suplier Member Staff Add new" at bounding box center [806, 521] width 1128 height 825
click at [881, 115] on div "Cliente removido da aula: GA Mini [DATE] 18:30:00 (0) 284" at bounding box center [684, 127] width 411 height 37
click at [870, 120] on button "button" at bounding box center [862, 125] width 36 height 21
click at [133, 116] on span "Home" at bounding box center [137, 105] width 164 height 24
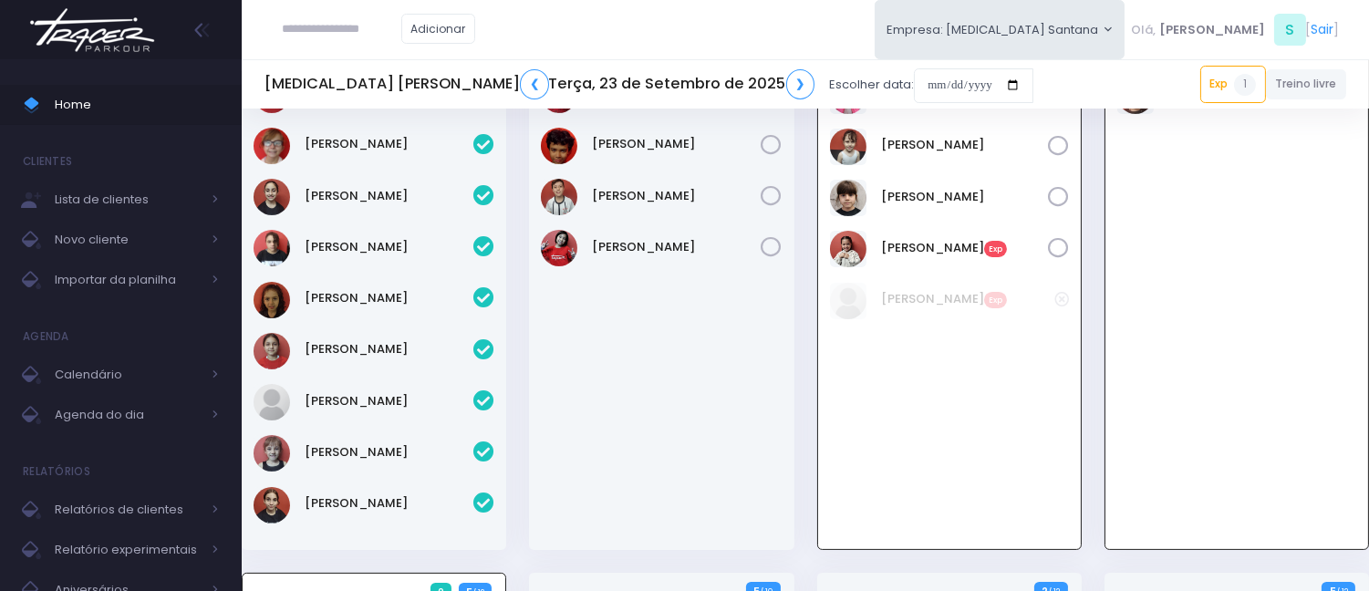
scroll to position [705, 0]
click at [786, 84] on link "❯" at bounding box center [800, 84] width 29 height 30
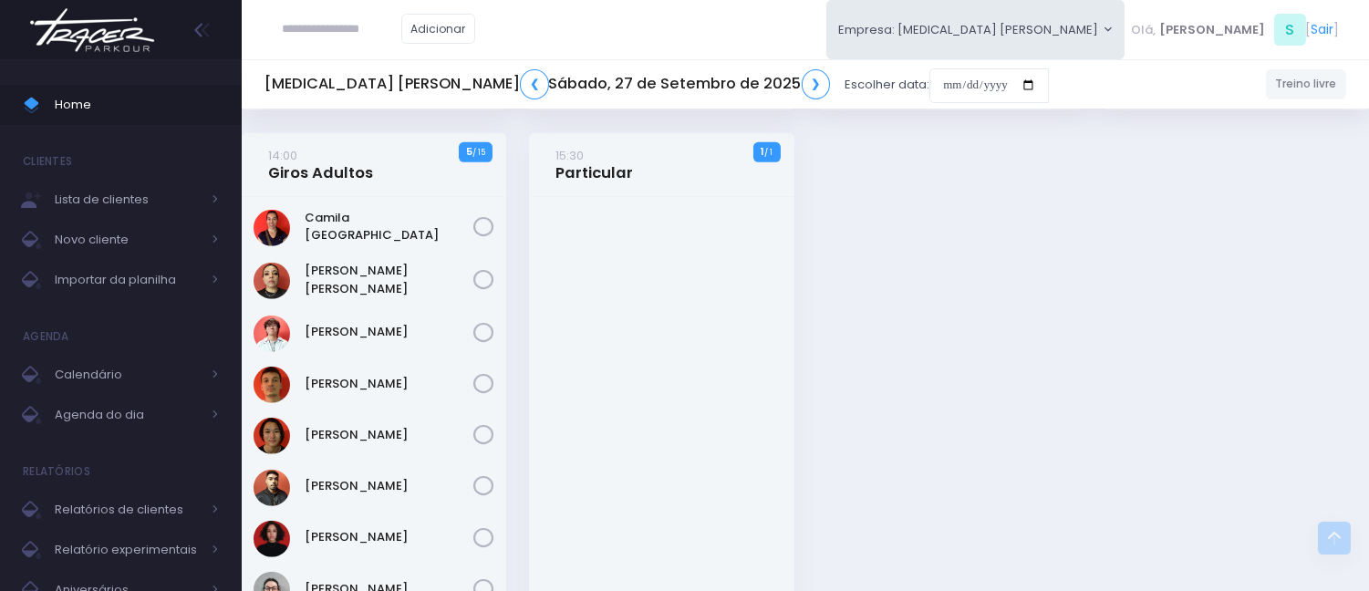
scroll to position [2432, 0]
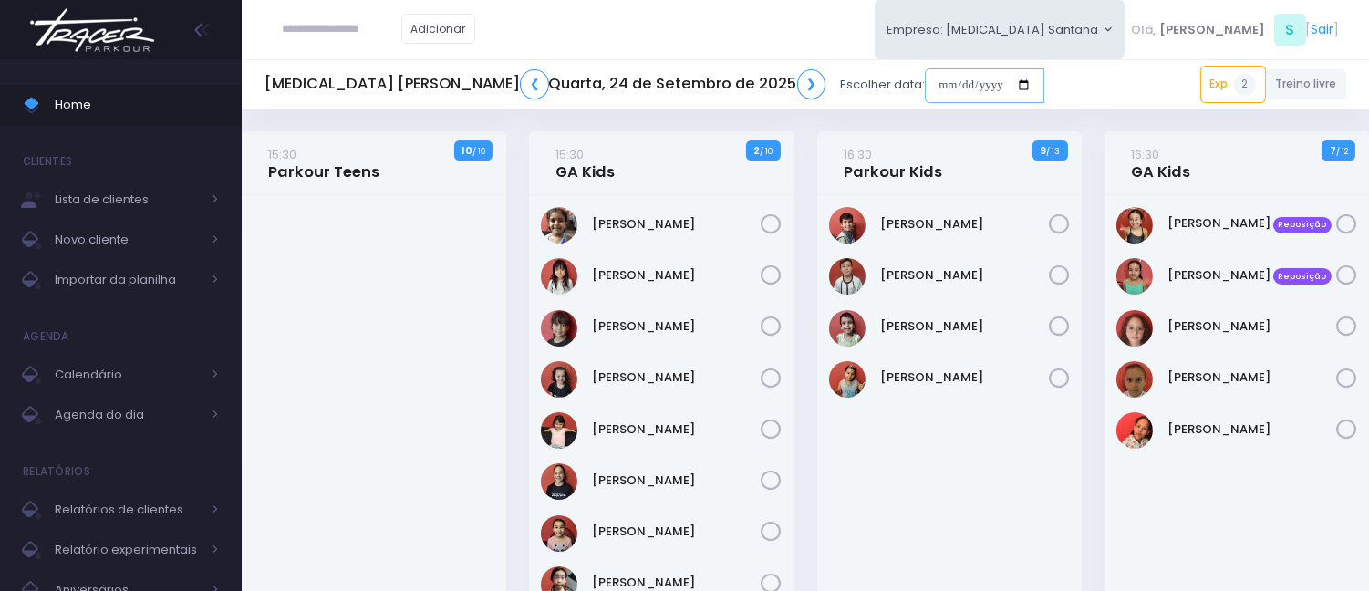
click at [925, 69] on input "date" at bounding box center [985, 85] width 120 height 35
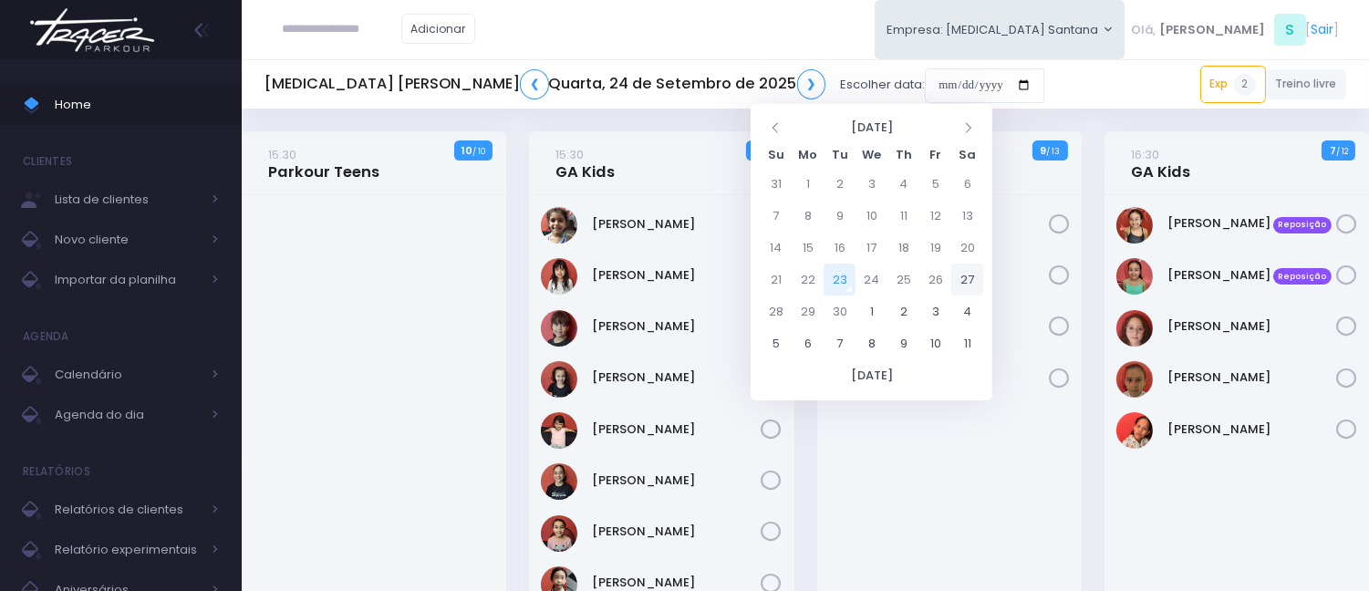
click at [976, 281] on td "27" at bounding box center [968, 280] width 32 height 32
type input "**********"
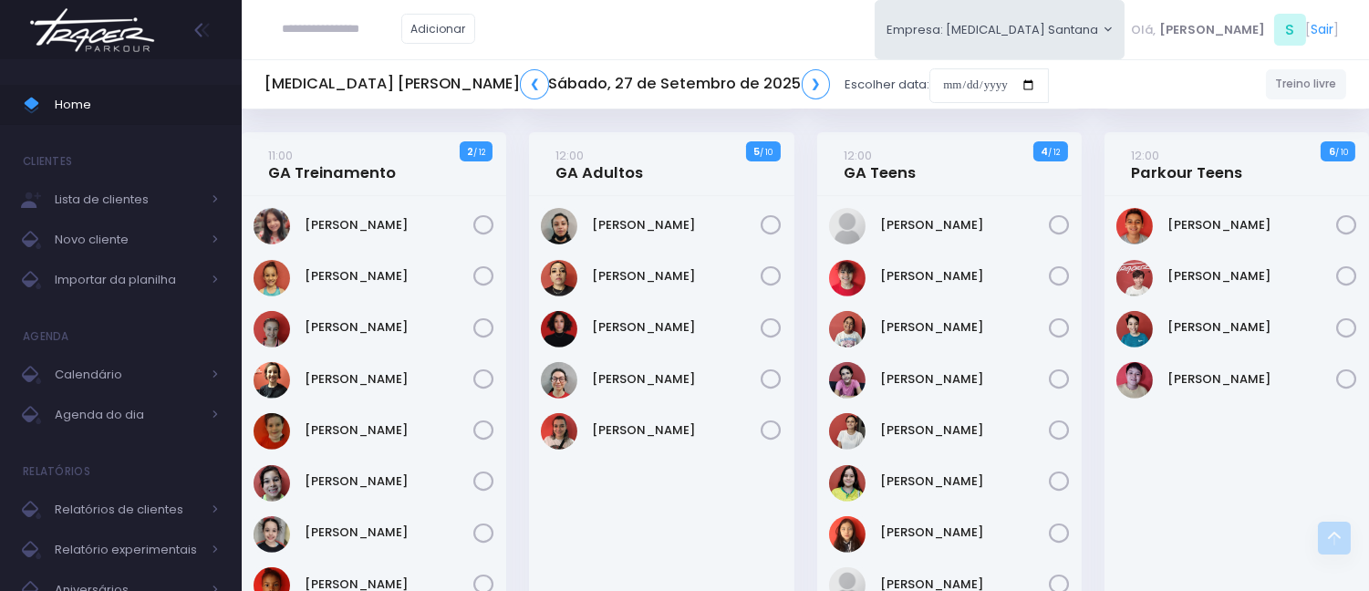
scroll to position [1216, 0]
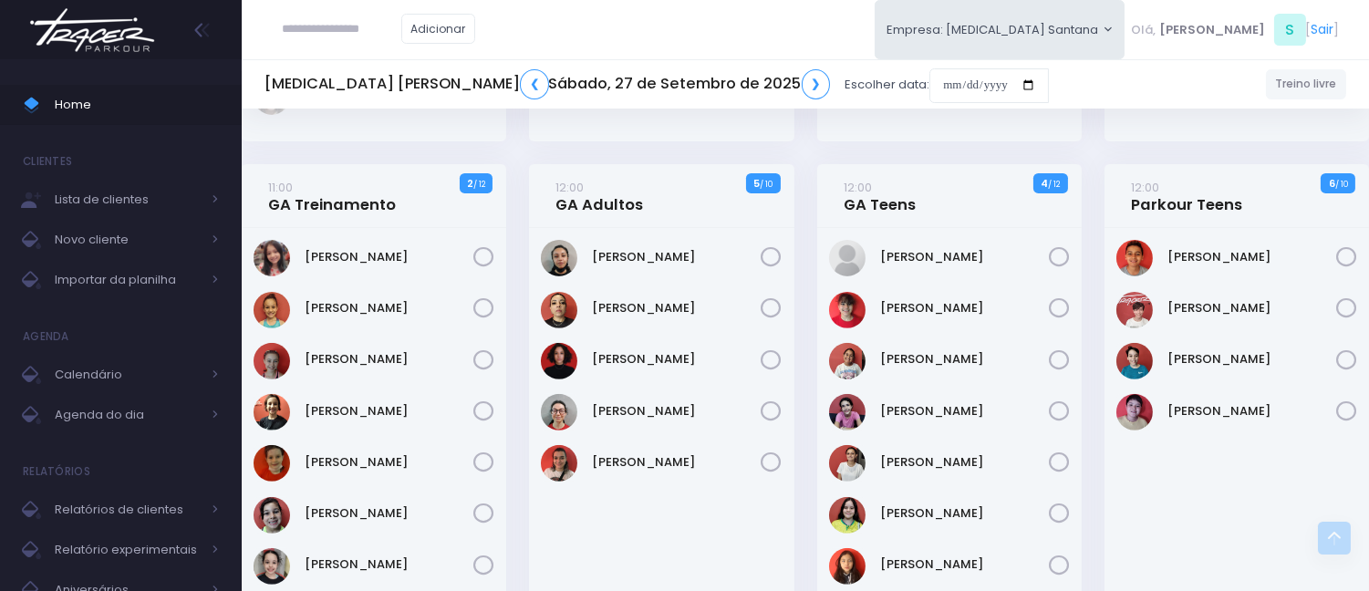
paste input "**********"
click at [327, 30] on input "**********" at bounding box center [342, 29] width 119 height 35
type input "*********"
click input "submit" at bounding box center [0, 0] width 0 height 0
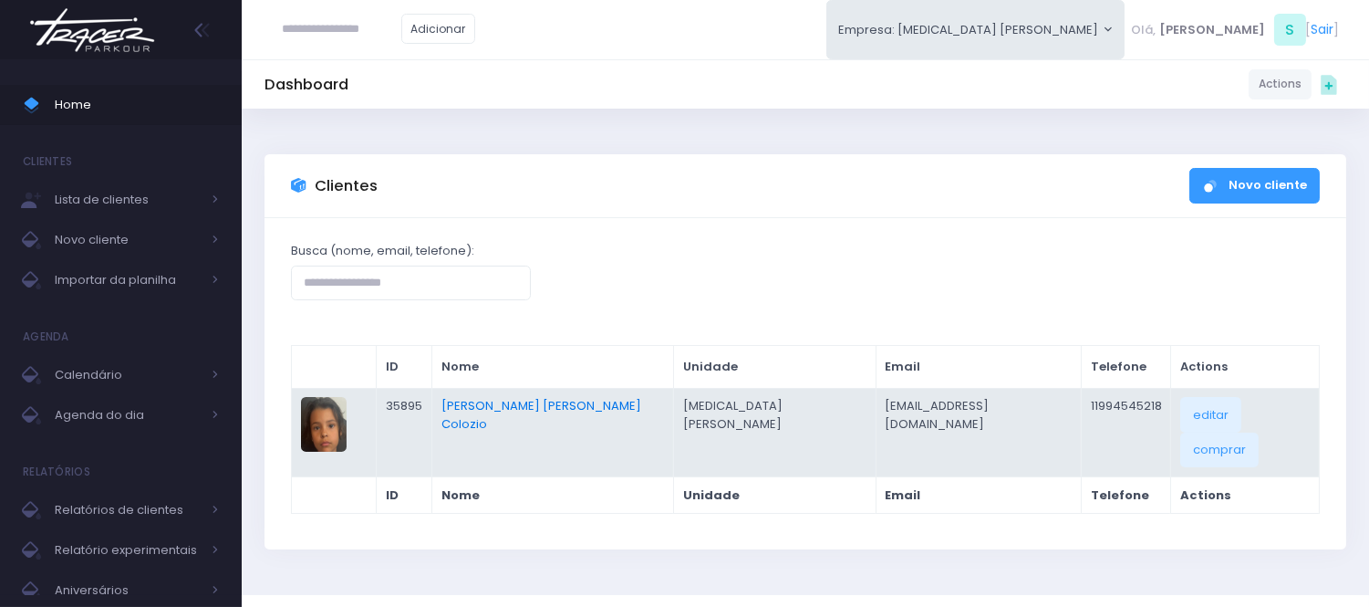
click at [557, 412] on link "[PERSON_NAME] [PERSON_NAME] Colozio" at bounding box center [542, 415] width 200 height 36
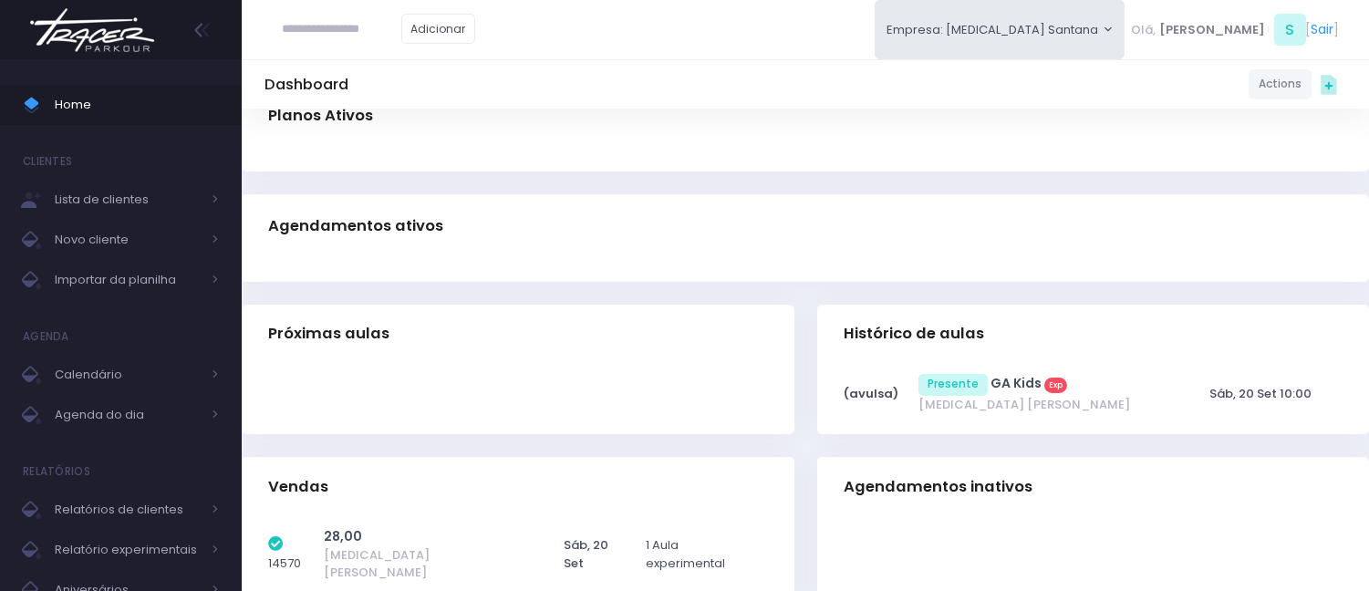
scroll to position [304, 0]
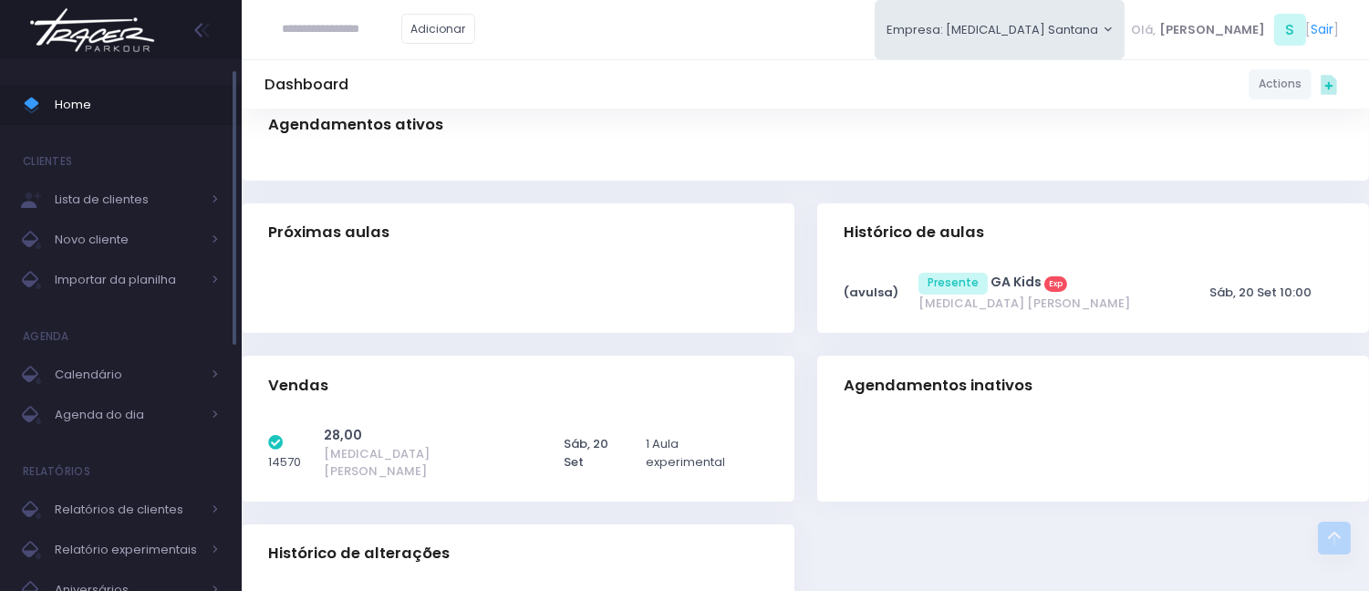
click at [96, 107] on span "Home" at bounding box center [137, 105] width 164 height 24
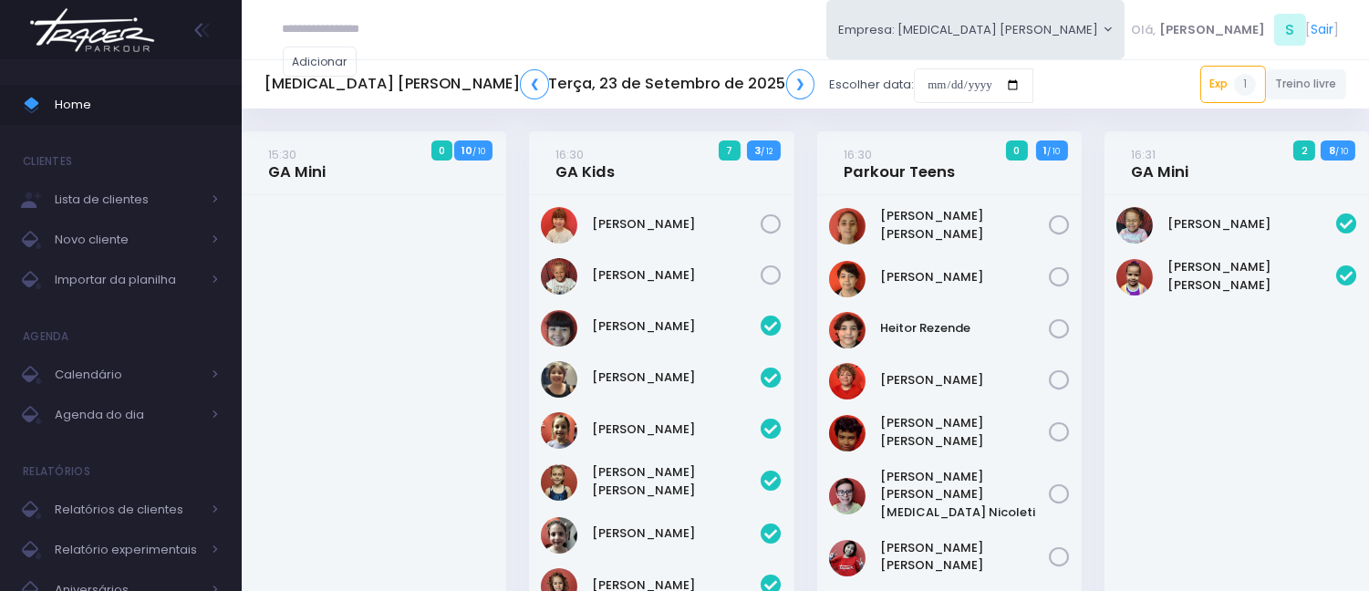
scroll to position [705, 0]
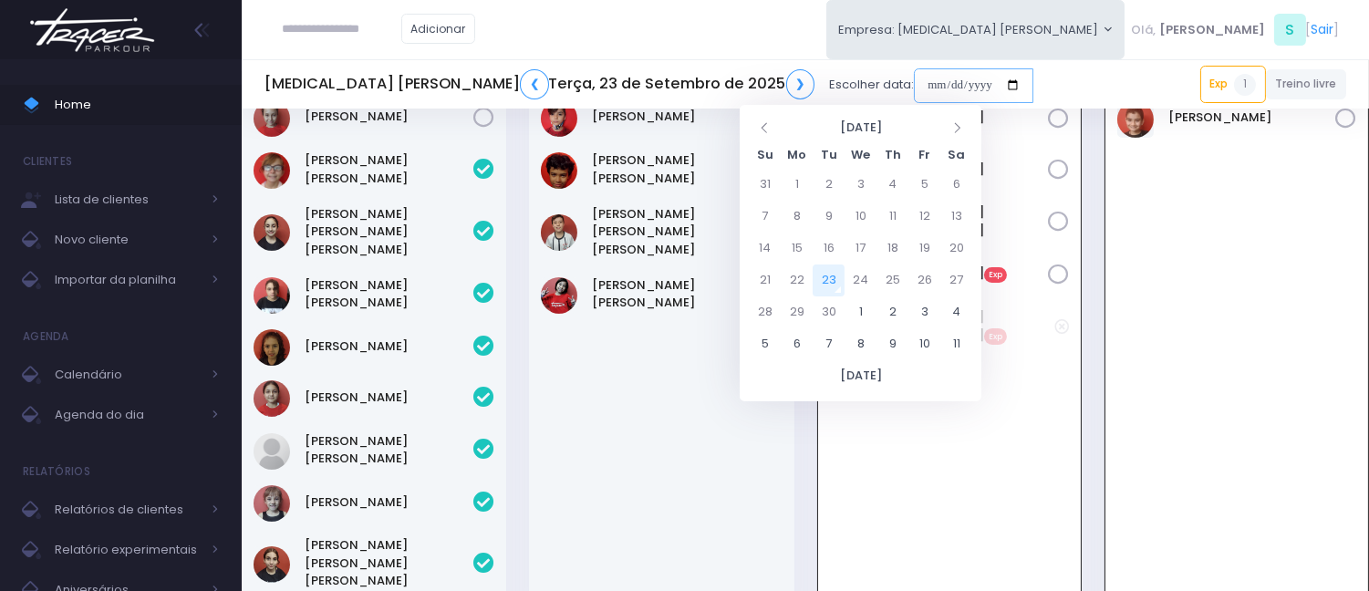
click at [914, 80] on input "date" at bounding box center [974, 85] width 120 height 35
click at [968, 281] on td "27" at bounding box center [957, 281] width 32 height 32
type input "**********"
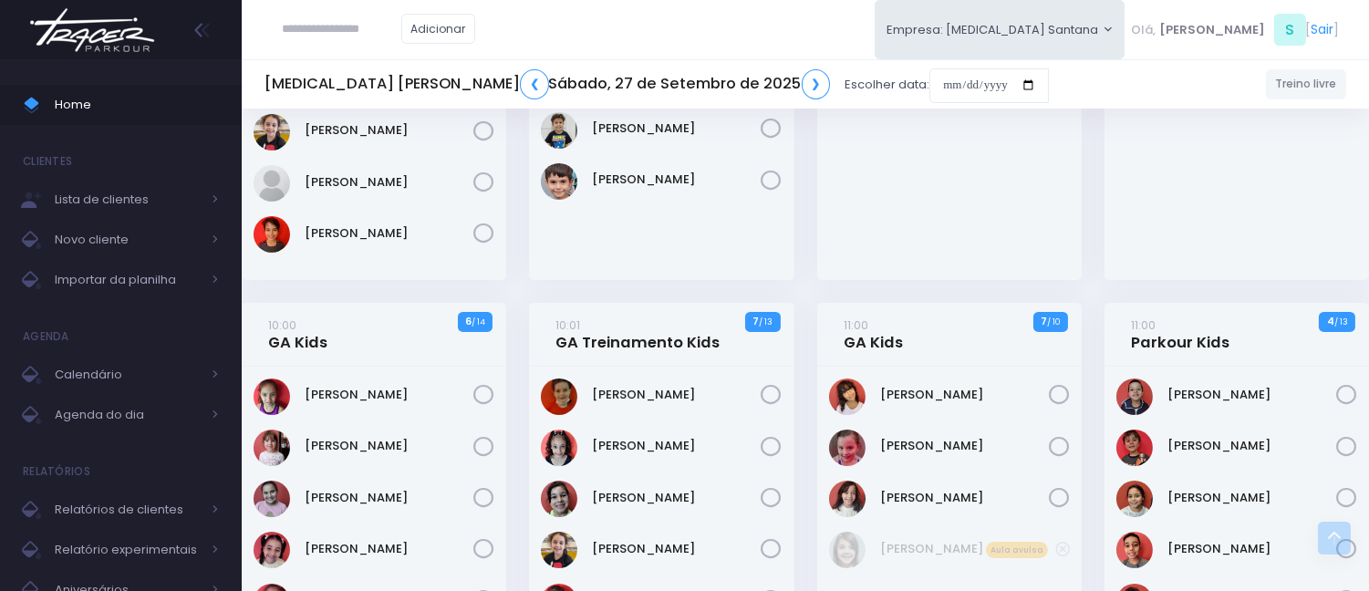
scroll to position [506, 0]
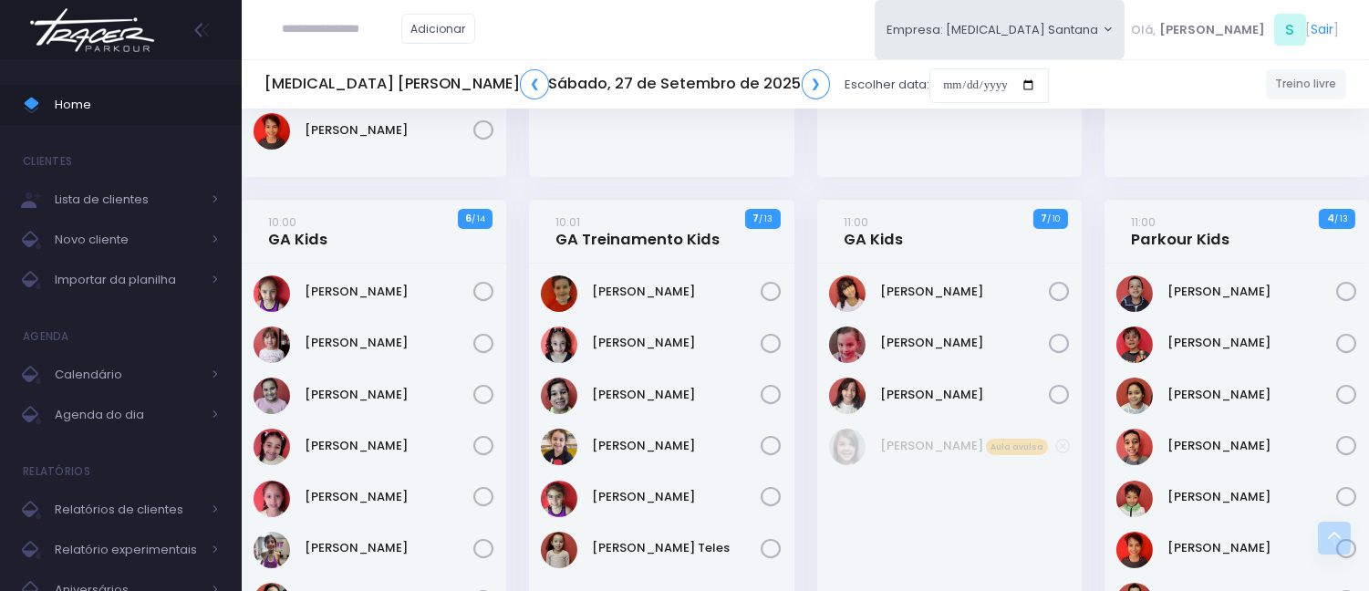
paste input "**********"
click at [325, 32] on input "**********" at bounding box center [342, 29] width 119 height 35
type input "*********"
click input "submit" at bounding box center [0, 0] width 0 height 0
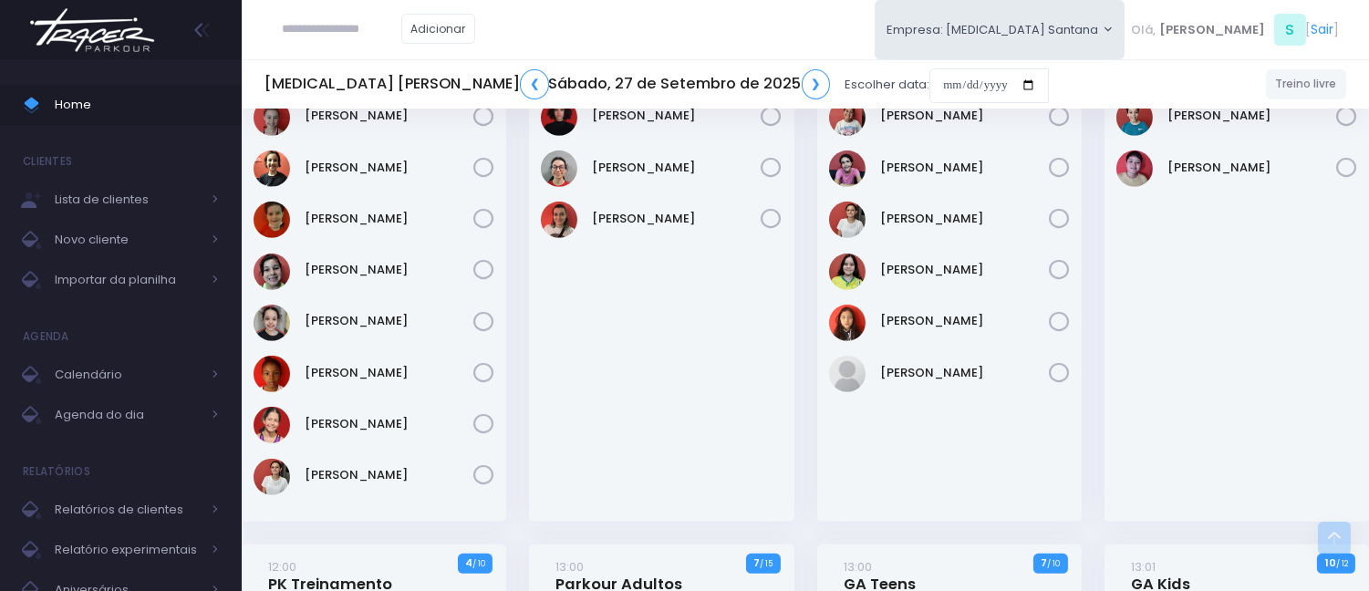
scroll to position [1520, 0]
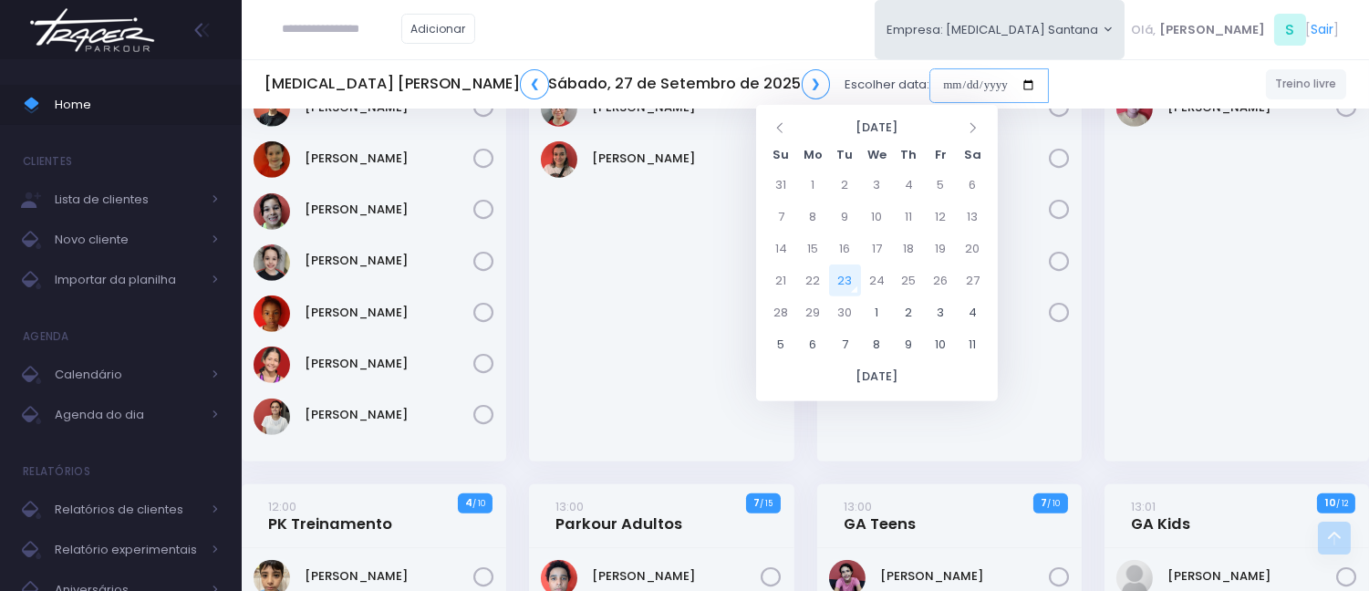
drag, startPoint x: 776, startPoint y: 76, endPoint x: 797, endPoint y: 113, distance: 42.5
click at [930, 76] on input "date" at bounding box center [990, 85] width 120 height 35
click at [849, 276] on td "23" at bounding box center [845, 281] width 32 height 32
type input "**********"
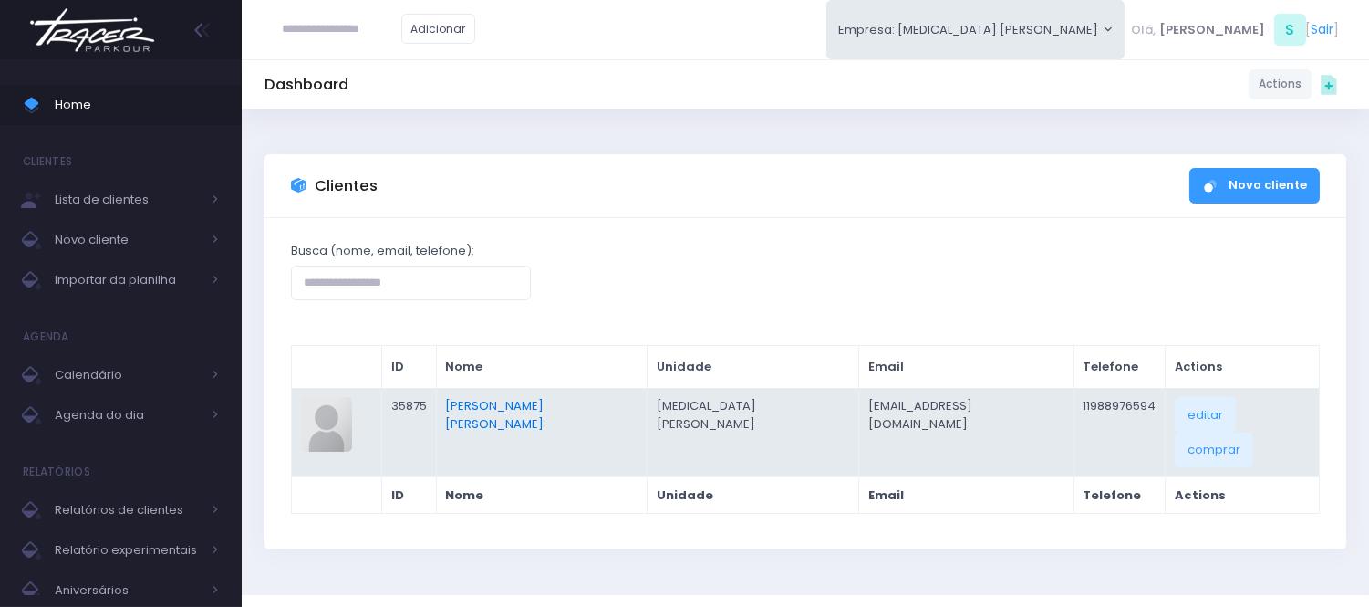
click at [544, 409] on link "[PERSON_NAME] [PERSON_NAME]" at bounding box center [494, 415] width 99 height 36
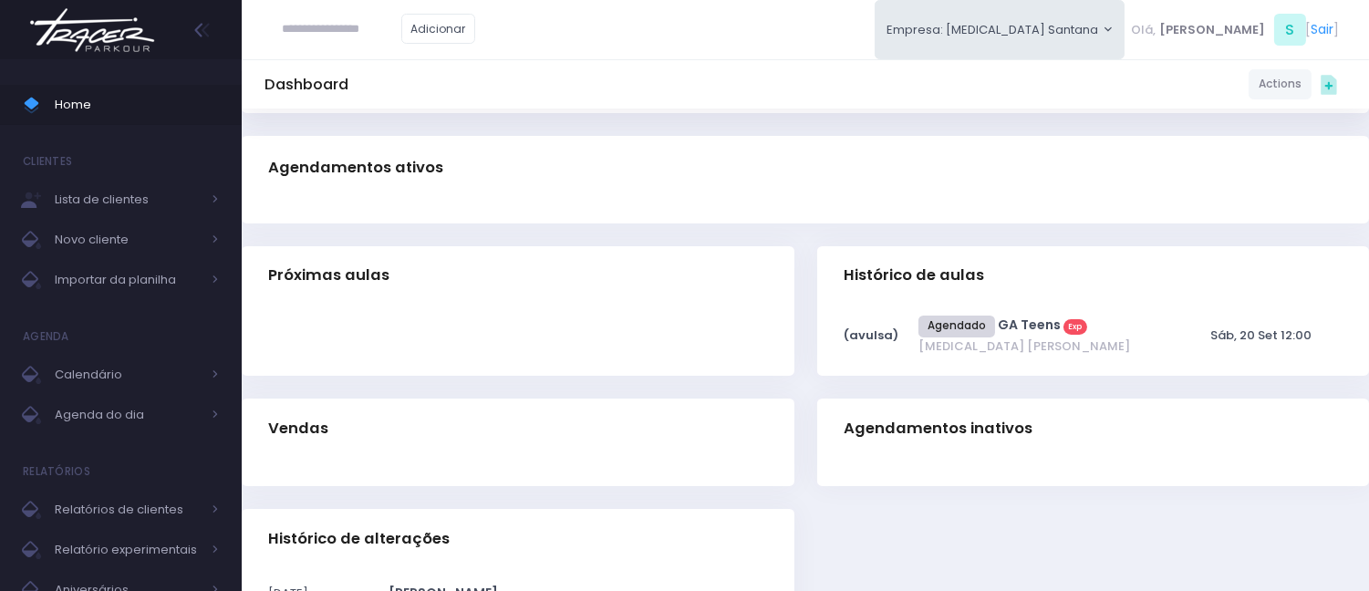
scroll to position [304, 0]
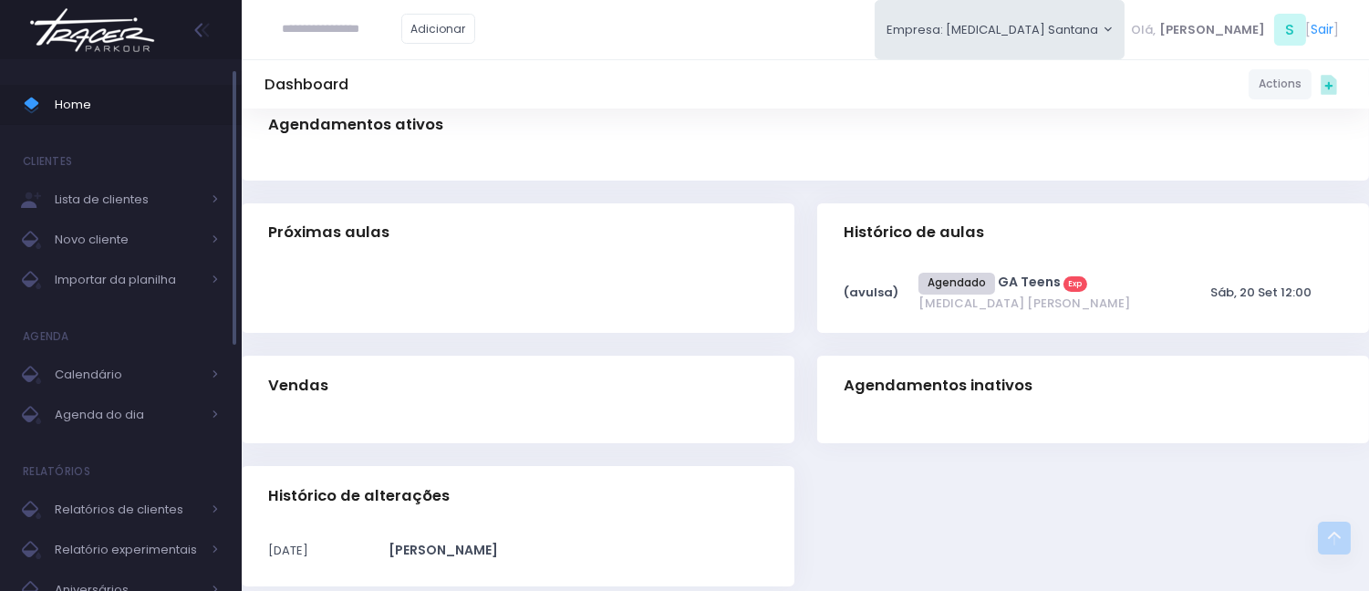
click at [166, 114] on span "Home" at bounding box center [137, 105] width 164 height 24
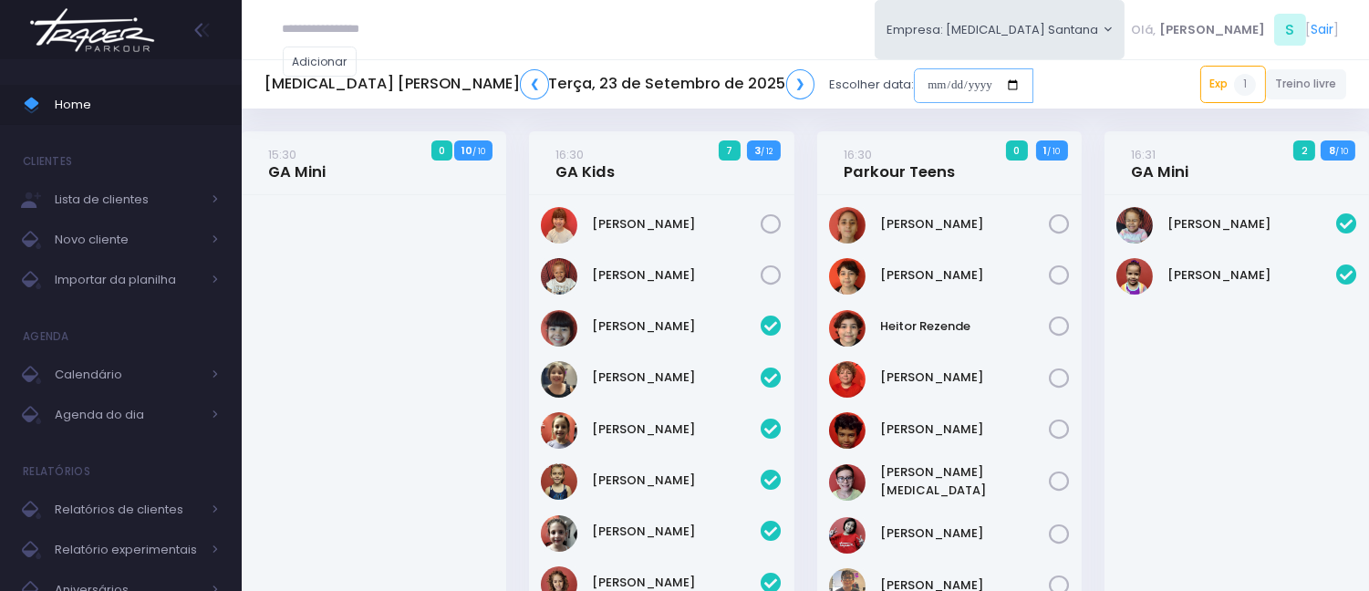
click at [914, 83] on input "date" at bounding box center [974, 85] width 120 height 35
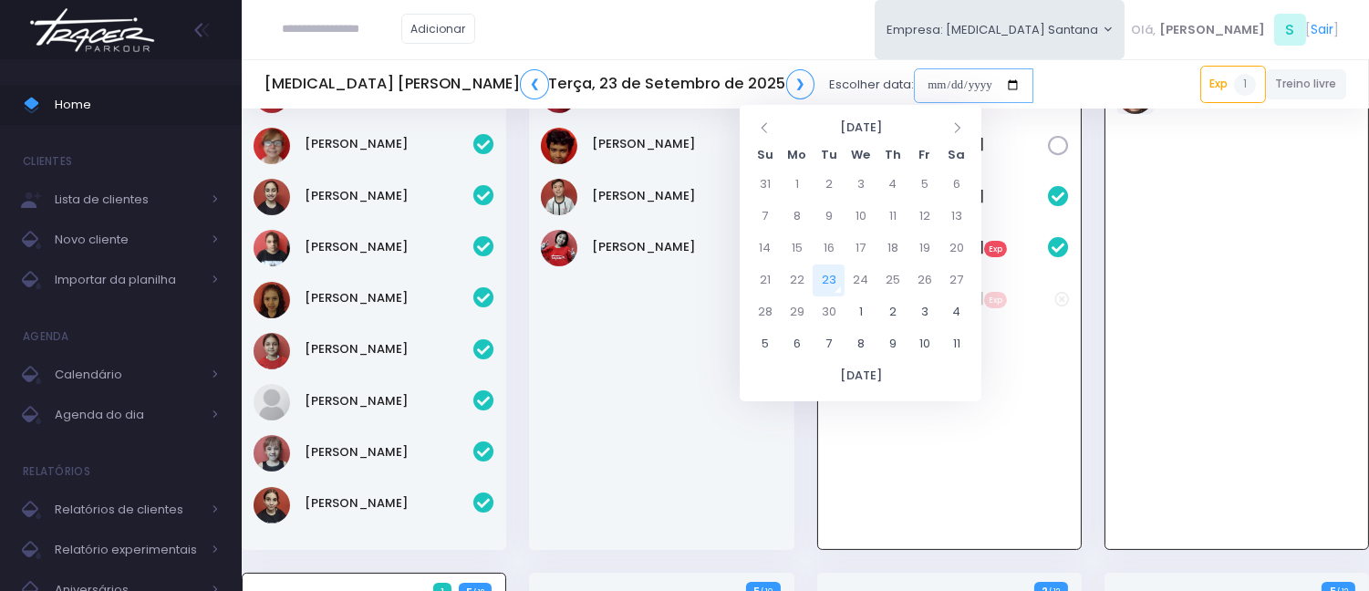
click at [914, 71] on input "date" at bounding box center [974, 85] width 120 height 35
click at [952, 249] on td "20" at bounding box center [957, 249] width 32 height 32
type input "**********"
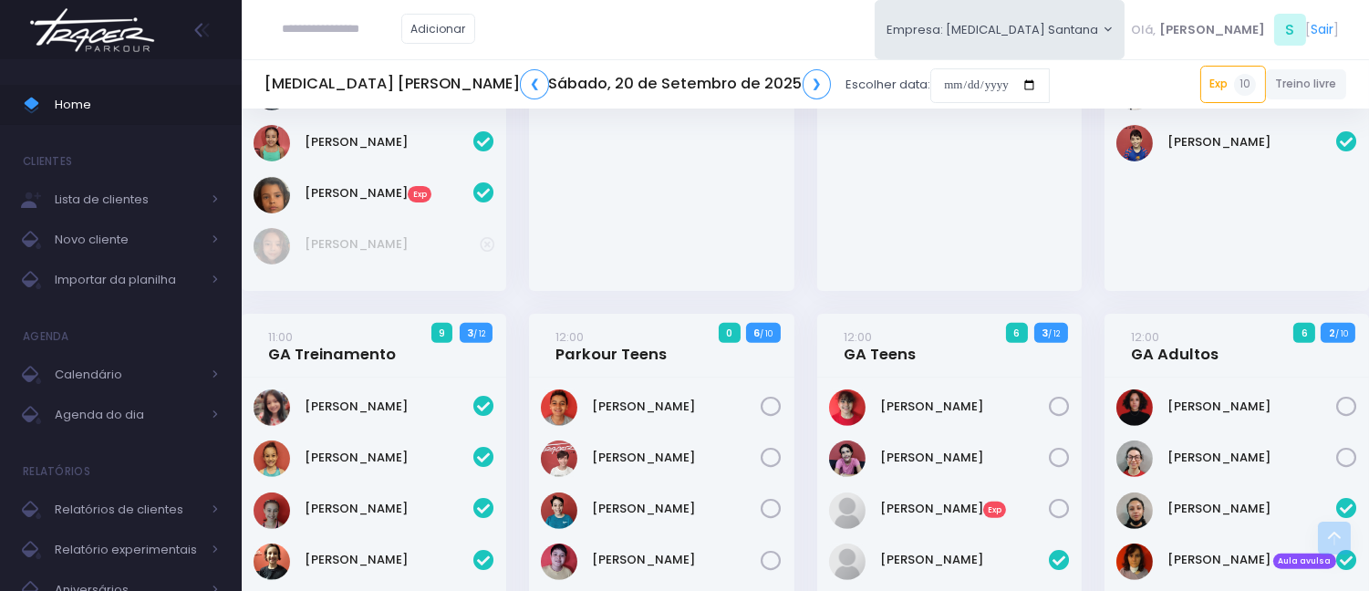
scroll to position [1216, 0]
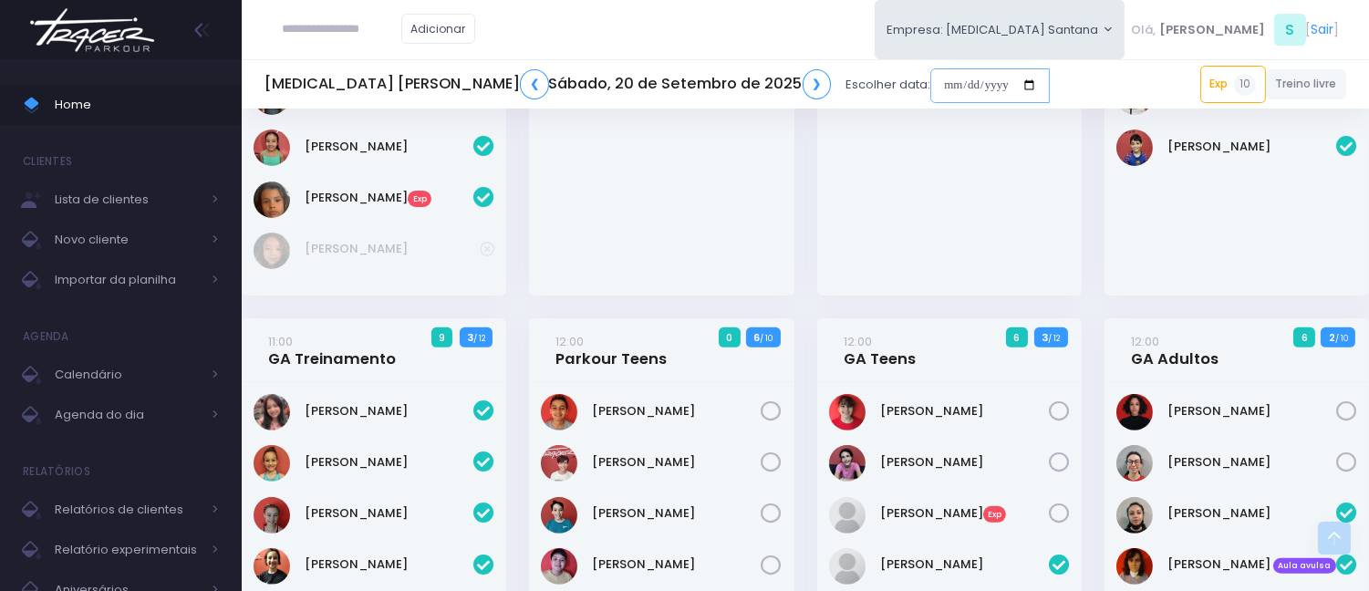
click at [931, 68] on input "date" at bounding box center [991, 85] width 120 height 35
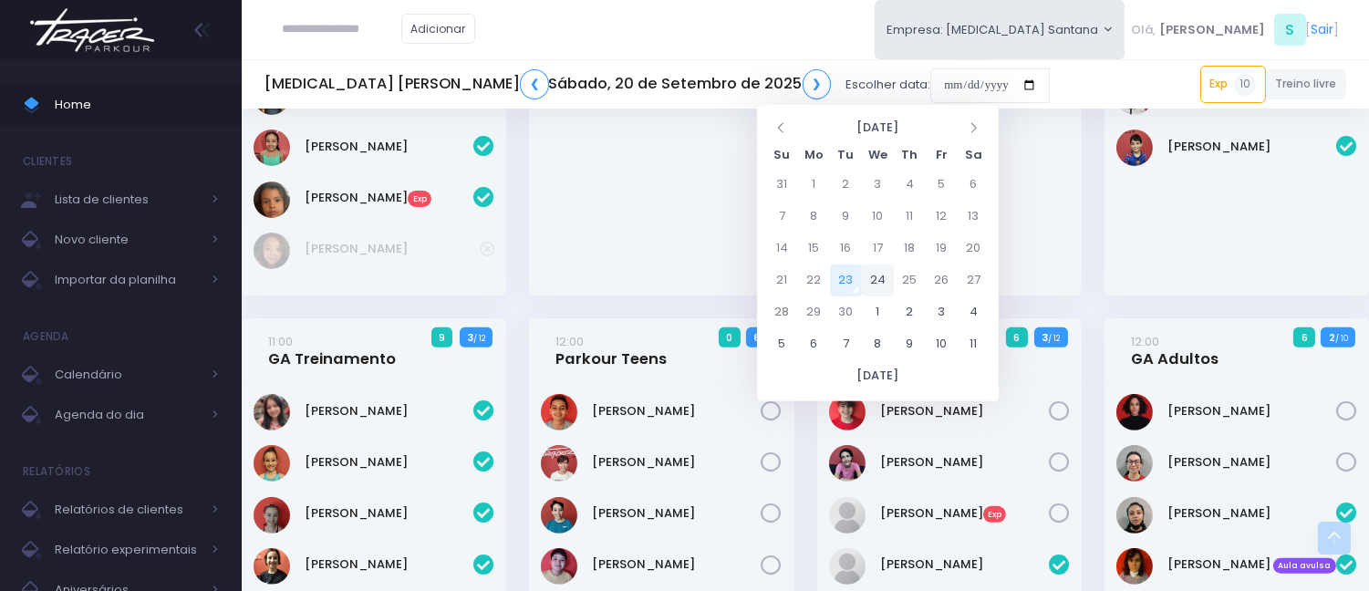
click at [880, 285] on td "24" at bounding box center [878, 281] width 32 height 32
type input "**********"
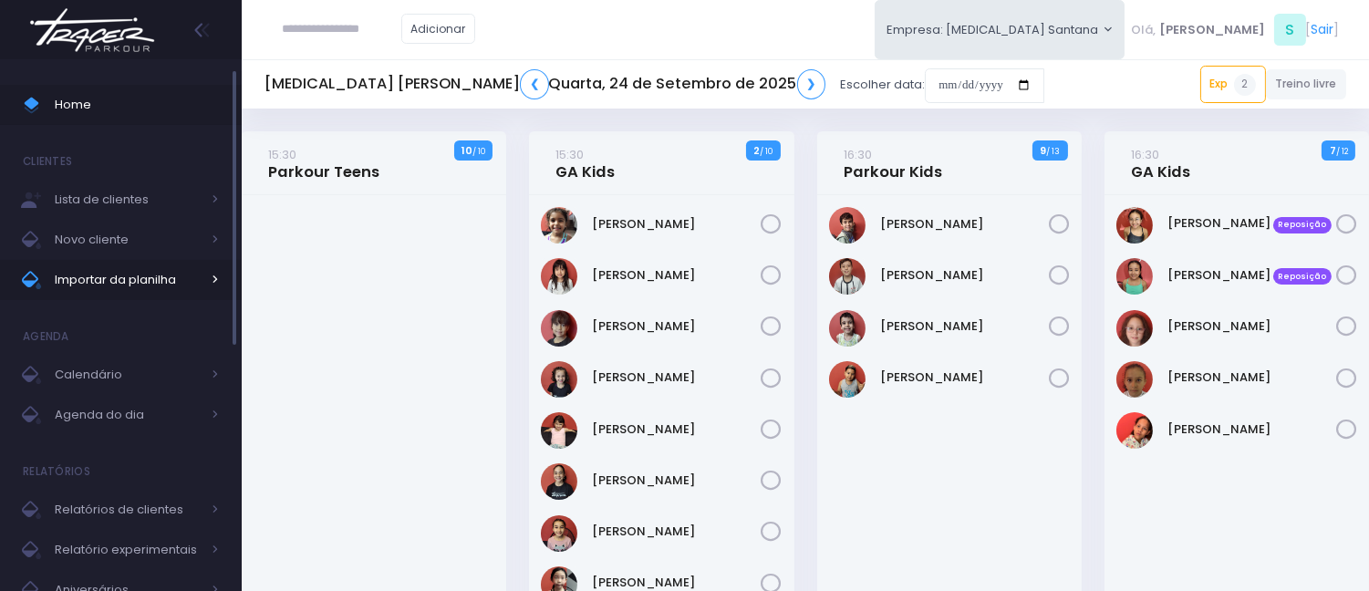
click at [151, 270] on span "Importar da planilha" at bounding box center [128, 280] width 146 height 24
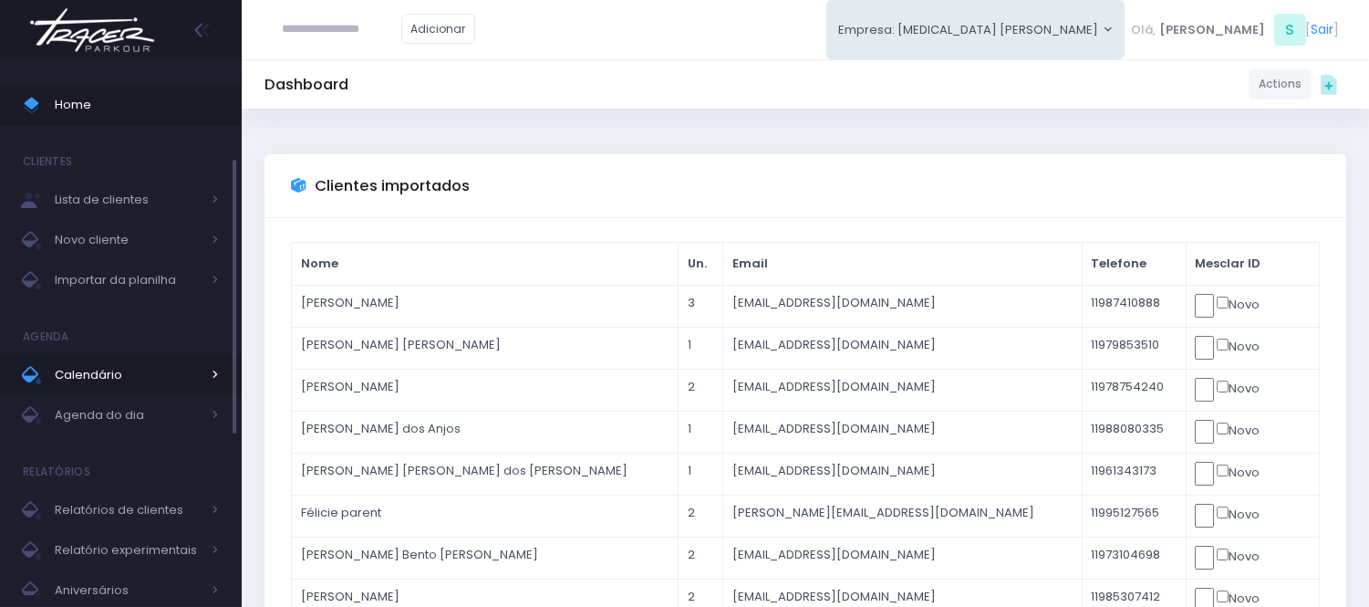
scroll to position [50, 0]
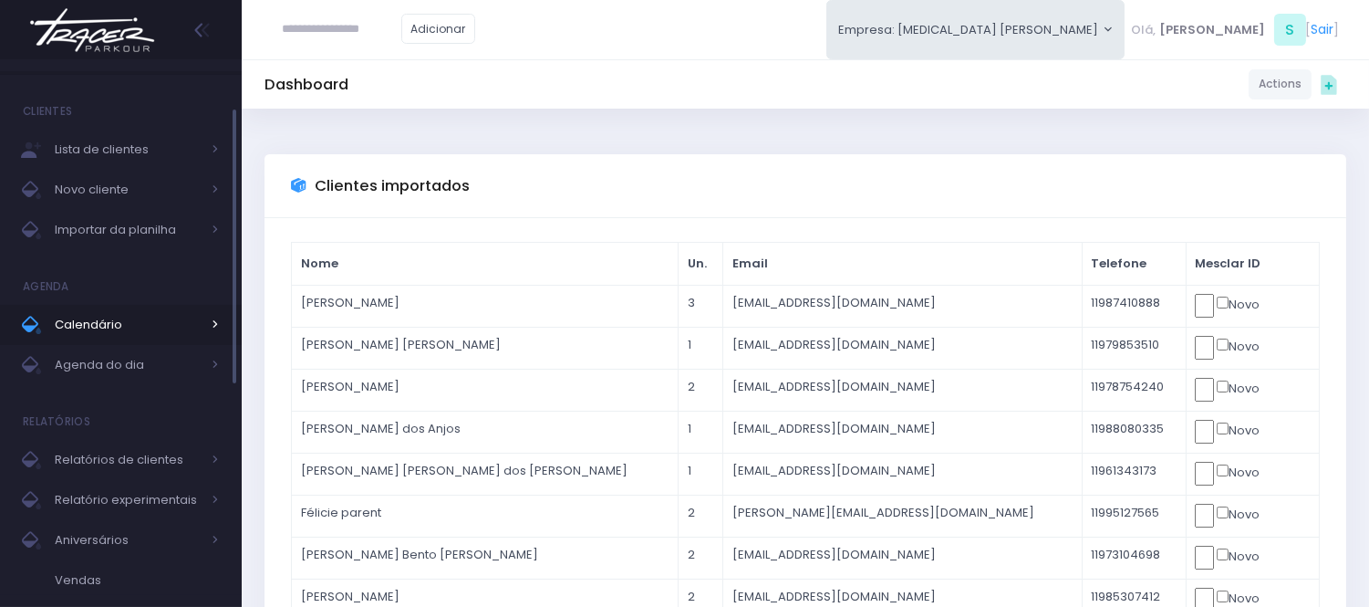
click at [164, 317] on span "Calendário" at bounding box center [128, 325] width 146 height 24
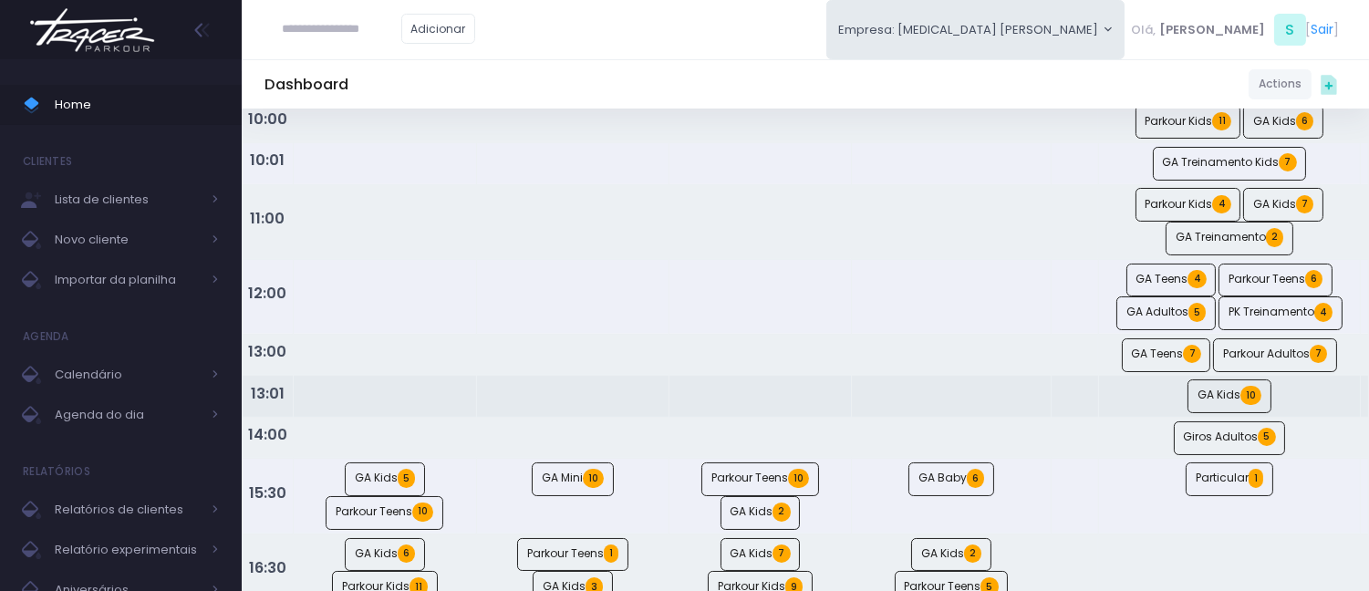
scroll to position [203, 0]
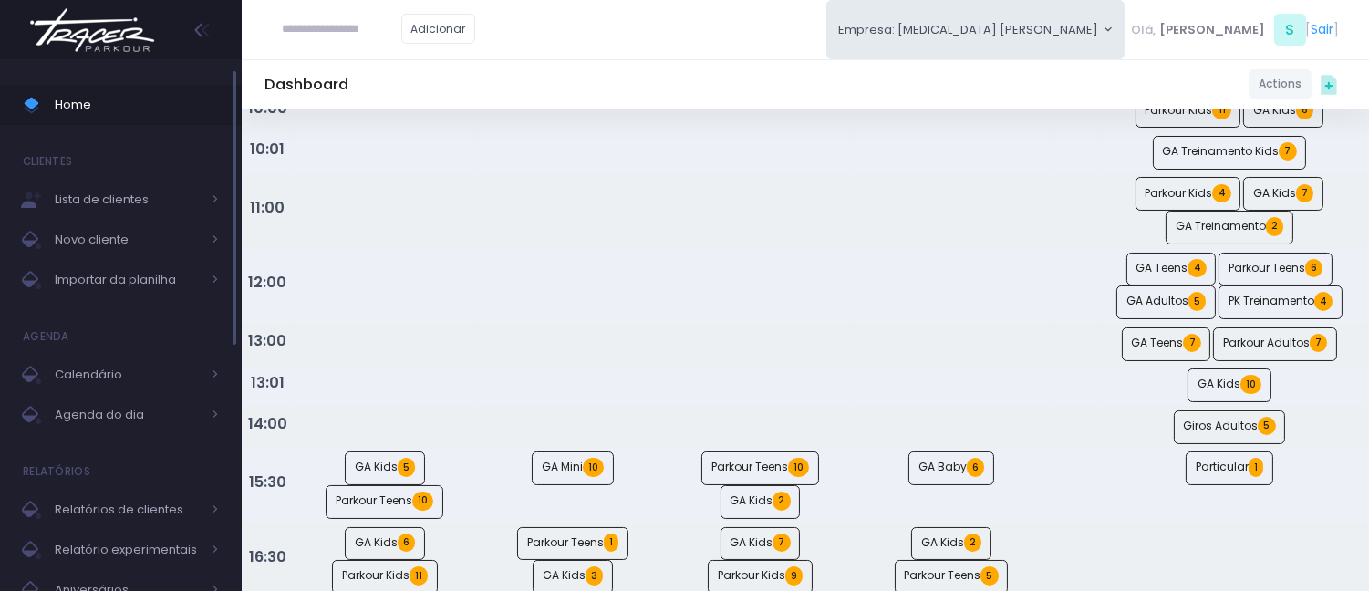
click at [133, 114] on span "Home" at bounding box center [137, 105] width 164 height 24
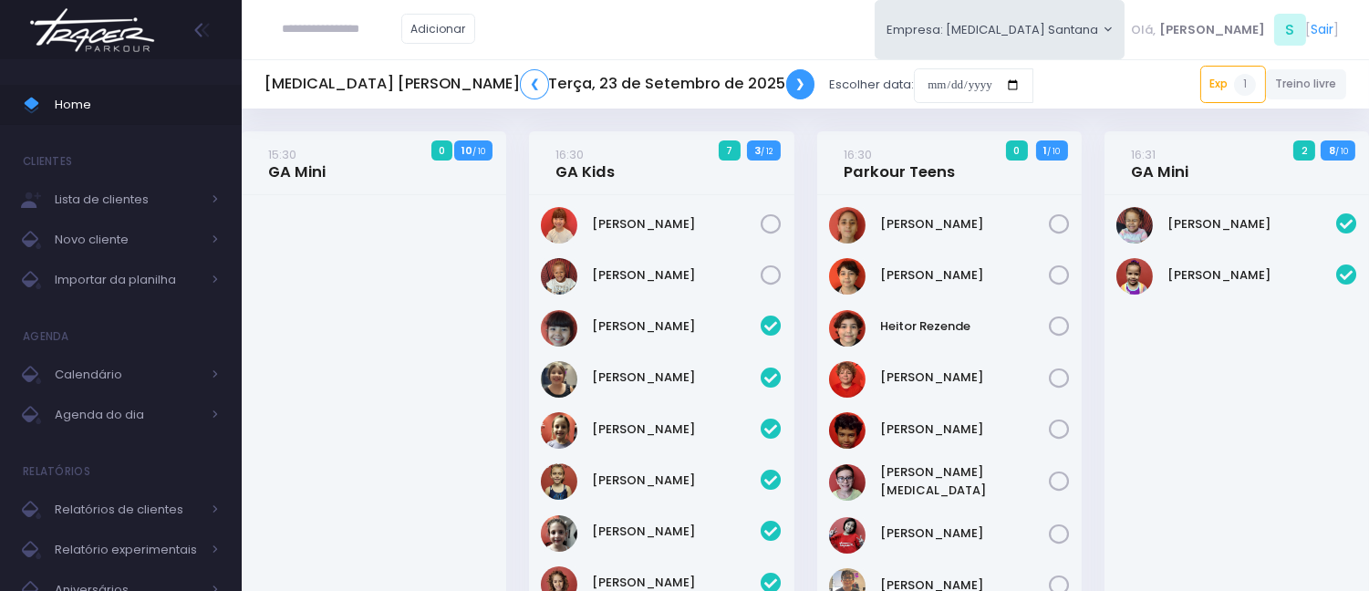
click at [786, 85] on link "❯" at bounding box center [800, 84] width 29 height 30
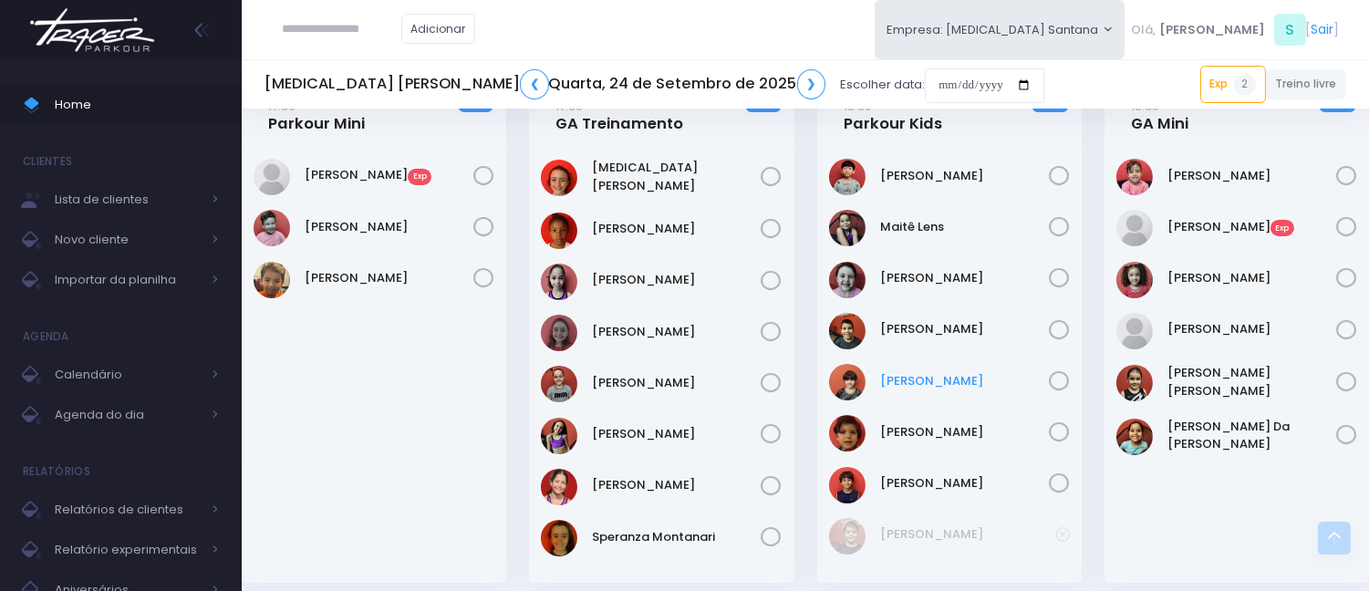
scroll to position [608, 0]
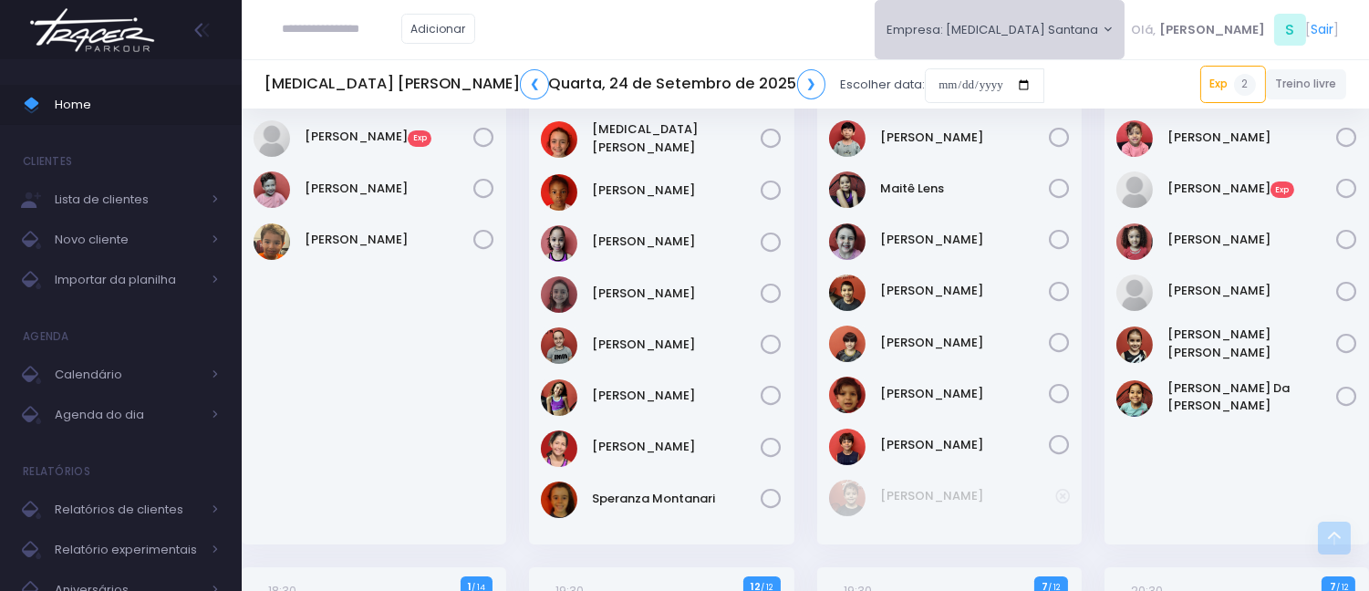
click at [1040, 16] on button "Empresa: T3 Santana" at bounding box center [1000, 29] width 251 height 59
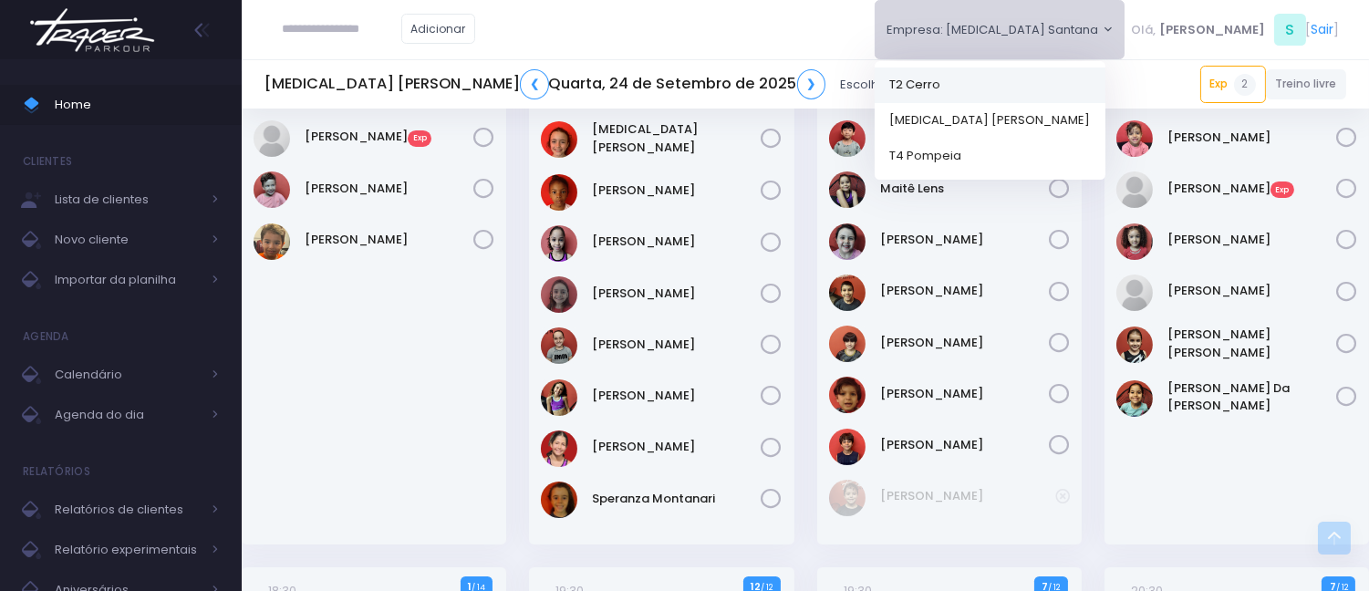
click at [1069, 82] on link "T2 Cerro" at bounding box center [990, 85] width 231 height 36
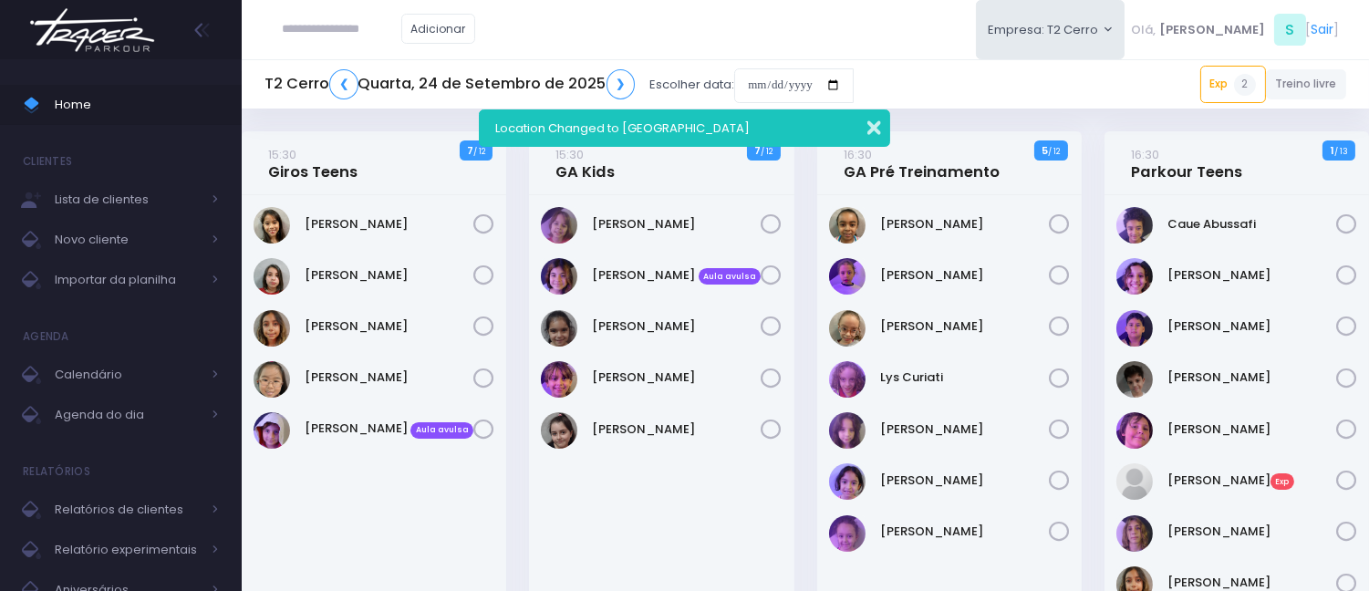
click at [872, 119] on button "button" at bounding box center [862, 125] width 36 height 21
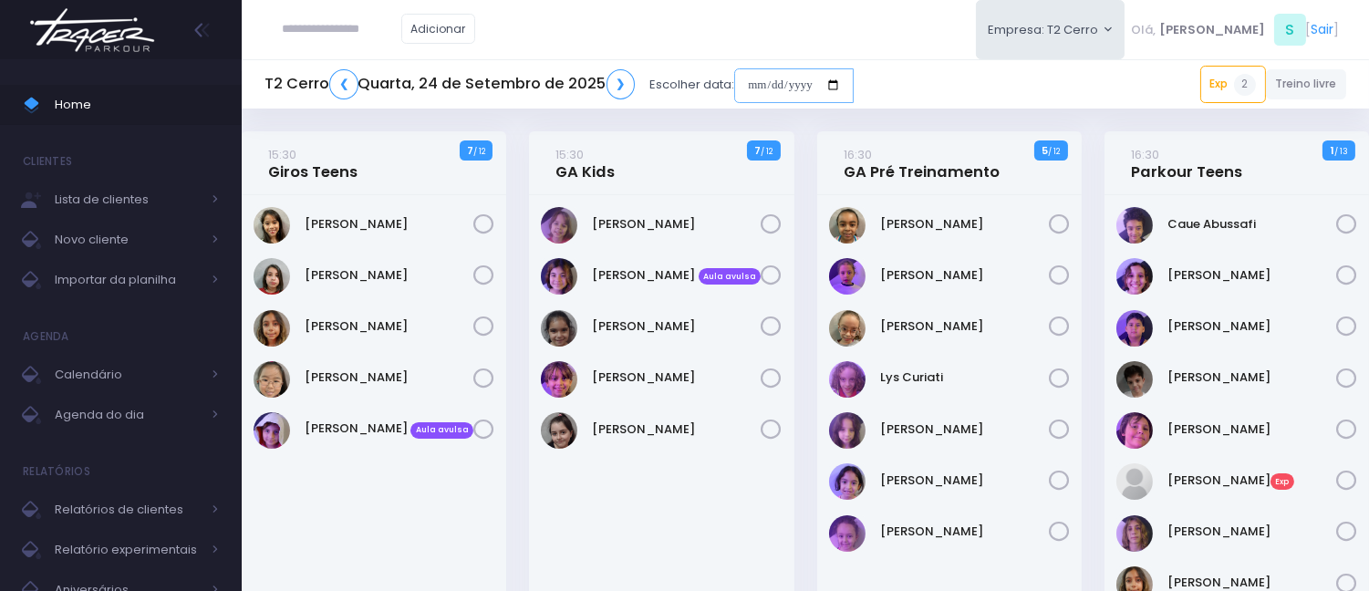
click at [749, 78] on input "date" at bounding box center [794, 85] width 120 height 35
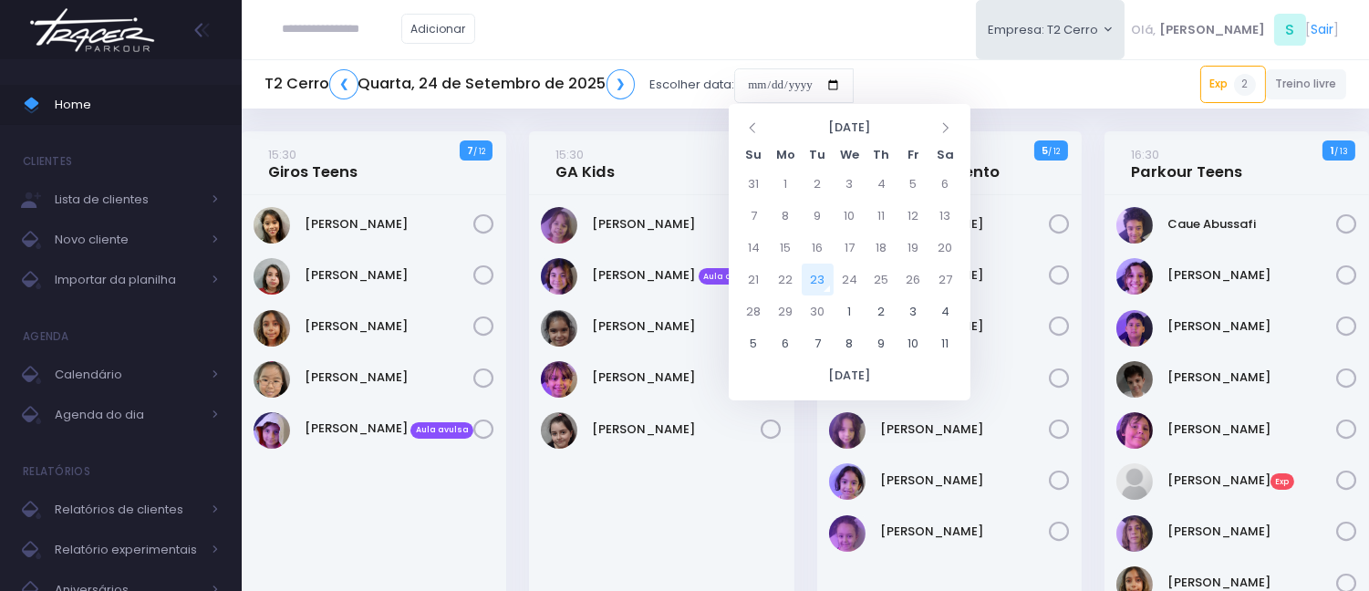
click at [819, 271] on td "23" at bounding box center [818, 280] width 32 height 32
type input "**********"
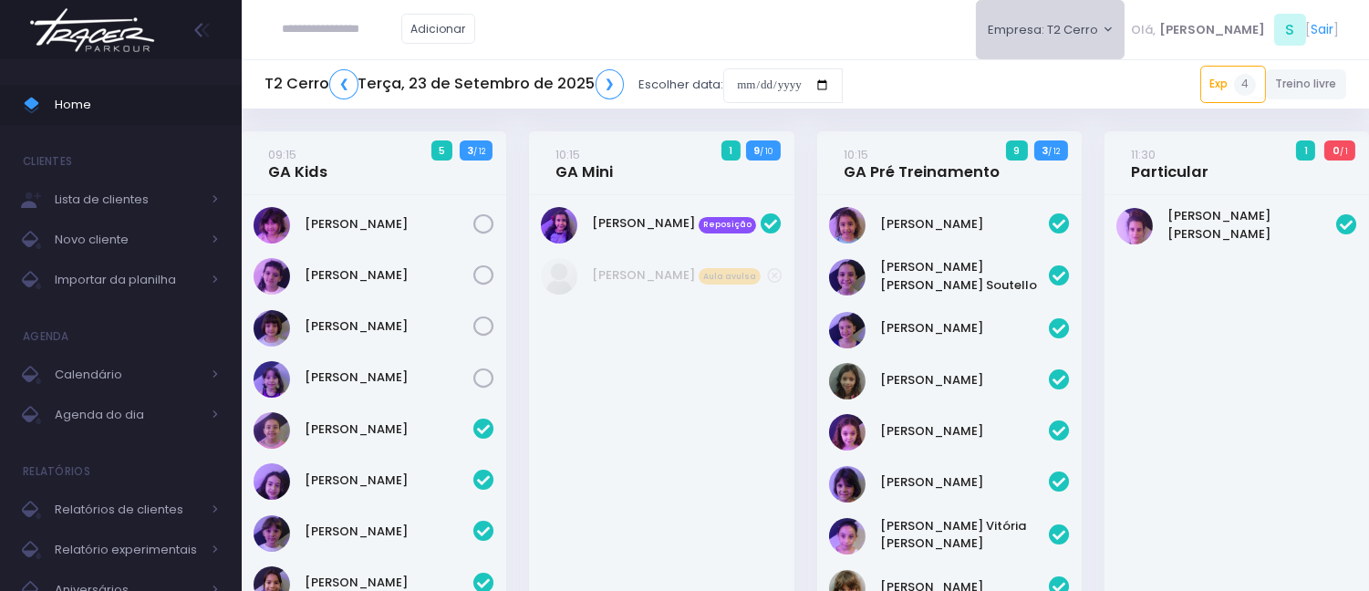
click at [1034, 41] on button "Empresa: T2 Cerro" at bounding box center [1051, 29] width 150 height 59
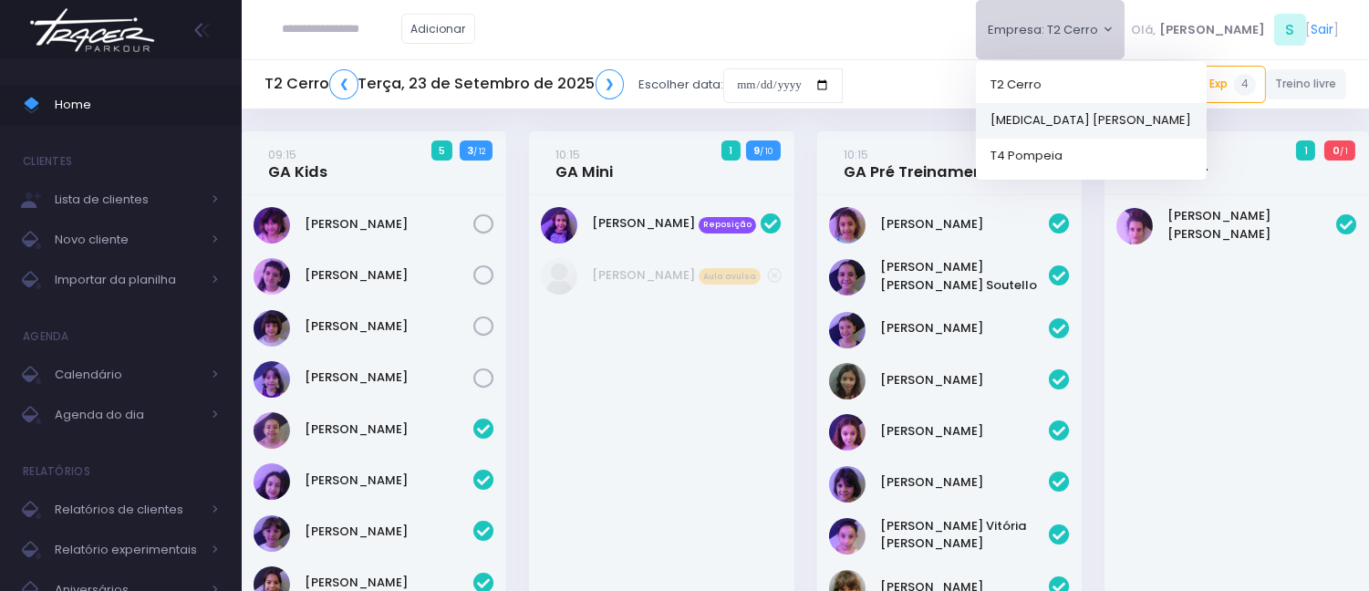
click at [1077, 114] on link "[MEDICAL_DATA] [PERSON_NAME]" at bounding box center [1091, 120] width 231 height 36
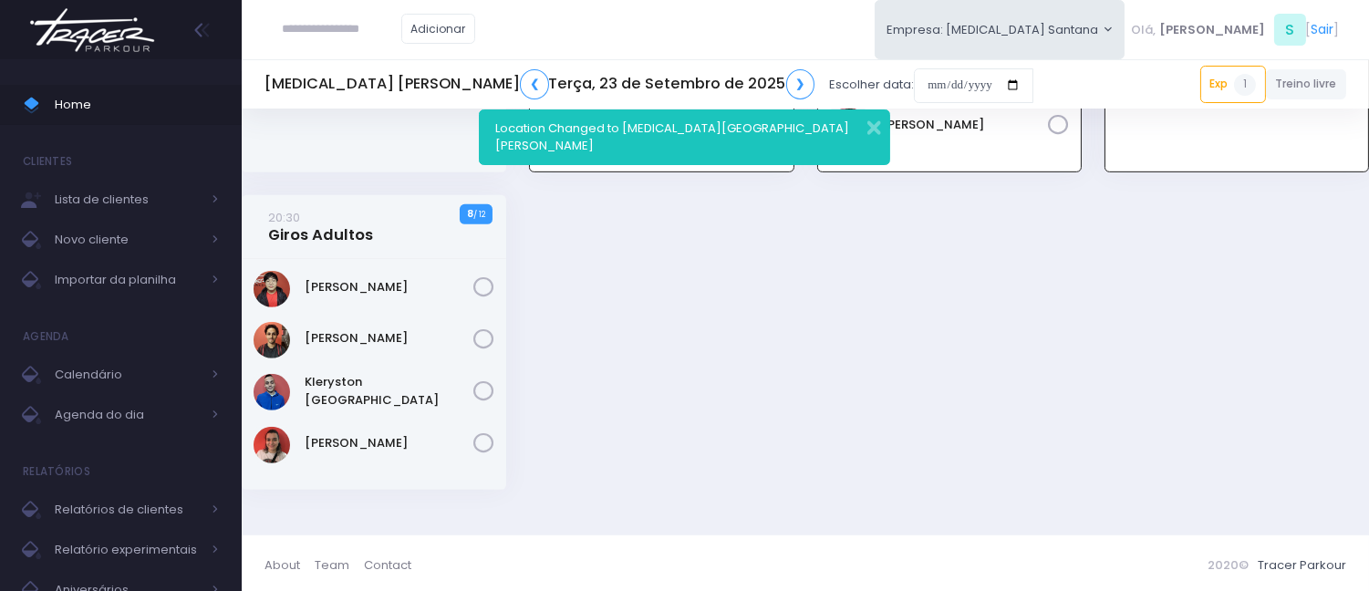
scroll to position [1715, 0]
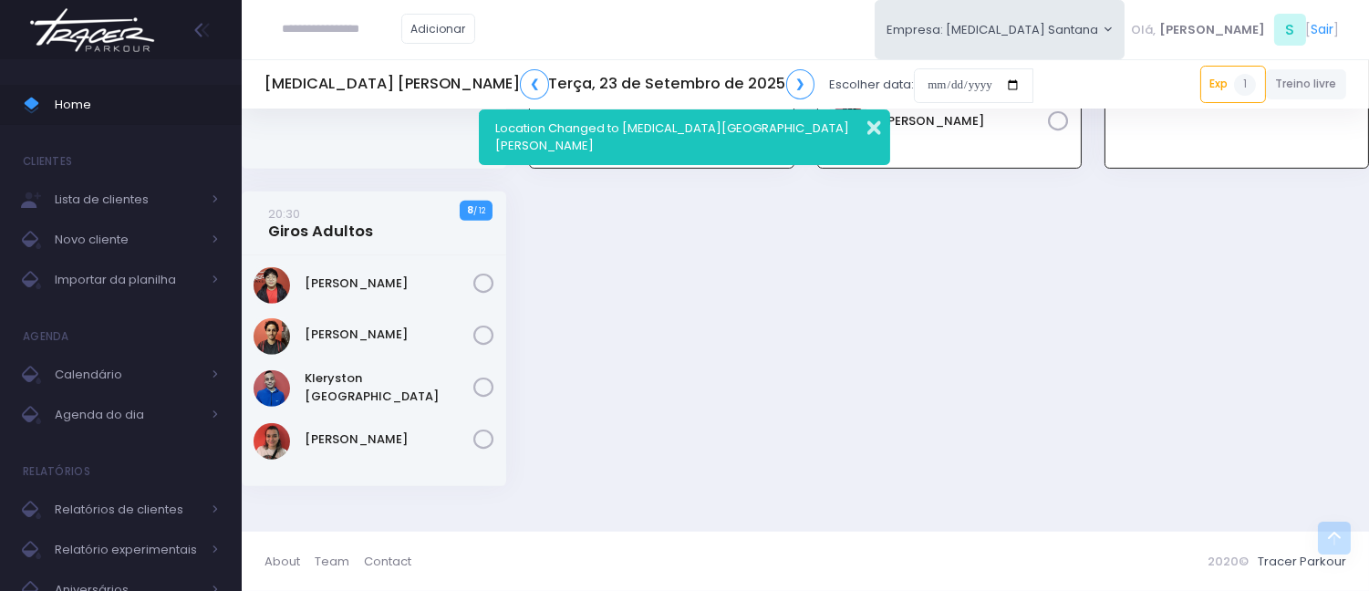
click at [878, 123] on button "button" at bounding box center [862, 125] width 36 height 21
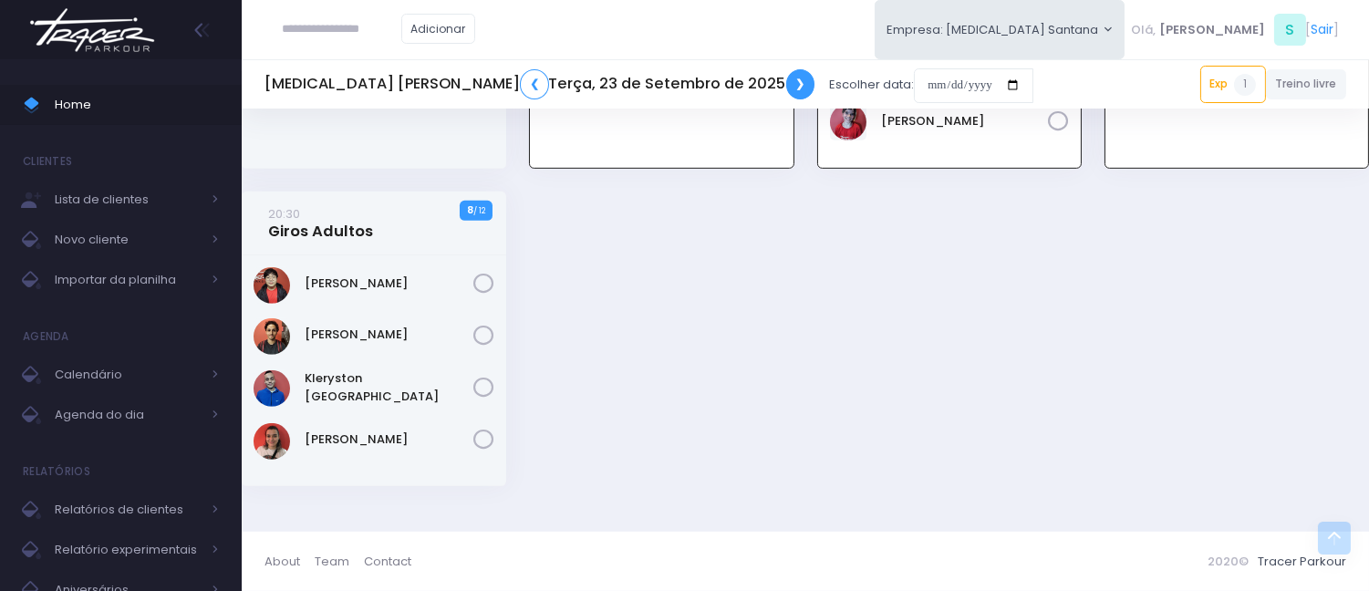
click at [786, 79] on link "❯" at bounding box center [800, 84] width 29 height 30
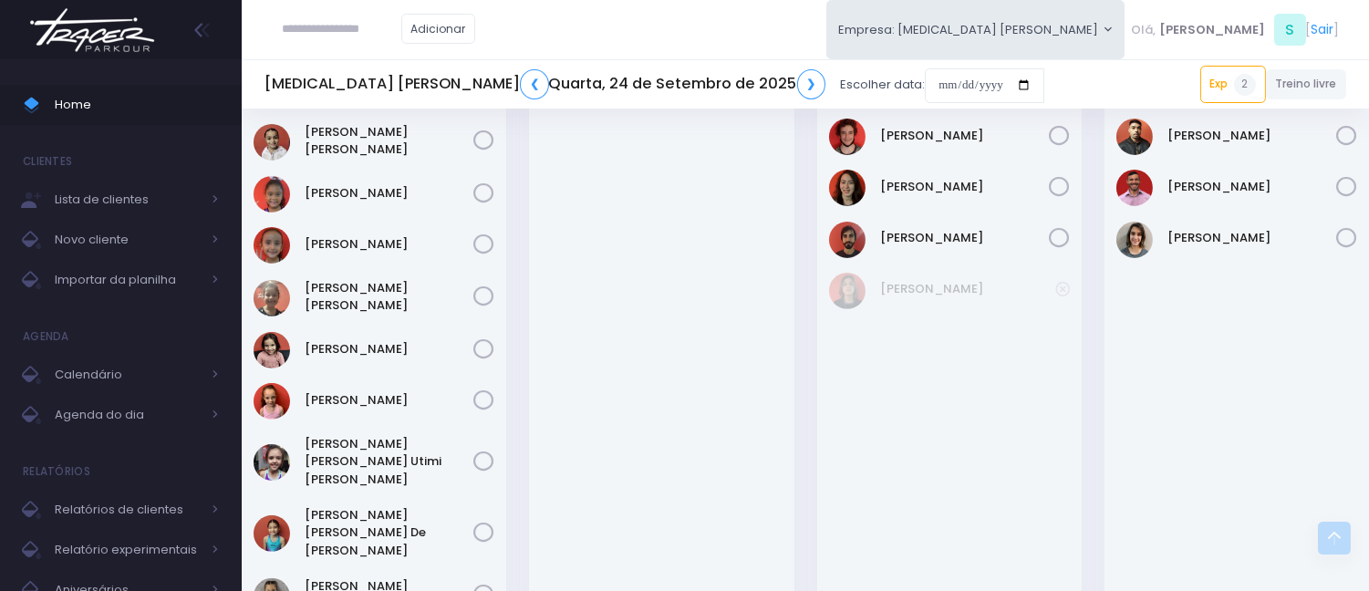
scroll to position [1317, 0]
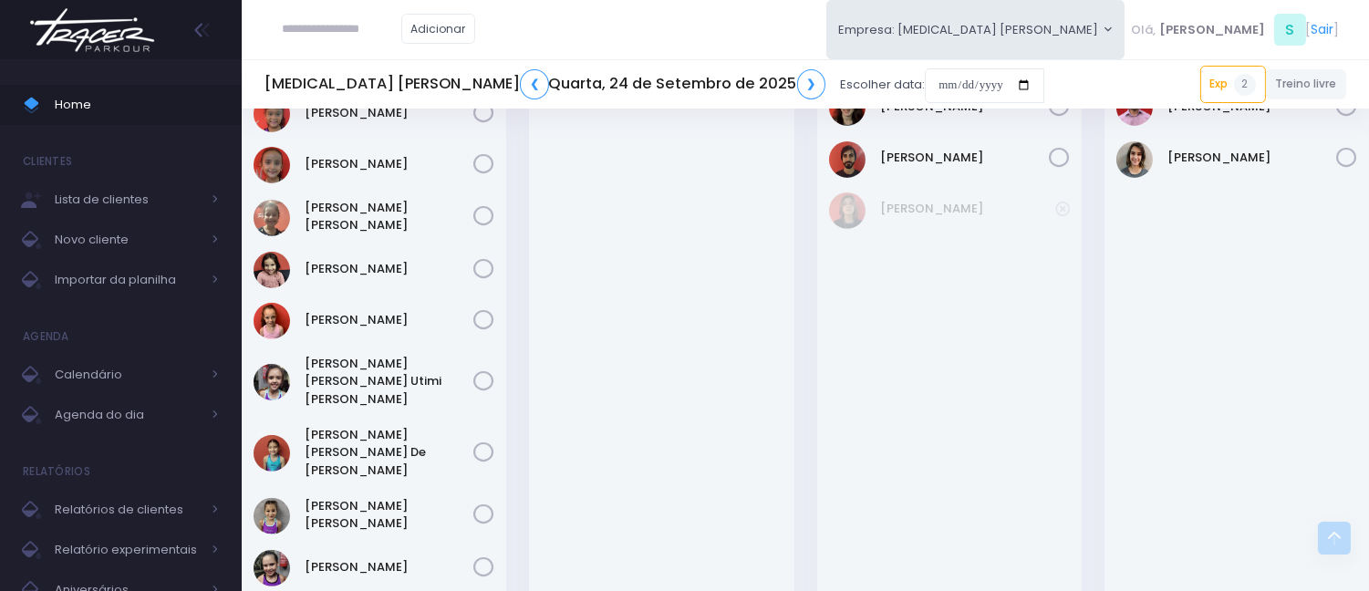
click at [651, 73] on h5 "[MEDICAL_DATA] [PERSON_NAME] ❮ Quarta, 24 de Setembro de 2025 ❯" at bounding box center [545, 84] width 561 height 30
click at [797, 79] on link "❯" at bounding box center [811, 84] width 29 height 30
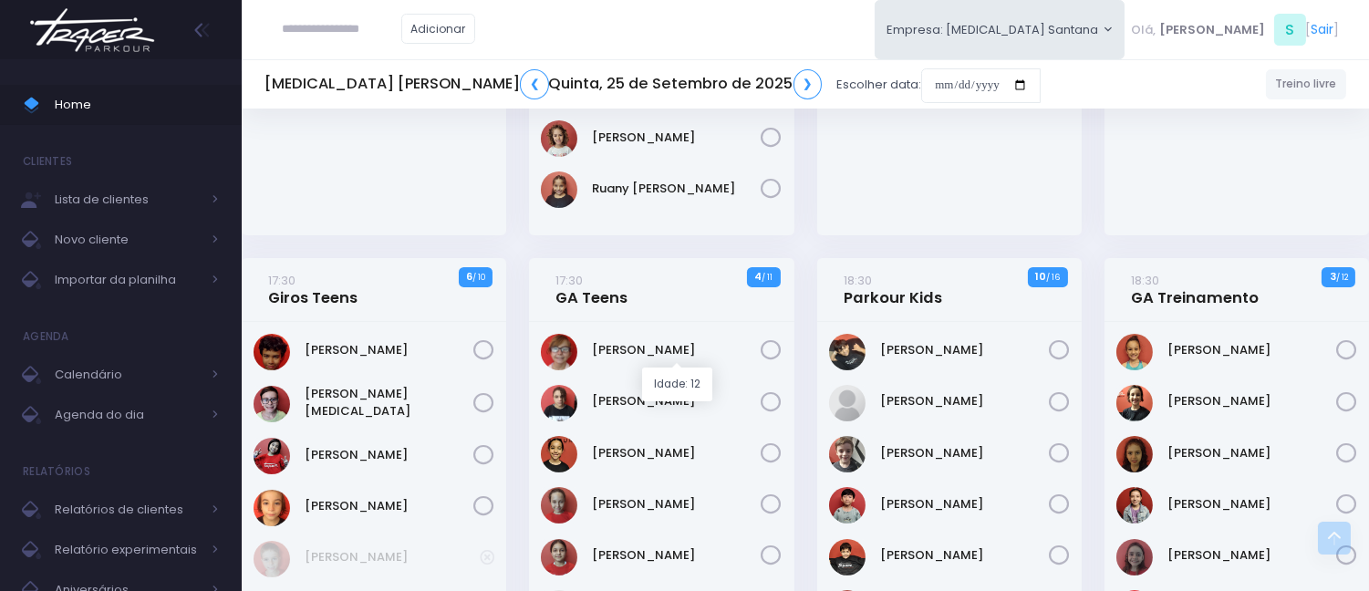
scroll to position [608, 0]
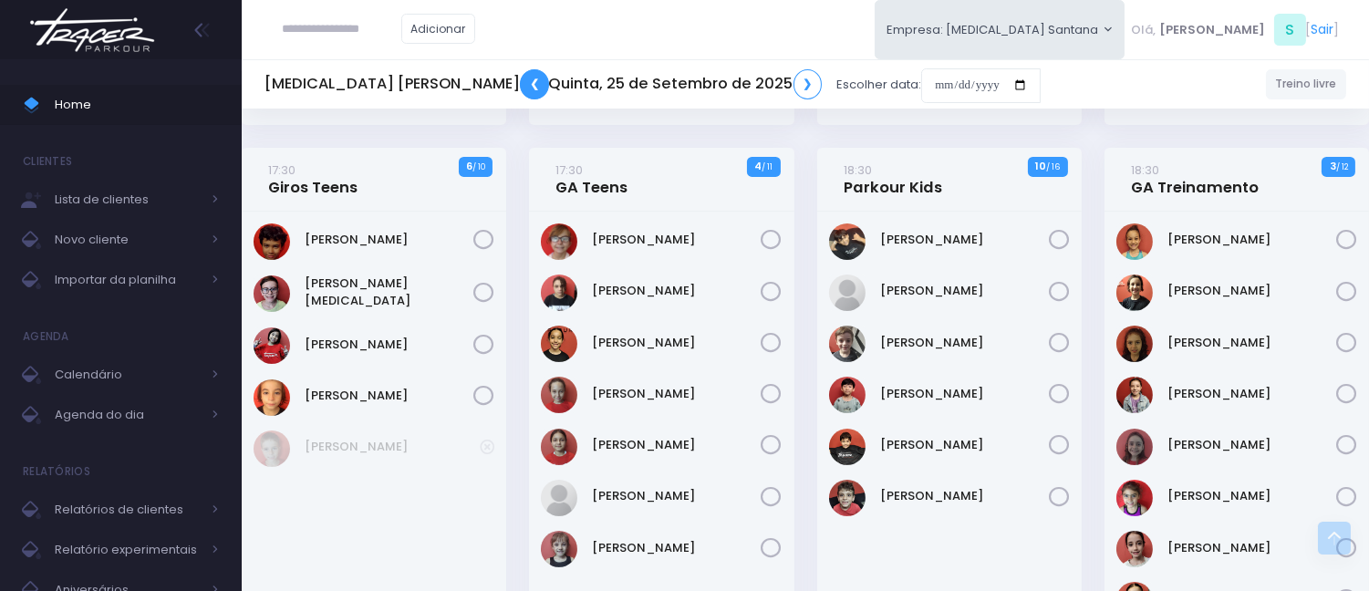
click at [520, 77] on link "❮" at bounding box center [534, 84] width 29 height 30
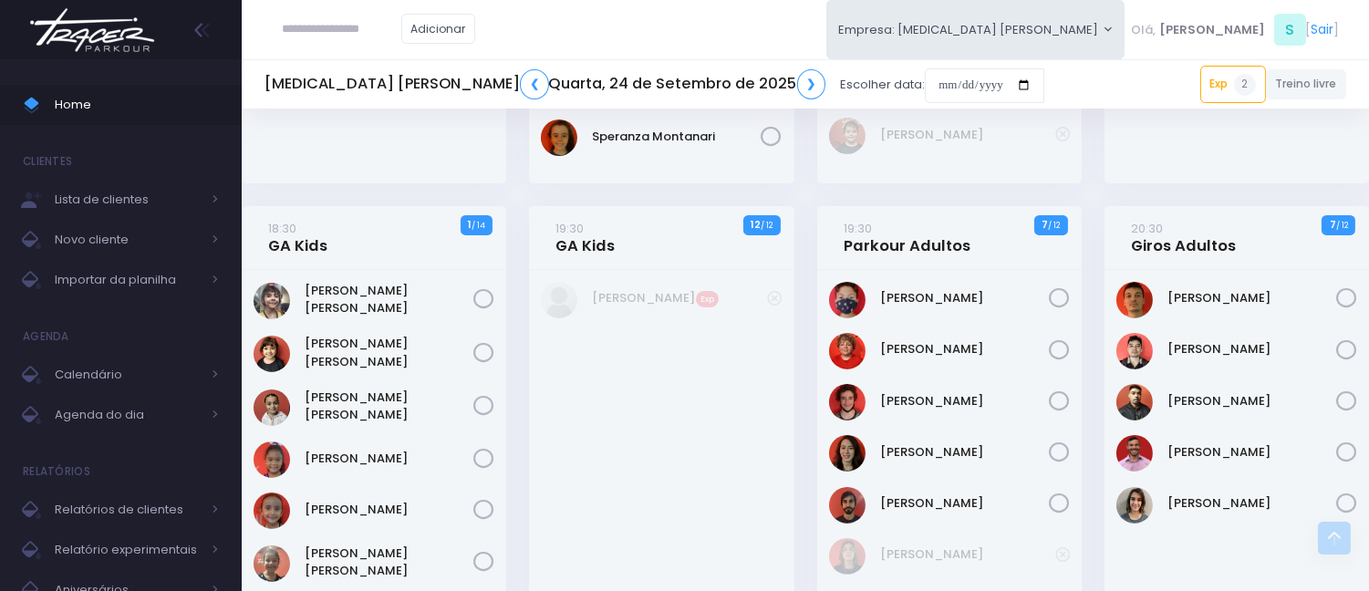
scroll to position [942, 0]
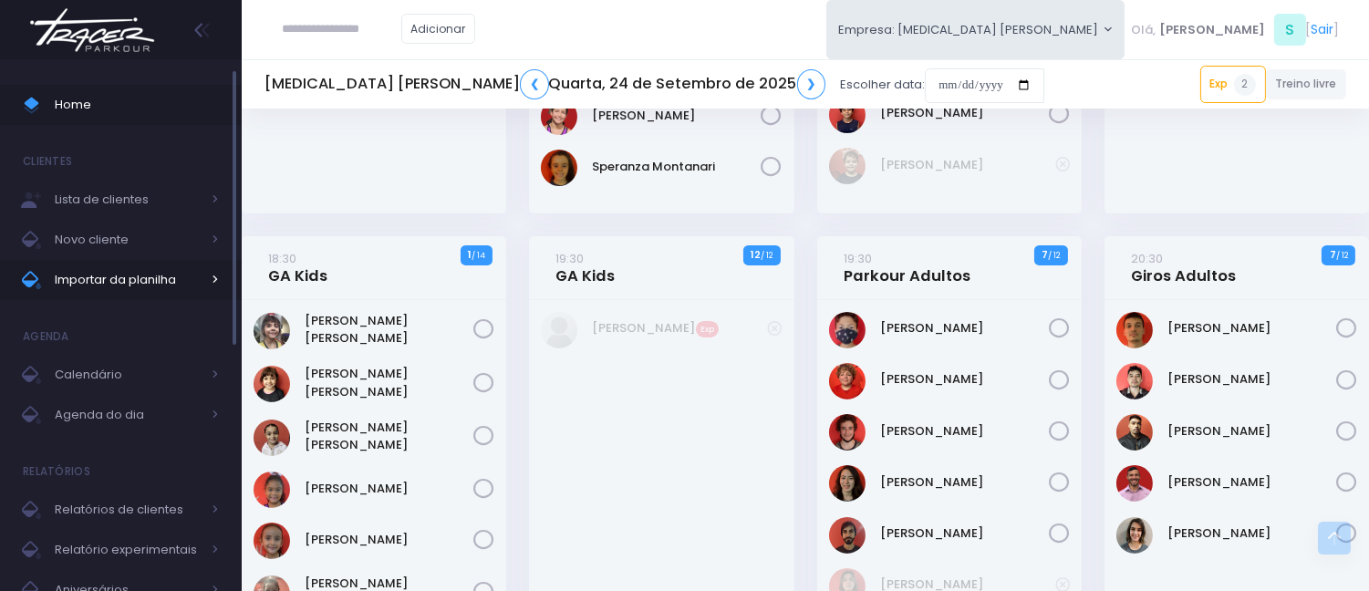
click at [176, 272] on span "Importar da planilha" at bounding box center [128, 280] width 146 height 24
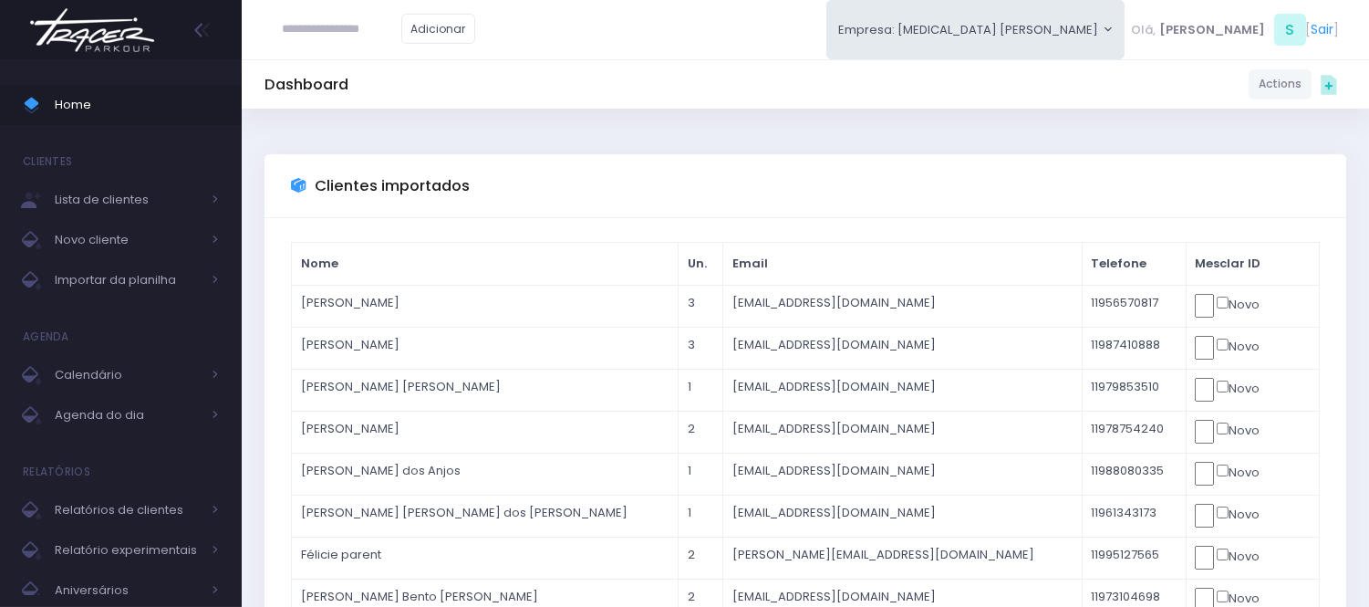
click at [345, 20] on input "text" at bounding box center [342, 29] width 119 height 35
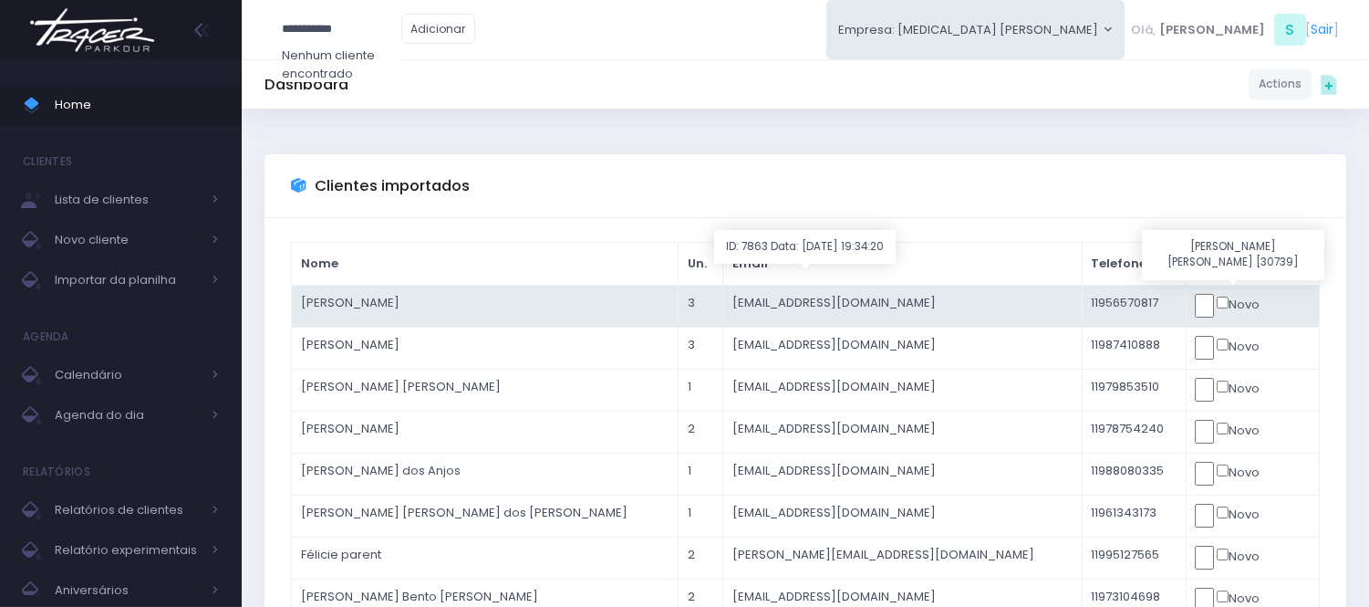
type input "**********"
click at [1206, 305] on form "Novo" at bounding box center [1252, 306] width 115 height 24
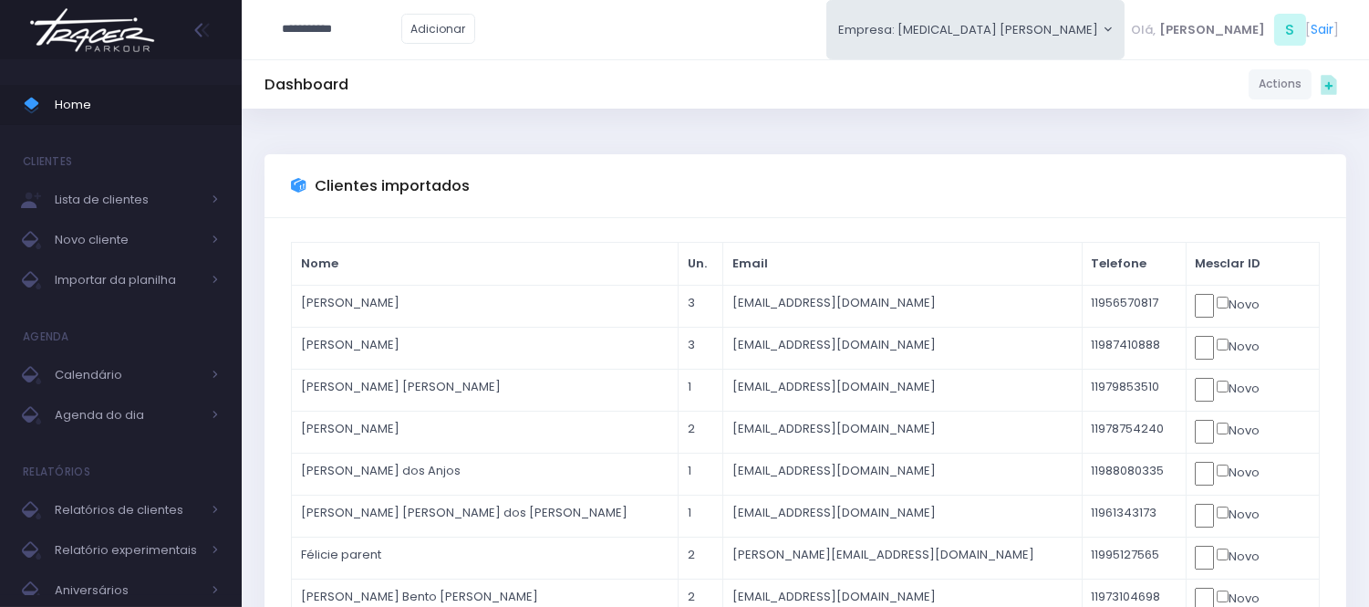
click input "submit" at bounding box center [0, 0] width 0 height 0
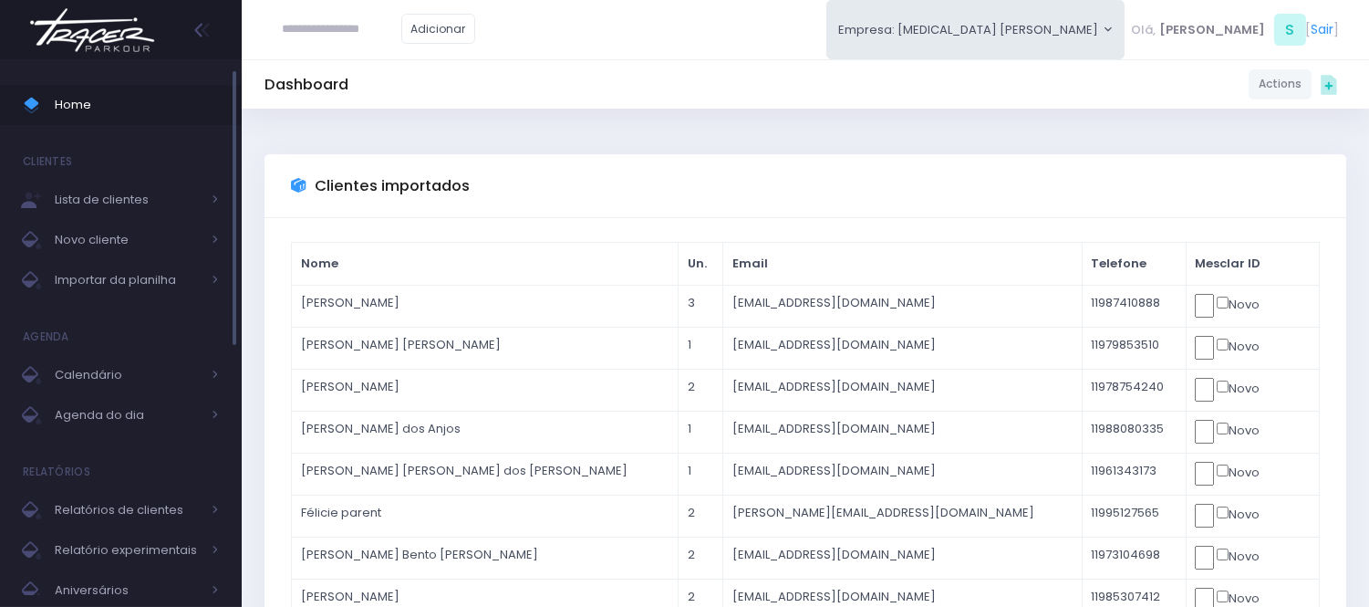
click at [187, 109] on span "Home" at bounding box center [137, 105] width 164 height 24
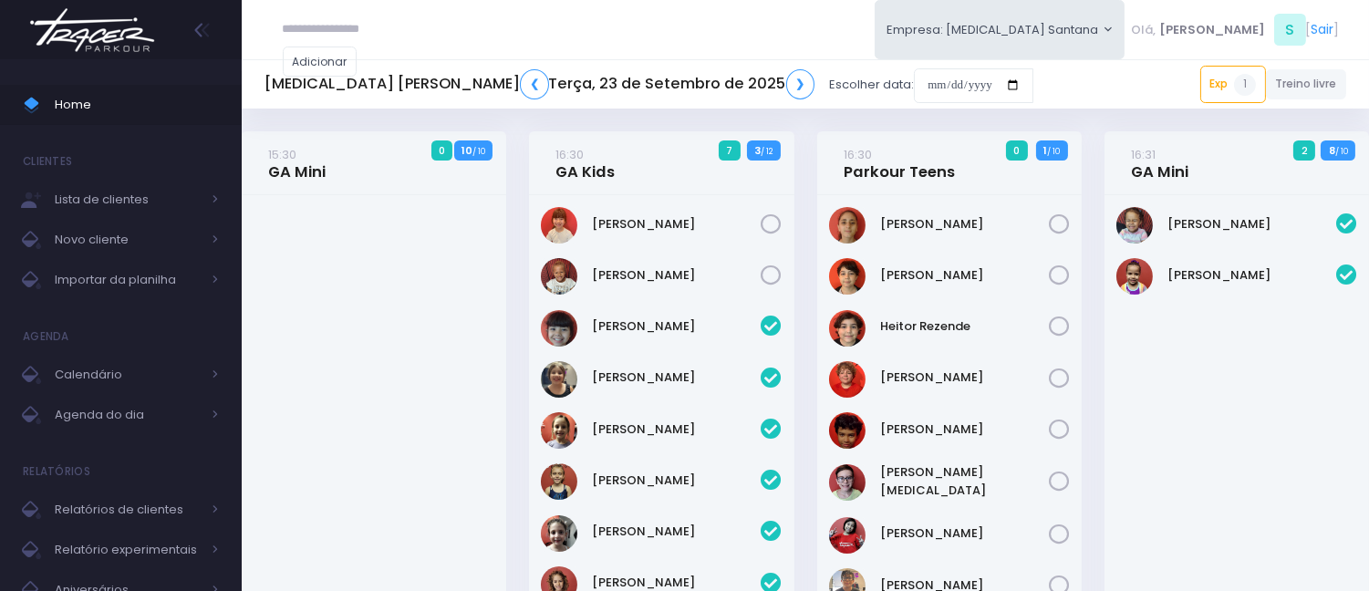
scroll to position [1282, 0]
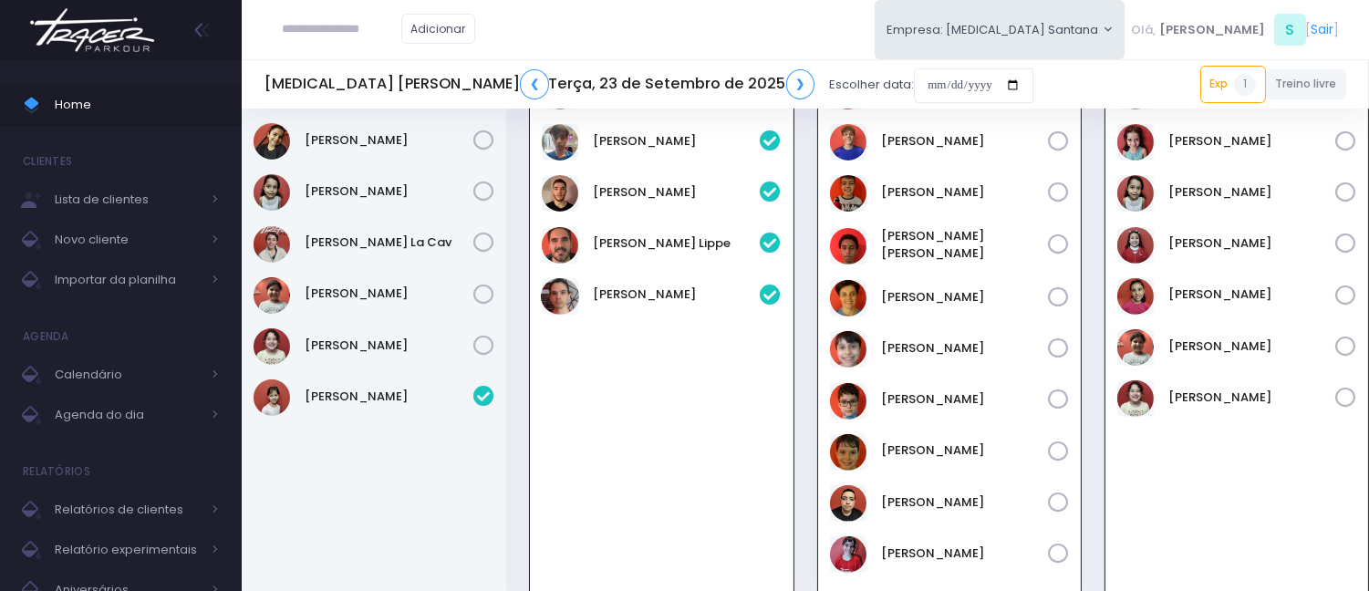
click at [849, 276] on div "Andre Massanobu" at bounding box center [949, 330] width 263 height 539
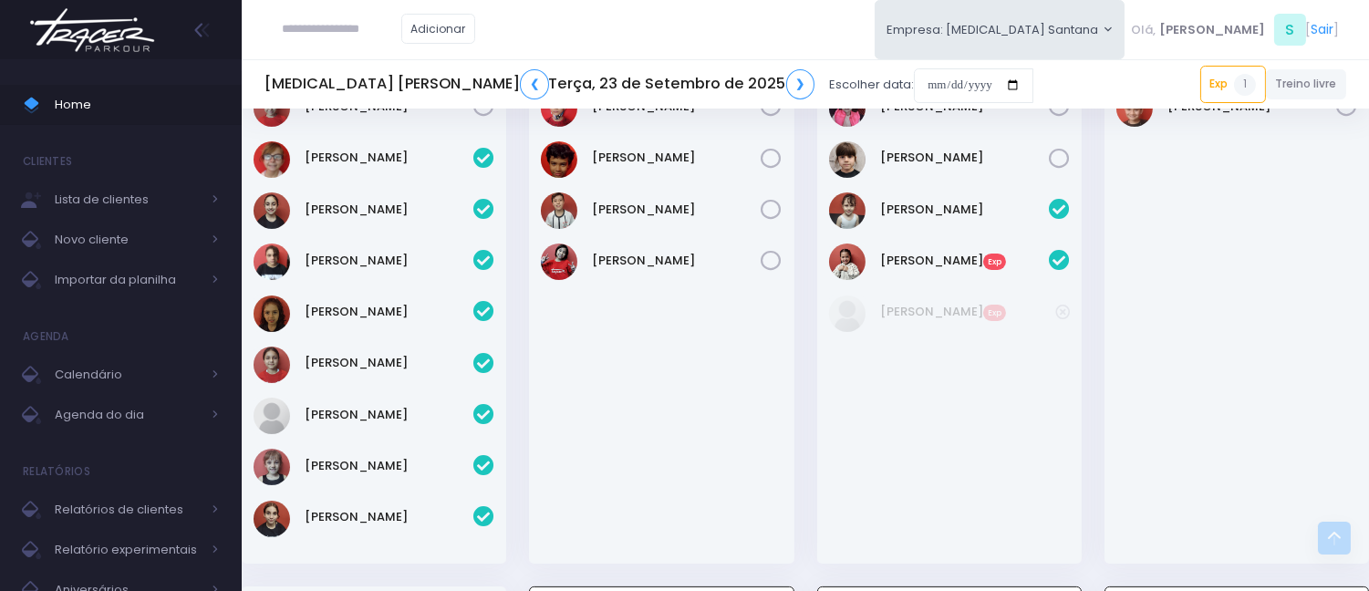
scroll to position [673, 0]
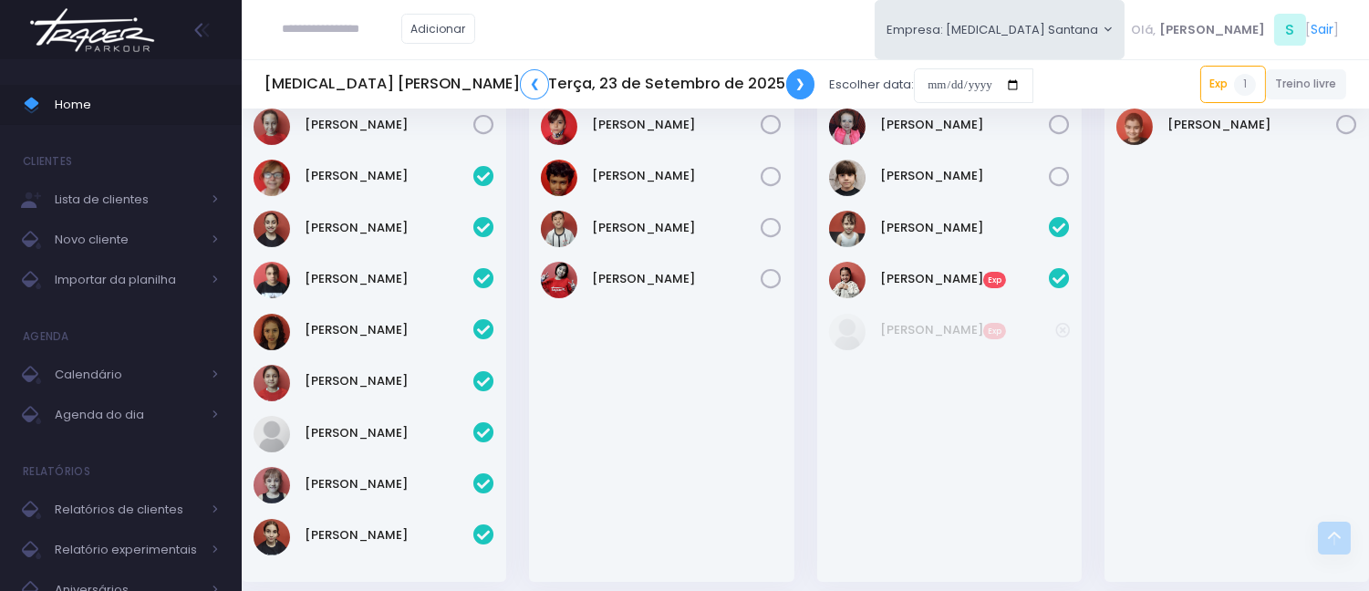
click at [786, 83] on link "❯" at bounding box center [800, 84] width 29 height 30
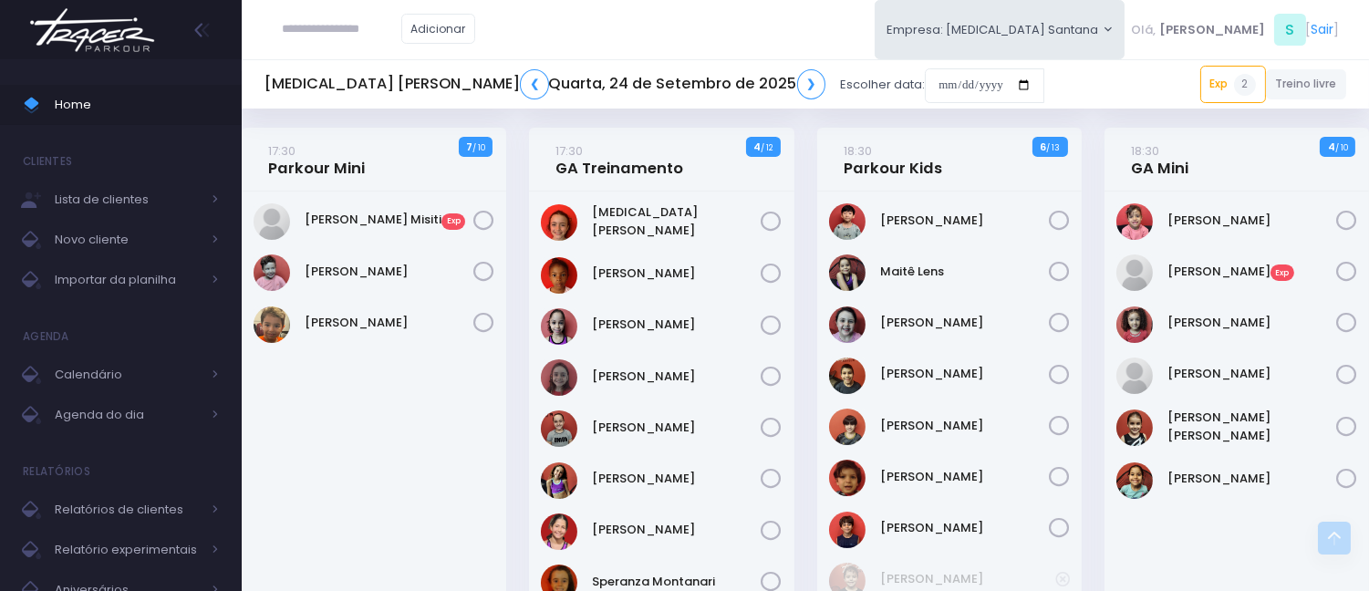
scroll to position [1014, 0]
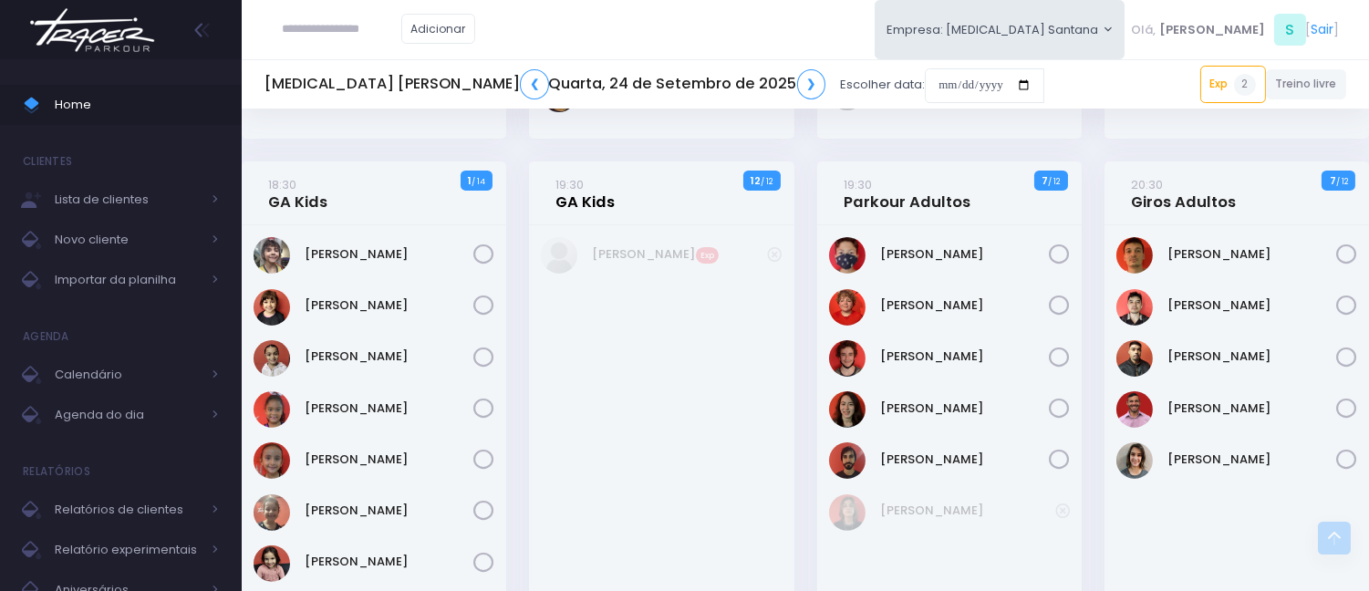
click at [598, 194] on link "19:30 GA Kids" at bounding box center [586, 193] width 59 height 36
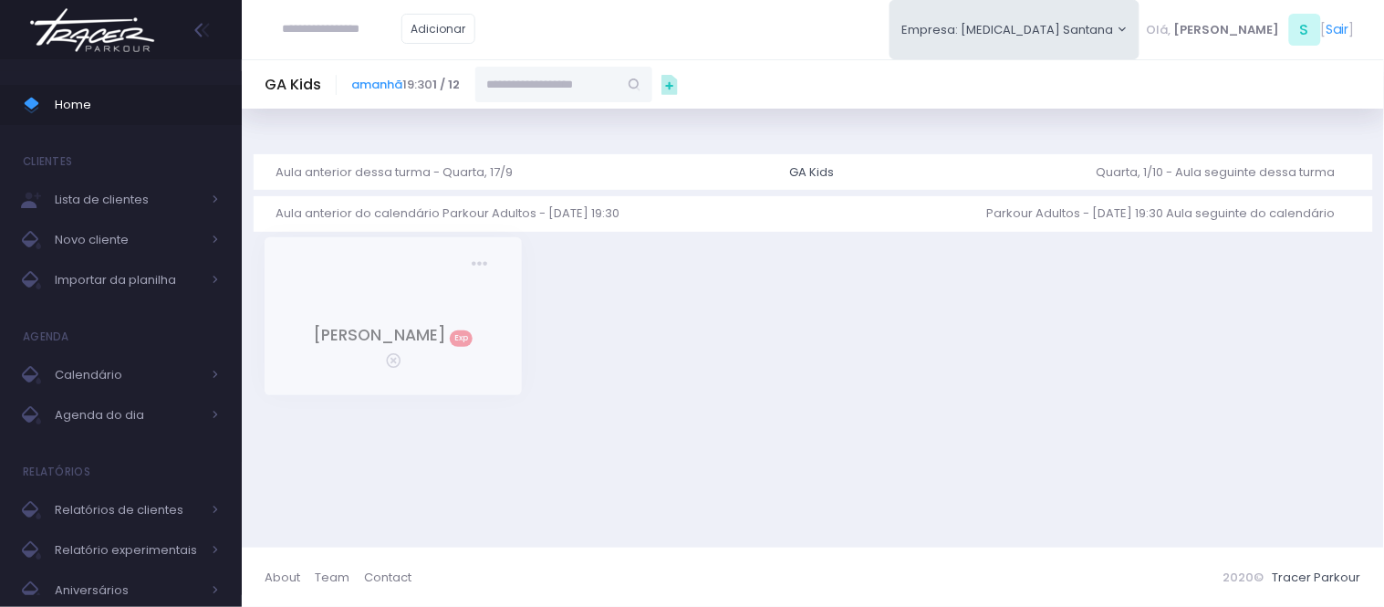
click at [586, 85] on input "text" at bounding box center [546, 84] width 142 height 35
paste input "**********"
click at [580, 126] on span "[EMAIL_ADDRESS][DOMAIN_NAME]" at bounding box center [565, 142] width 106 height 33
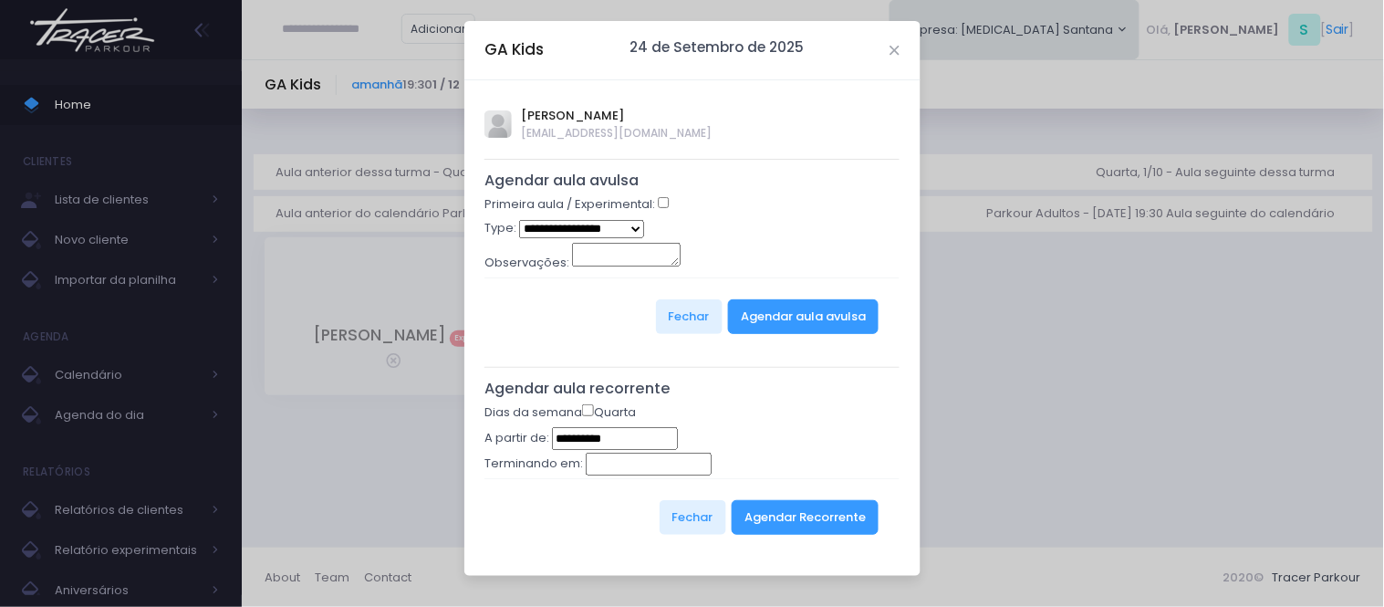
type input "**********"
select select "*"
click at [760, 306] on button "Agendar aula avulsa" at bounding box center [803, 316] width 151 height 35
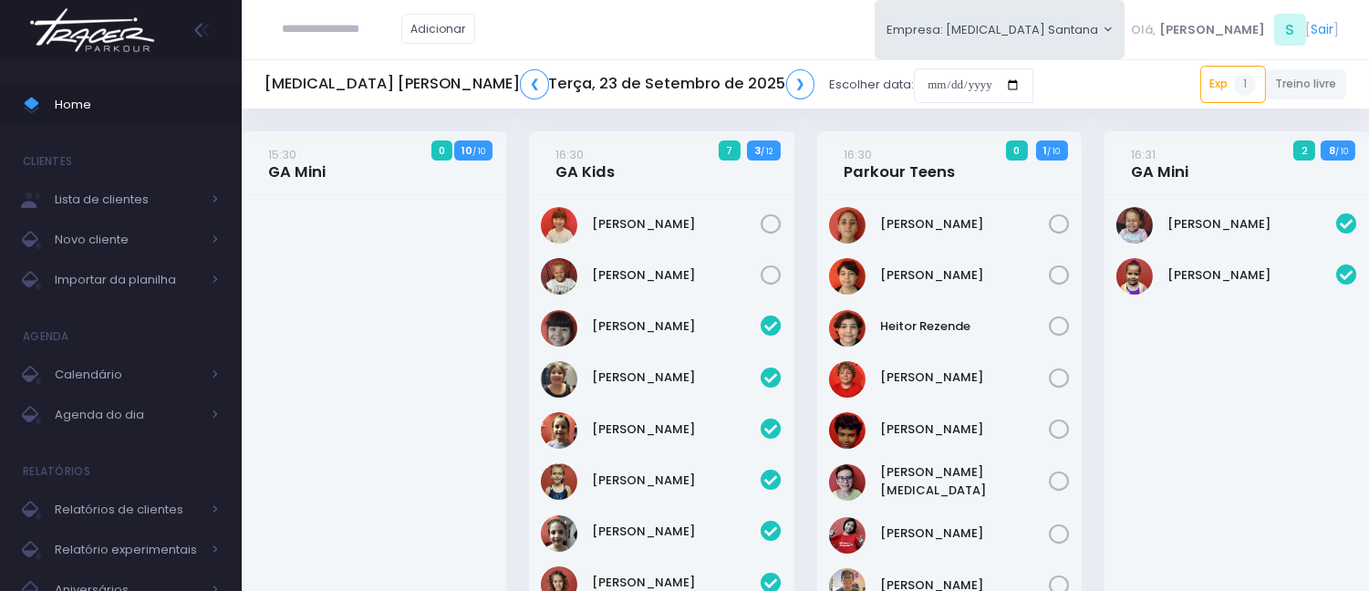
scroll to position [1282, 0]
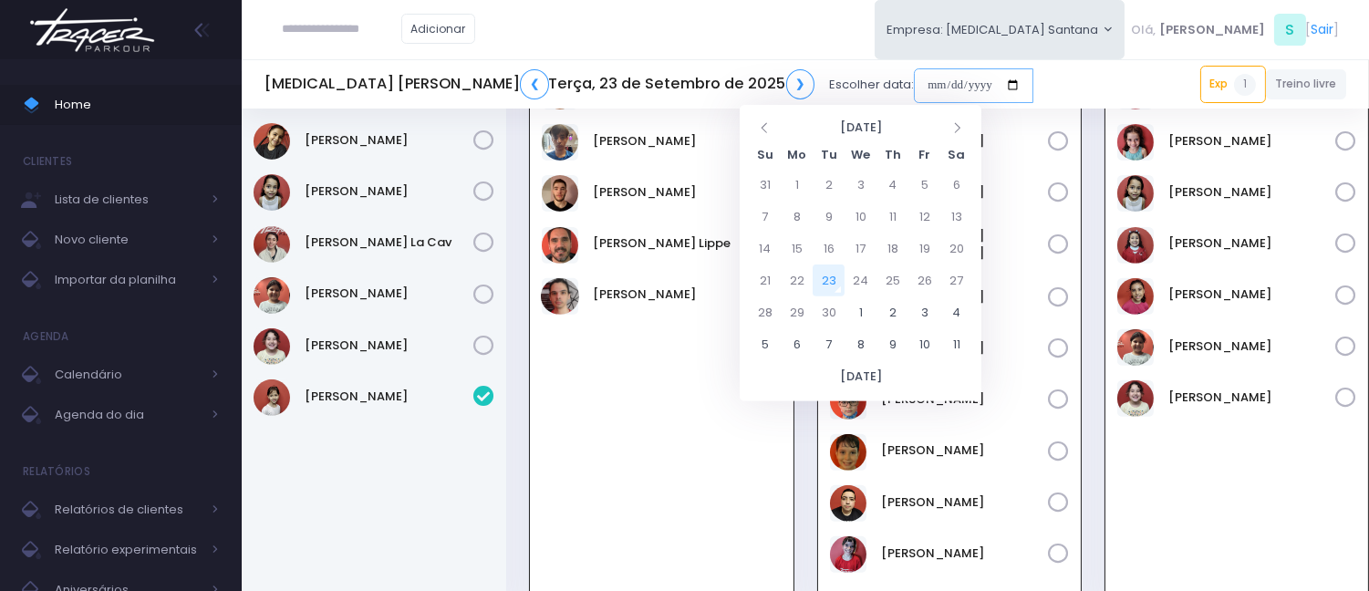
click at [914, 78] on input "date" at bounding box center [974, 85] width 120 height 35
click at [790, 270] on td "22" at bounding box center [797, 281] width 32 height 32
type input "**********"
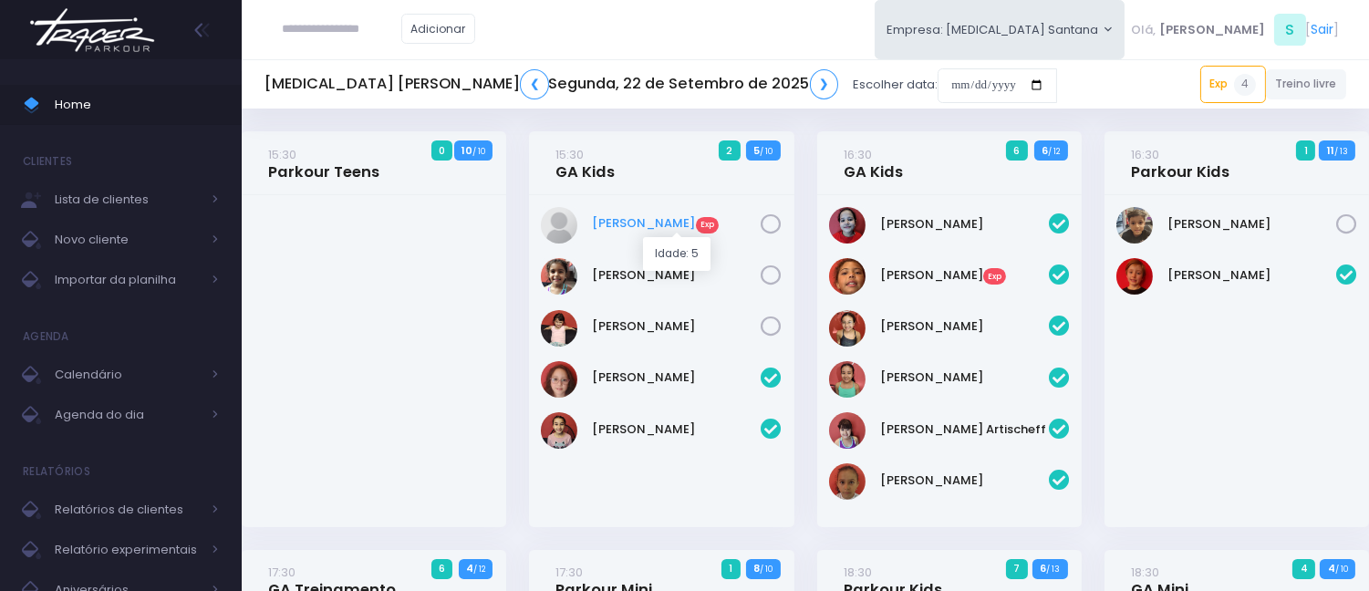
click at [635, 226] on link "Alícia Saori Exp" at bounding box center [677, 223] width 169 height 18
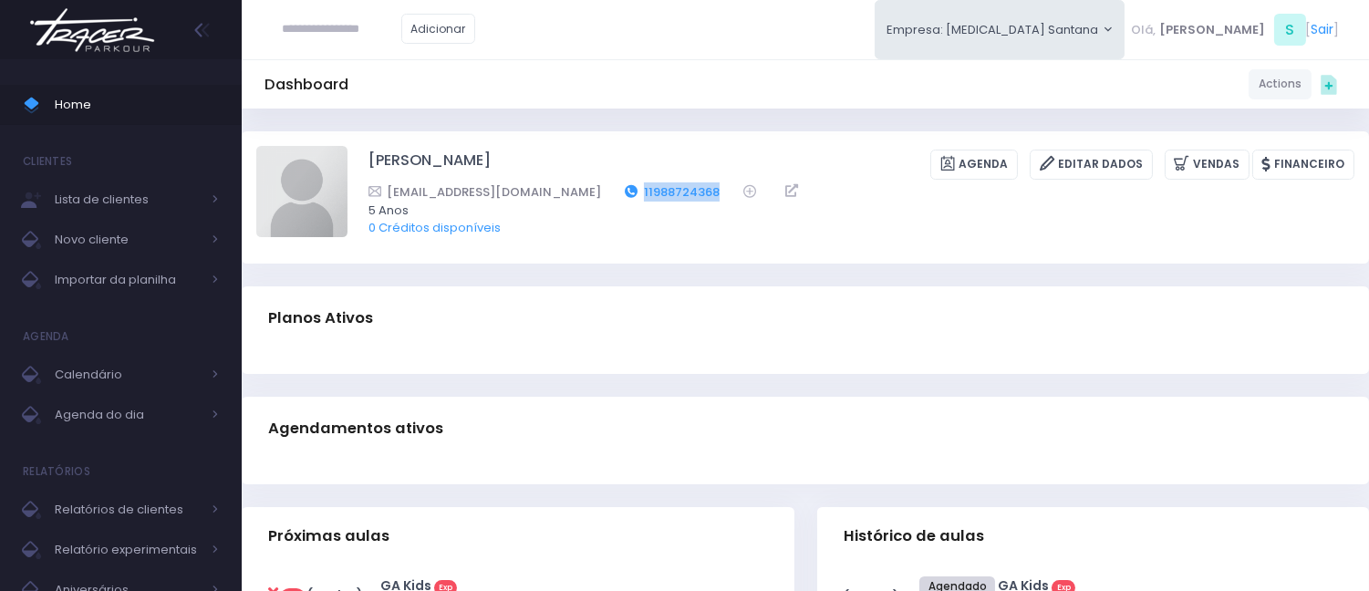
drag, startPoint x: 667, startPoint y: 189, endPoint x: 586, endPoint y: 192, distance: 81.2
click at [586, 192] on div "[EMAIL_ADDRESS][DOMAIN_NAME] 11988724368" at bounding box center [850, 191] width 963 height 19
copy link "11988724368"
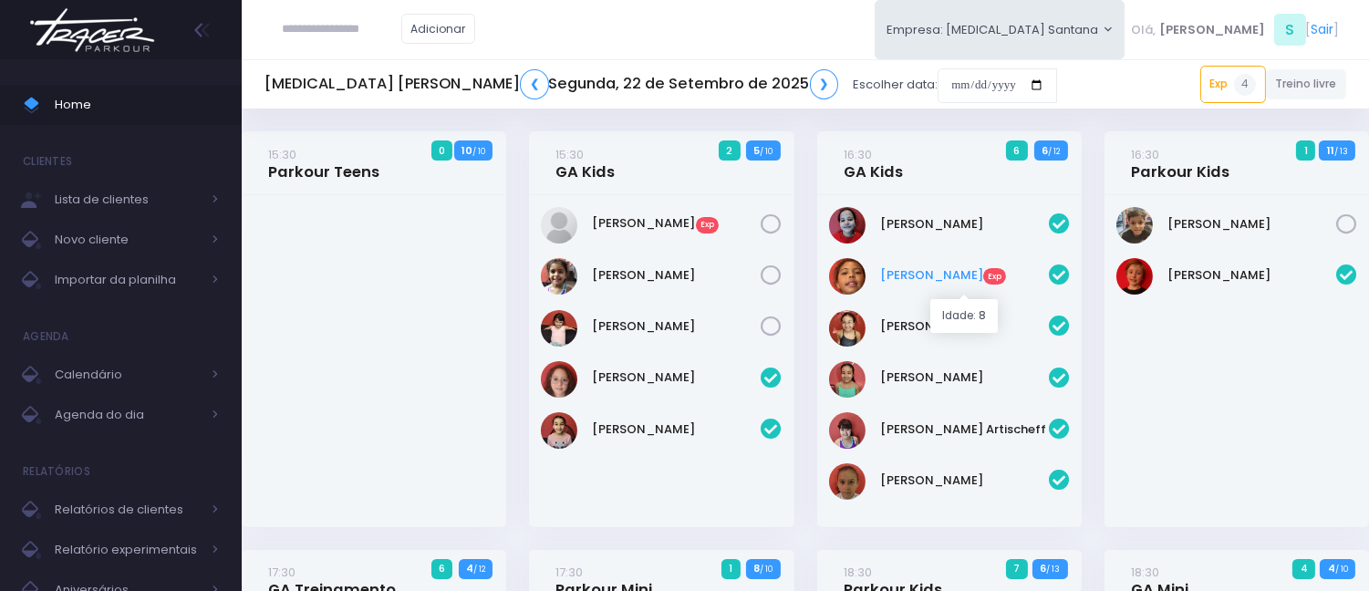
click at [936, 266] on link "Giovanna De Souza Nunes Exp" at bounding box center [964, 275] width 169 height 18
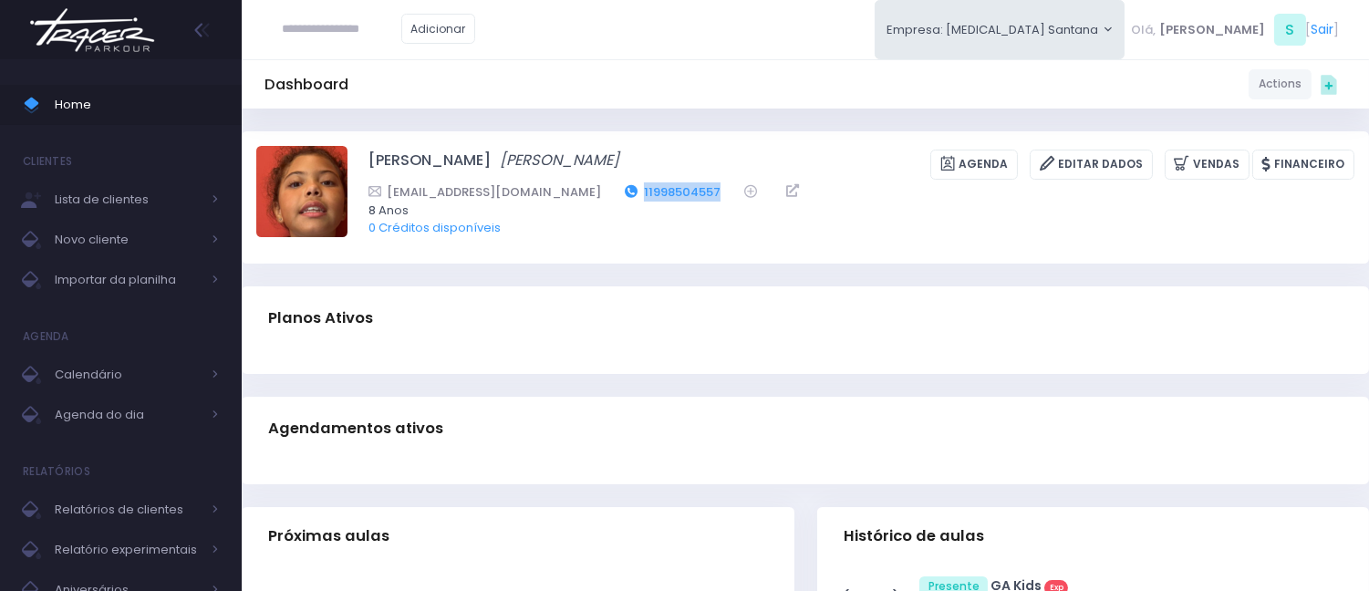
drag, startPoint x: 691, startPoint y: 187, endPoint x: 595, endPoint y: 199, distance: 96.5
click at [595, 199] on div "vilmalimasilva76@gmail.com 11998504557" at bounding box center [850, 191] width 963 height 19
copy link "11998504557"
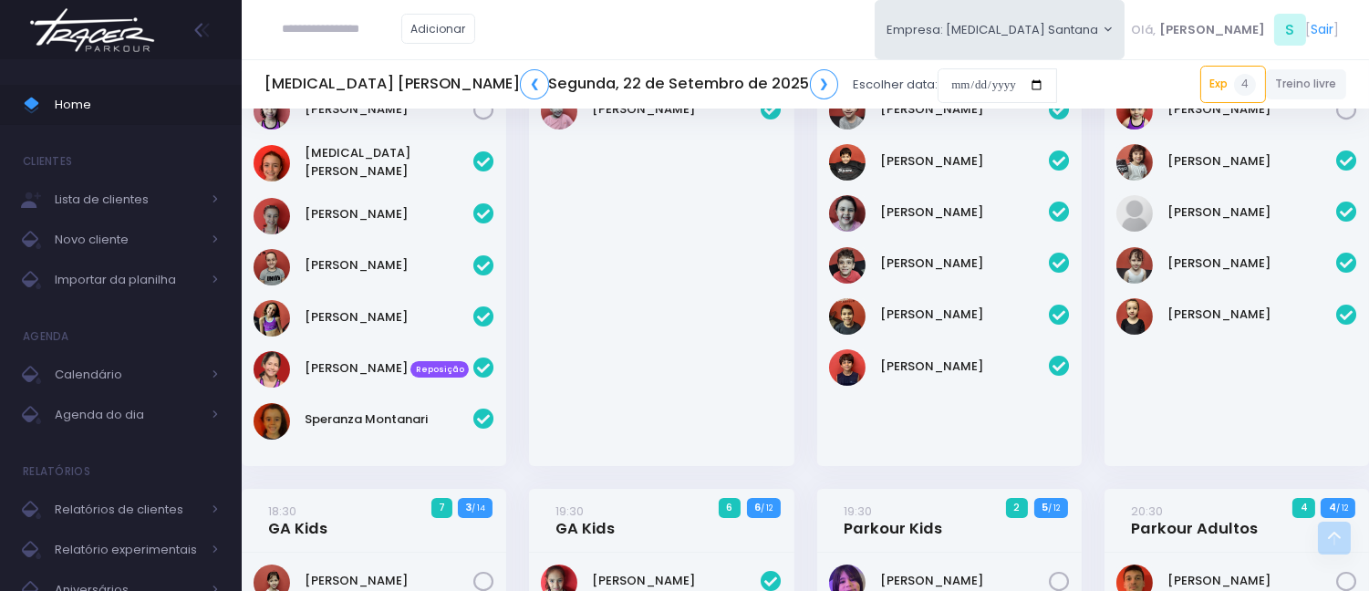
scroll to position [304, 0]
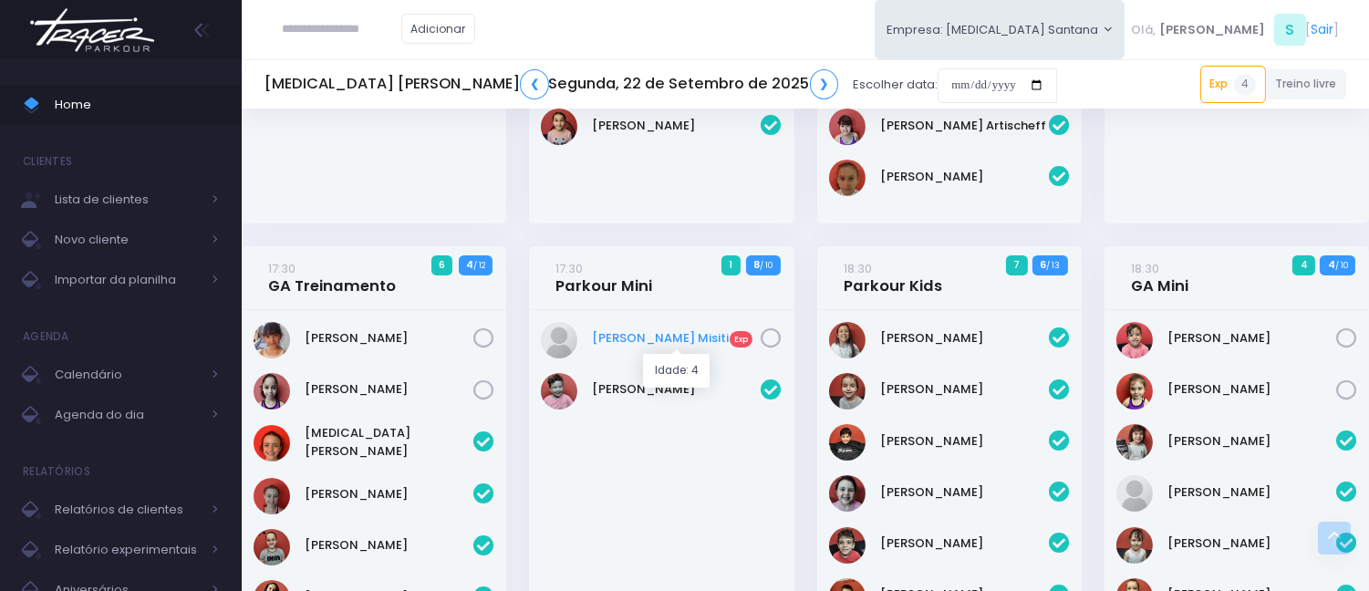
click at [658, 338] on link "[PERSON_NAME] Misiti Exp" at bounding box center [677, 338] width 169 height 18
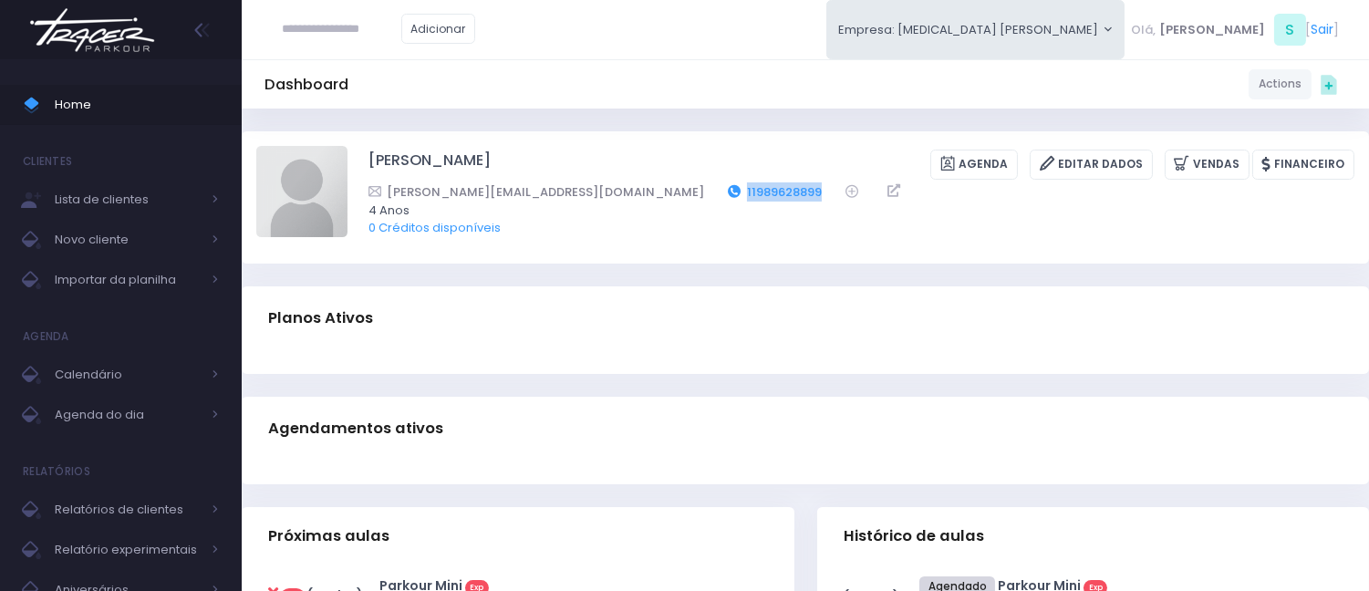
drag, startPoint x: 676, startPoint y: 190, endPoint x: 579, endPoint y: 193, distance: 96.8
click at [579, 193] on div "[PERSON_NAME][EMAIL_ADDRESS][DOMAIN_NAME] 11989628899" at bounding box center [850, 191] width 963 height 19
copy link "11989628899"
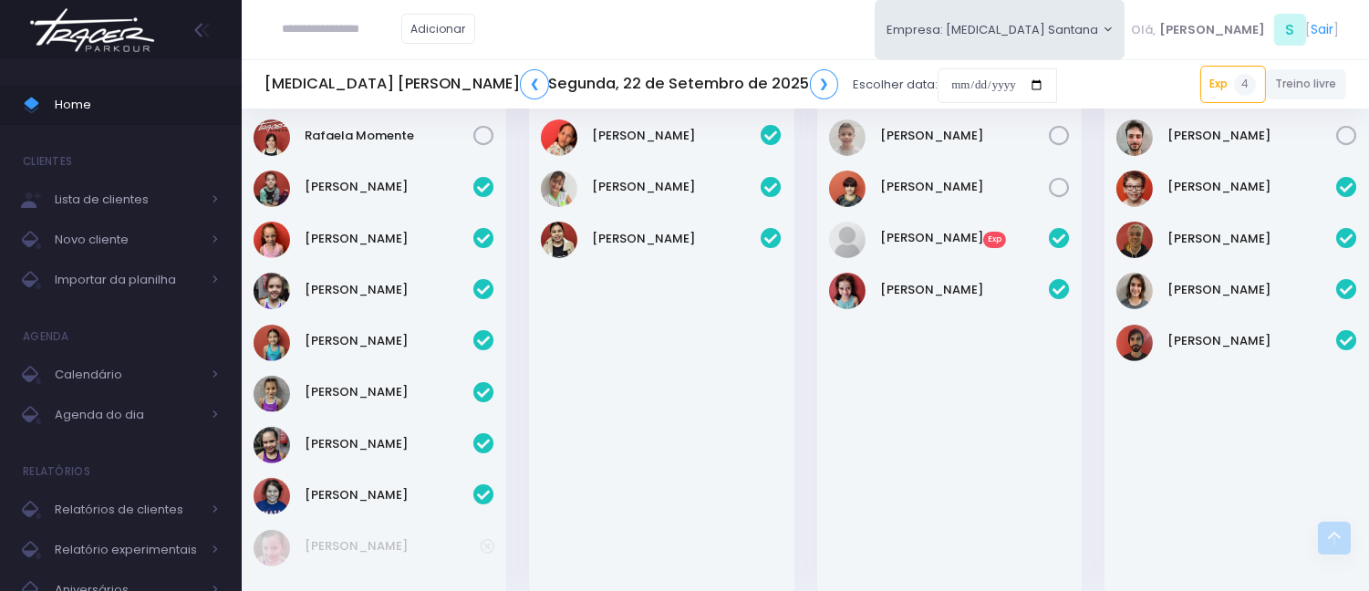
scroll to position [1216, 0]
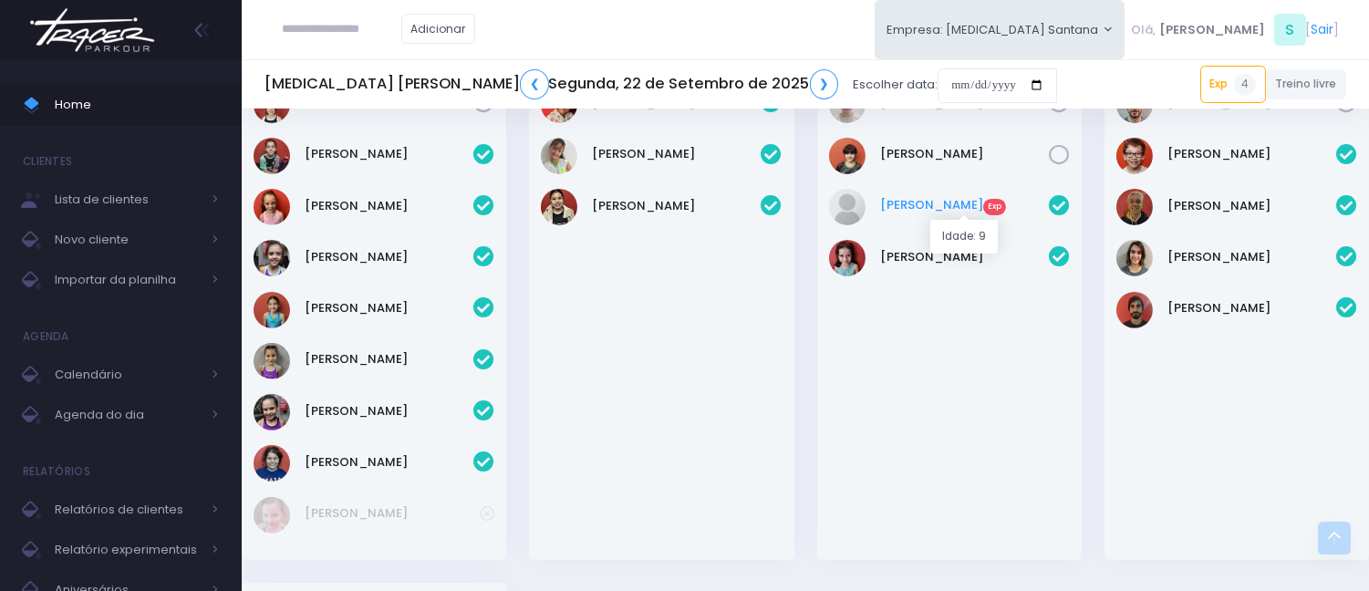
click at [944, 197] on link "Enzo Vedolim Exp" at bounding box center [964, 205] width 169 height 18
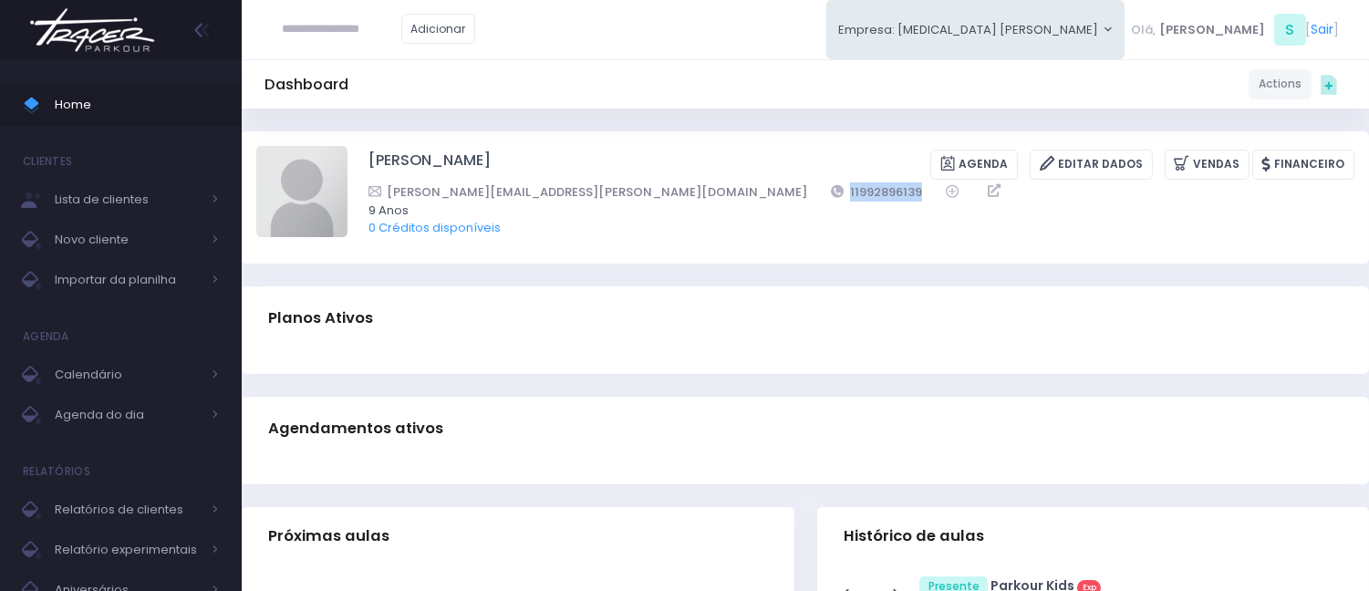
drag, startPoint x: 658, startPoint y: 185, endPoint x: 555, endPoint y: 195, distance: 103.6
click at [555, 195] on div "[PERSON_NAME][EMAIL_ADDRESS][PERSON_NAME][DOMAIN_NAME] 11992896139" at bounding box center [850, 191] width 963 height 19
copy link "11992896139"
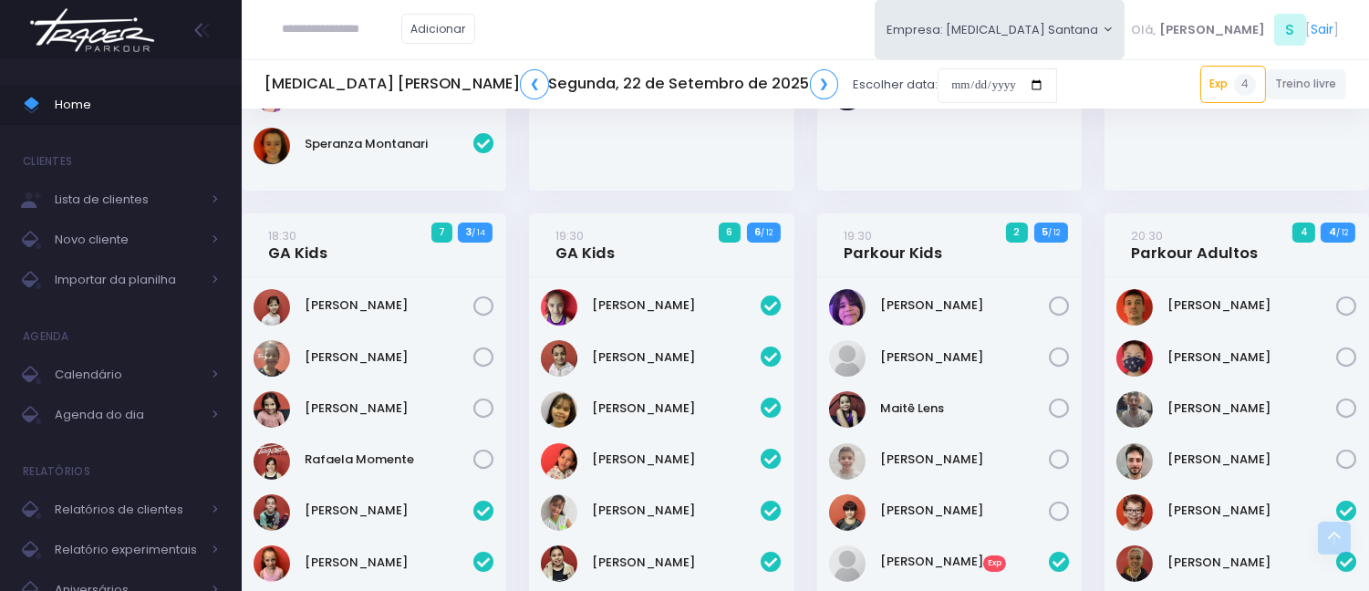
scroll to position [810, 0]
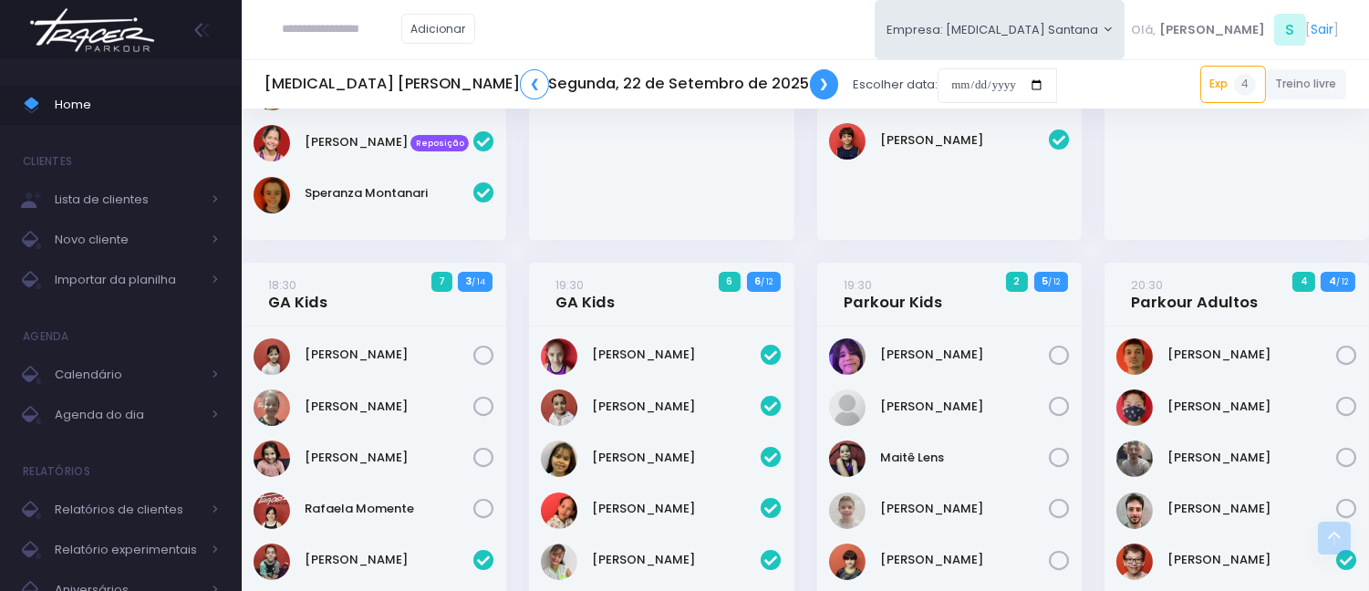
click at [810, 82] on link "❯" at bounding box center [824, 84] width 29 height 30
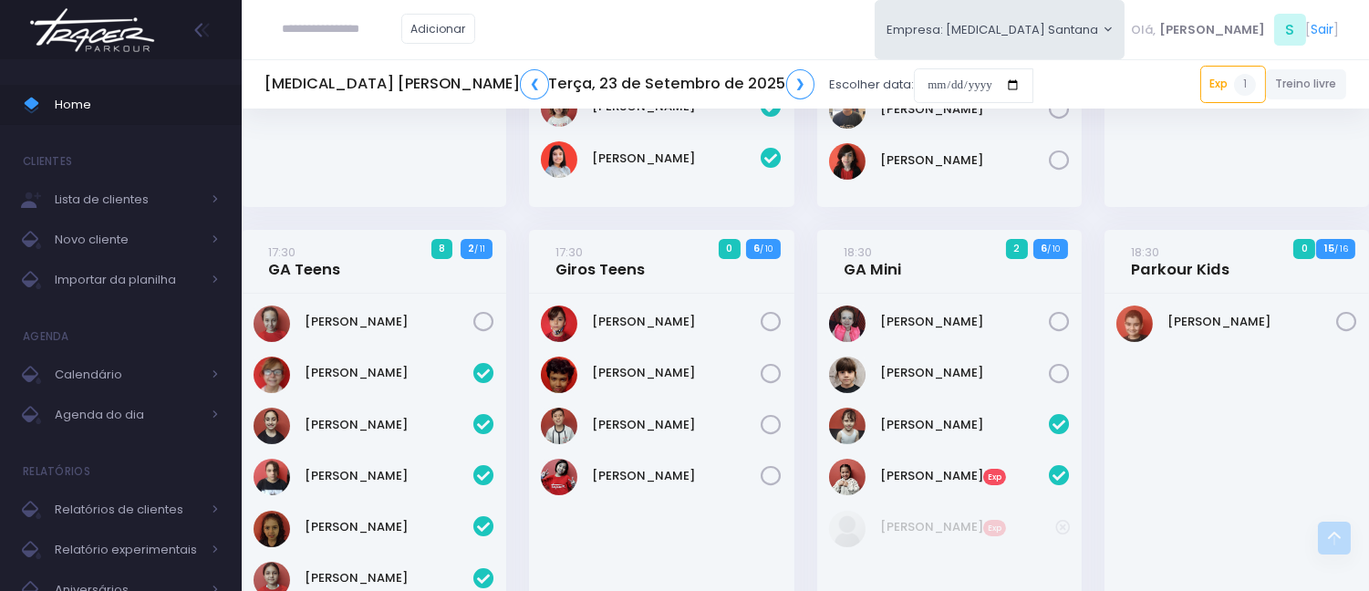
scroll to position [506, 0]
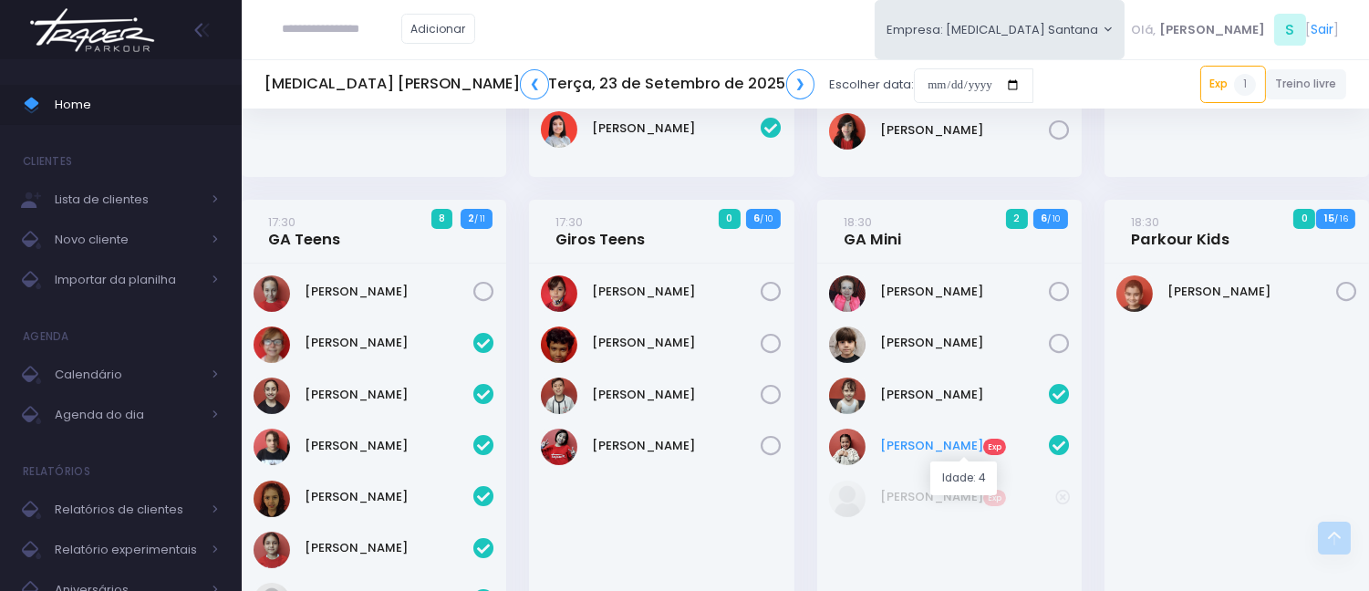
click at [954, 445] on link "Laura De Oliveira Exp" at bounding box center [964, 446] width 169 height 18
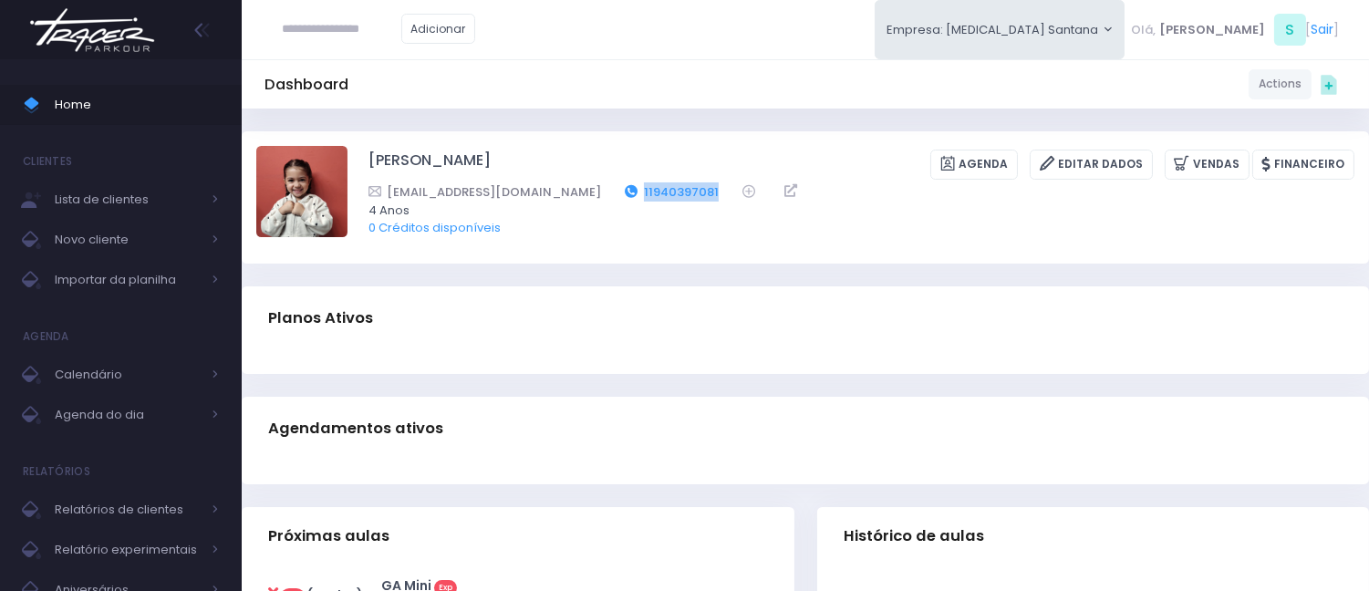
drag, startPoint x: 744, startPoint y: 192, endPoint x: 661, endPoint y: 197, distance: 84.1
click at [661, 197] on div "leticia.amorim.oliveira.silva@gmail.com 11940397081" at bounding box center [850, 191] width 963 height 19
copy link "11940397081"
drag, startPoint x: 24, startPoint y: 2, endPoint x: 388, endPoint y: 92, distance: 375.1
click at [388, 92] on div "Dashboard Actions Choose Label: Customer Partner Suplier Member Staff Add new" at bounding box center [806, 84] width 1128 height 35
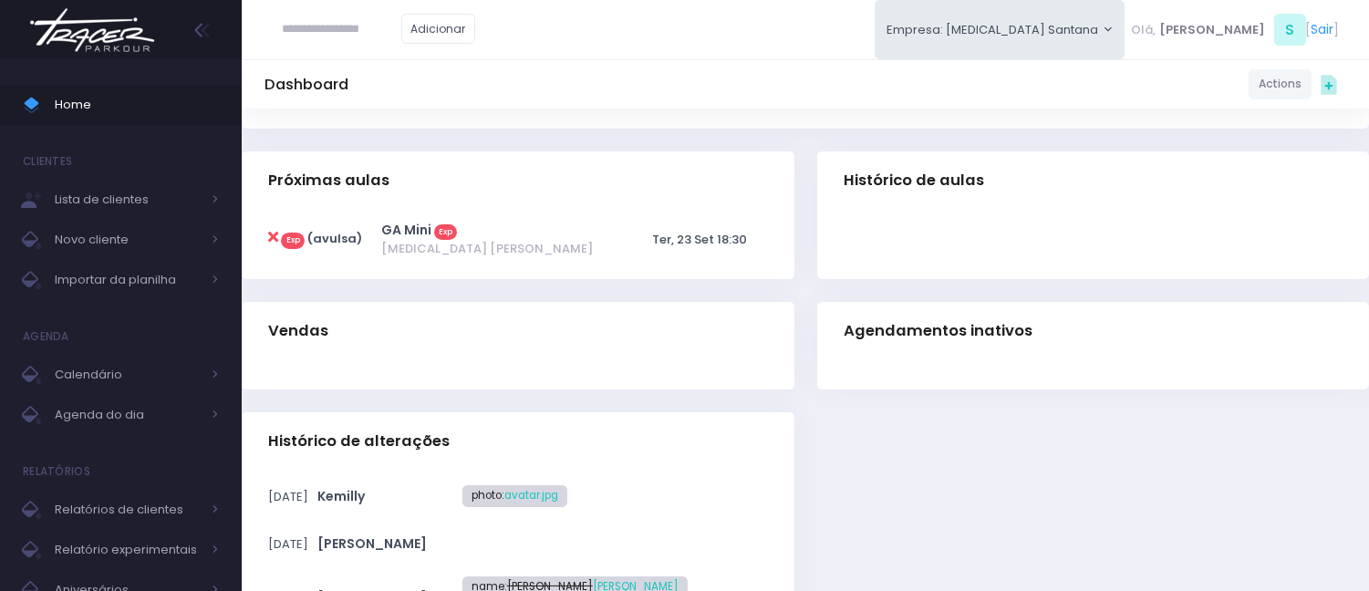
scroll to position [557, 0]
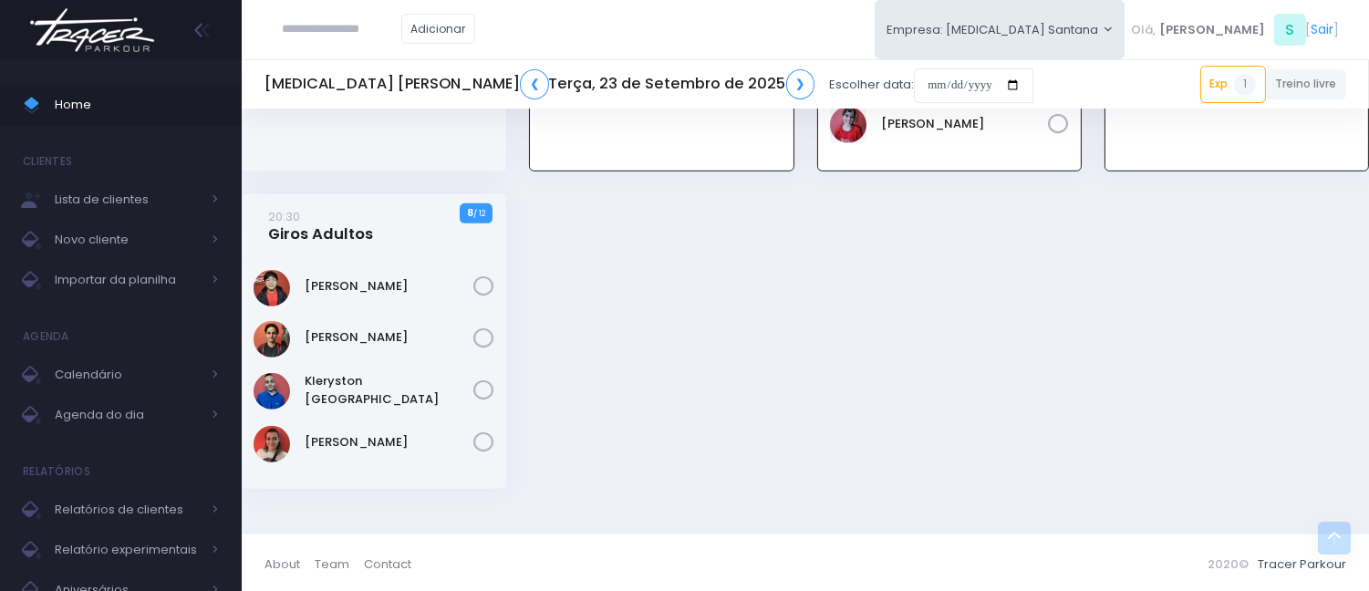
scroll to position [1715, 0]
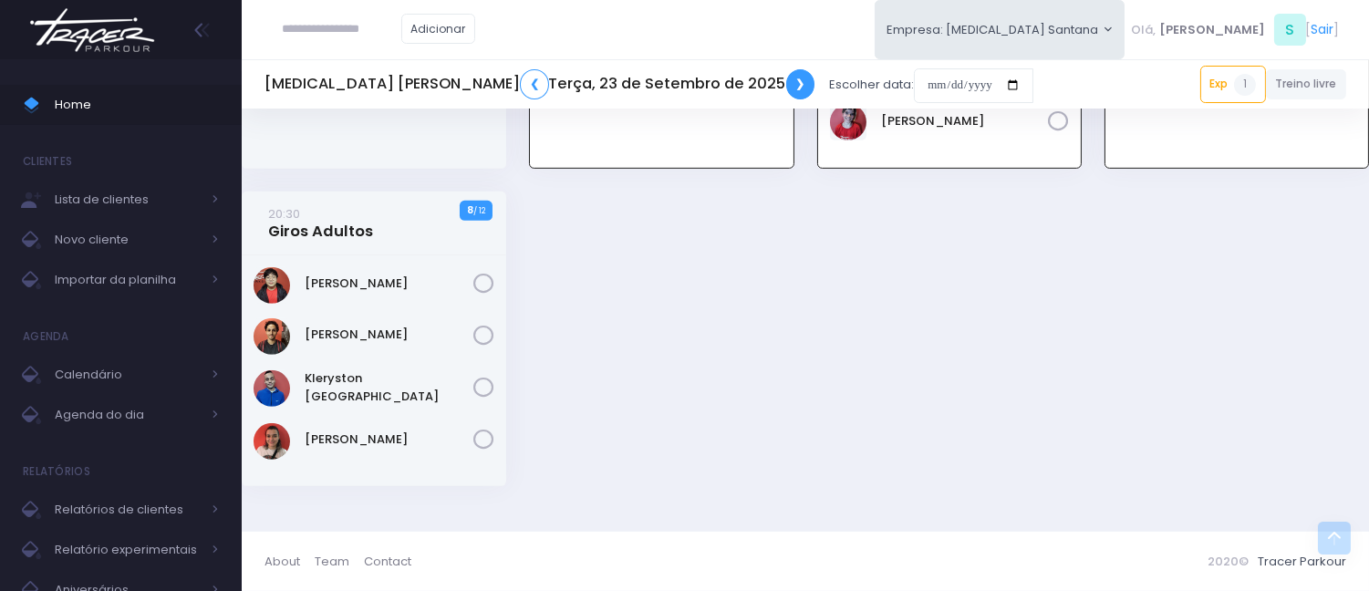
click at [786, 75] on link "❯" at bounding box center [800, 84] width 29 height 30
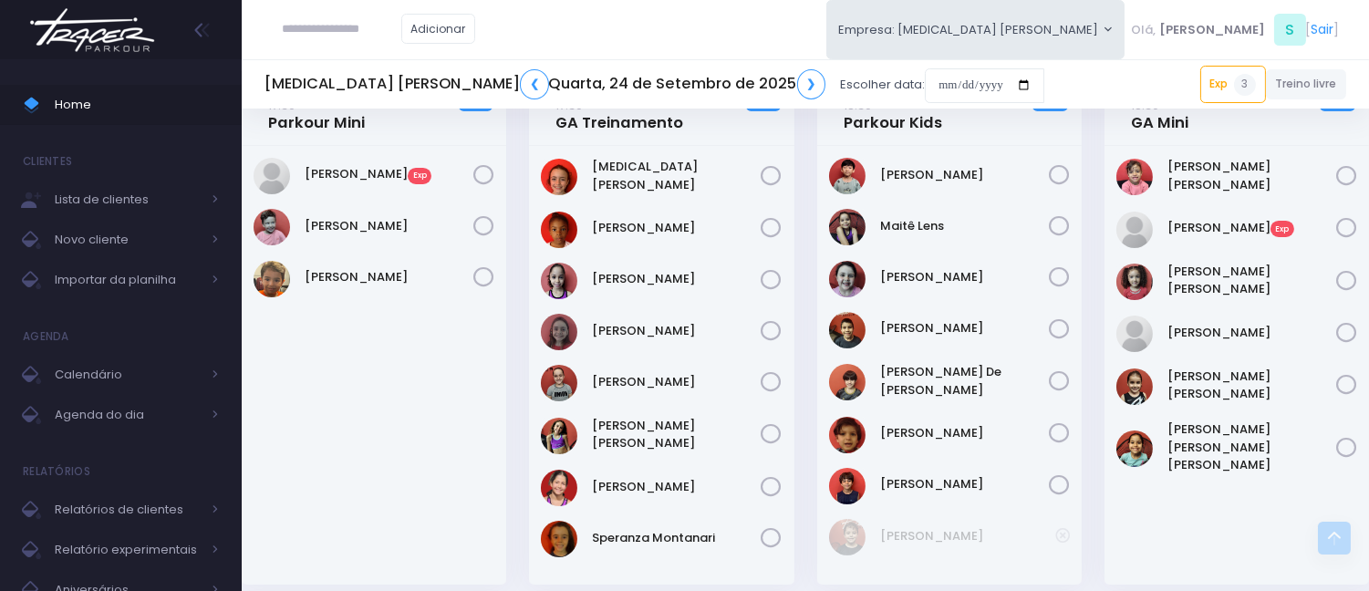
scroll to position [506, 0]
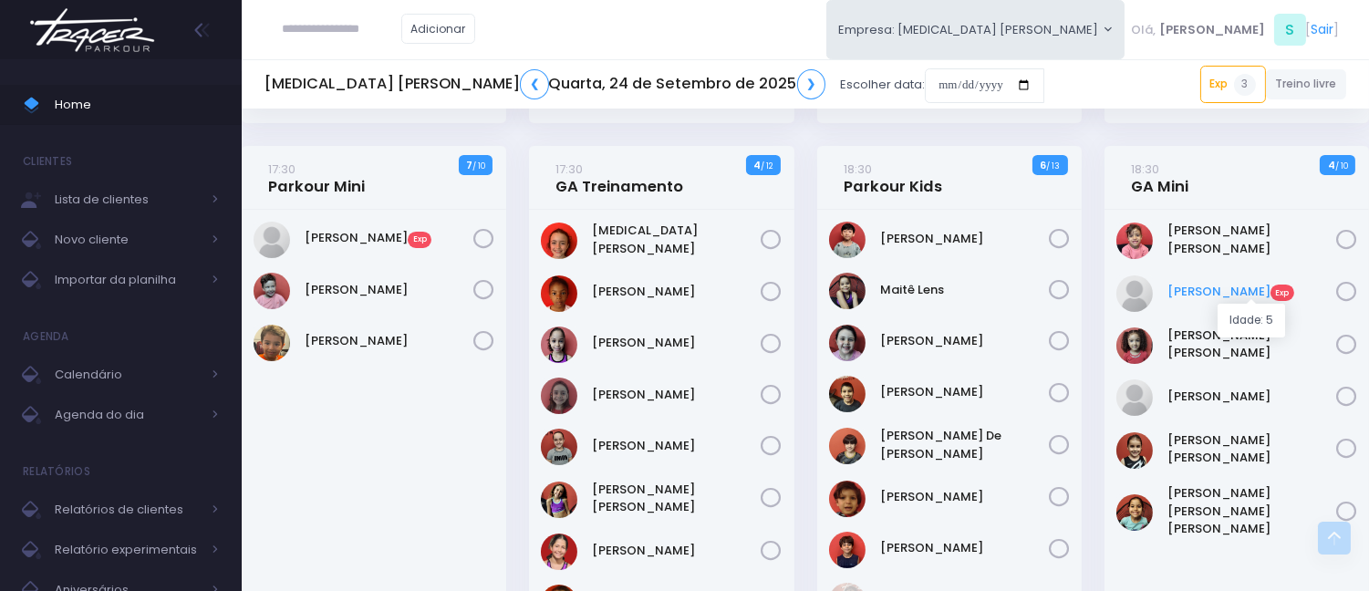
click at [1213, 286] on link "[PERSON_NAME] Exp" at bounding box center [1252, 292] width 169 height 18
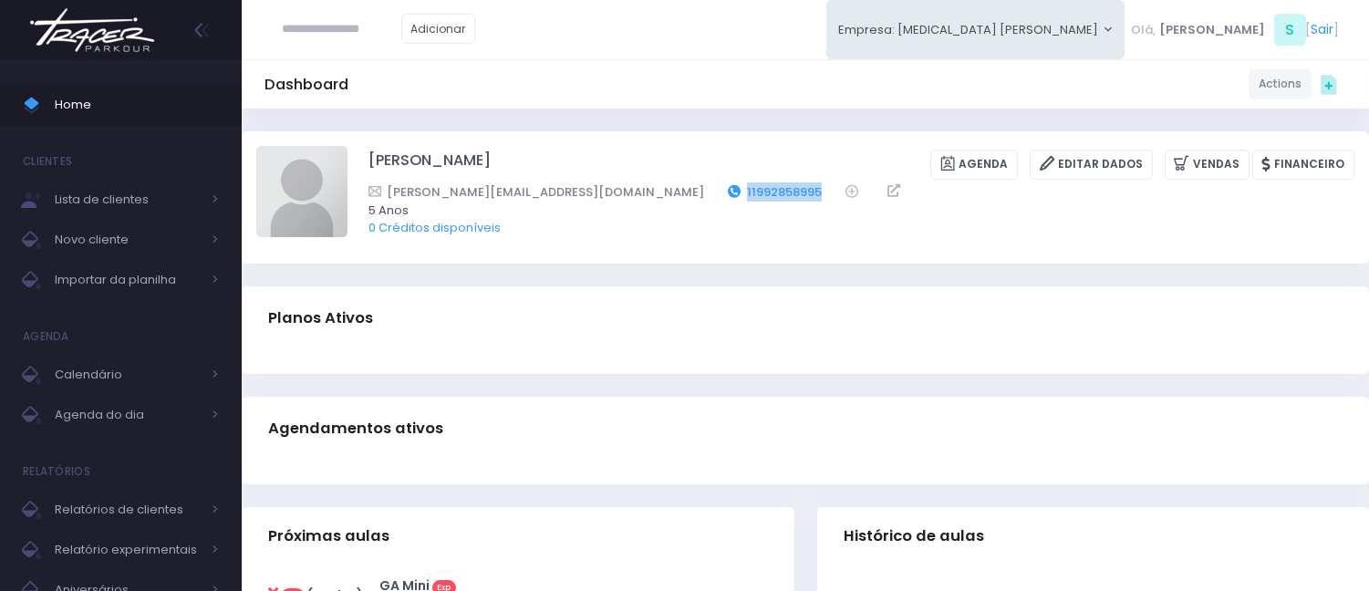
drag, startPoint x: 693, startPoint y: 184, endPoint x: 606, endPoint y: 192, distance: 87.9
click at [606, 192] on div "[PERSON_NAME][EMAIL_ADDRESS][DOMAIN_NAME] 11992858995" at bounding box center [850, 191] width 963 height 19
copy link "11992858995"
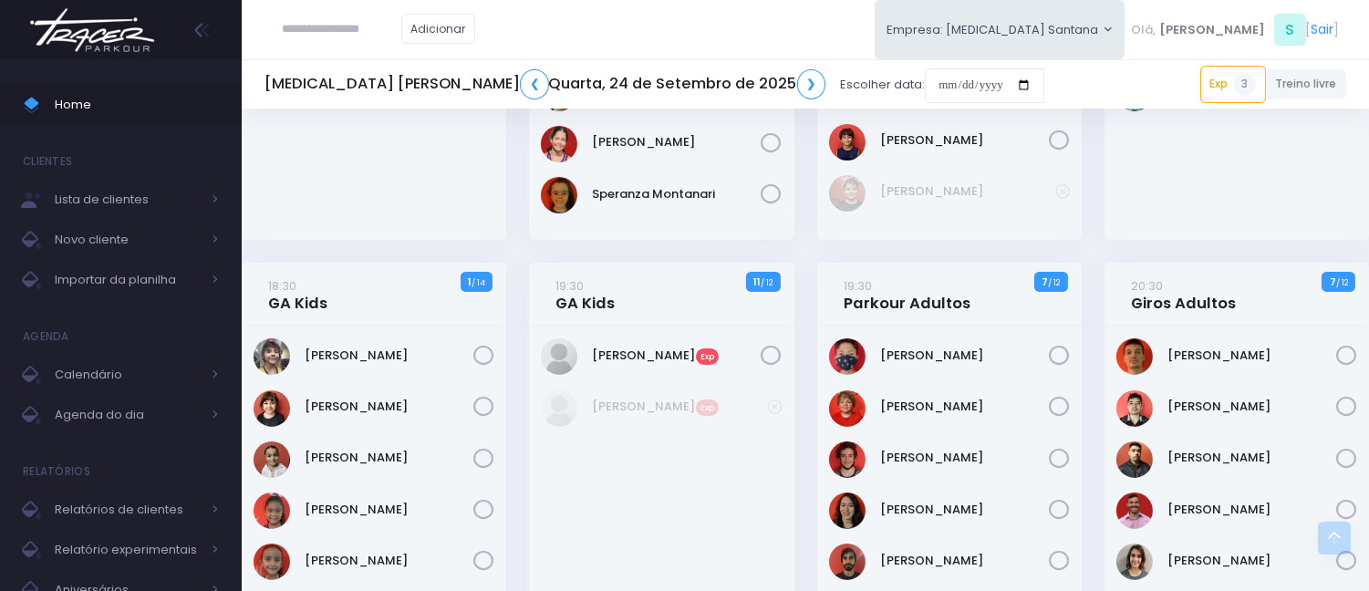
scroll to position [1014, 0]
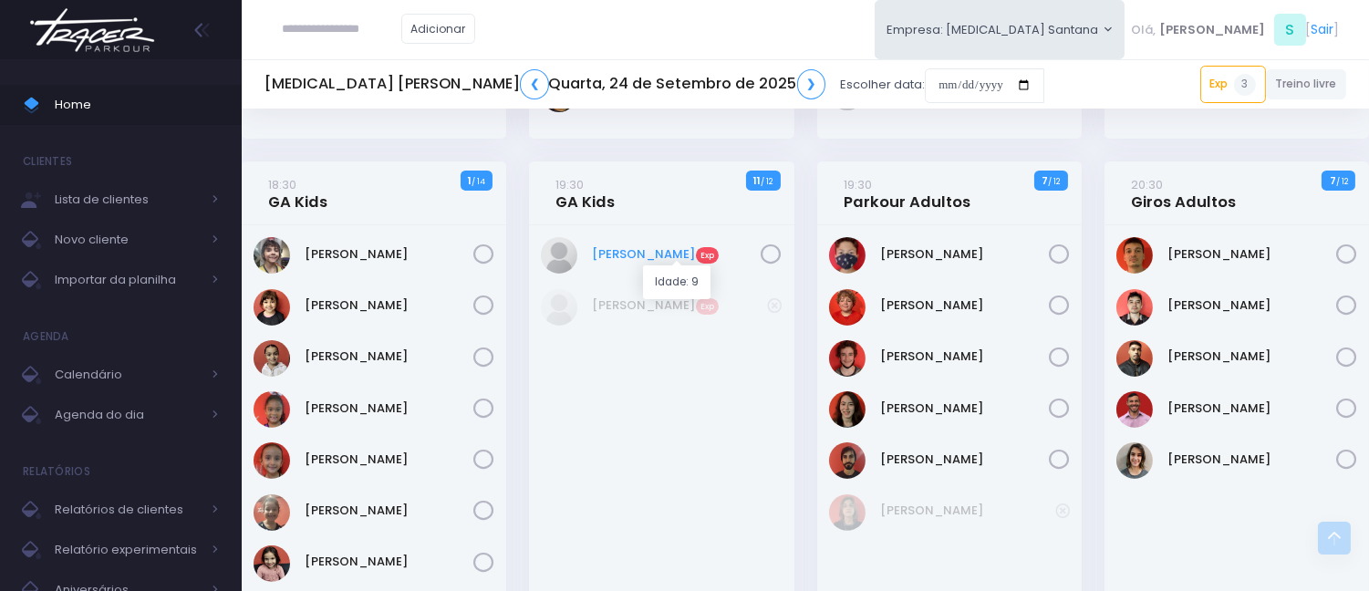
click at [660, 249] on link "Laura Barbosa Exp" at bounding box center [677, 254] width 169 height 18
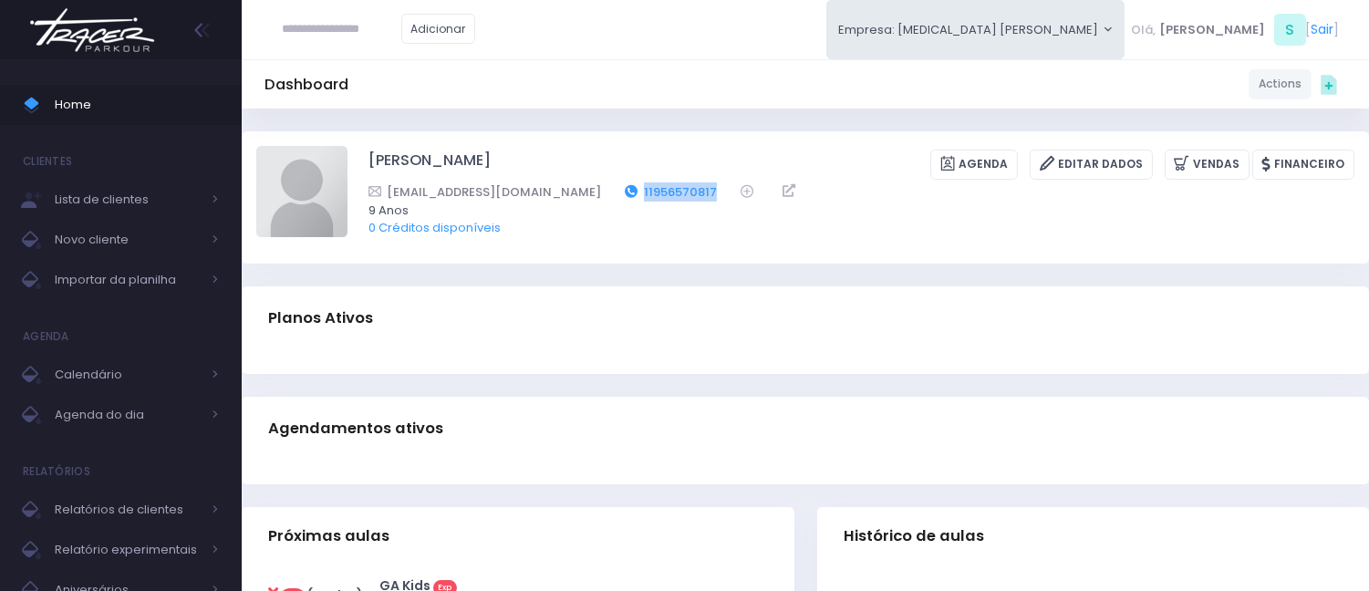
drag, startPoint x: 645, startPoint y: 181, endPoint x: 554, endPoint y: 181, distance: 91.2
click at [554, 182] on div "[EMAIL_ADDRESS][DOMAIN_NAME] 11956570817" at bounding box center [850, 191] width 963 height 19
copy div "11956570817"
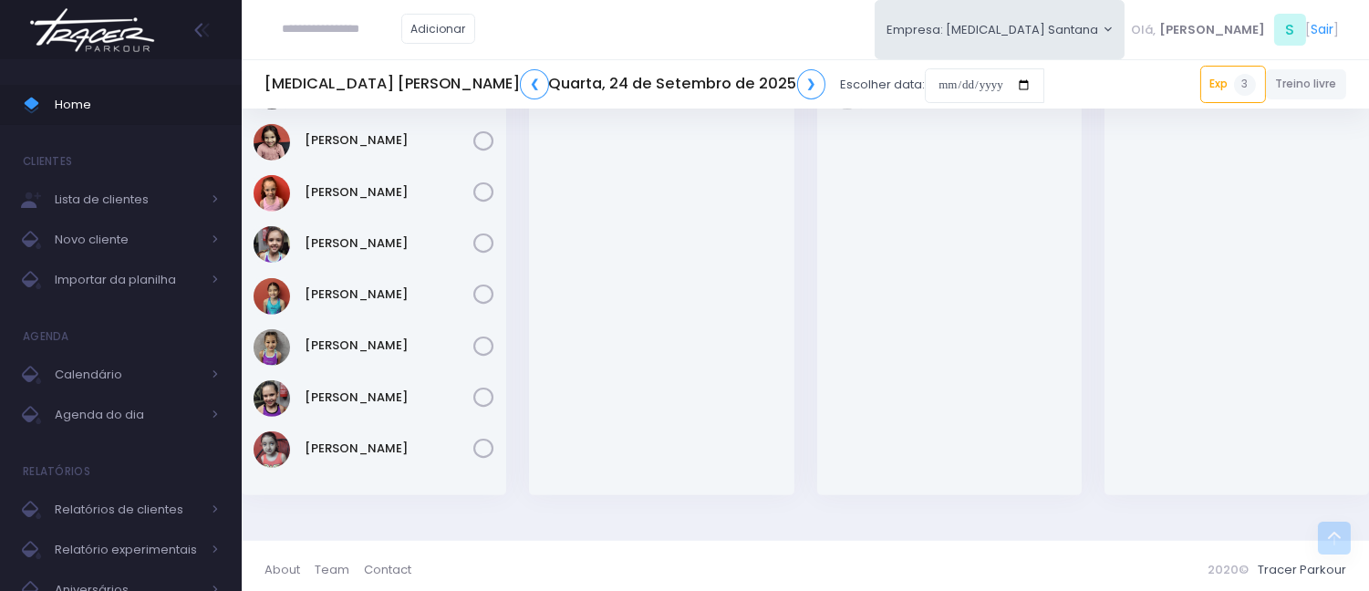
scroll to position [1448, 0]
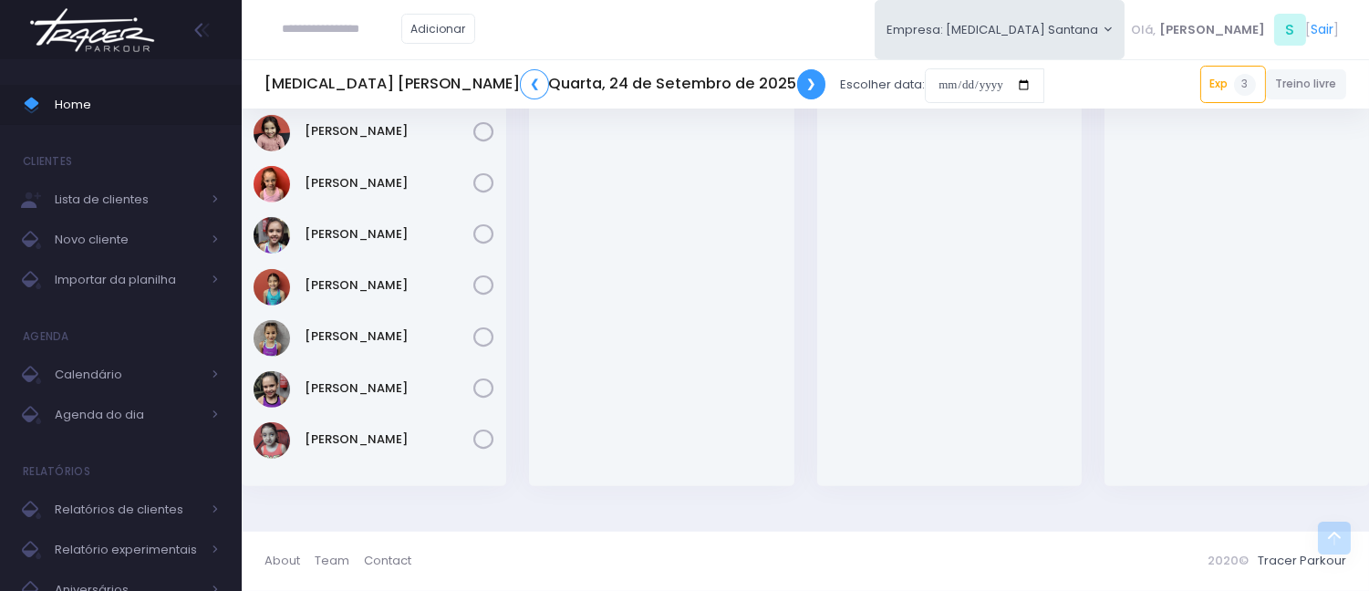
click at [797, 95] on link "❯" at bounding box center [811, 84] width 29 height 30
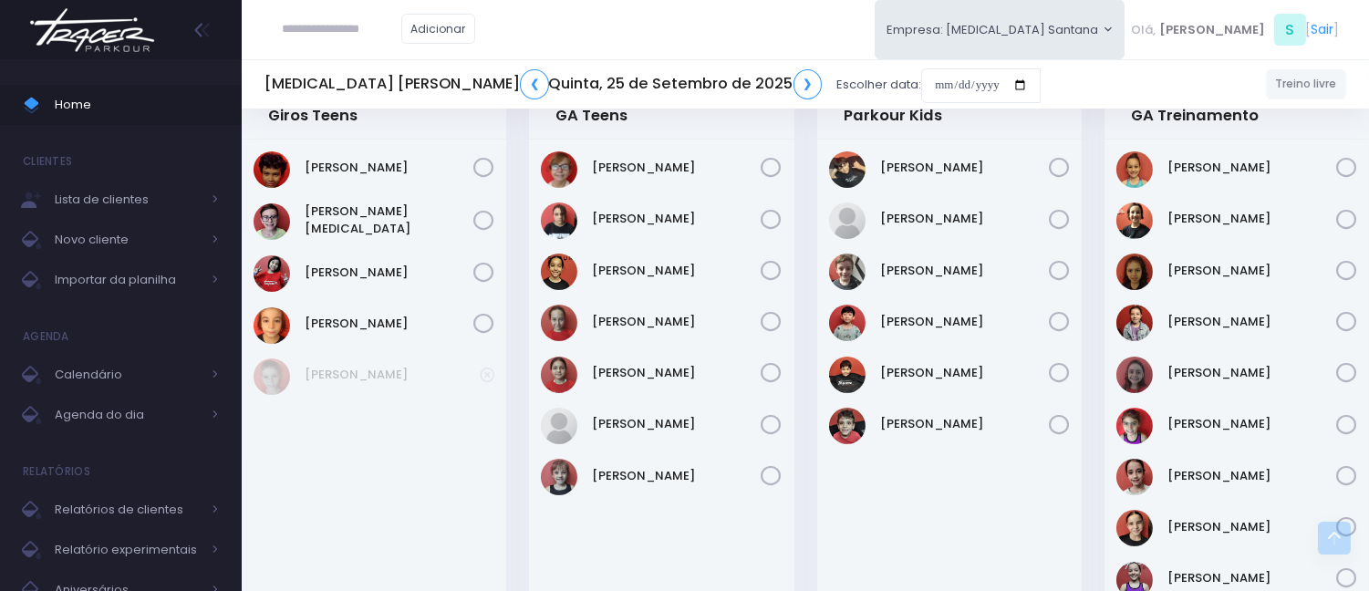
scroll to position [709, 0]
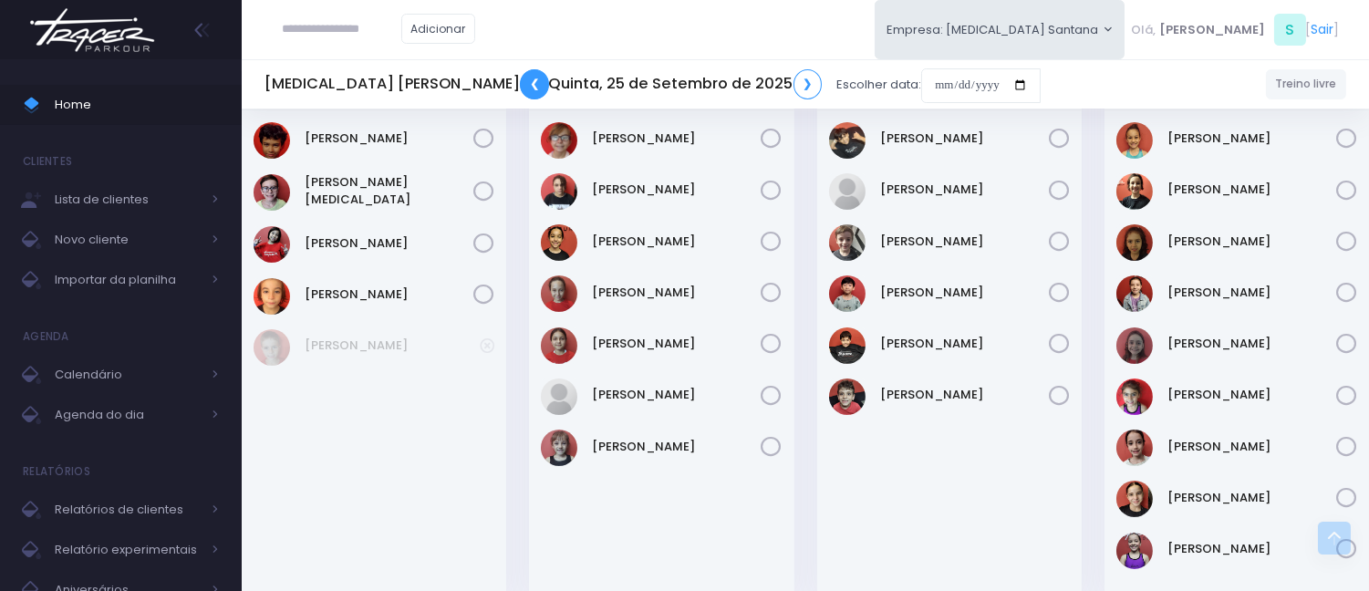
click at [520, 78] on link "❮" at bounding box center [534, 84] width 29 height 30
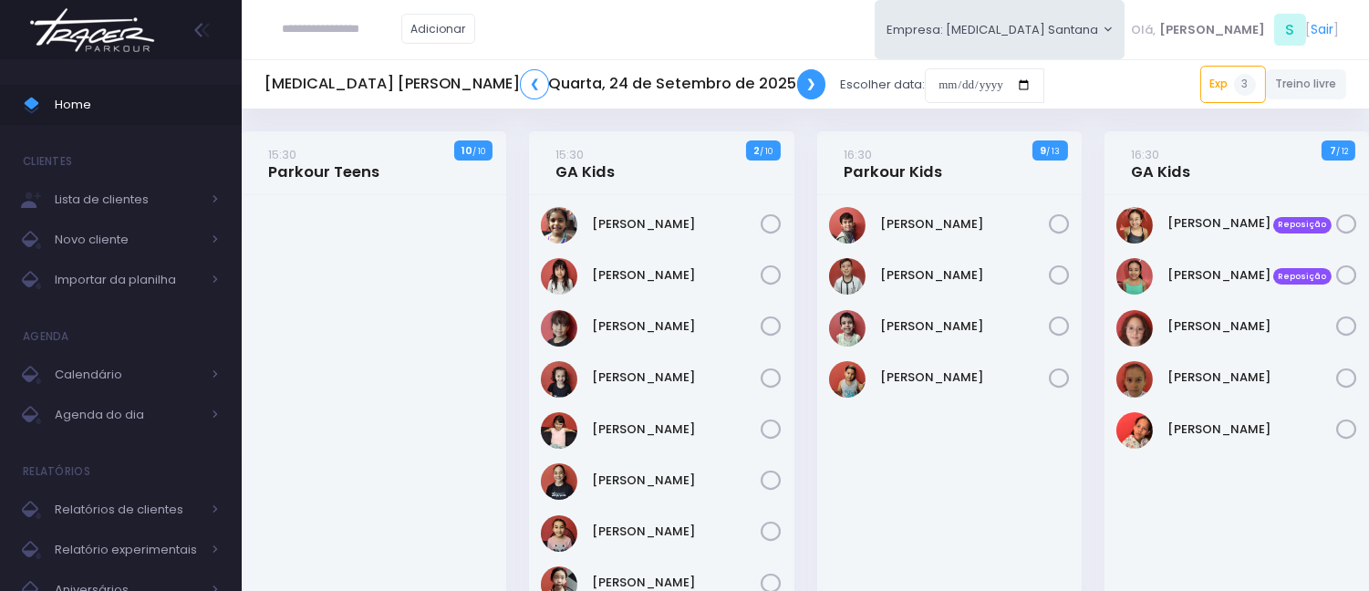
click at [797, 85] on link "❯" at bounding box center [811, 84] width 29 height 30
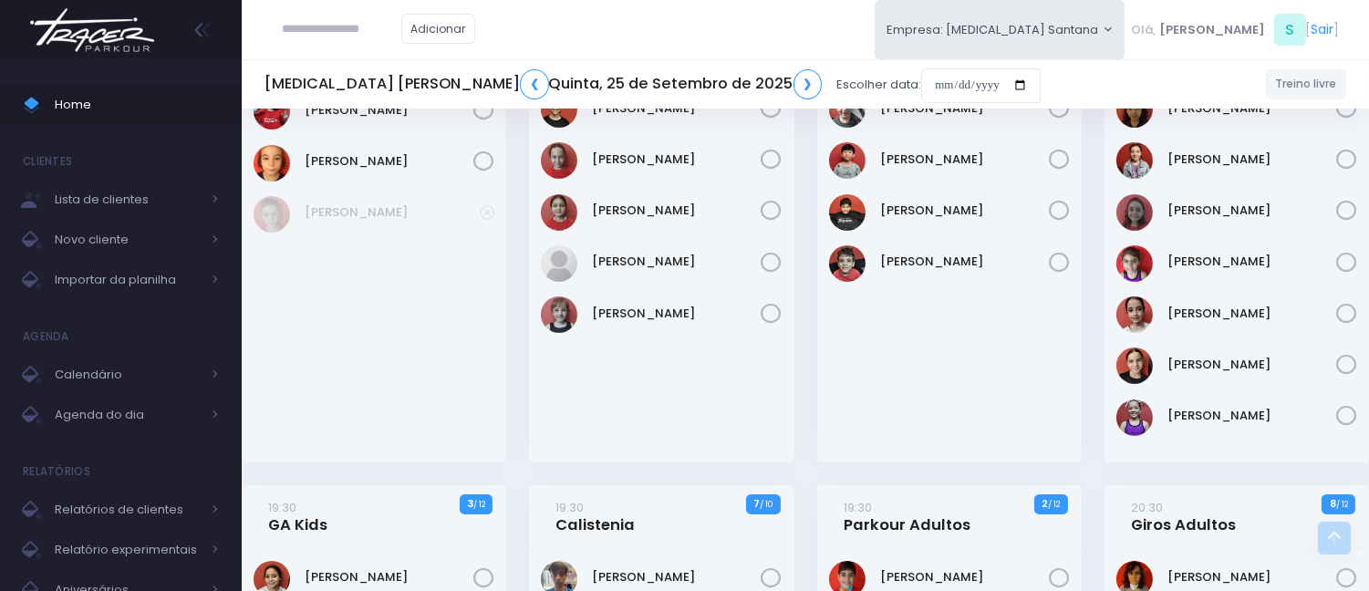
scroll to position [586, 0]
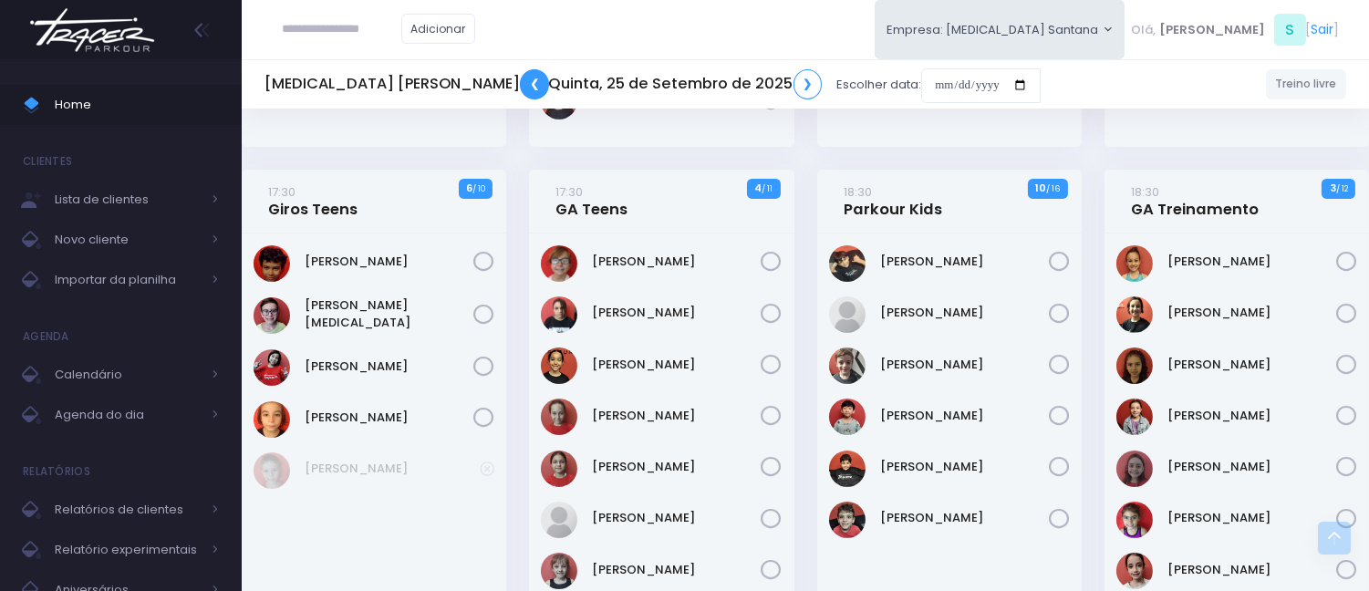
click at [520, 78] on link "❮" at bounding box center [534, 84] width 29 height 30
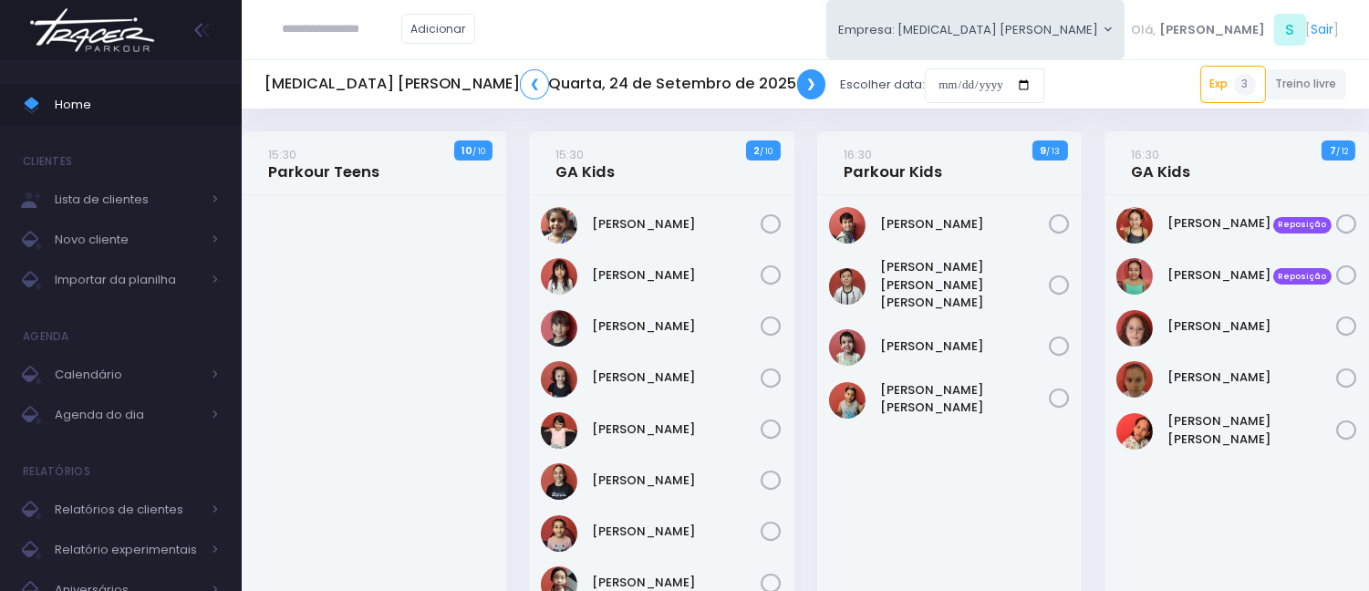
click at [797, 87] on link "❯" at bounding box center [811, 84] width 29 height 30
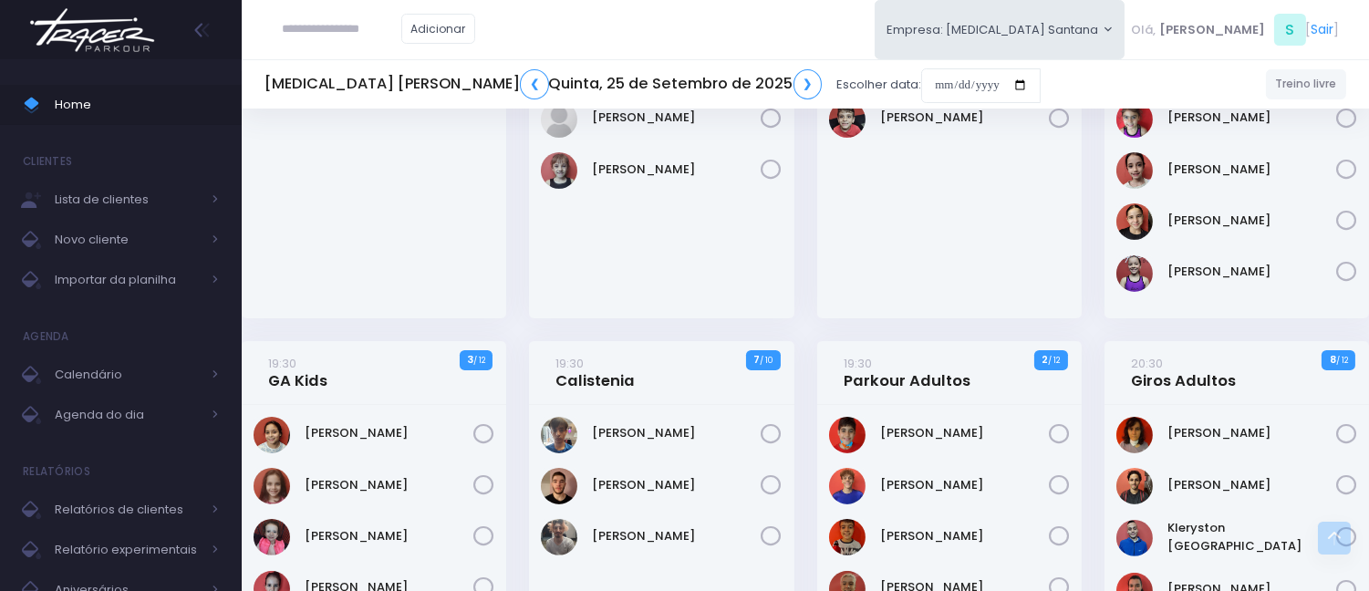
scroll to position [1014, 0]
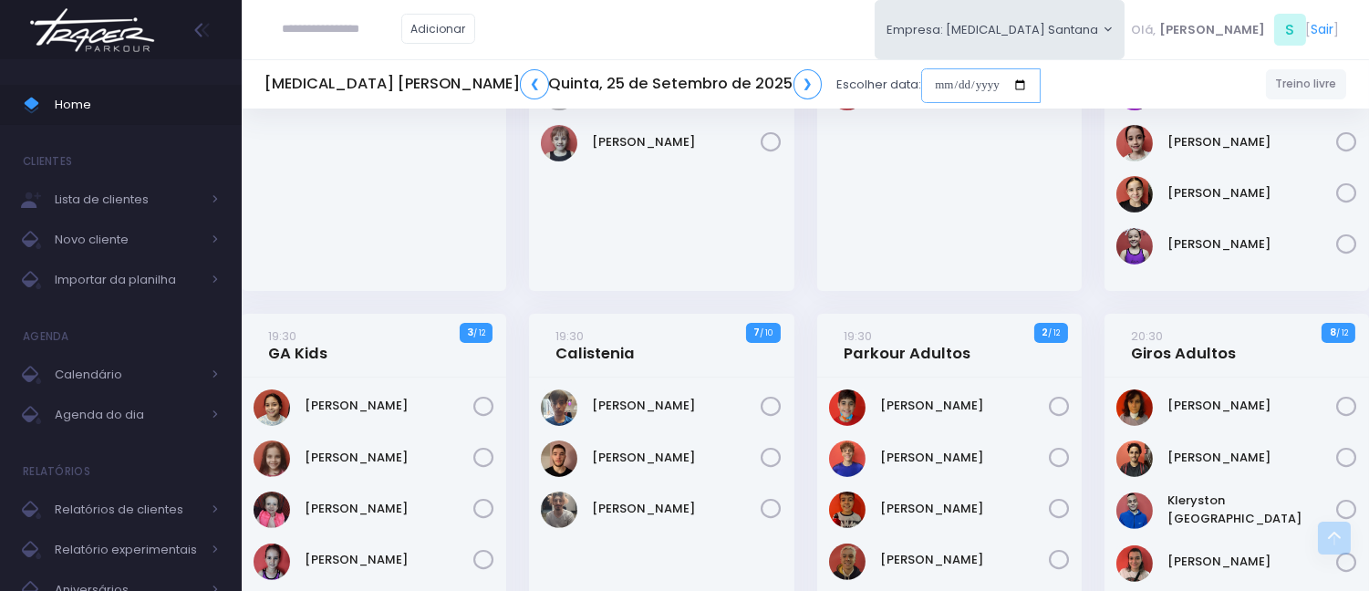
click at [921, 89] on input "date" at bounding box center [981, 85] width 120 height 35
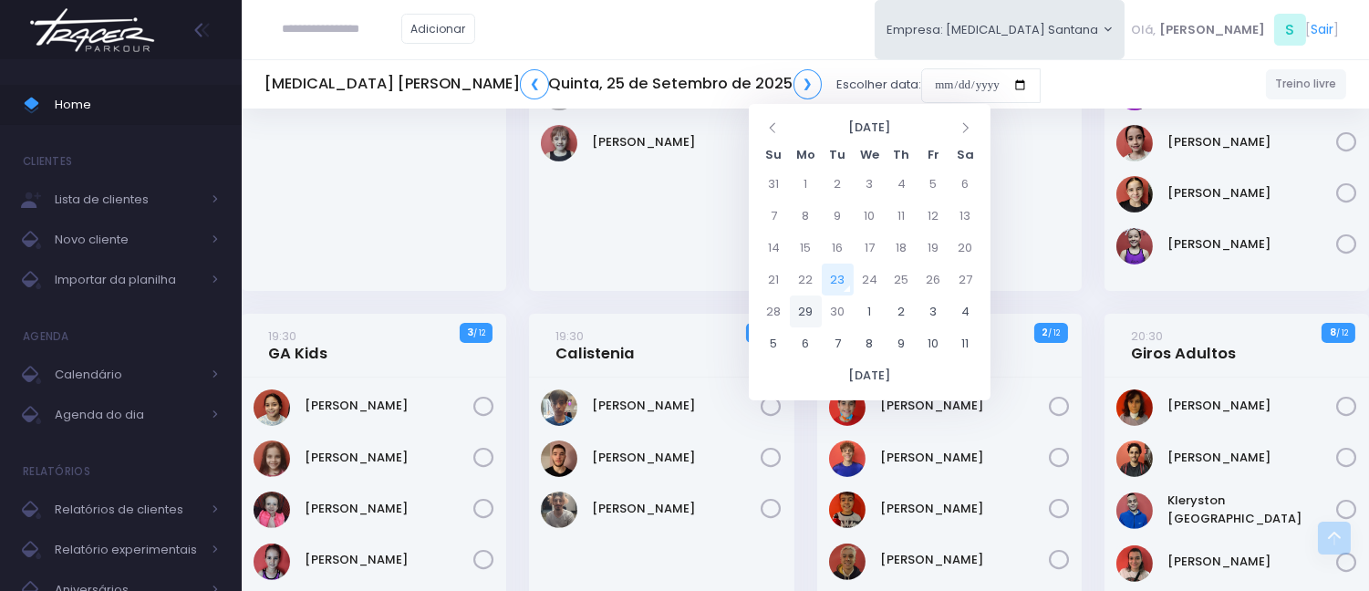
click at [814, 303] on td "29" at bounding box center [806, 312] width 32 height 32
type input "**********"
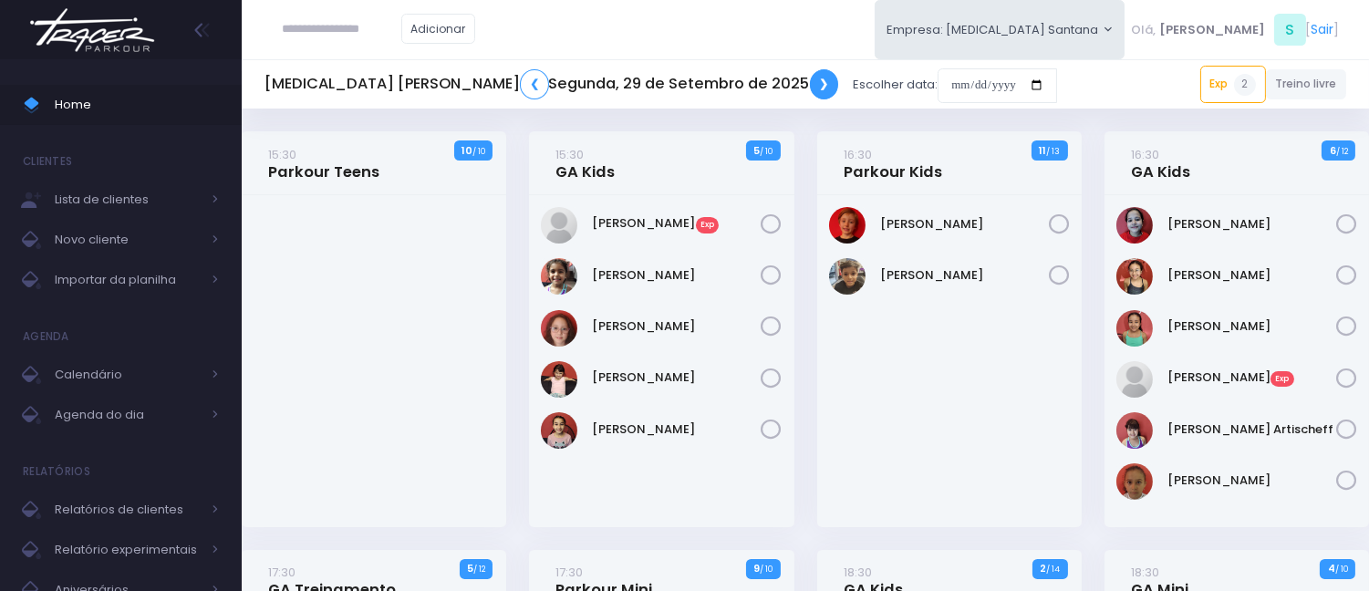
click at [810, 79] on link "❯" at bounding box center [824, 84] width 29 height 30
